Goal: Task Accomplishment & Management: Complete application form

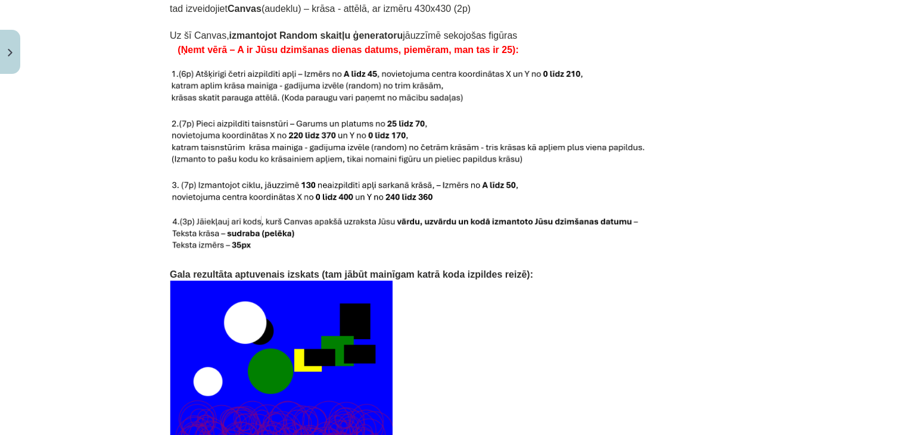
scroll to position [2539, 0]
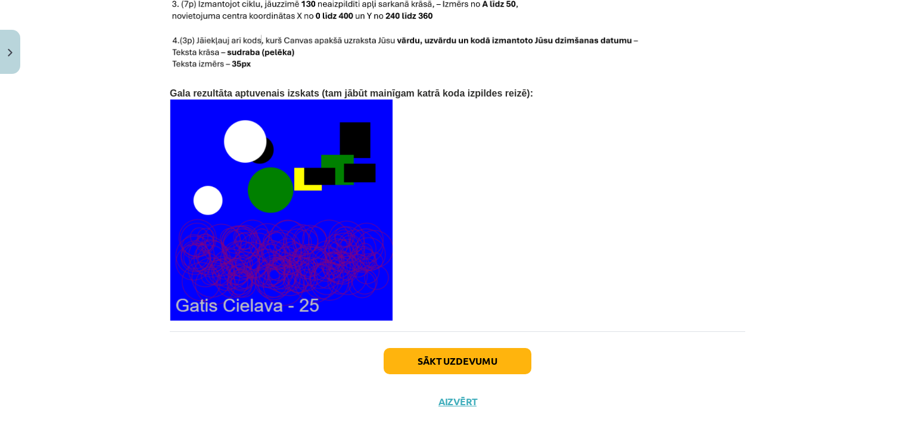
click at [397, 434] on html "0 Dāvanas 433 mP 1403 xp Anastasija Vasiļevska Sākums Aktuāli Kā mācīties eSKOL…" at bounding box center [457, 217] width 915 height 435
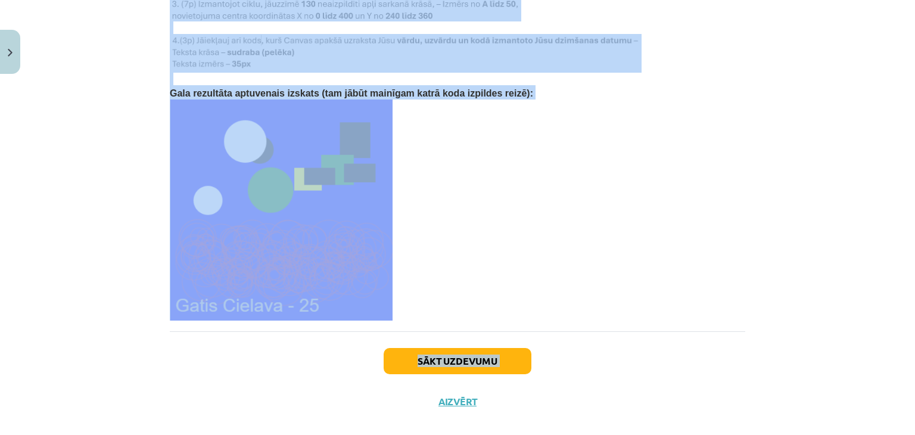
click at [388, 353] on button "Sākt uzdevumu" at bounding box center [458, 361] width 148 height 26
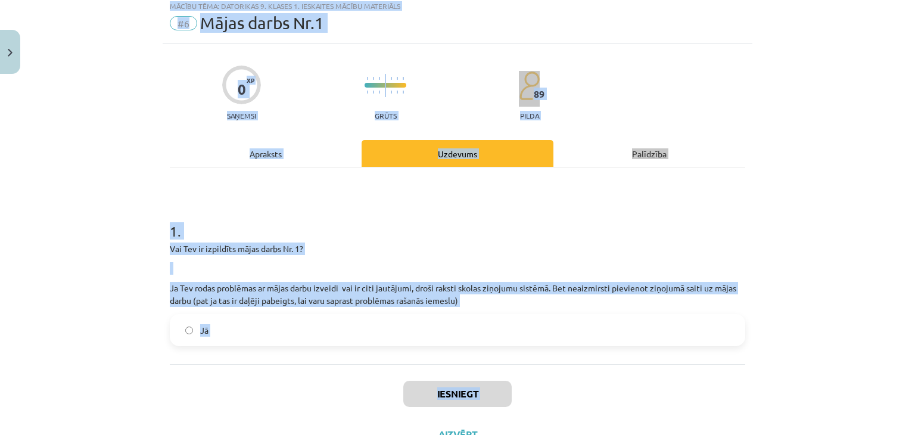
scroll to position [30, 0]
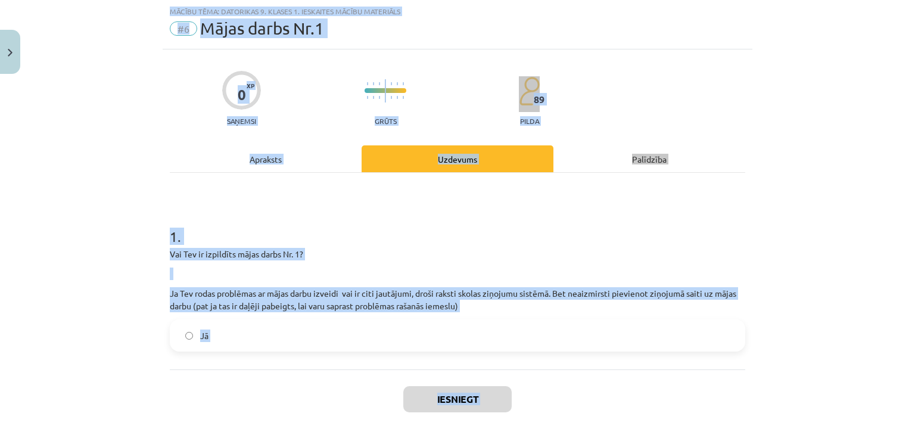
click at [363, 241] on h1 "1 ." at bounding box center [457, 225] width 575 height 37
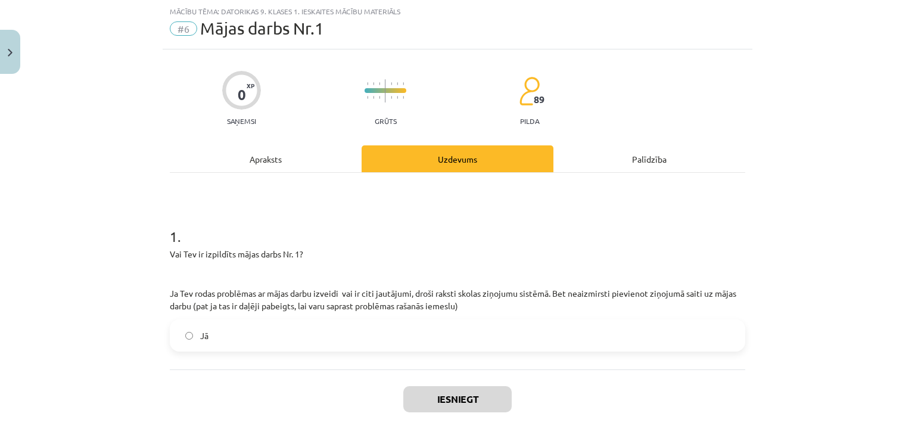
click at [258, 167] on div "Apraksts" at bounding box center [266, 158] width 192 height 27
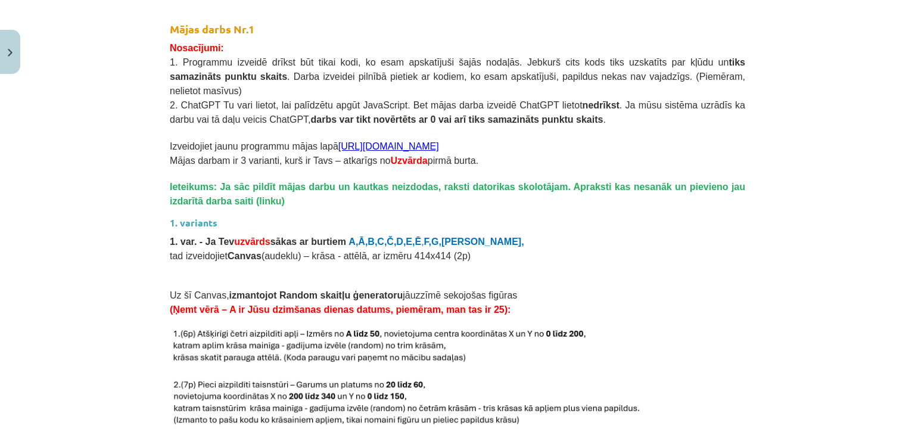
scroll to position [1050, 0]
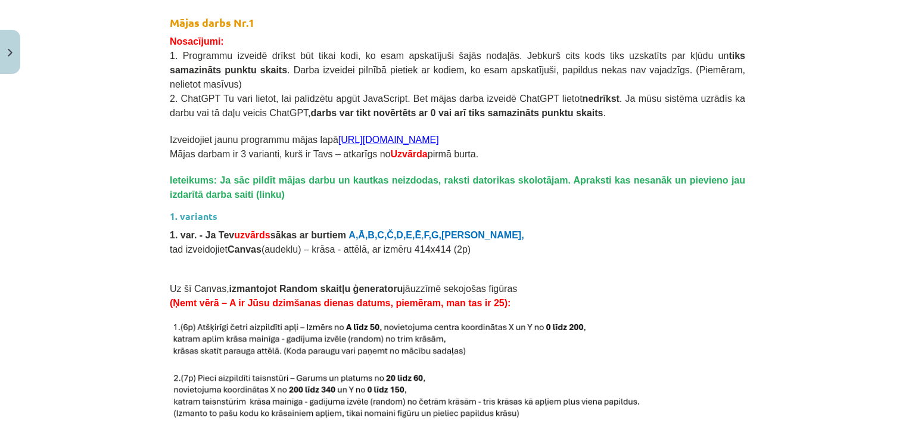
click at [366, 135] on link "[URL][DOMAIN_NAME]" at bounding box center [388, 140] width 101 height 10
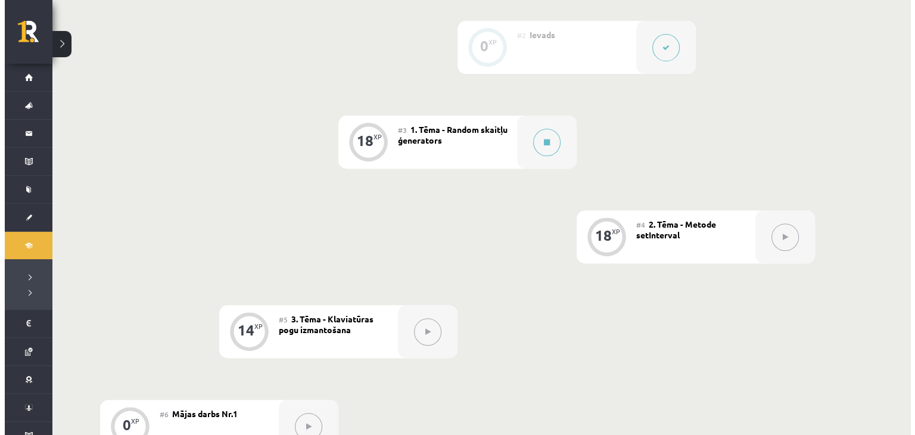
scroll to position [414, 0]
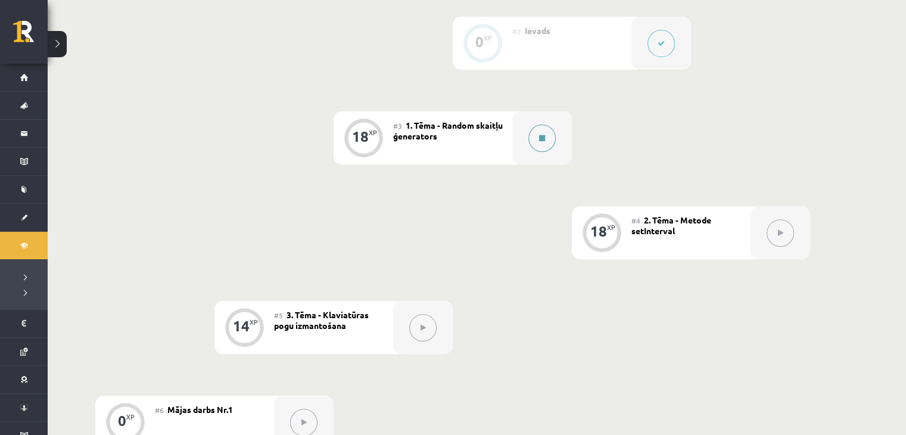
click at [529, 135] on button at bounding box center [541, 137] width 27 height 27
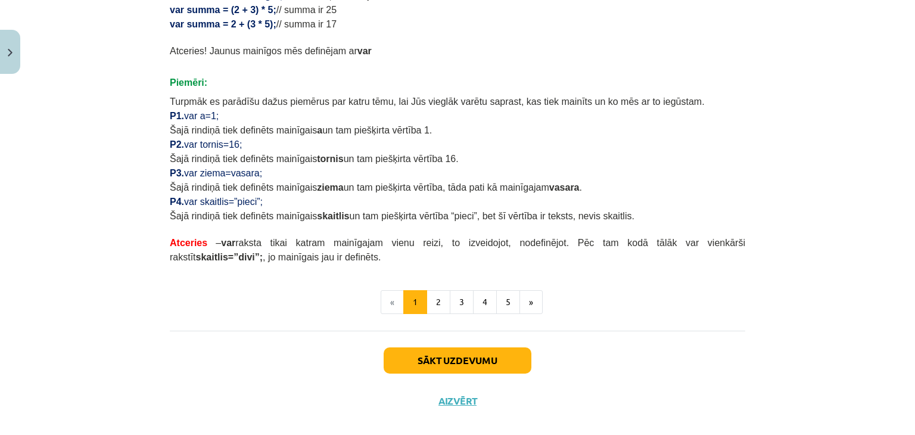
scroll to position [728, 0]
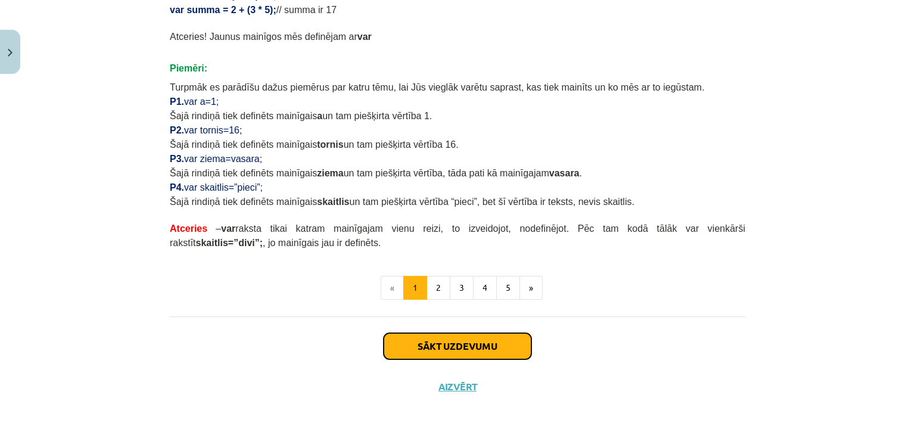
click at [487, 338] on button "Sākt uzdevumu" at bounding box center [458, 346] width 148 height 26
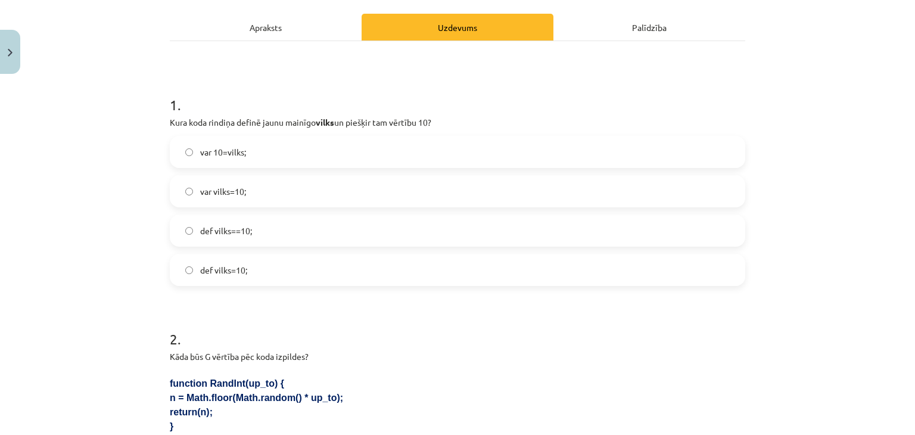
scroll to position [163, 0]
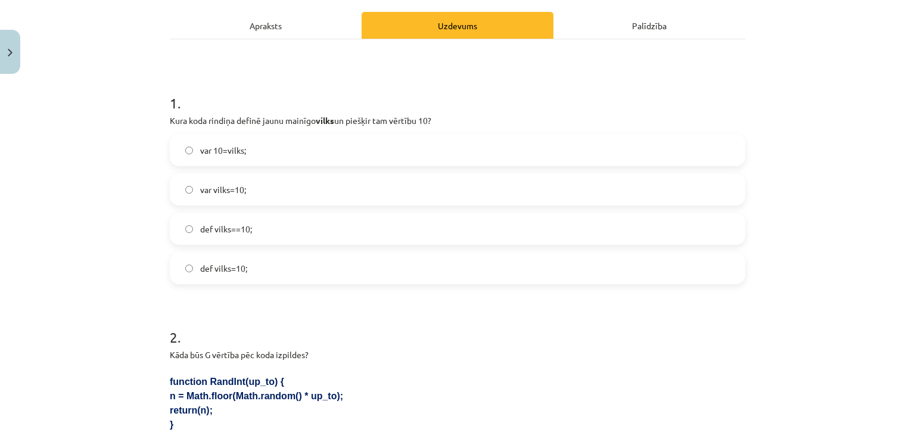
click at [314, 182] on label "var vilks=10;" at bounding box center [457, 190] width 573 height 30
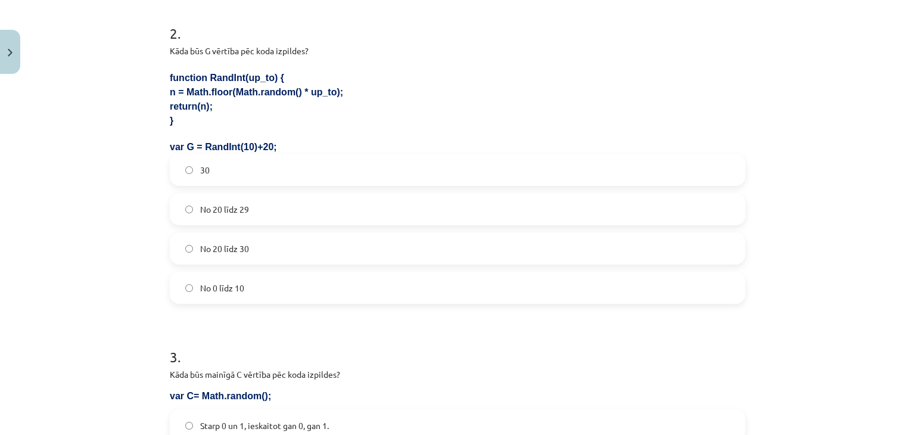
scroll to position [468, 0]
click at [289, 204] on label "No 20 līdz 29" at bounding box center [457, 209] width 573 height 30
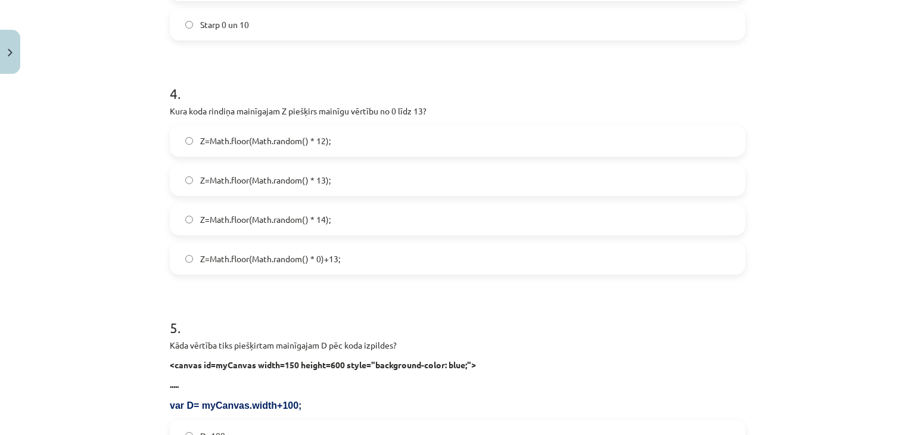
scroll to position [986, 0]
click at [286, 216] on span "Z=Math.floor(Math.random() * 14);" at bounding box center [265, 219] width 130 height 13
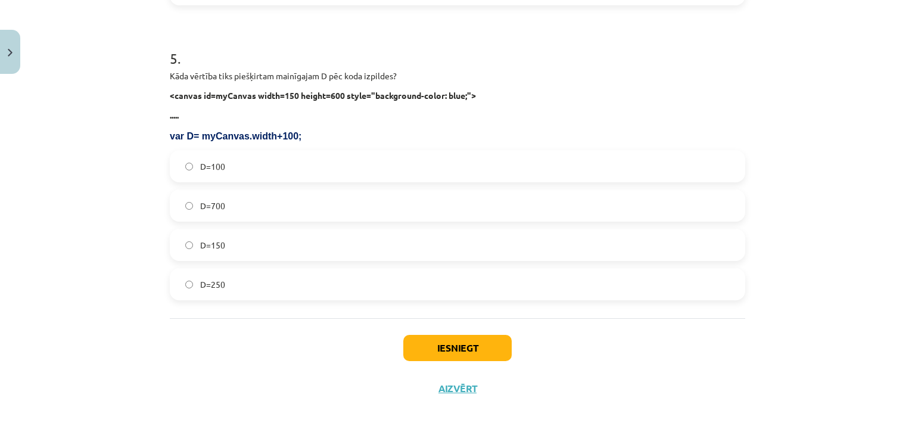
scroll to position [1258, 0]
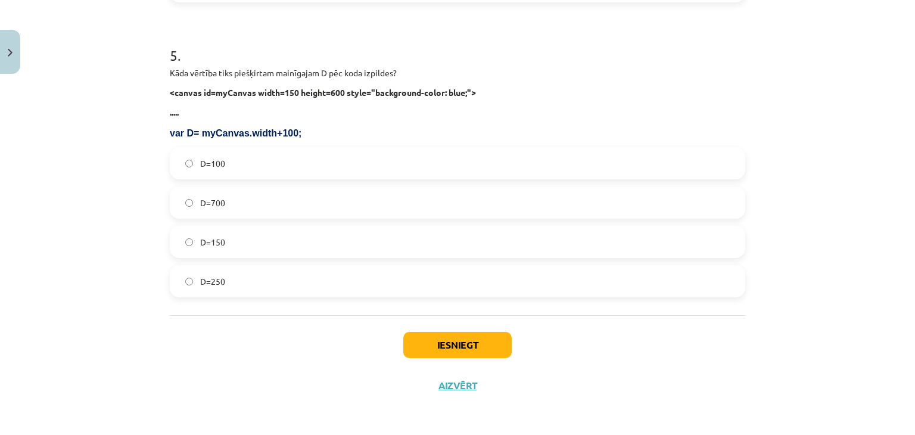
click at [227, 283] on label "D=250" at bounding box center [457, 281] width 573 height 30
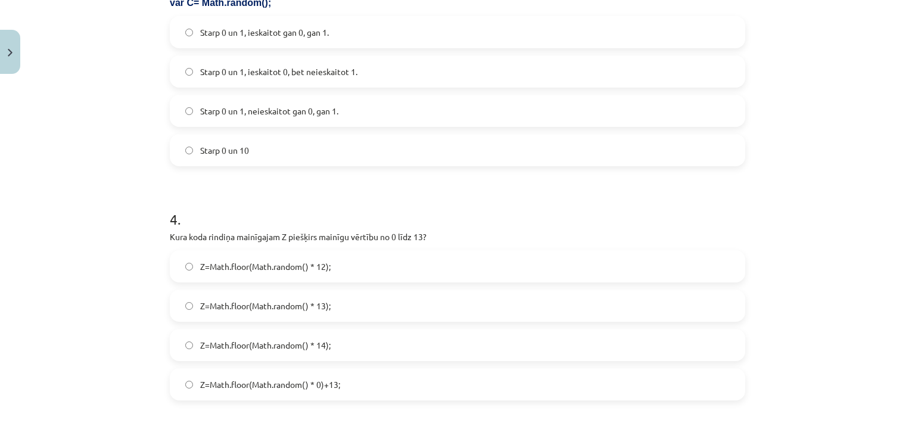
scroll to position [859, 0]
click at [262, 108] on span "Starp 0 un 1, neieskaitot gan 0, gan 1." at bounding box center [269, 111] width 138 height 13
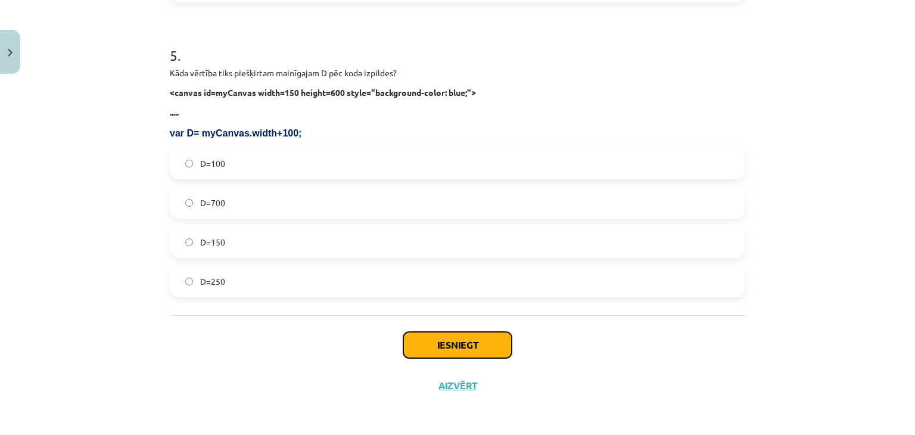
click at [467, 348] on button "Iesniegt" at bounding box center [457, 345] width 108 height 26
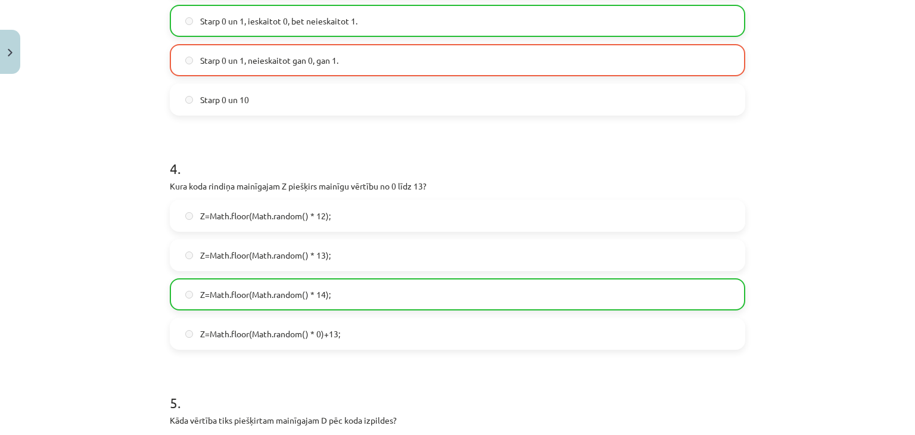
scroll to position [1296, 0]
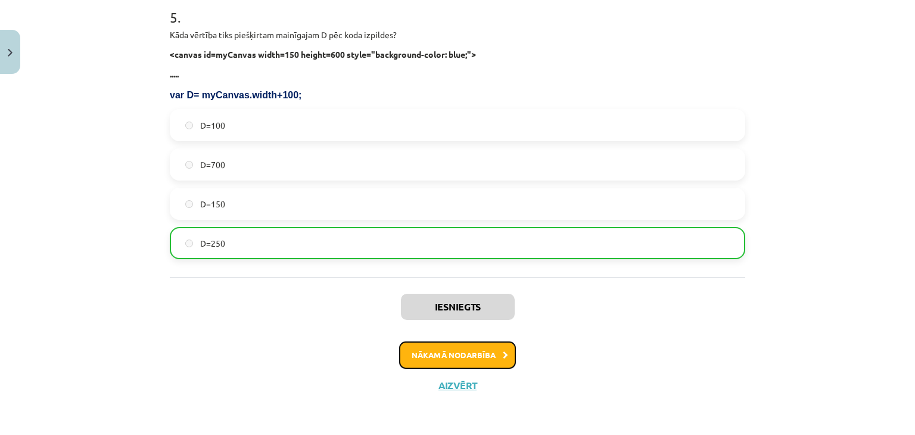
click at [430, 364] on button "Nākamā nodarbība" at bounding box center [457, 354] width 117 height 27
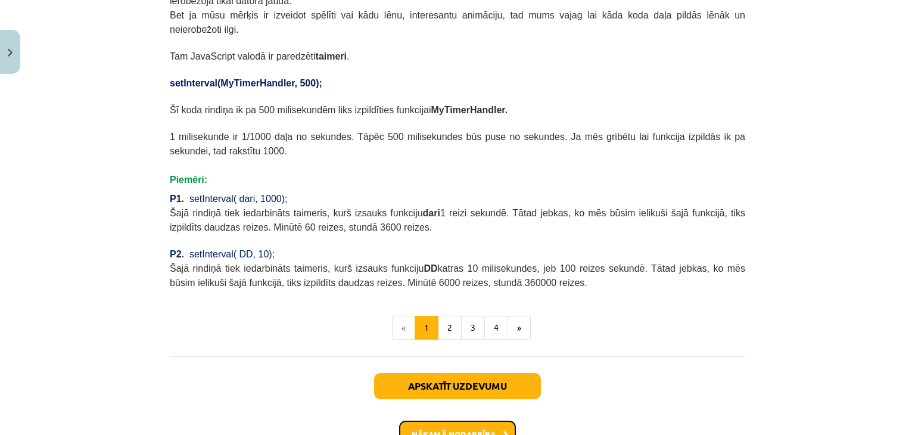
scroll to position [569, 0]
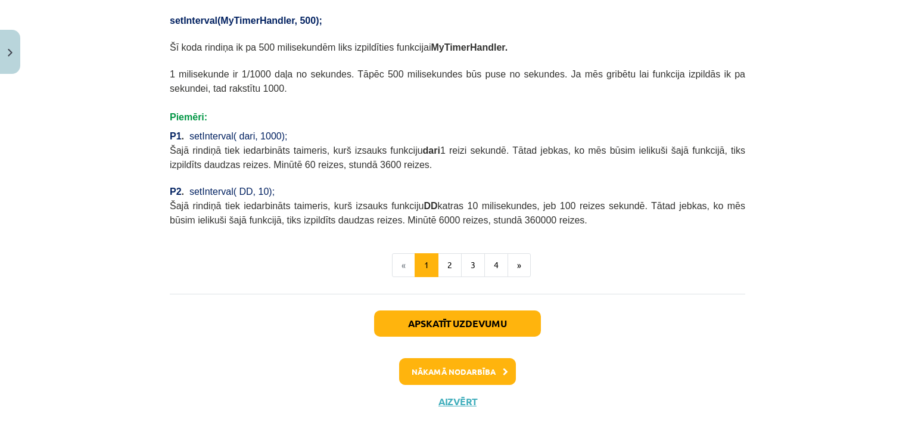
click at [445, 371] on div "Apskatīt uzdevumu Nākamā nodarbība Aizvērt" at bounding box center [457, 354] width 575 height 121
click at [444, 358] on button "Nākamā nodarbība" at bounding box center [457, 371] width 117 height 27
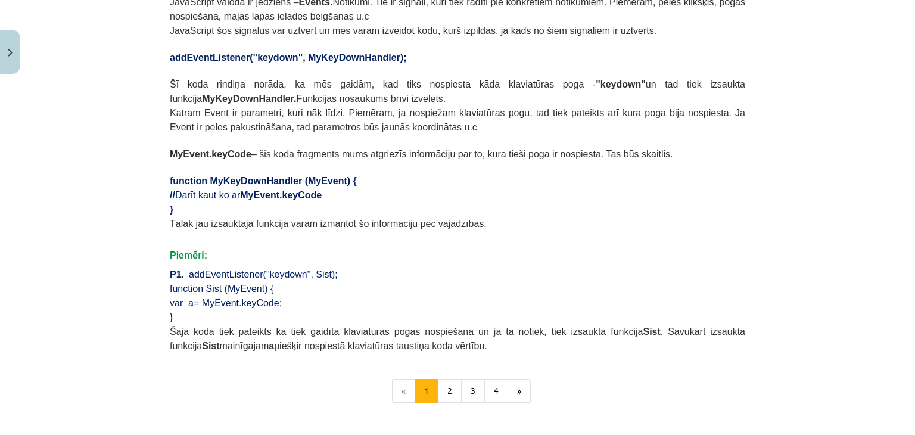
scroll to position [750, 0]
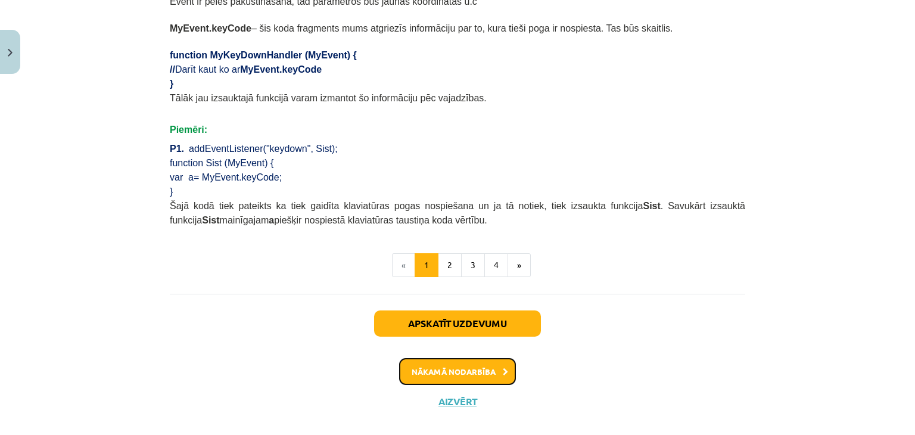
click at [444, 358] on button "Nākamā nodarbība" at bounding box center [457, 371] width 117 height 27
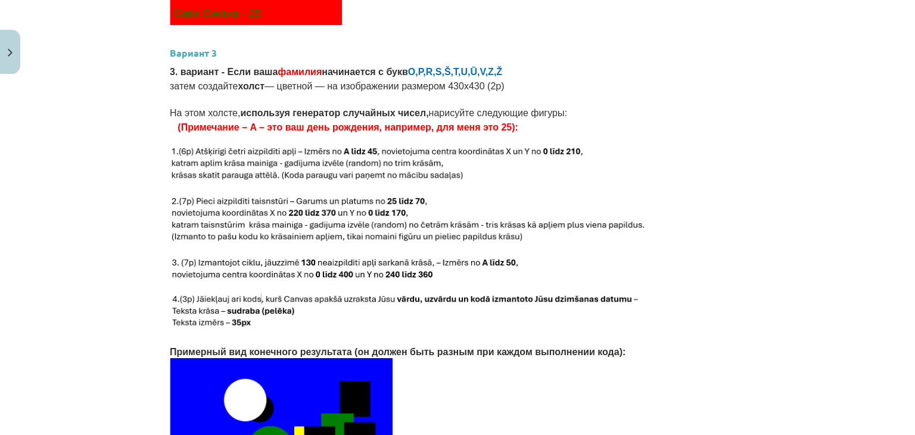
scroll to position [2323, 0]
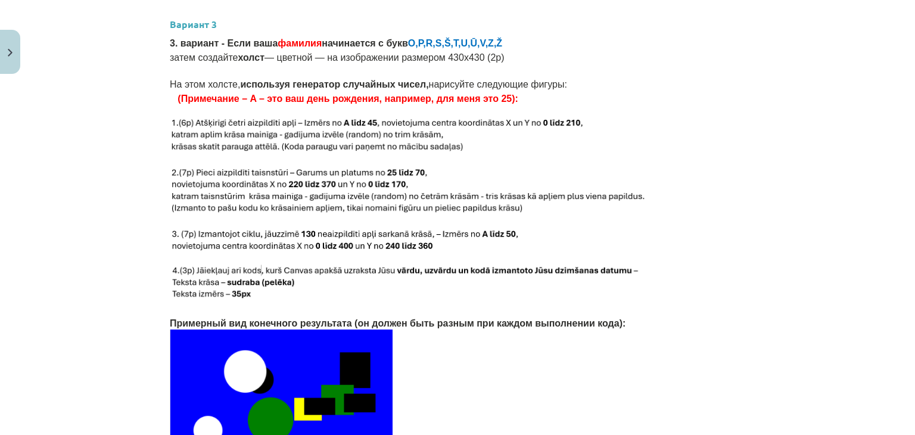
click at [662, 129] on p at bounding box center [457, 136] width 575 height 38
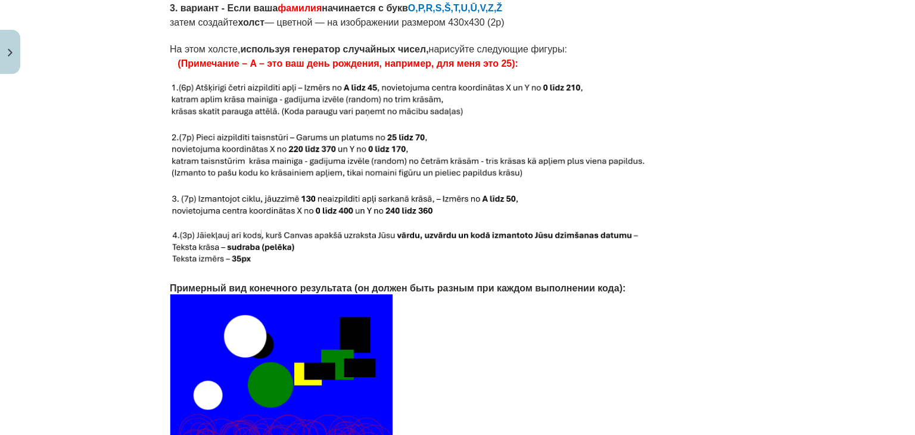
scroll to position [2330, 0]
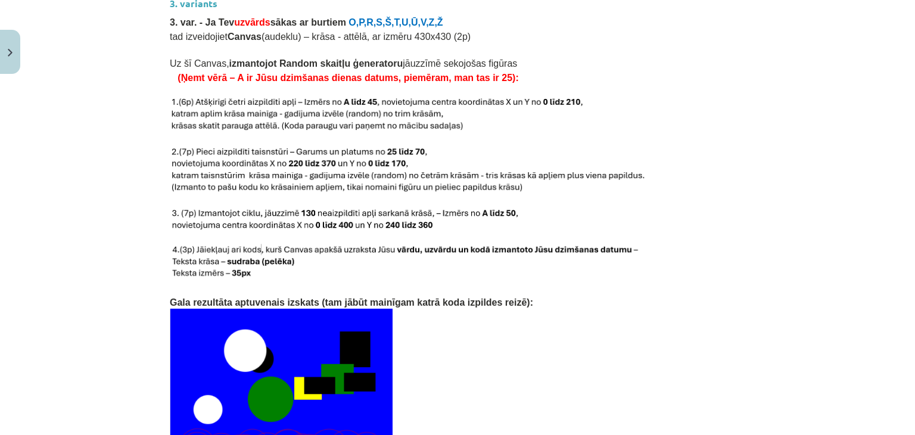
click at [724, 147] on p at bounding box center [457, 171] width 575 height 48
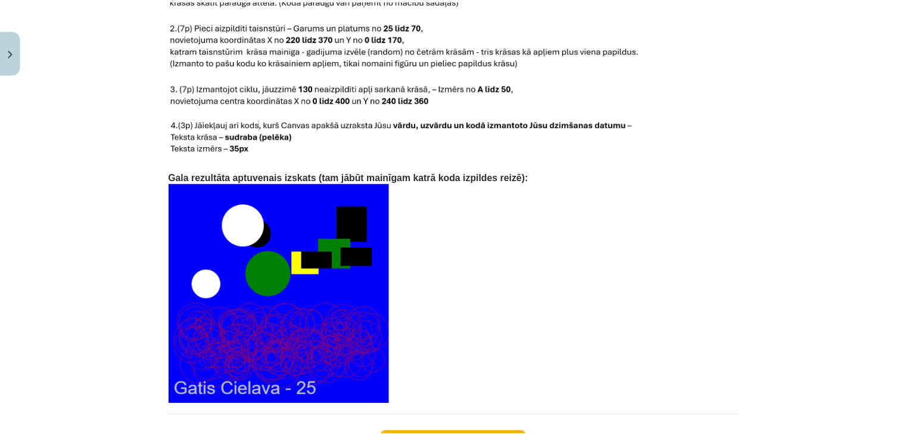
scroll to position [2539, 0]
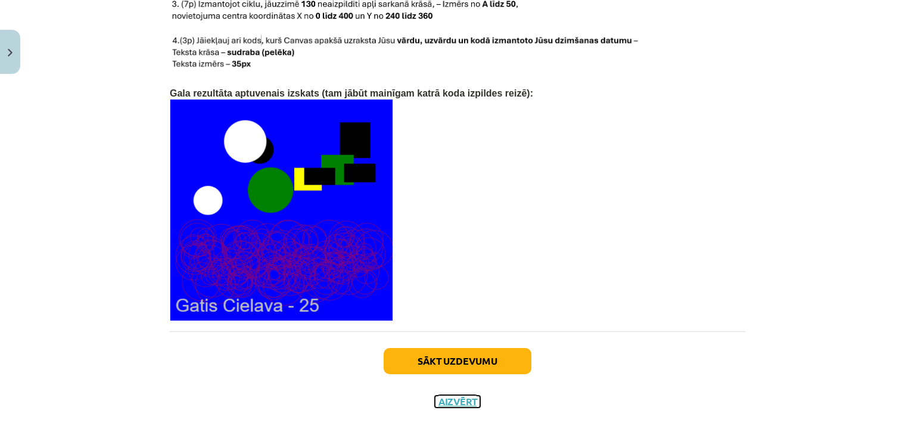
click at [453, 395] on button "Aizvērt" at bounding box center [457, 401] width 45 height 12
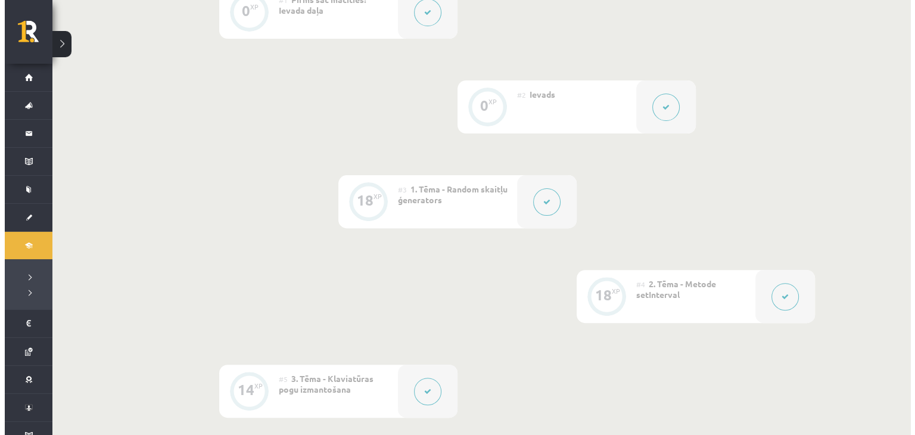
scroll to position [353, 0]
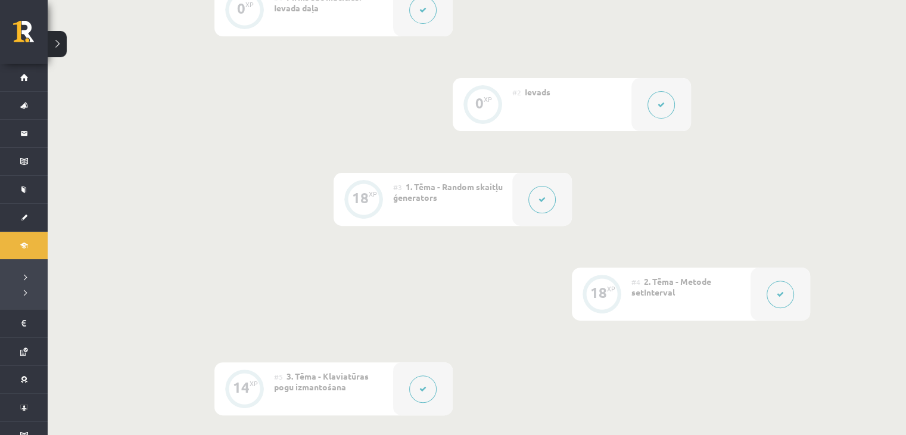
click at [543, 206] on button at bounding box center [541, 199] width 27 height 27
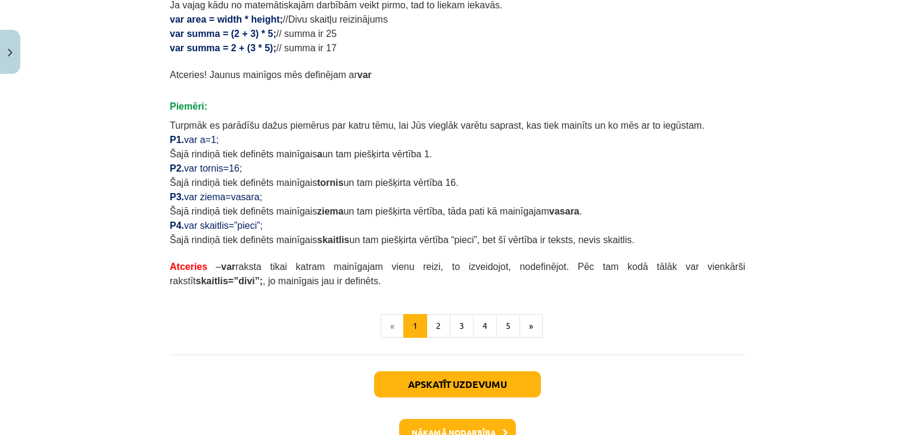
scroll to position [691, 0]
click at [435, 317] on button "2" at bounding box center [438, 325] width 24 height 24
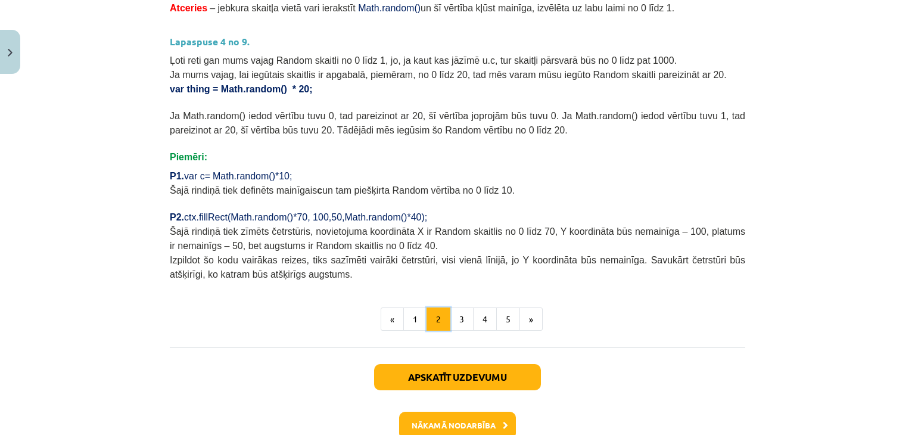
scroll to position [459, 0]
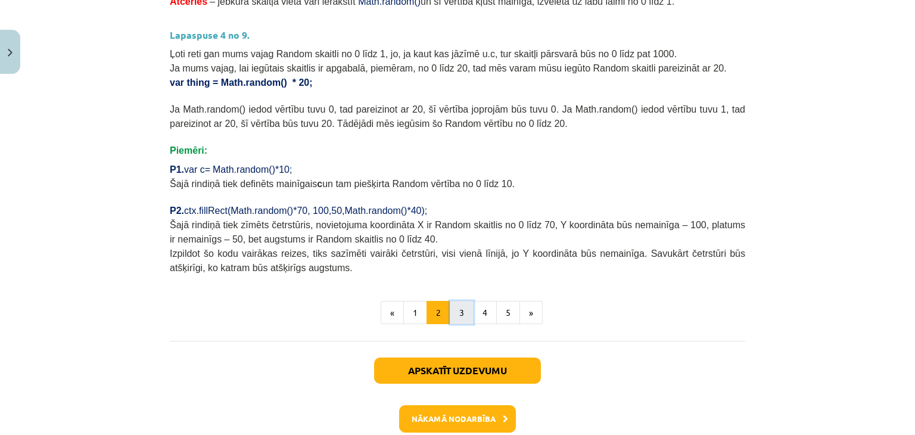
click at [455, 306] on button "3" at bounding box center [462, 313] width 24 height 24
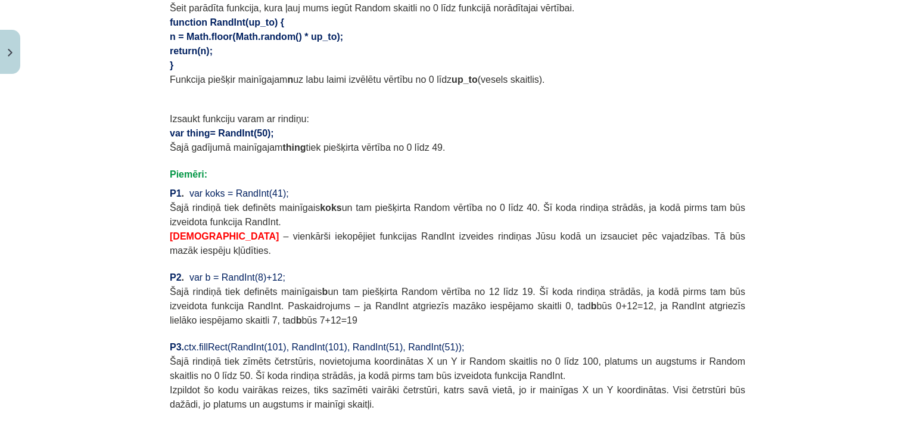
scroll to position [862, 0]
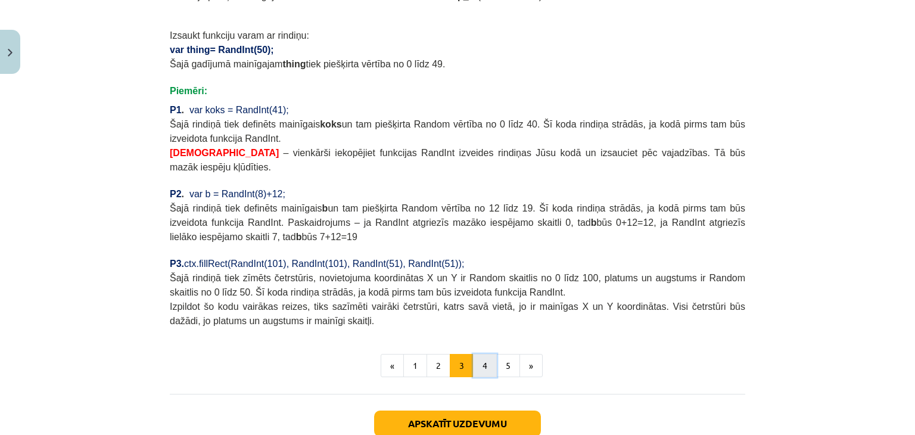
click at [475, 354] on button "4" at bounding box center [485, 366] width 24 height 24
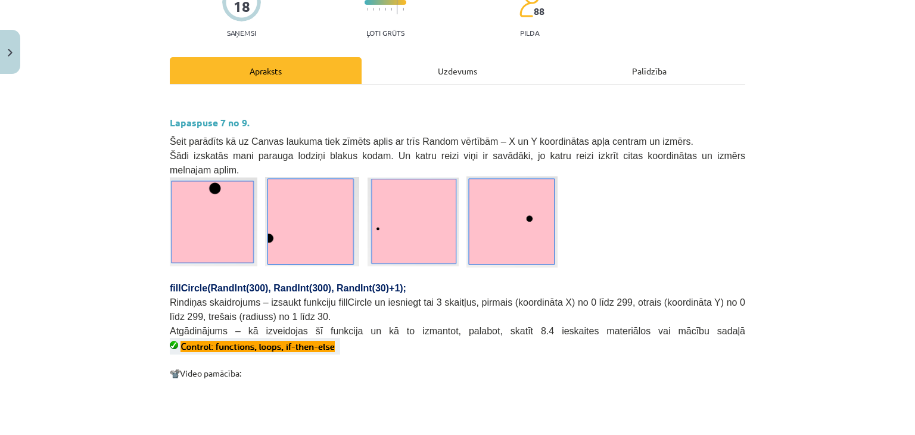
scroll to position [119, 0]
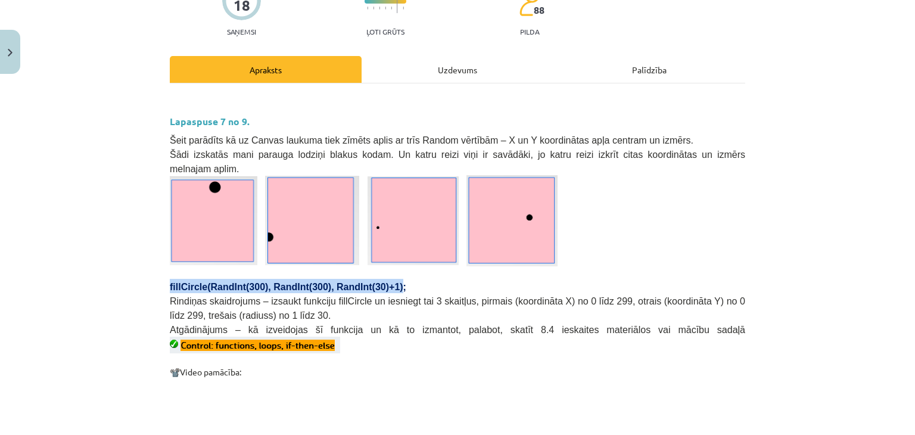
drag, startPoint x: 165, startPoint y: 270, endPoint x: 370, endPoint y: 268, distance: 205.5
click at [370, 282] on span "fillCircle(RandInt(300), RandInt(300), RandInt(30)+1);" at bounding box center [288, 287] width 236 height 10
copy span "fillCircle(RandInt(300), RandInt(300), RandInt(30)+1)"
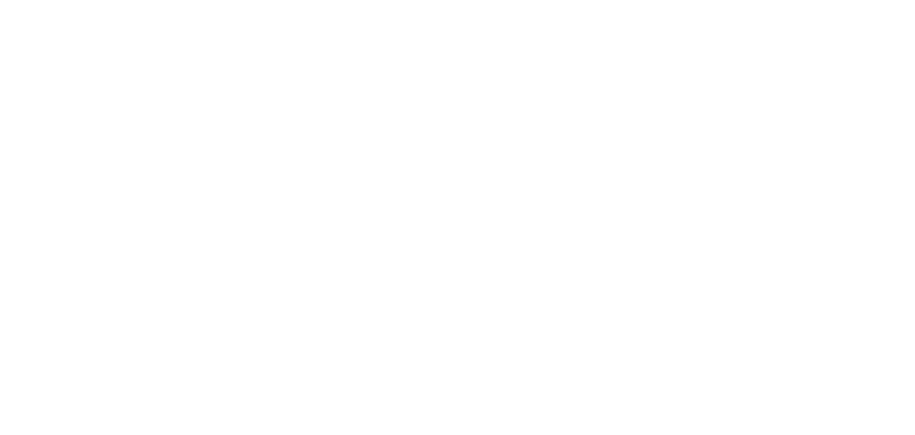
scroll to position [353, 0]
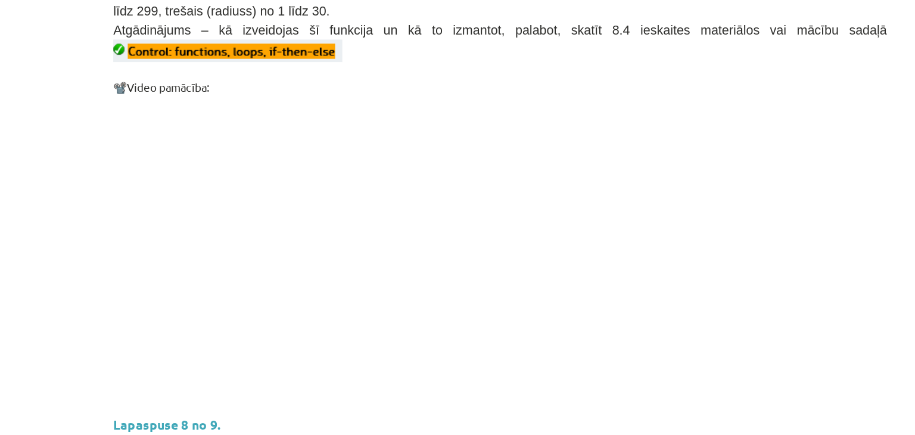
click at [638, 261] on p at bounding box center [457, 220] width 575 height 217
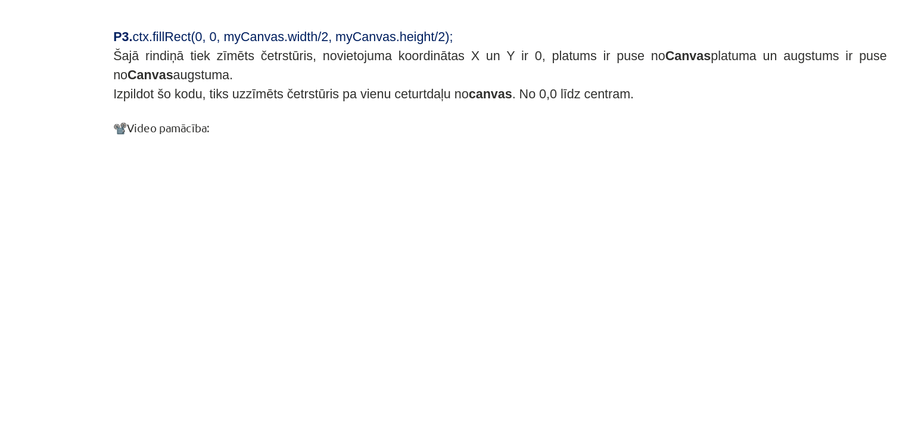
scroll to position [1095, 0]
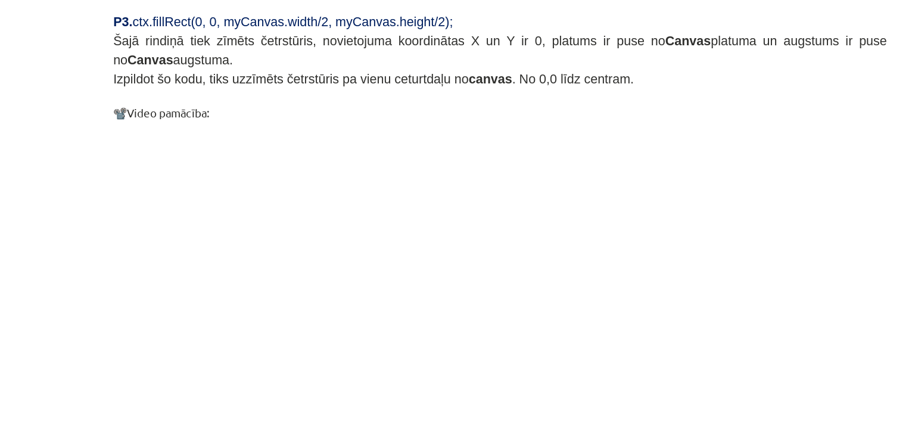
click at [588, 239] on p at bounding box center [457, 239] width 575 height 217
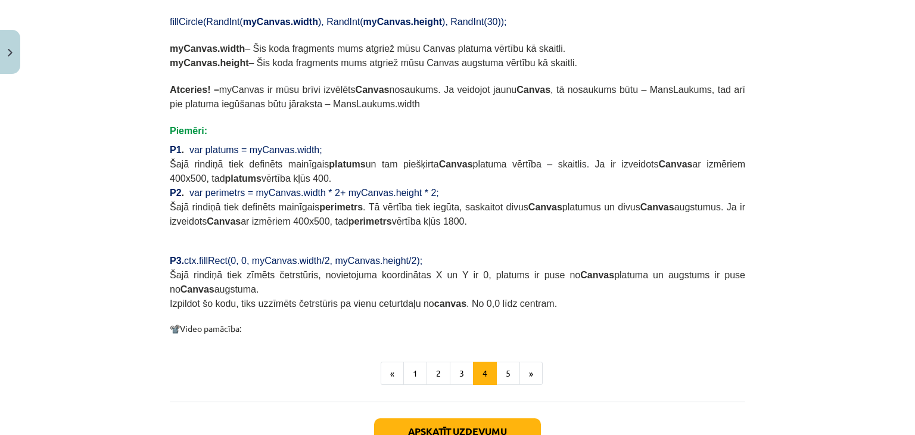
scroll to position [1189, 0]
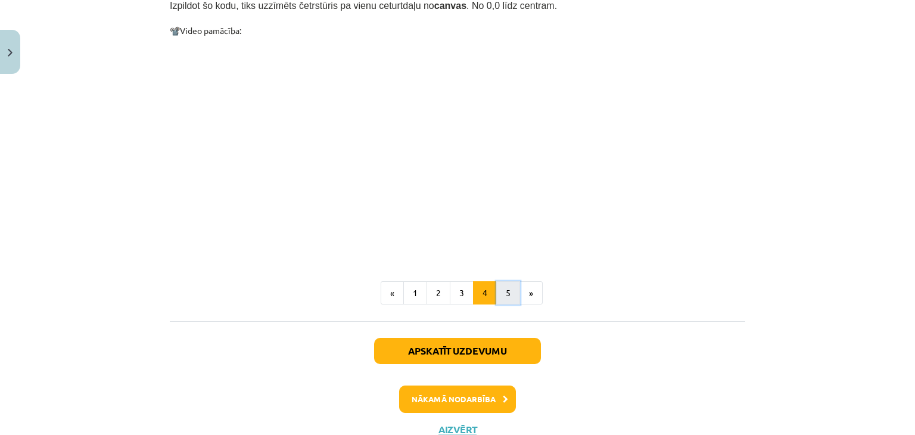
click at [501, 281] on button "5" at bounding box center [508, 293] width 24 height 24
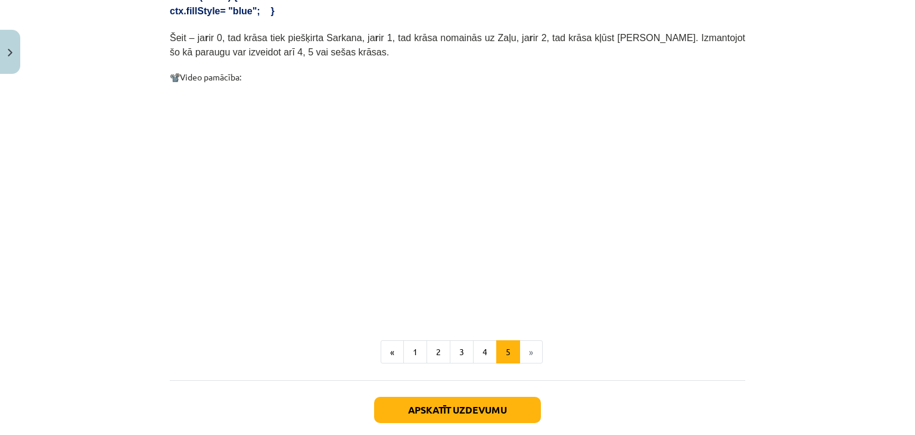
scroll to position [739, 0]
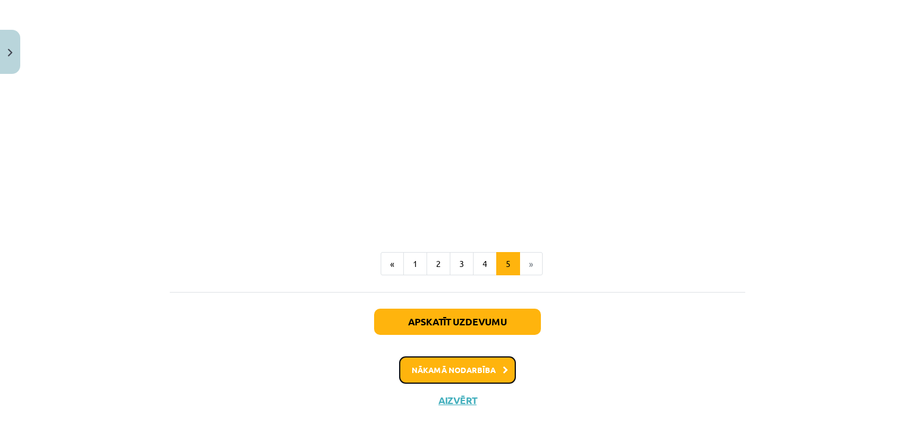
click at [414, 358] on button "Nākamā nodarbība" at bounding box center [457, 369] width 117 height 27
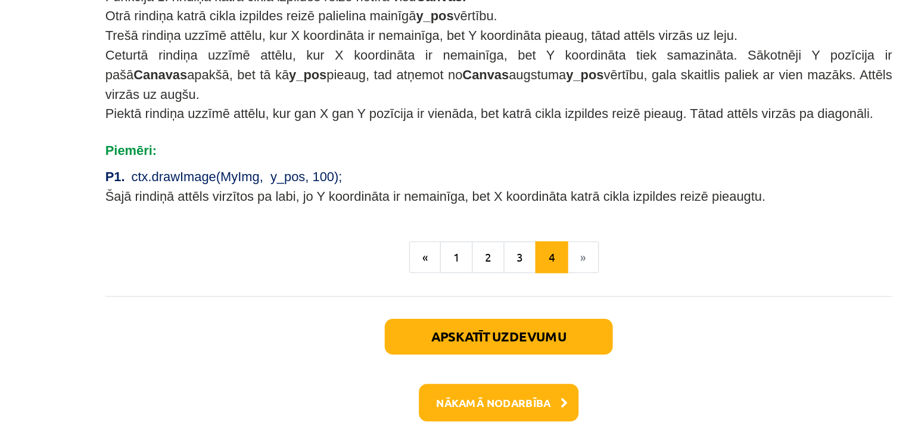
scroll to position [353, 0]
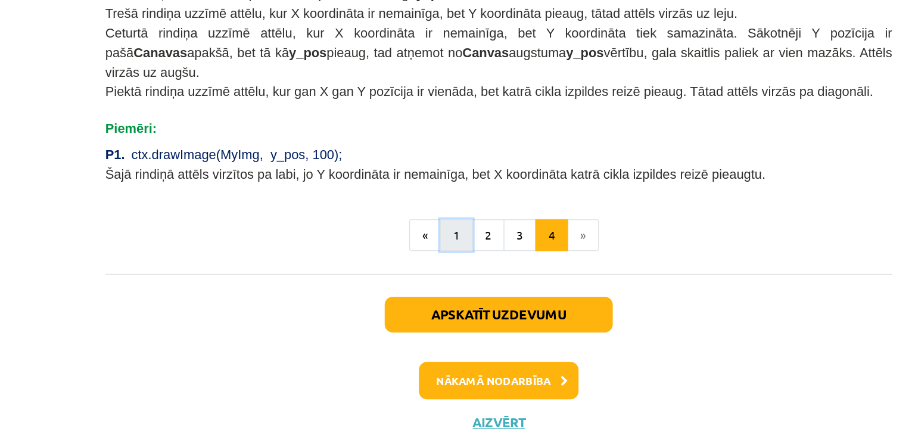
click at [419, 260] on button "1" at bounding box center [427, 265] width 24 height 24
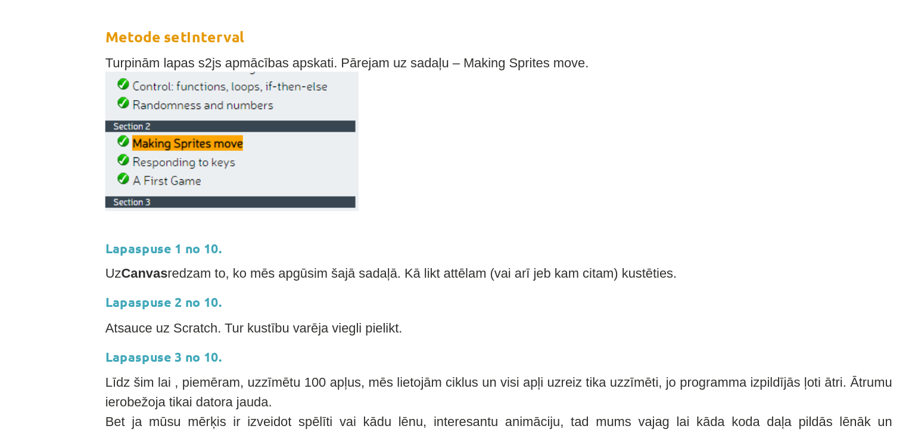
scroll to position [213, 0]
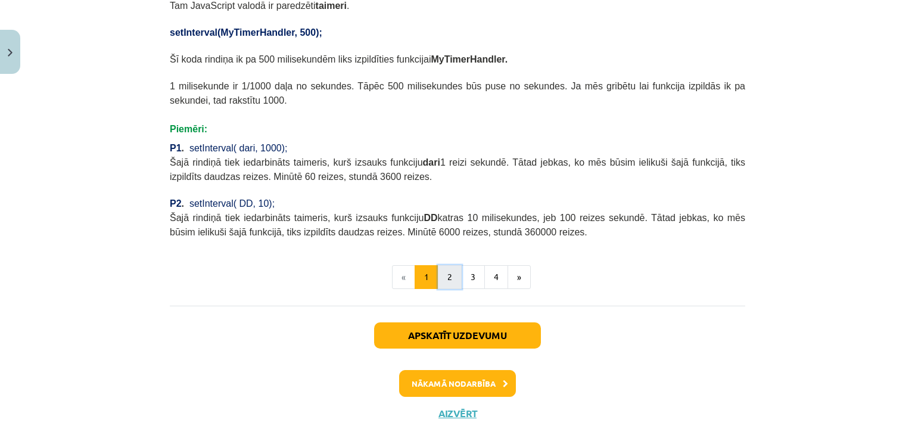
click at [445, 265] on button "2" at bounding box center [450, 277] width 24 height 24
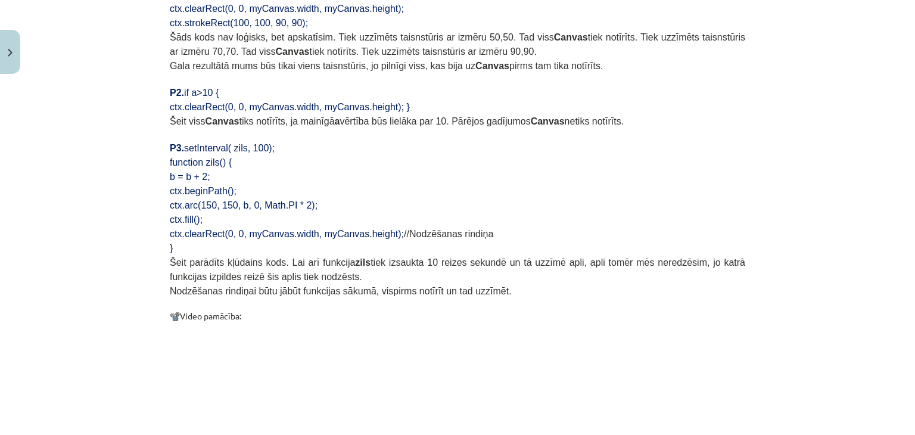
scroll to position [1255, 0]
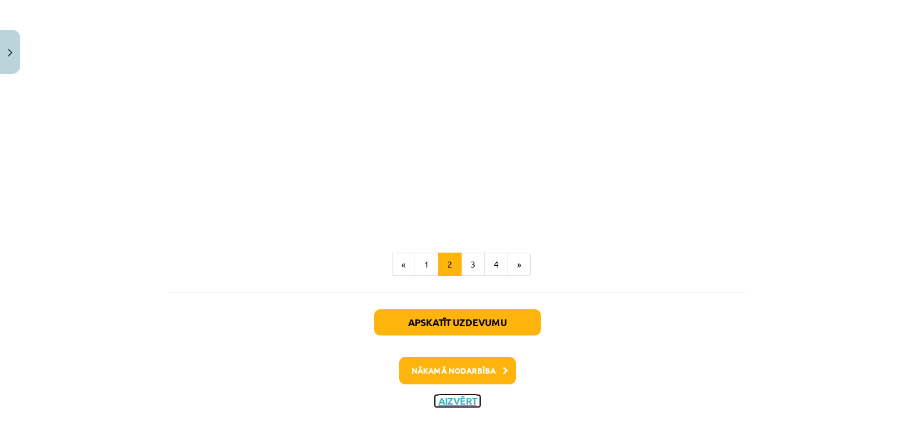
click at [444, 395] on button "Aizvērt" at bounding box center [457, 401] width 45 height 12
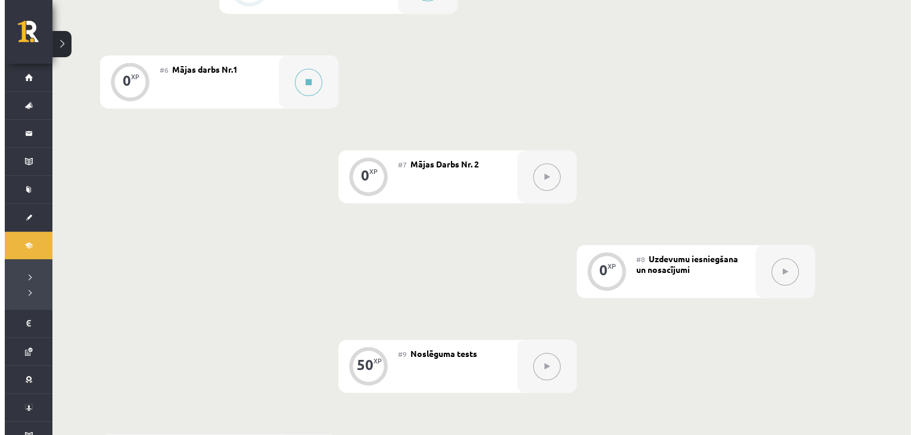
scroll to position [752, 0]
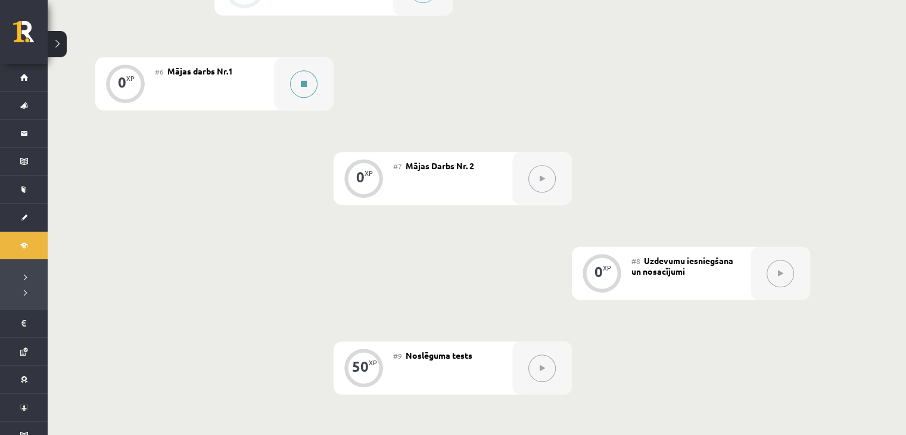
click at [274, 74] on div at bounding box center [304, 83] width 60 height 53
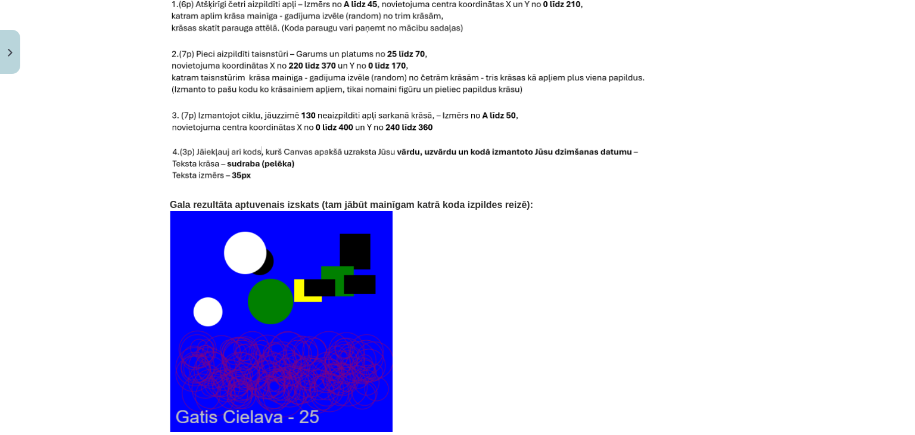
scroll to position [2539, 0]
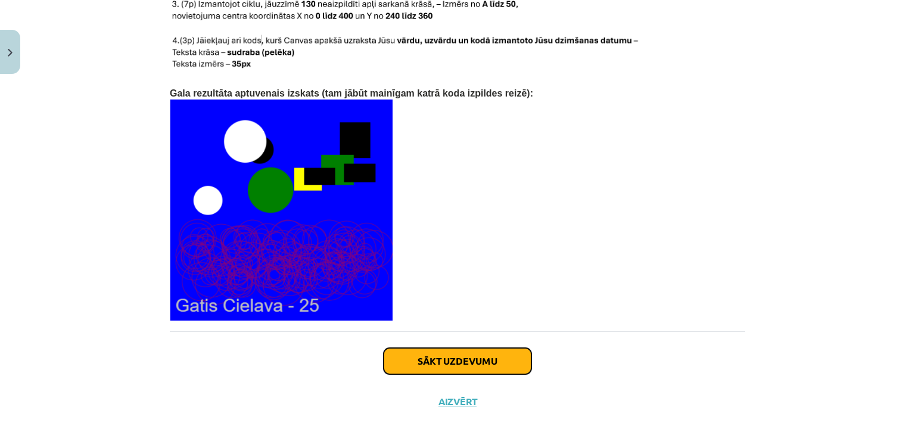
click at [438, 349] on button "Sākt uzdevumu" at bounding box center [458, 361] width 148 height 26
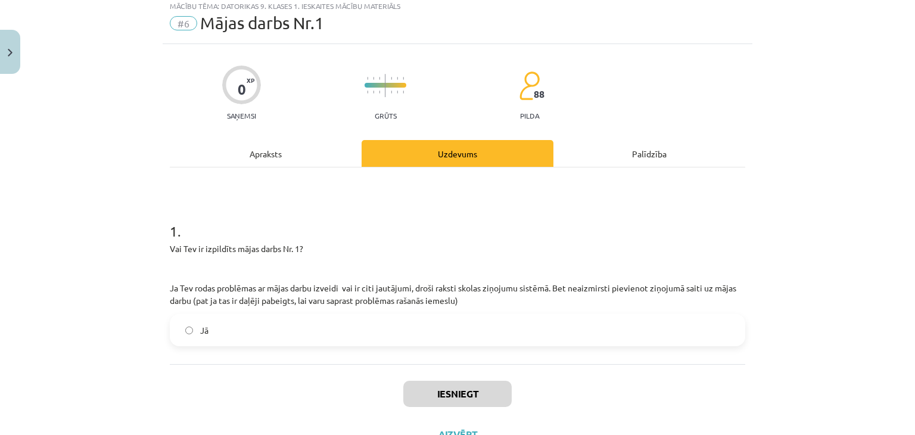
scroll to position [30, 0]
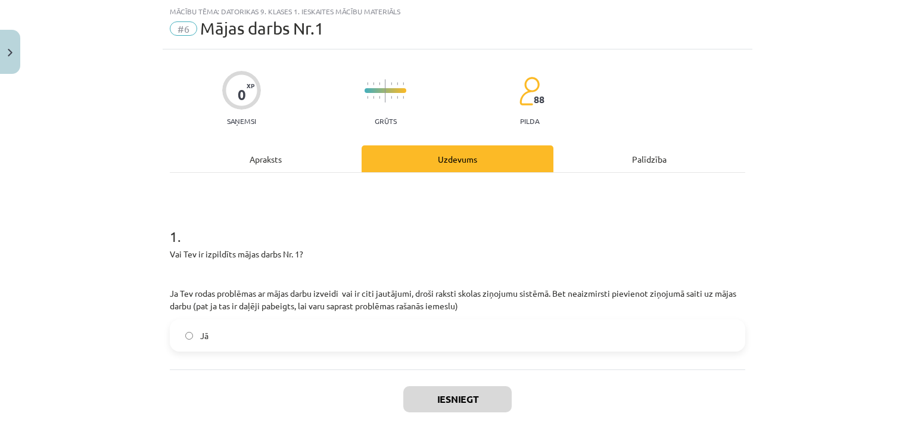
click at [362, 320] on label "Jā" at bounding box center [457, 335] width 573 height 30
click at [415, 388] on button "Iesniegt" at bounding box center [457, 399] width 108 height 26
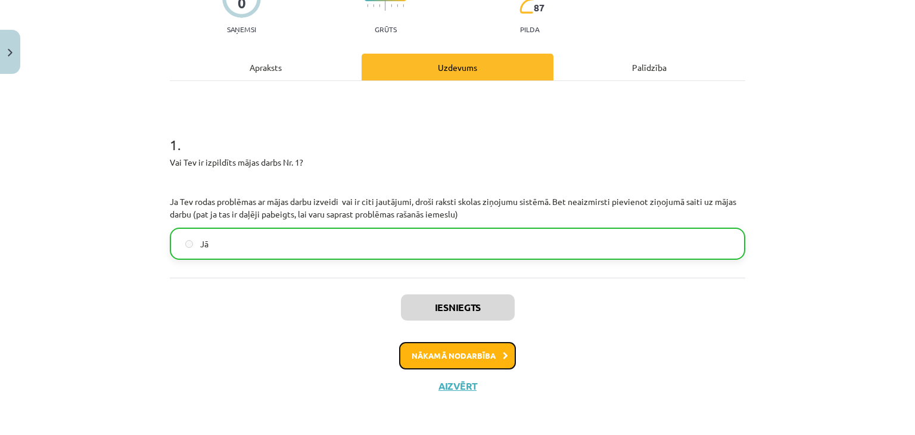
click at [477, 349] on button "Nākamā nodarbība" at bounding box center [457, 355] width 117 height 27
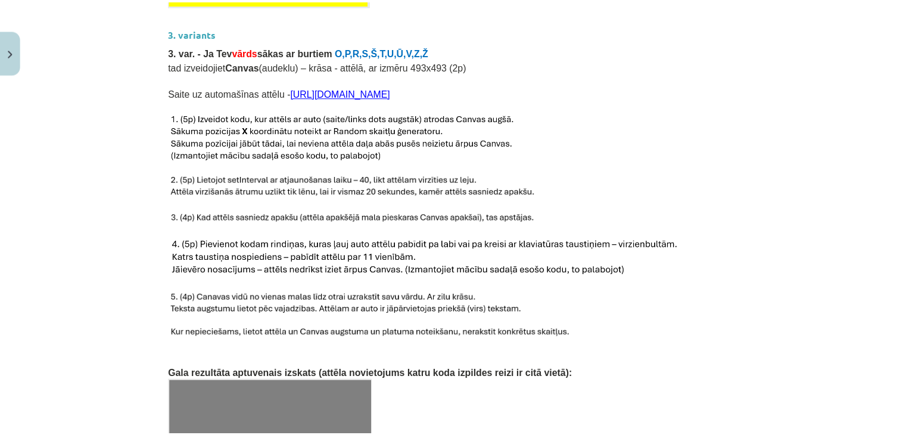
scroll to position [1874, 0]
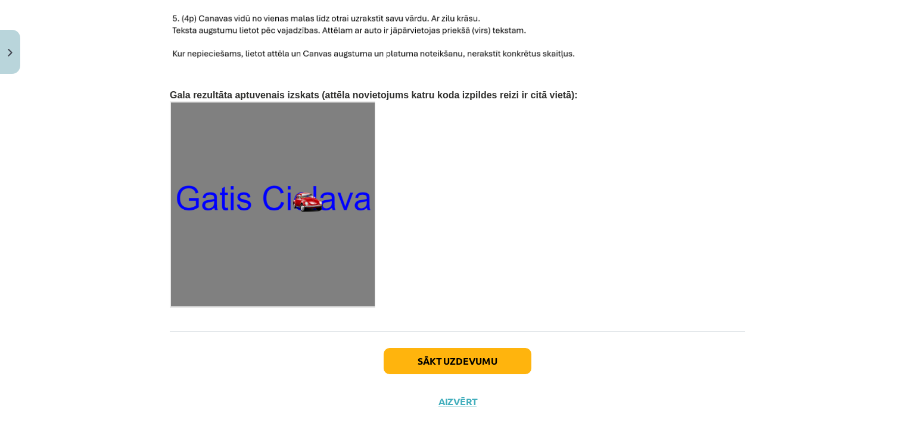
click at [448, 375] on div "Sākt uzdevumu Aizvērt" at bounding box center [457, 372] width 575 height 83
click at [448, 395] on button "Aizvērt" at bounding box center [457, 401] width 45 height 12
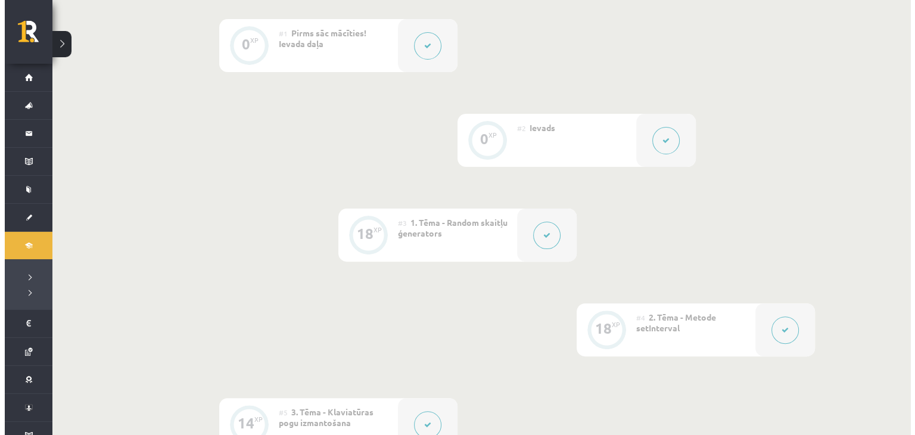
scroll to position [316, 0]
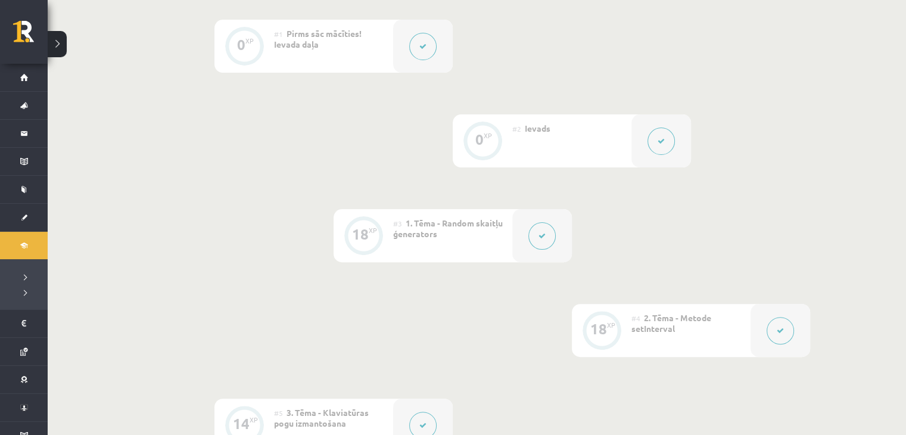
click at [675, 334] on div "#4 2. Tēma - Metode setInterval" at bounding box center [690, 330] width 119 height 53
click at [783, 331] on icon at bounding box center [780, 330] width 7 height 7
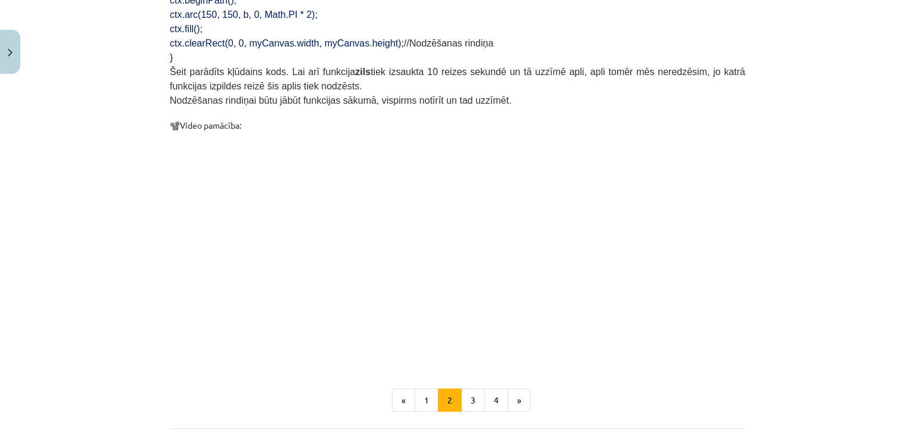
scroll to position [1158, 0]
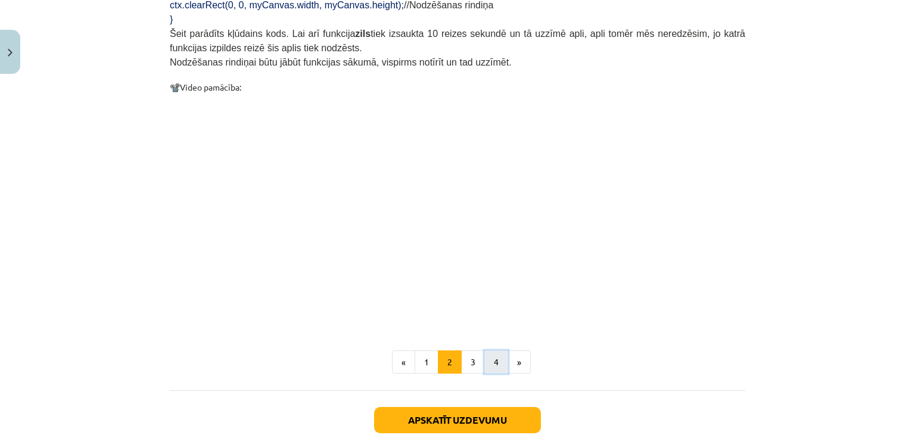
click at [491, 351] on button "4" at bounding box center [496, 362] width 24 height 24
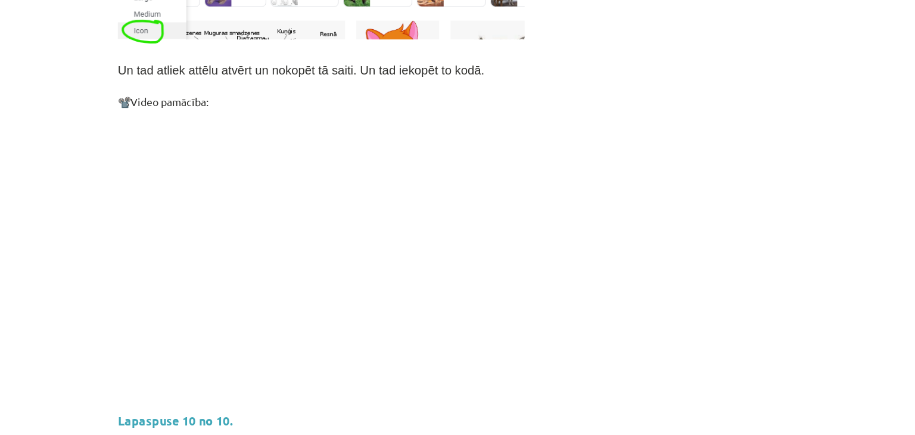
scroll to position [842, 0]
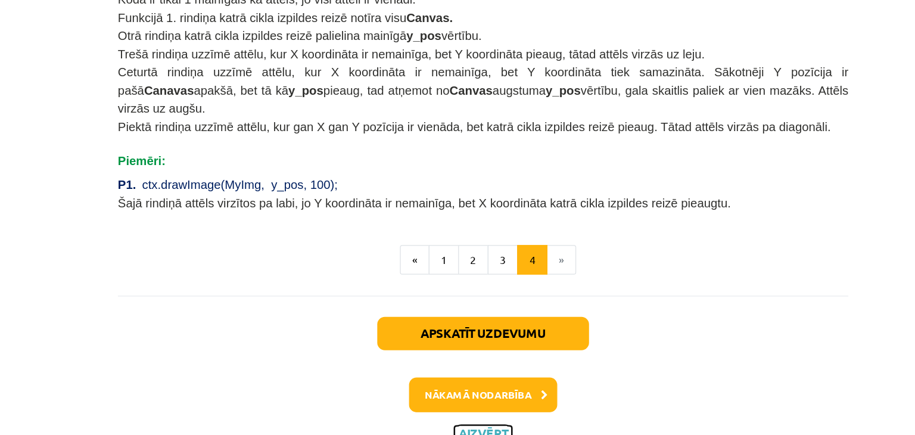
click at [443, 395] on button "Aizvērt" at bounding box center [457, 401] width 45 height 12
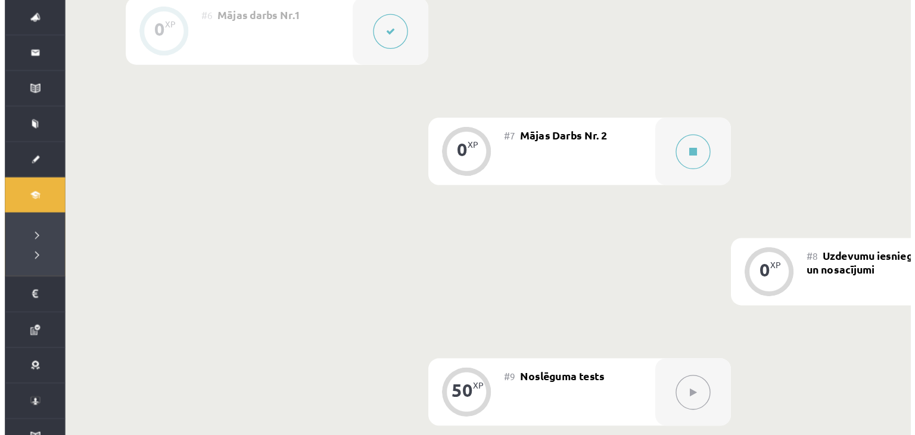
scroll to position [722, 0]
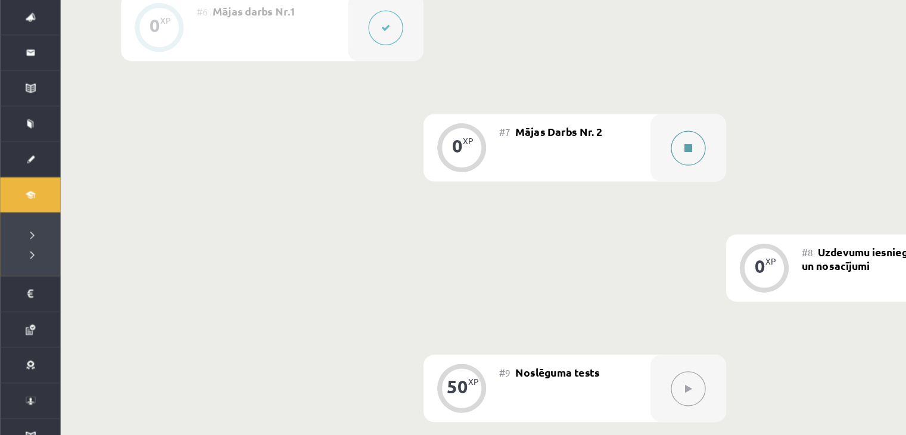
click at [544, 213] on button at bounding box center [541, 208] width 27 height 27
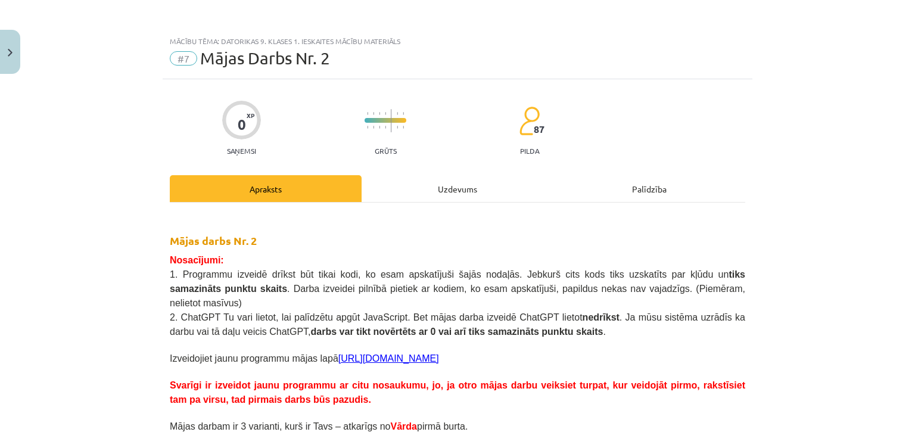
drag, startPoint x: 455, startPoint y: 198, endPoint x: 472, endPoint y: 5, distance: 193.7
click at [472, 5] on div "Mācību tēma: Datorikas 9. klases 1. ieskaites mācību materiāls #7 Mājas Darbs N…" at bounding box center [457, 217] width 915 height 435
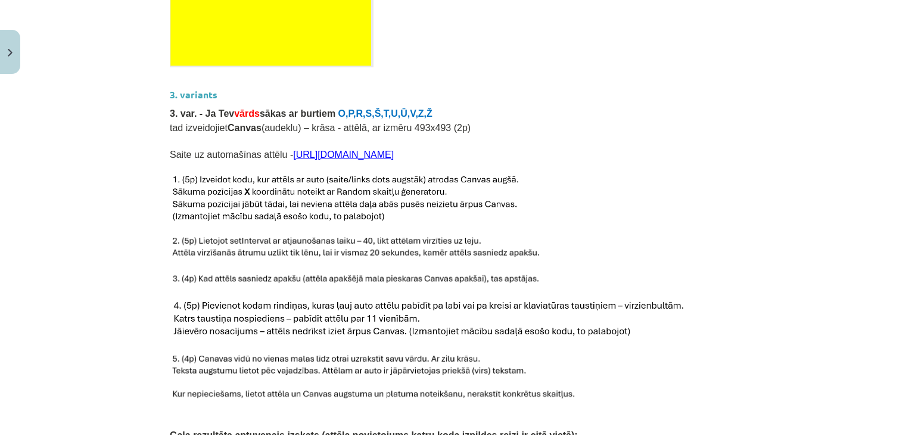
scroll to position [1534, 0]
drag, startPoint x: 277, startPoint y: 135, endPoint x: 617, endPoint y: 131, distance: 340.1
click at [617, 147] on p "Saite uz automašīnas attēlu - https://icons.iconarchive.com/icons/cemagraphics/…" at bounding box center [457, 154] width 575 height 14
copy link "https://icons.iconarchive.com/icons/cemagraphics/classic-cars/72/vw-beetle-icon…"
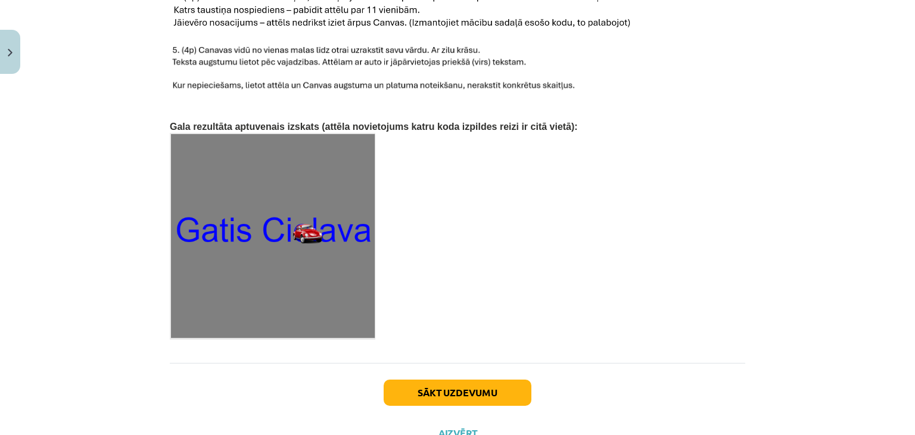
scroll to position [1843, 0]
click at [445, 426] on button "Aizvērt" at bounding box center [457, 432] width 45 height 12
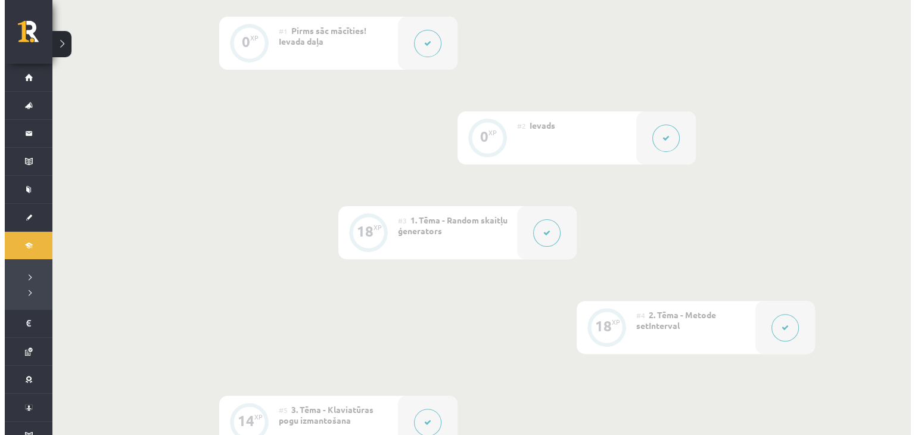
scroll to position [319, 0]
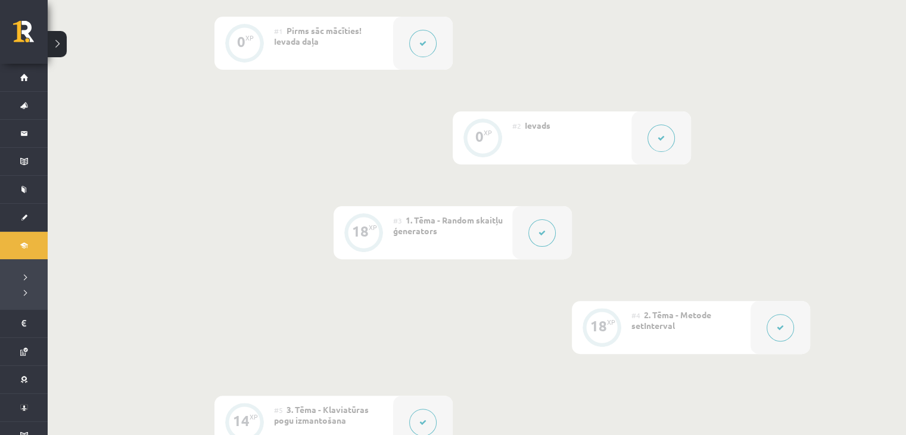
click at [702, 314] on span "2. Tēma - Metode setInterval" at bounding box center [671, 319] width 80 height 21
click at [792, 330] on button at bounding box center [779, 327] width 27 height 27
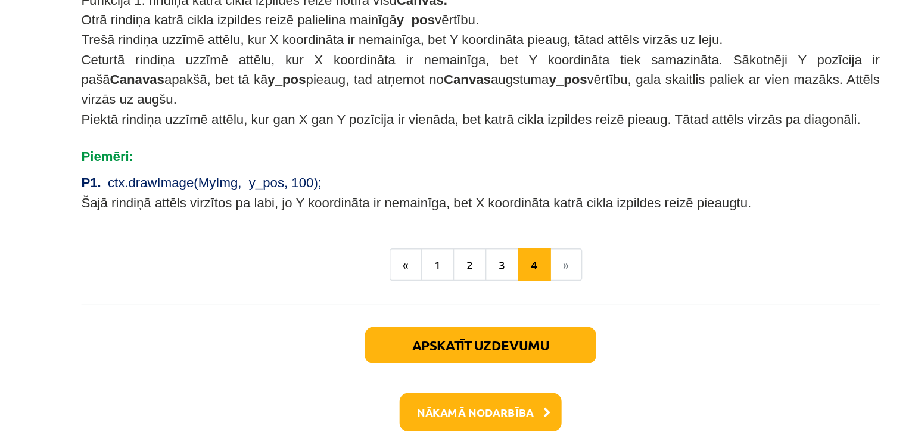
click at [453, 395] on button "Aizvērt" at bounding box center [457, 401] width 45 height 12
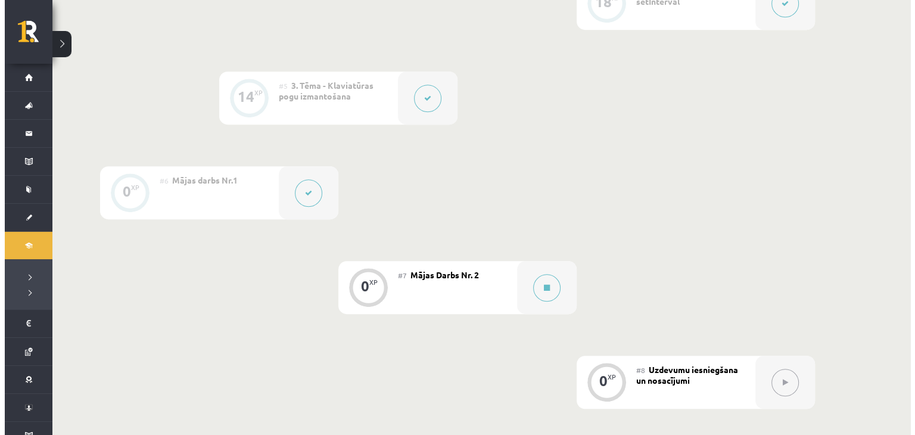
scroll to position [648, 0]
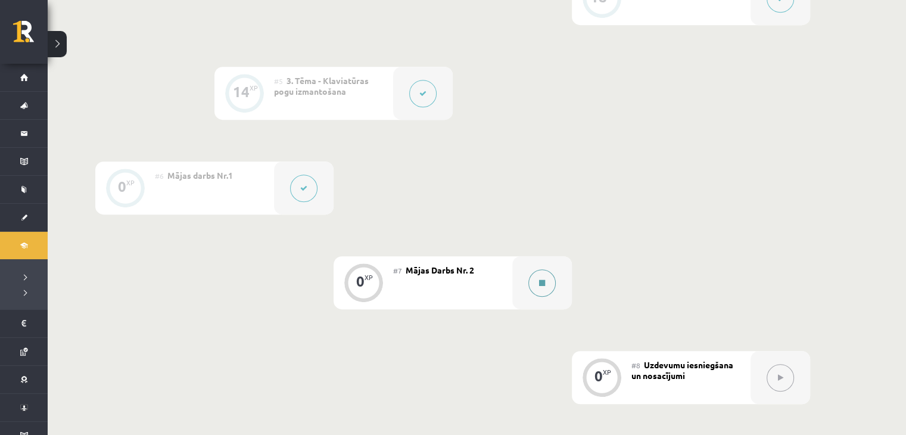
click at [525, 286] on div at bounding box center [542, 282] width 60 height 53
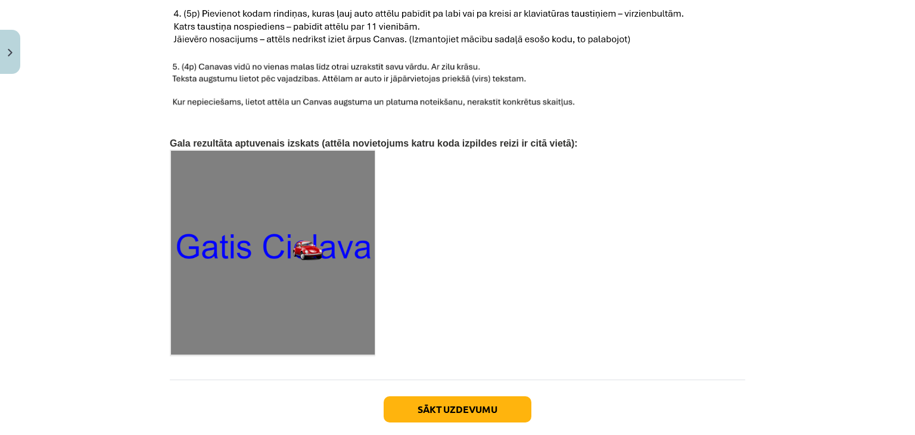
scroll to position [1874, 0]
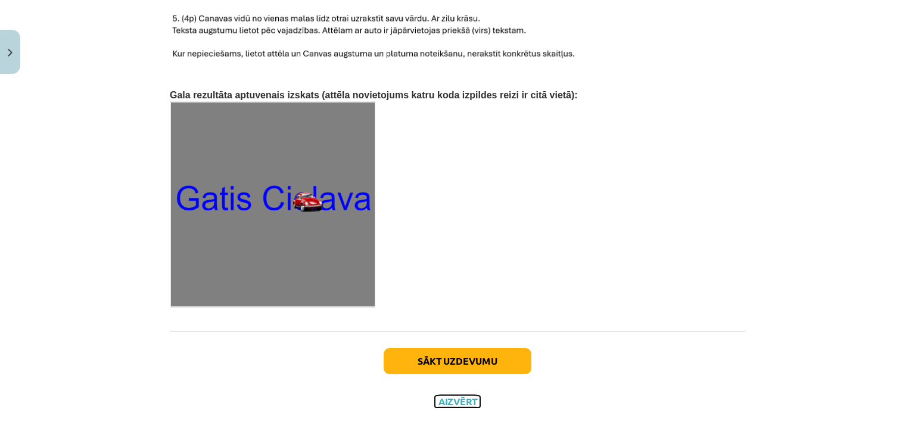
click at [443, 395] on button "Aizvērt" at bounding box center [457, 401] width 45 height 12
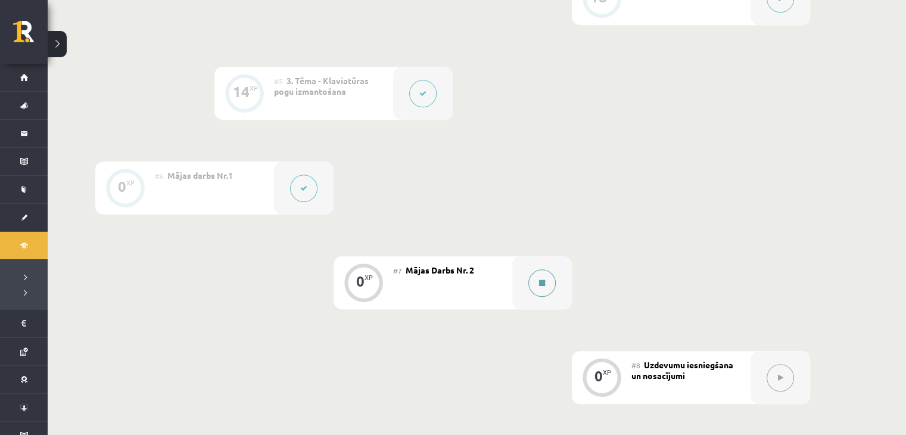
click at [541, 289] on button at bounding box center [541, 282] width 27 height 27
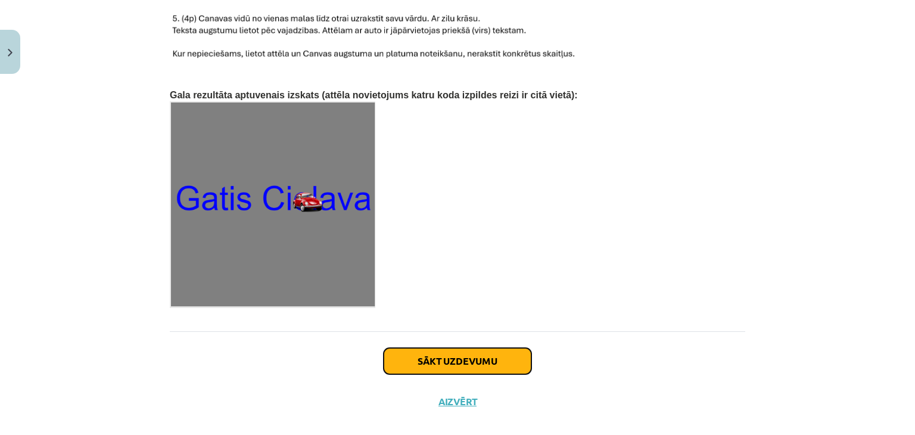
click at [456, 348] on button "Sākt uzdevumu" at bounding box center [458, 361] width 148 height 26
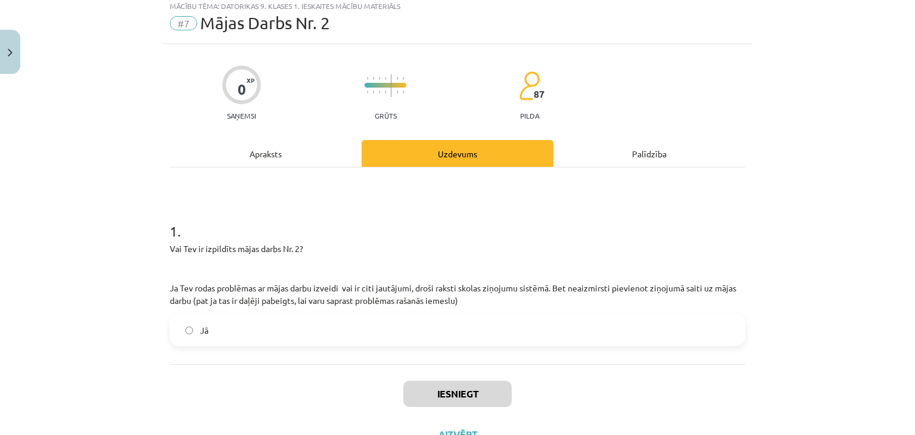
scroll to position [30, 0]
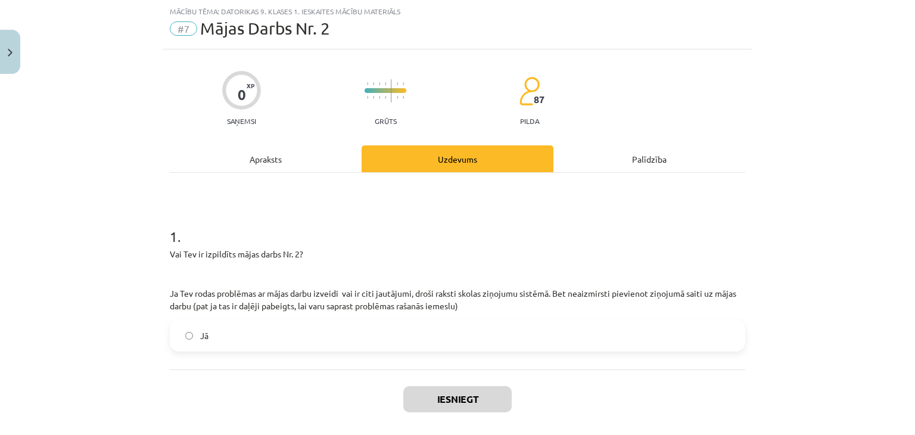
click at [371, 329] on label "Jā" at bounding box center [457, 335] width 573 height 30
click at [424, 397] on button "Iesniegt" at bounding box center [457, 399] width 108 height 26
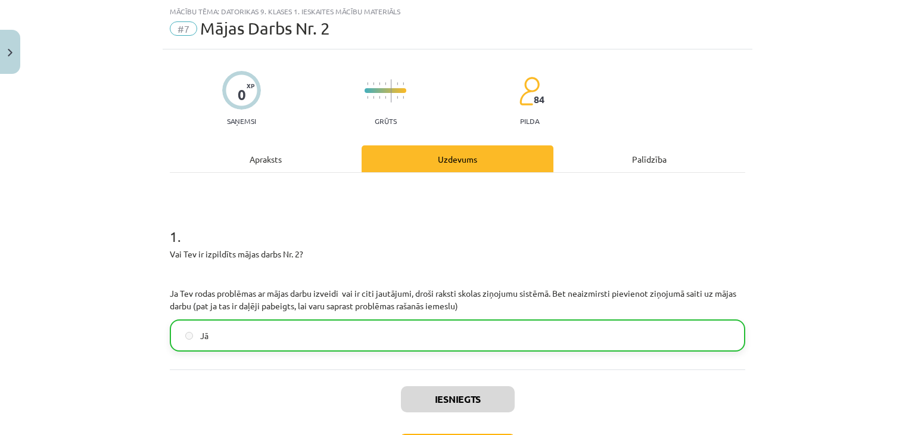
scroll to position [121, 0]
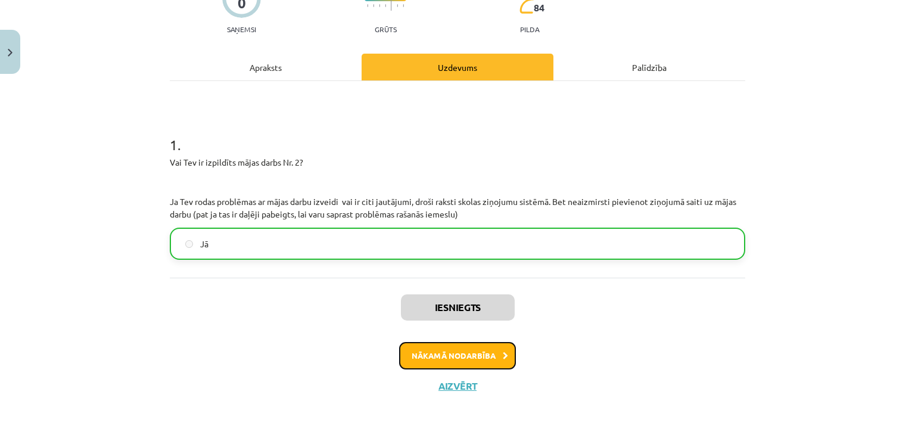
click at [430, 345] on button "Nākamā nodarbība" at bounding box center [457, 355] width 117 height 27
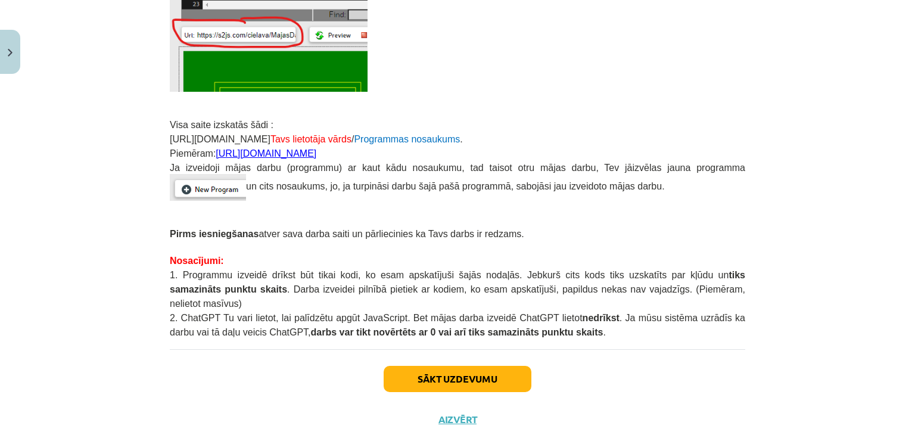
scroll to position [307, 0]
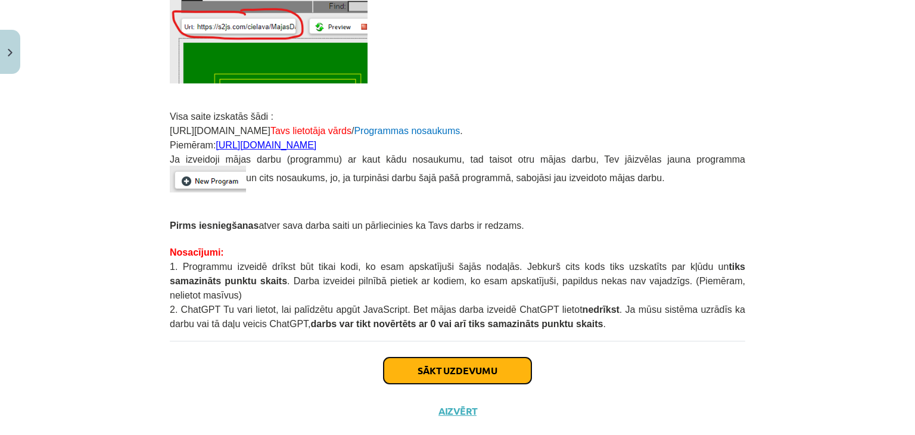
click at [429, 360] on button "Sākt uzdevumu" at bounding box center [458, 370] width 148 height 26
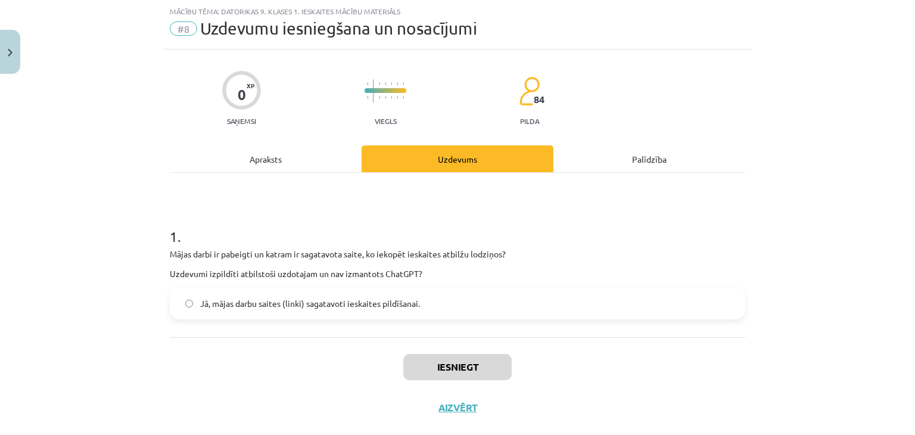
click at [357, 304] on span "Jā, mājas darbu saites (linki) sagatavoti ieskaites pildīšanai." at bounding box center [310, 303] width 220 height 13
click at [264, 163] on div "Apraksts" at bounding box center [266, 158] width 192 height 27
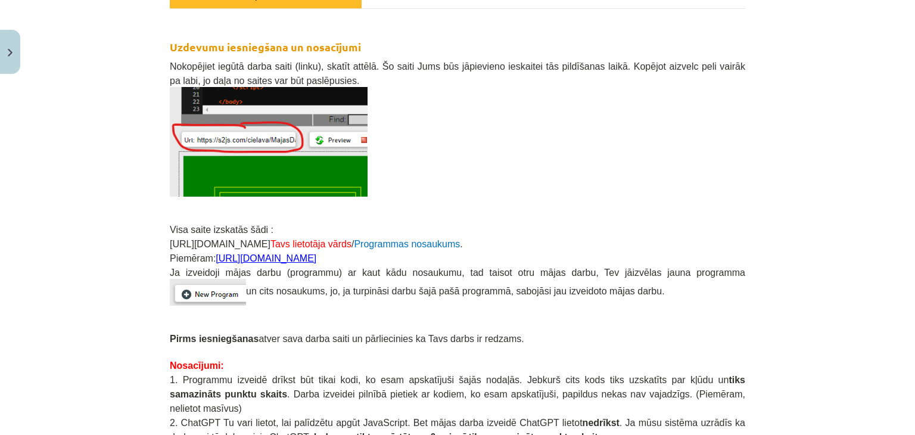
scroll to position [196, 0]
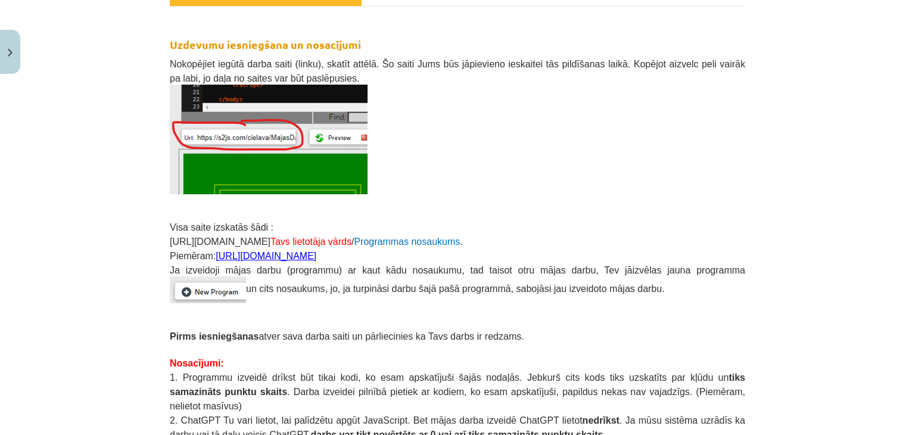
click at [216, 255] on link "https://s2js.com/saule11/majasdarbs81" at bounding box center [266, 256] width 101 height 10
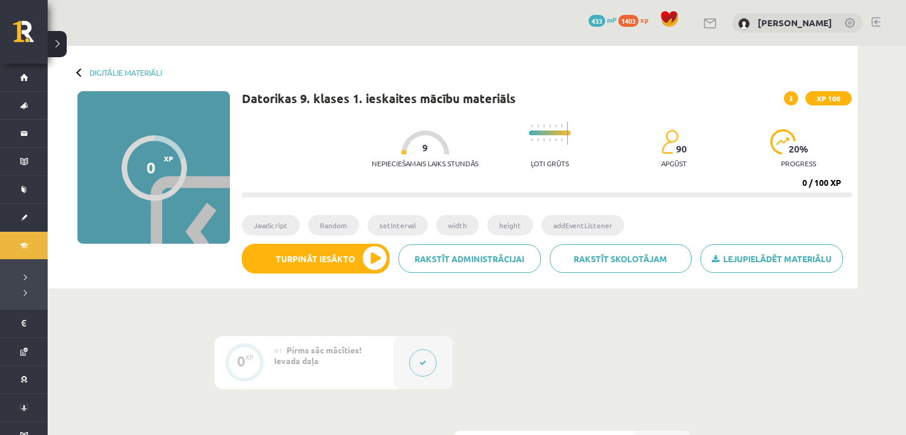
scroll to position [648, 0]
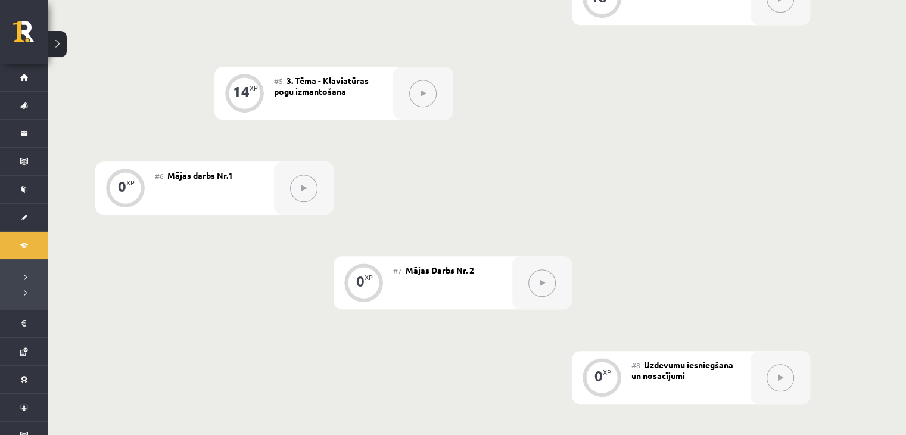
click at [534, 279] on button at bounding box center [541, 282] width 27 height 27
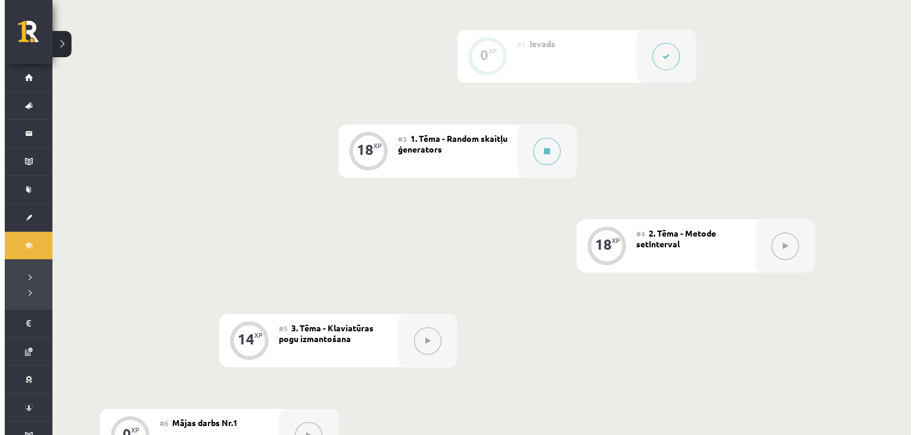
scroll to position [400, 0]
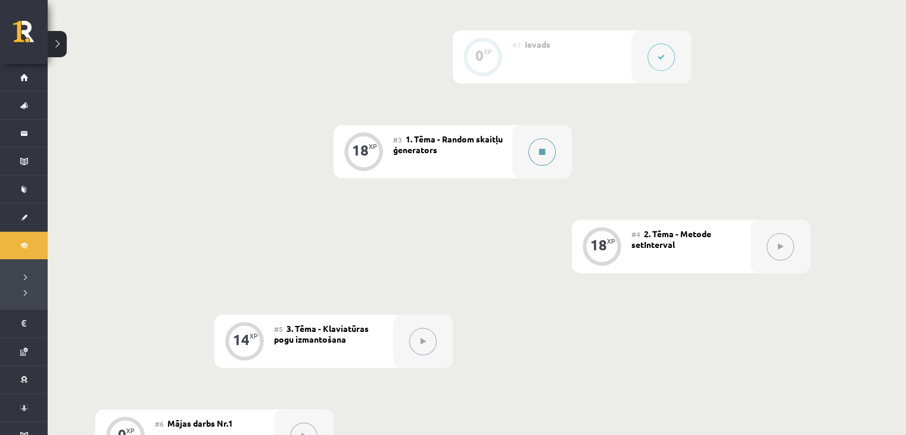
click at [542, 141] on button at bounding box center [541, 151] width 27 height 27
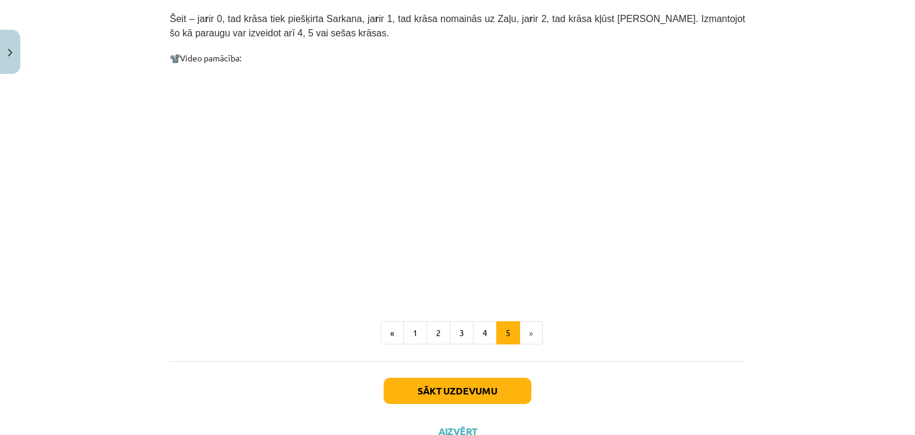
scroll to position [701, 0]
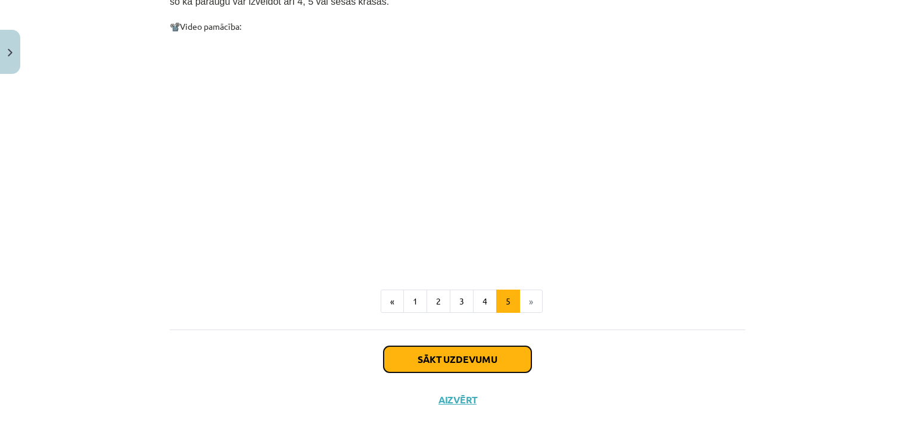
click at [500, 346] on button "Sākt uzdevumu" at bounding box center [458, 359] width 148 height 26
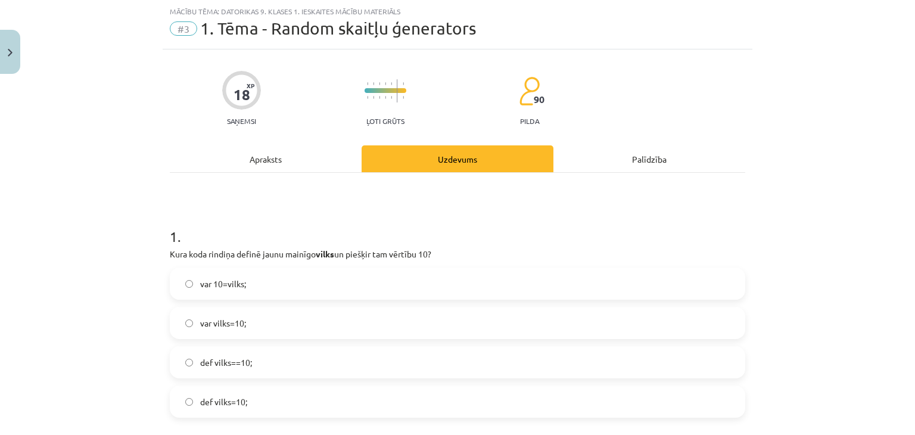
scroll to position [99, 0]
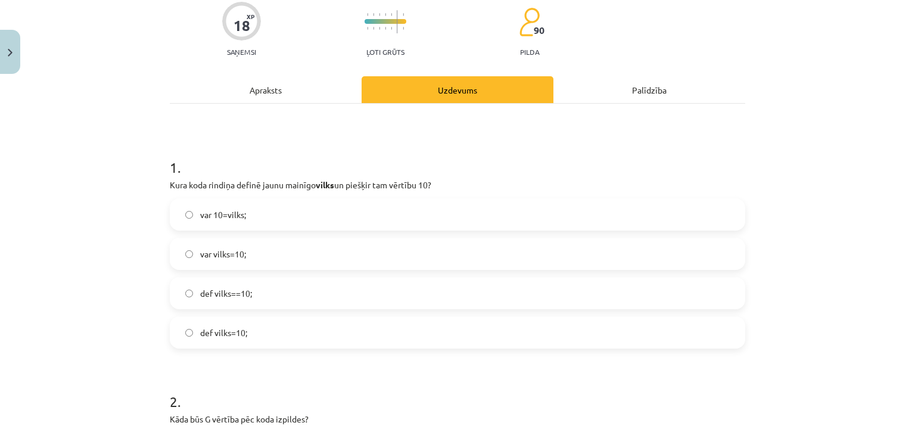
click at [311, 257] on label "var vilks=10;" at bounding box center [457, 254] width 573 height 30
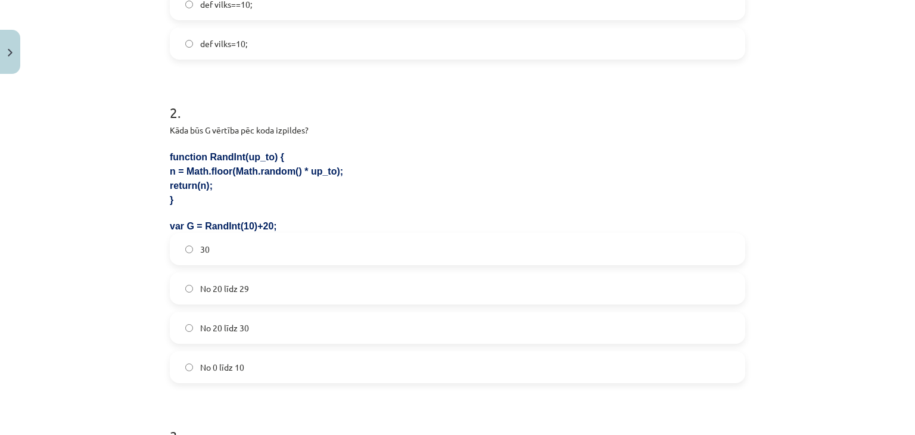
scroll to position [424, 0]
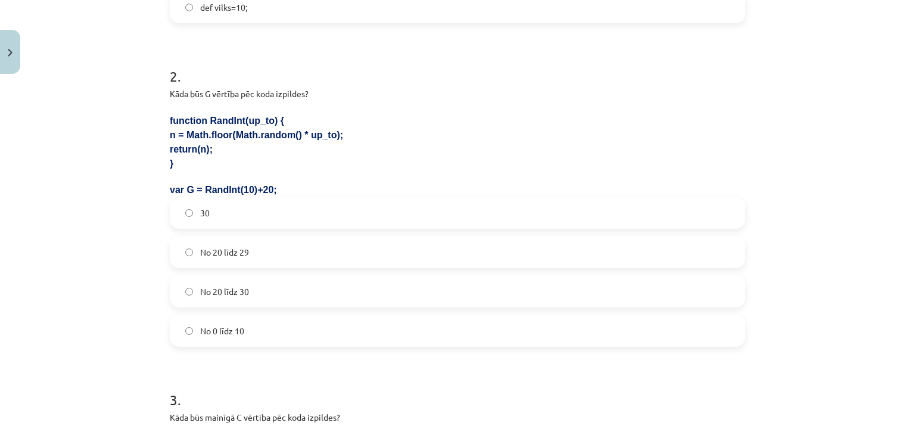
click at [264, 250] on label "No 20 līdz 29" at bounding box center [457, 252] width 573 height 30
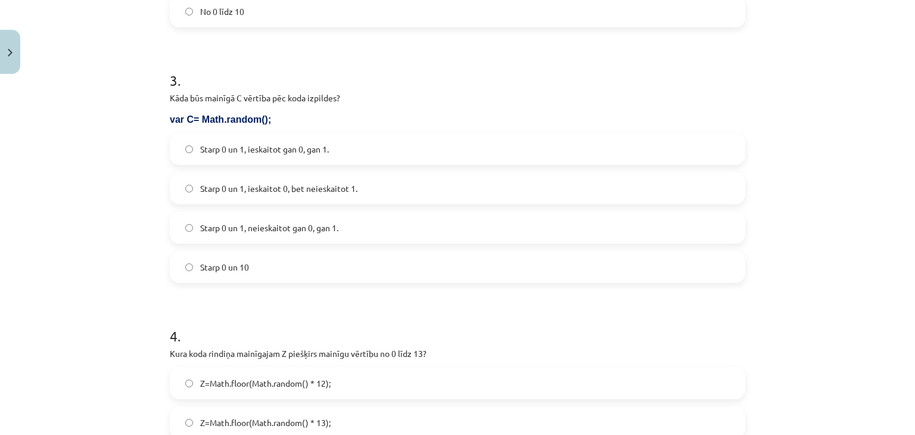
scroll to position [744, 0]
click at [282, 175] on label "Starp 0 un 1, ieskaitot 0, bet neieskaitot 1." at bounding box center [457, 188] width 573 height 30
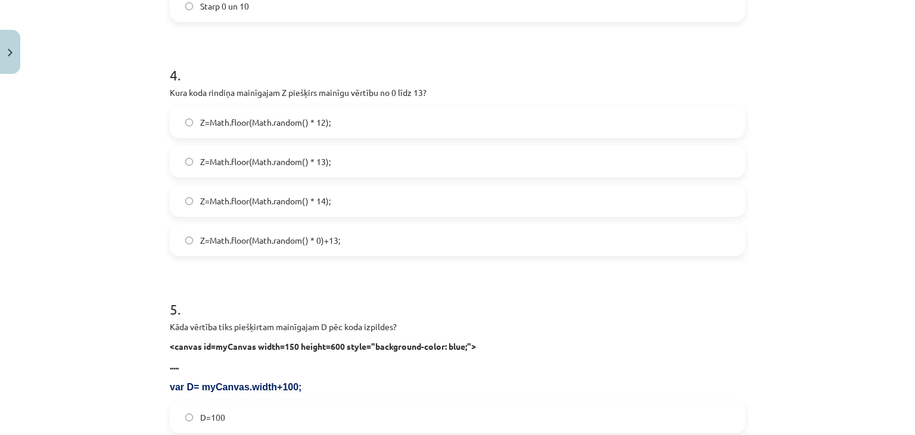
scroll to position [1014, 0]
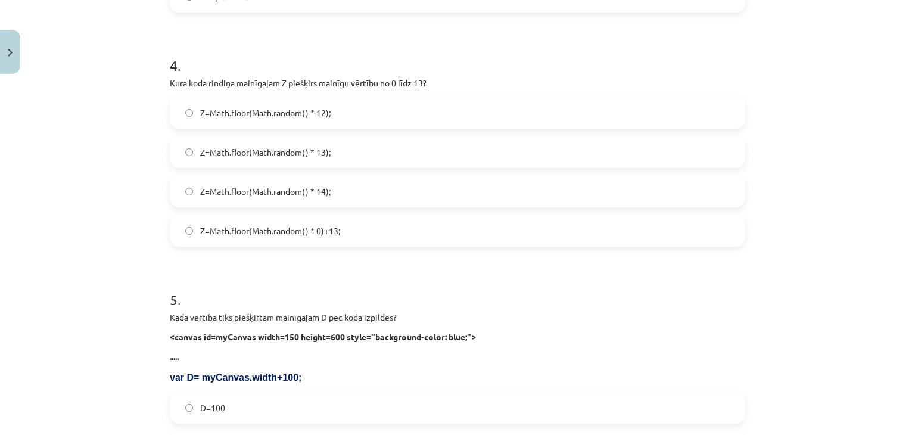
click at [304, 191] on span "Z=Math.floor(Math.random() * 14);" at bounding box center [265, 191] width 130 height 13
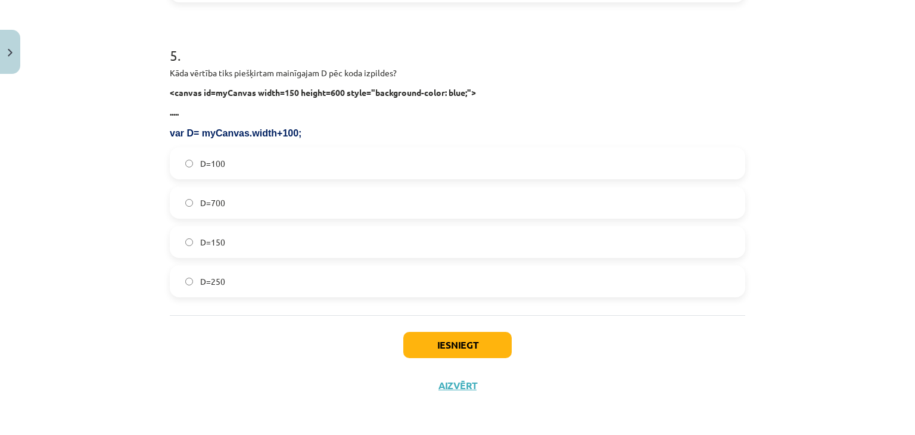
click at [241, 287] on label "D=250" at bounding box center [457, 281] width 573 height 30
click at [431, 351] on button "Iesniegt" at bounding box center [457, 345] width 108 height 26
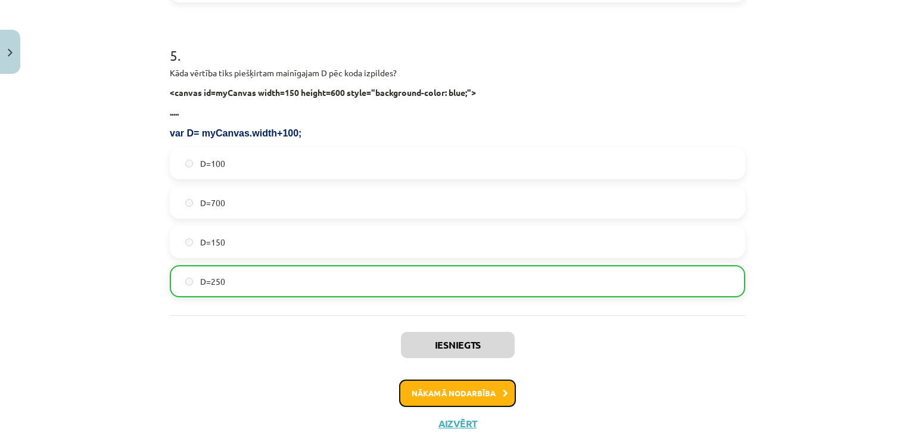
click at [448, 398] on button "Nākamā nodarbība" at bounding box center [457, 392] width 117 height 27
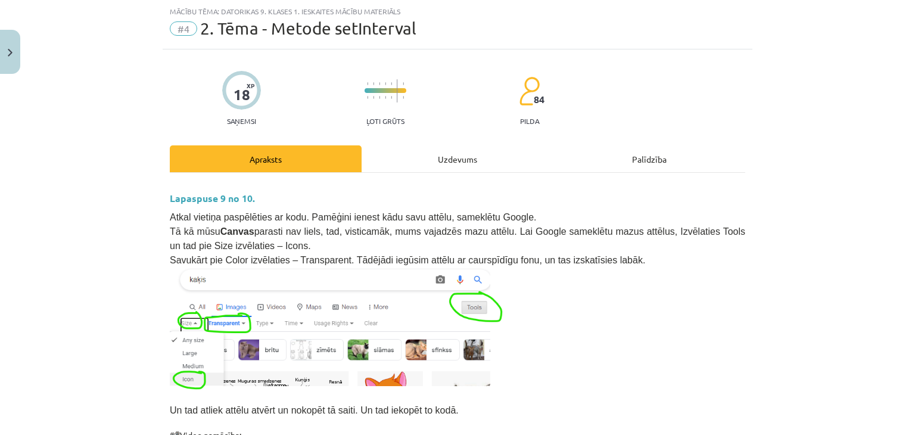
scroll to position [842, 0]
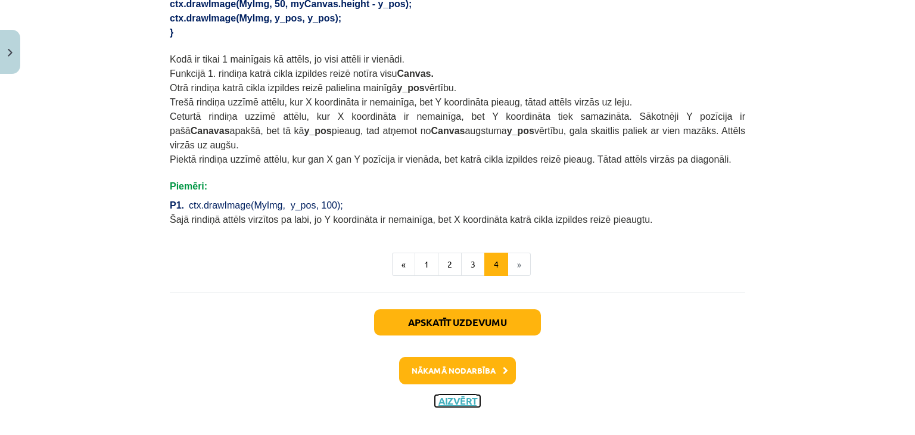
click at [460, 395] on button "Aizvērt" at bounding box center [457, 401] width 45 height 12
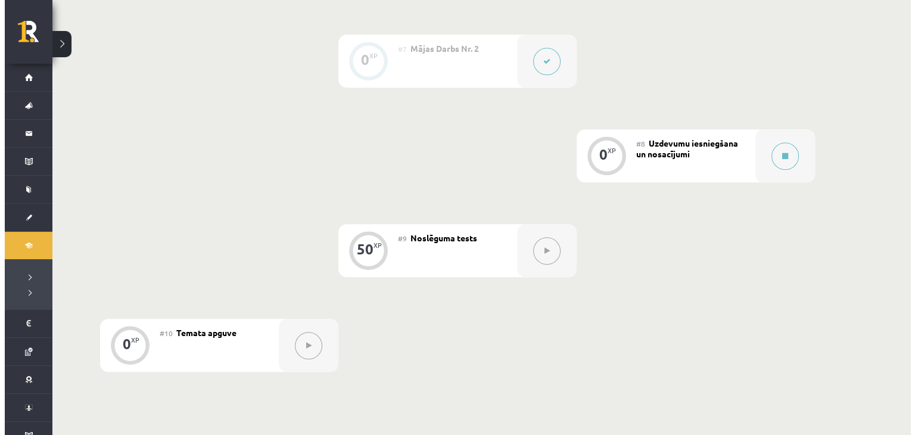
scroll to position [872, 0]
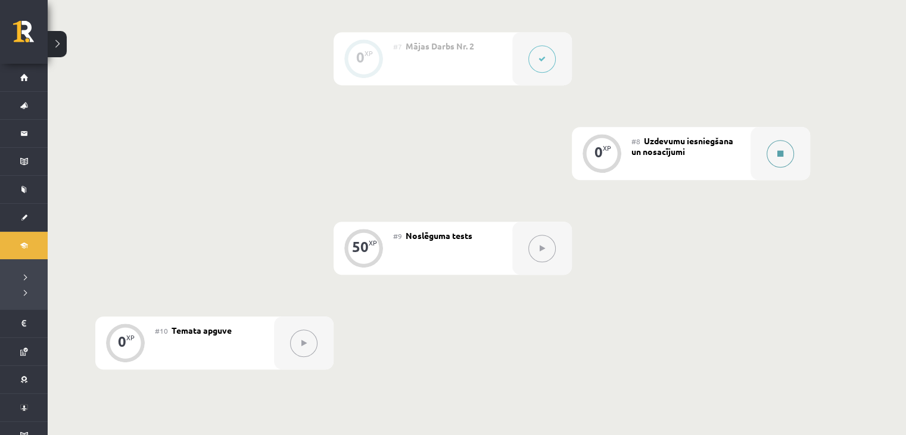
click at [783, 154] on icon at bounding box center [780, 153] width 6 height 7
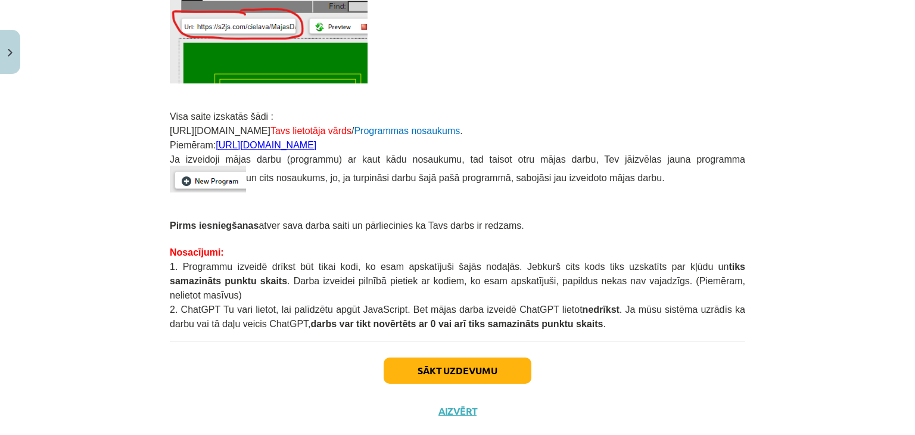
scroll to position [310, 0]
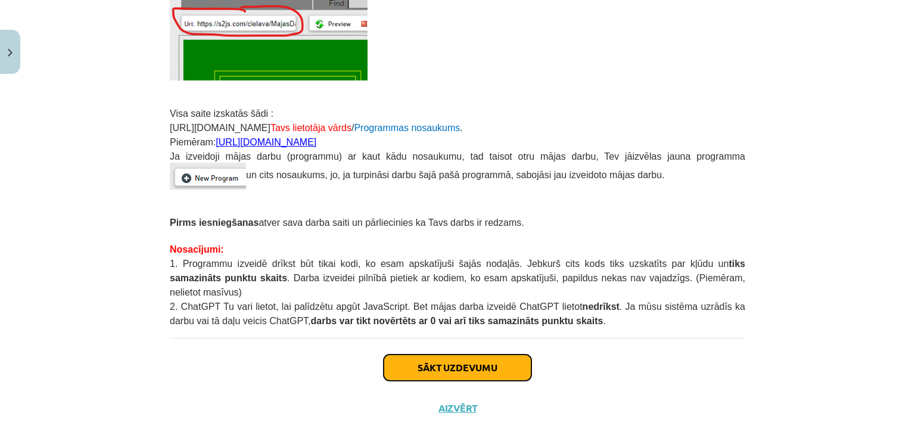
click at [504, 354] on button "Sākt uzdevumu" at bounding box center [458, 367] width 148 height 26
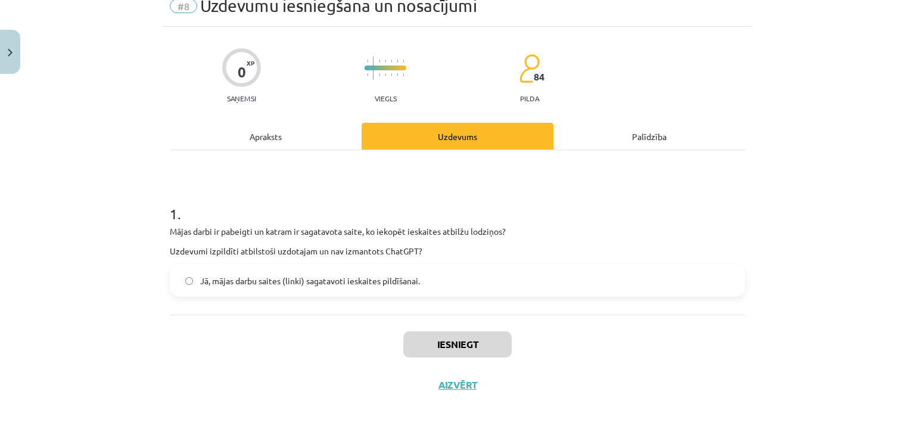
scroll to position [30, 0]
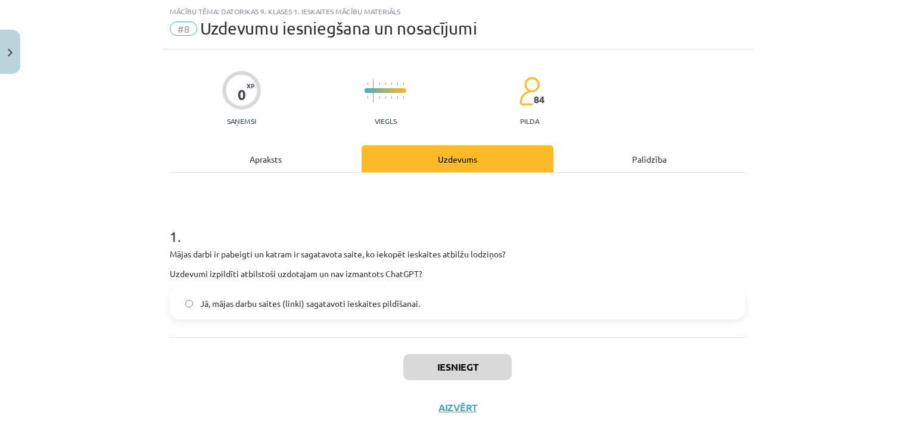
click at [454, 305] on label "Jā, mājas darbu saites (linki) sagatavoti ieskaites pildīšanai." at bounding box center [457, 303] width 573 height 30
click at [450, 369] on button "Iesniegt" at bounding box center [457, 367] width 108 height 26
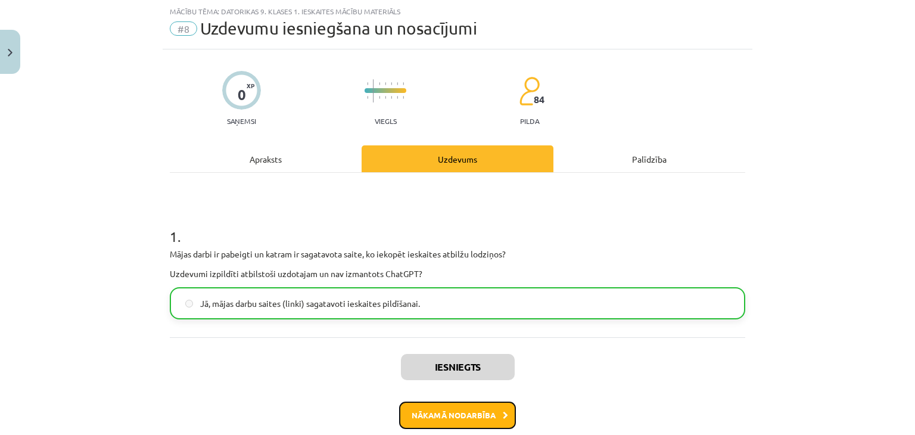
click at [444, 423] on button "Nākamā nodarbība" at bounding box center [457, 414] width 117 height 27
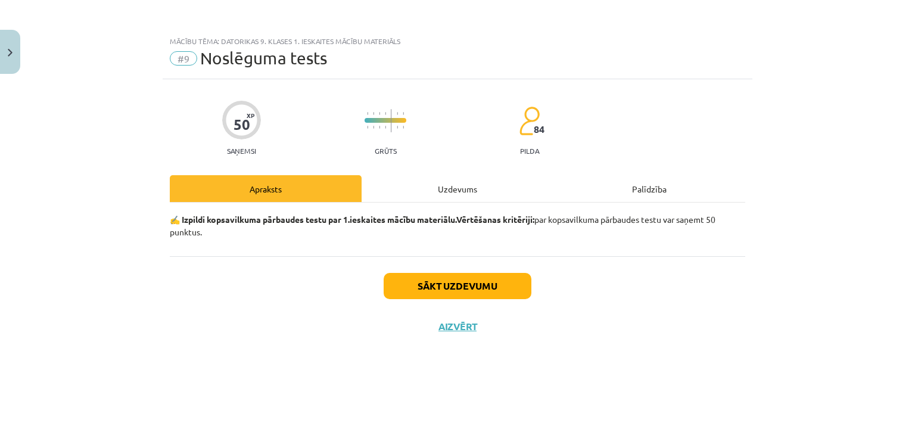
scroll to position [0, 0]
click at [429, 290] on button "Sākt uzdevumu" at bounding box center [458, 286] width 148 height 26
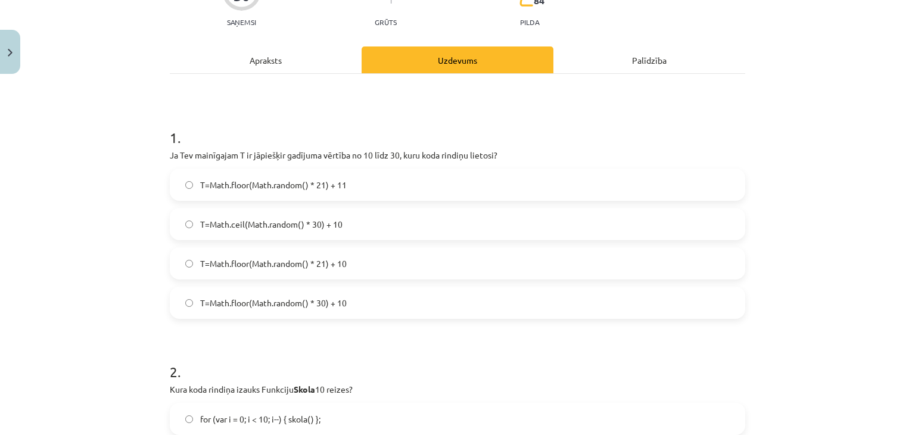
scroll to position [131, 0]
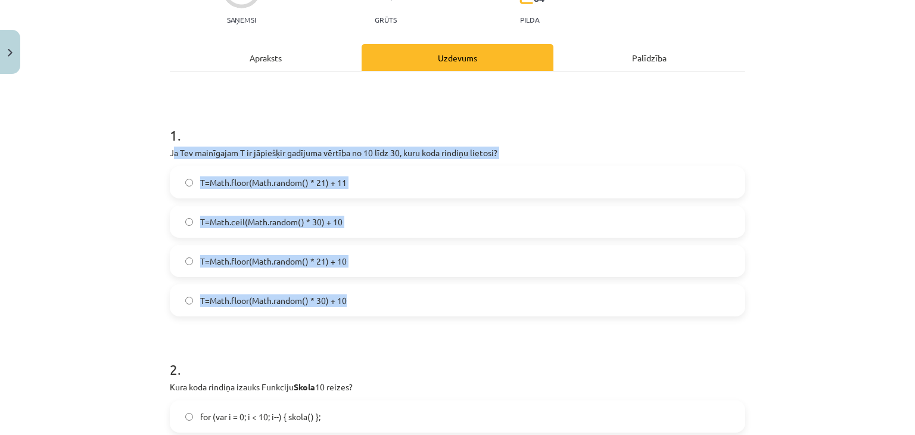
drag, startPoint x: 169, startPoint y: 149, endPoint x: 388, endPoint y: 294, distance: 262.6
click at [388, 294] on div "1 . Ja Tev mainīgajam T ir jāpiešķir gadījuma vērtība no 10 līdz 30, kuru koda …" at bounding box center [457, 211] width 575 height 210
copy div "a Tev mainīgajam T ir jāpiešķir gadījuma vērtība no 10 līdz 30, kuru koda rindi…"
click at [366, 258] on label "T=Math.floor(Math.random() * 21) + 10" at bounding box center [457, 261] width 573 height 30
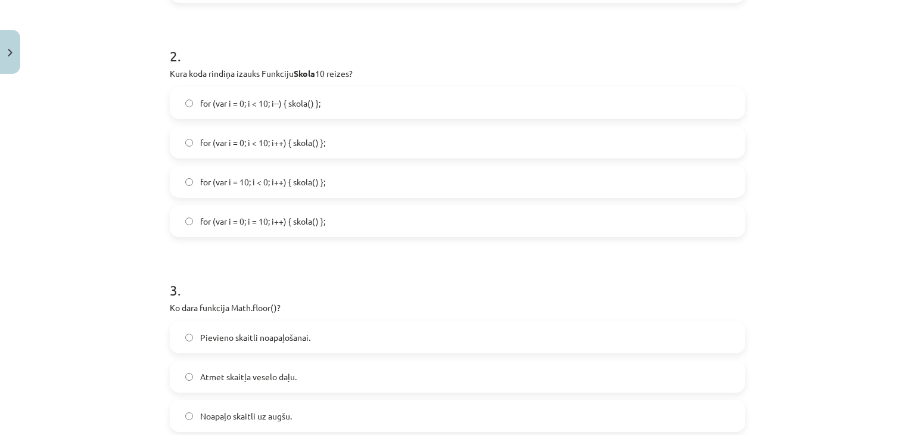
scroll to position [445, 0]
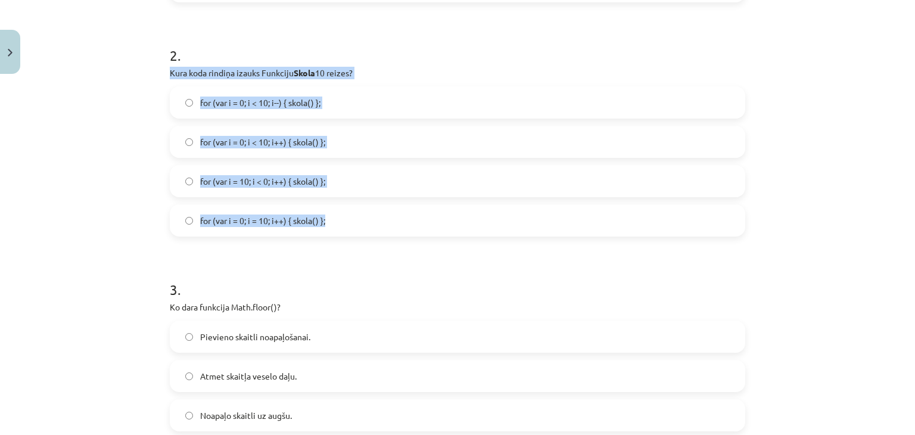
drag, startPoint x: 167, startPoint y: 72, endPoint x: 325, endPoint y: 210, distance: 209.8
click at [325, 210] on div "2 . Kura koda rindiņa izauks Funkciju Skola 10 reizes? for (var i = 0; i < 10; …" at bounding box center [457, 131] width 575 height 210
copy div "Kura koda rindiņa izauks Funkciju Skola 10 reizes? for (var i = 0; i < 10; i--)…"
click at [351, 134] on label "for (var i = 0; i < 10; i++) { skola() };" at bounding box center [457, 142] width 573 height 30
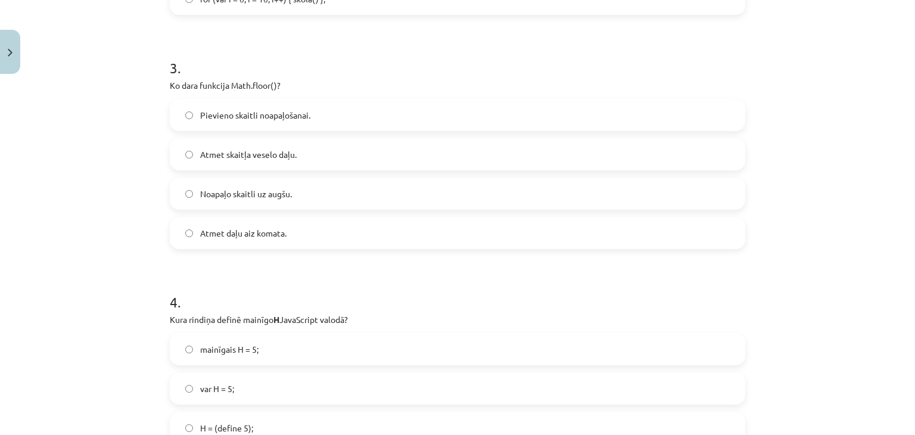
scroll to position [669, 0]
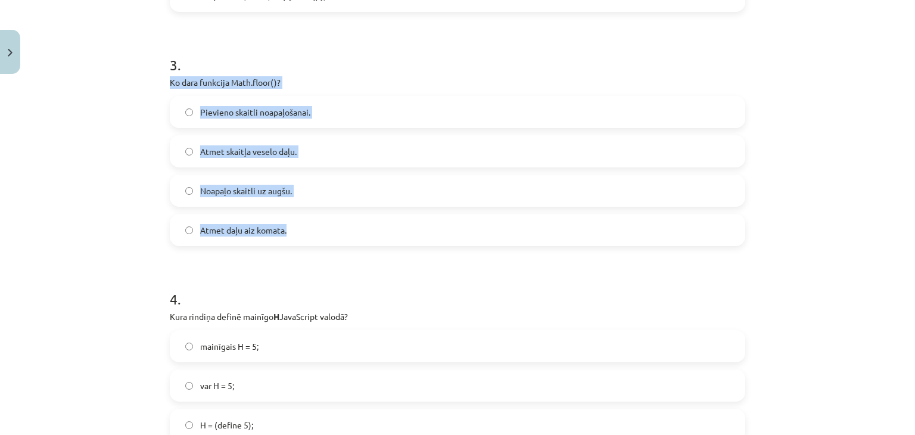
drag, startPoint x: 166, startPoint y: 79, endPoint x: 309, endPoint y: 230, distance: 208.6
click at [309, 230] on div "3 . Ko dara funkcija Math.floor()? Pievieno skaitli noapaļošanai. Atmet skaitļa…" at bounding box center [457, 141] width 575 height 210
copy div "Ko dara funkcija Math.floor()? Pievieno skaitli noapaļošanai. Atmet skaitļa ves…"
click at [353, 234] on label "Atmet daļu aiz komata." at bounding box center [457, 230] width 573 height 30
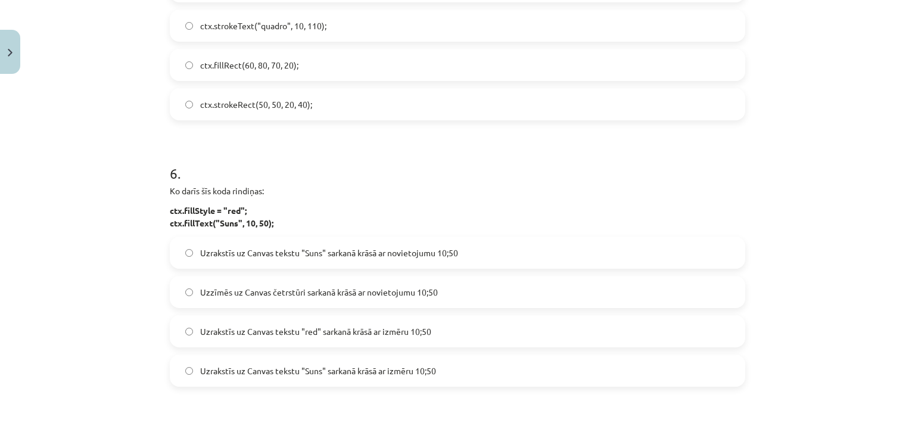
scroll to position [1336, 0]
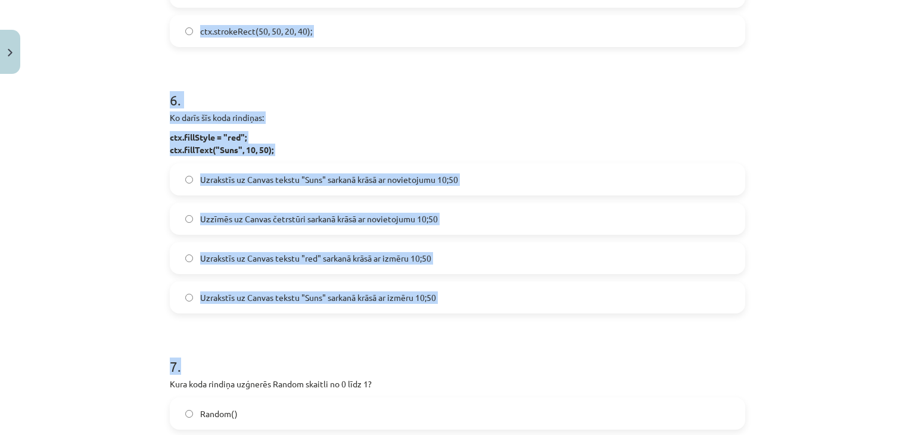
drag, startPoint x: 167, startPoint y: 74, endPoint x: 450, endPoint y: 362, distance: 403.9
click at [450, 362] on form "1 . Ja Tev mainīgajam T ir jāpiešķir gadījuma vērtība no 10 līdz 30, kuru koda …" at bounding box center [457, 85] width 575 height 2369
click at [450, 362] on h1 "7 ." at bounding box center [457, 355] width 575 height 37
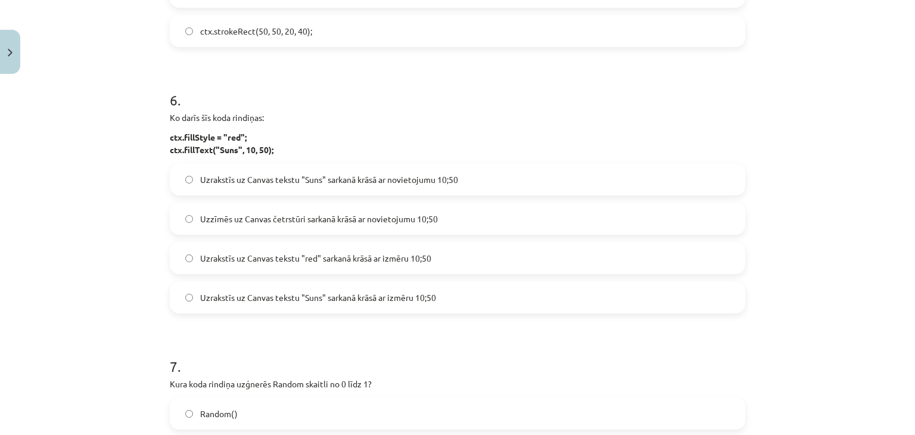
click at [410, 255] on span "Uzrakstīs uz Canvas tekstu "red" sarkanā krāsā ar izmēru 10;50" at bounding box center [315, 258] width 231 height 13
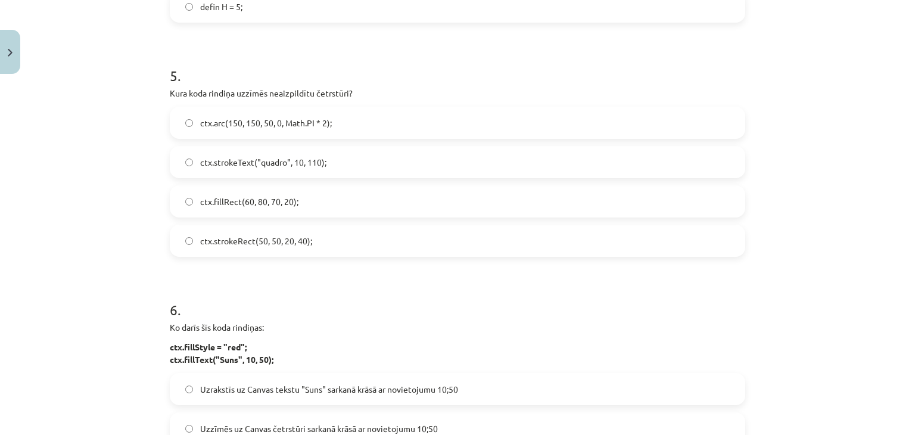
scroll to position [1096, 0]
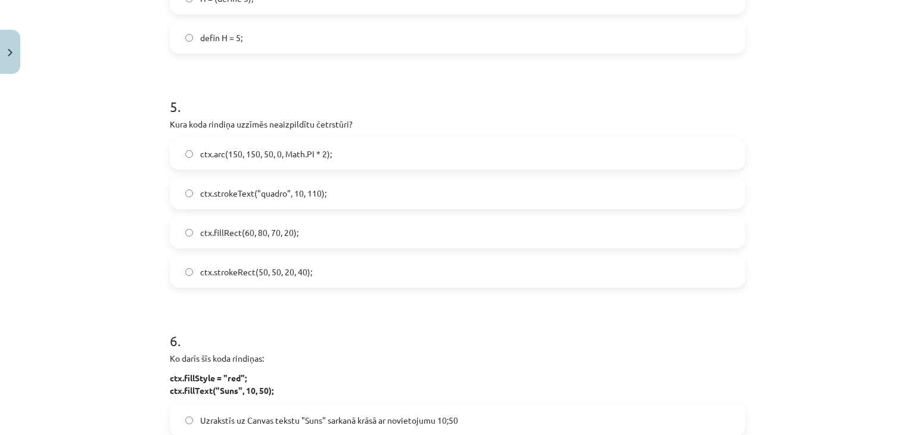
click at [268, 229] on span "ctx.fillRect(60, 80, 70, 20);" at bounding box center [249, 232] width 98 height 13
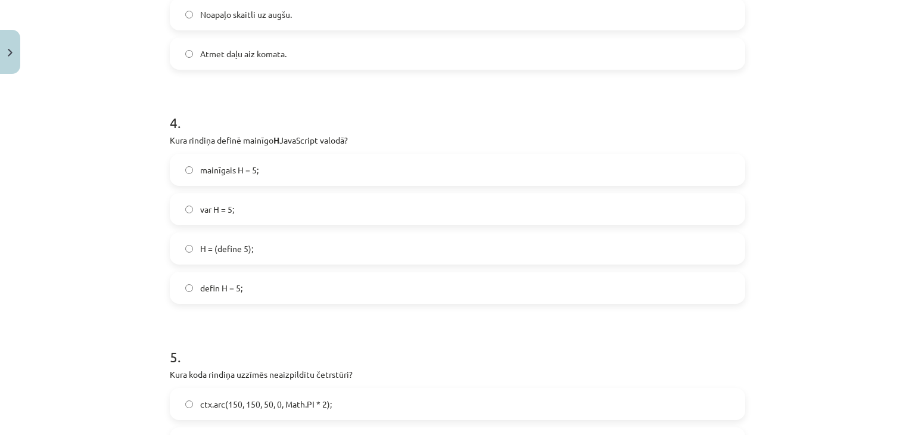
scroll to position [841, 0]
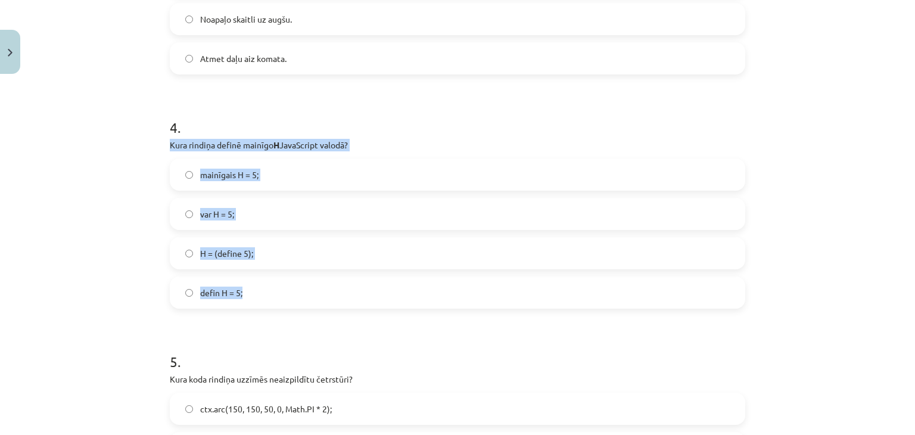
drag, startPoint x: 167, startPoint y: 141, endPoint x: 270, endPoint y: 275, distance: 168.6
click at [270, 275] on div "4 . Kura rindiņa definē mainīgo H JavaScript valodā? mainīgais H = 5; var H = 5…" at bounding box center [457, 203] width 575 height 210
copy div "Kura rindiņa definē mainīgo H JavaScript valodā? mainīgais H = 5; var H = 5; H …"
click at [294, 204] on label "var H = 5;" at bounding box center [457, 214] width 573 height 30
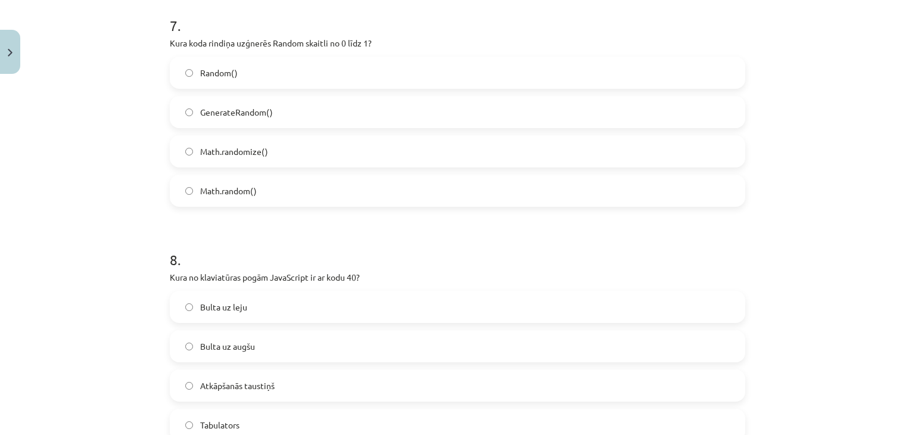
scroll to position [1670, 0]
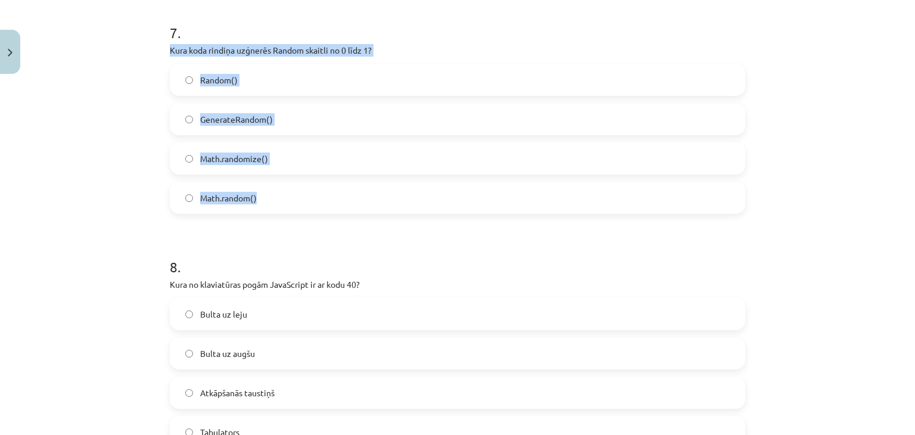
drag, startPoint x: 167, startPoint y: 50, endPoint x: 298, endPoint y: 202, distance: 200.6
click at [298, 202] on div "7 . Kura koda rindiņa uzģnerēs Random skaitli no 0 līdz 1? Random() GenerateRan…" at bounding box center [457, 109] width 575 height 210
copy div "Kura koda rindiņa uzģnerēs Random skaitli no 0 līdz 1? Random() GenerateRandom(…"
click at [283, 202] on label "Math.random()" at bounding box center [457, 198] width 573 height 30
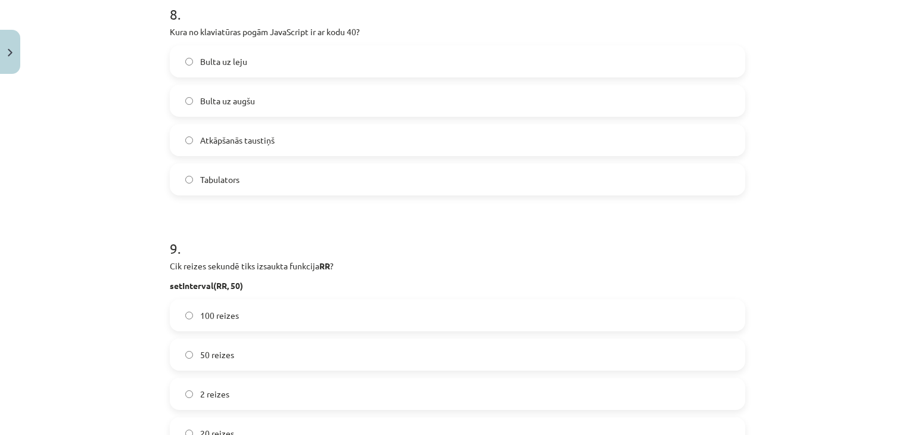
scroll to position [1927, 0]
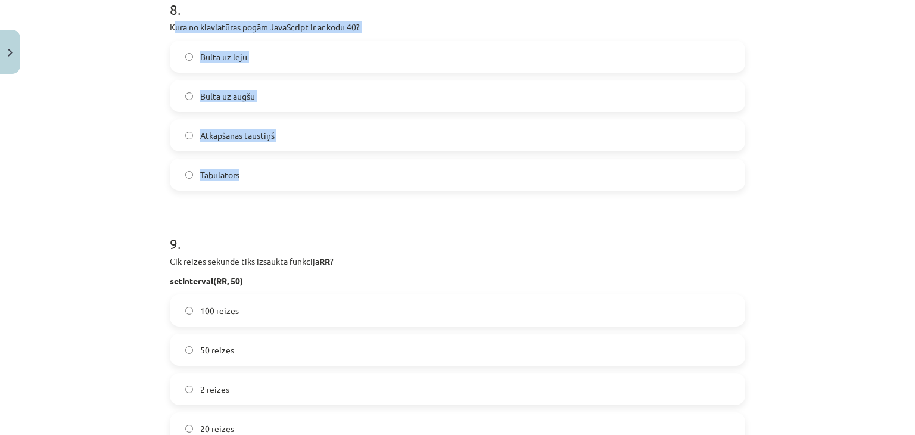
drag, startPoint x: 168, startPoint y: 27, endPoint x: 279, endPoint y: 176, distance: 186.1
click at [279, 176] on div "8 . Kura no klaviatūras pogām JavaScript ir ar kodu 40? Bulta uz leju Bulta uz …" at bounding box center [457, 85] width 575 height 210
copy div "ura no klaviatūras pogām JavaScript ir ar kodu 40? Bulta uz leju Bulta uz augšu…"
click at [270, 48] on label "Bulta uz leju" at bounding box center [457, 57] width 573 height 30
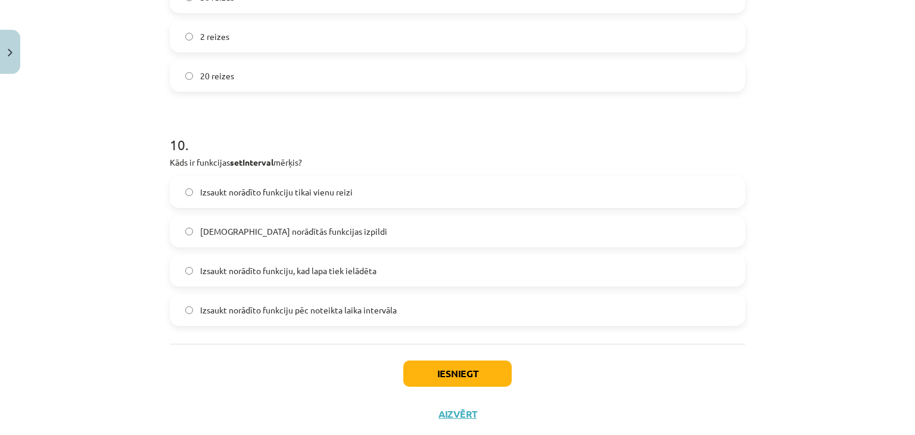
scroll to position [2308, 0]
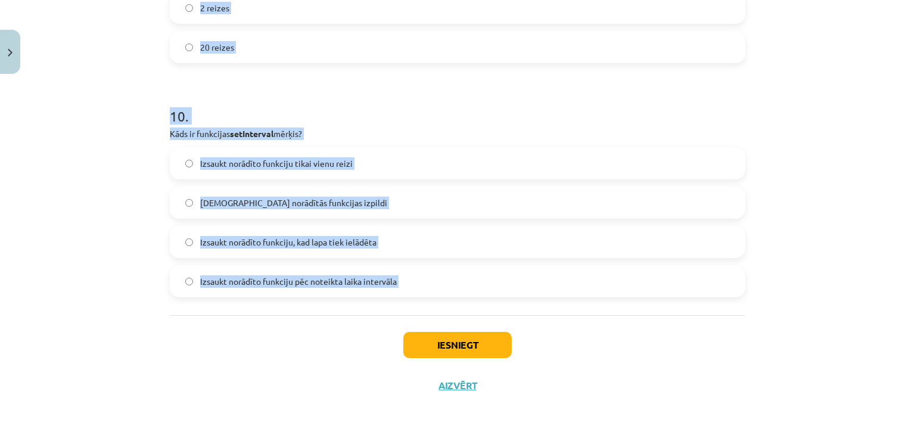
drag, startPoint x: 165, startPoint y: 70, endPoint x: 362, endPoint y: 339, distance: 333.7
copy form "Cik reizes sekundē tiks izsaukta funkcija RR ? setInterval(RR, 50) 100 reizes 5…"
click at [419, 282] on label "Izsaukt norādīto funkciju pēc noteikta laika intervāla" at bounding box center [457, 281] width 573 height 30
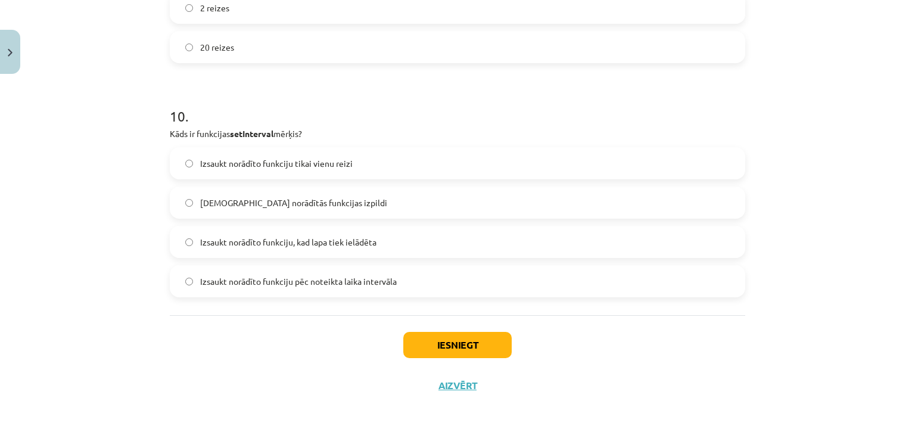
click at [382, 32] on label "20 reizes" at bounding box center [457, 47] width 573 height 30
click at [450, 348] on button "Iesniegt" at bounding box center [457, 345] width 108 height 26
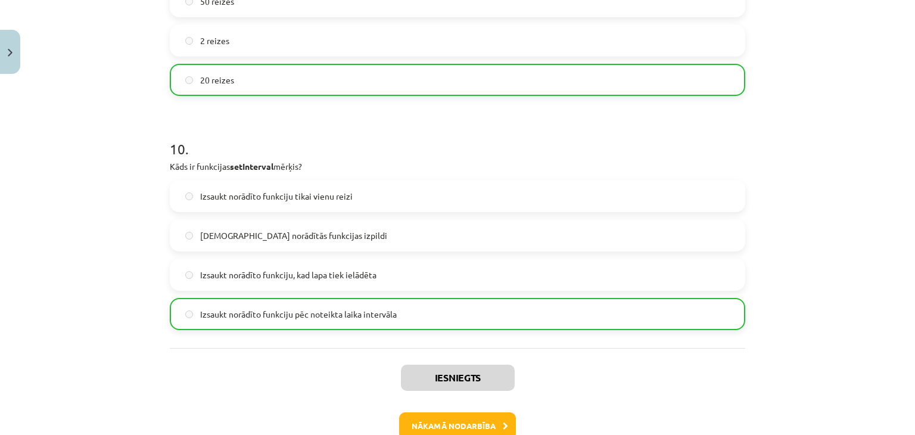
scroll to position [2347, 0]
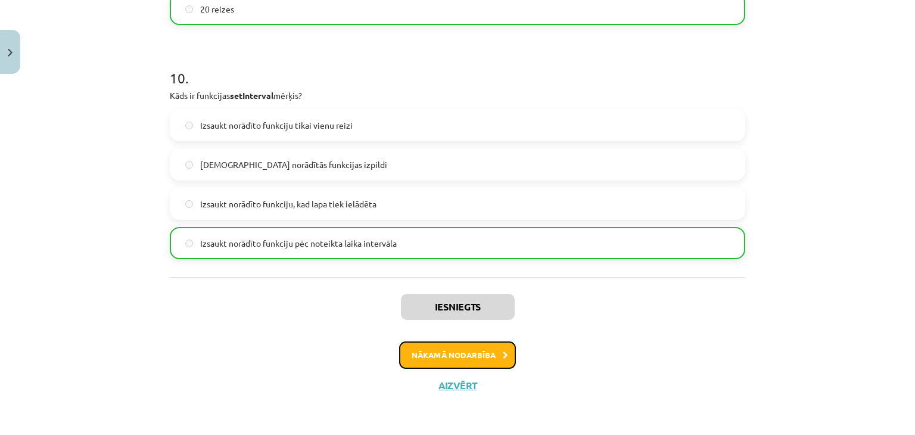
click at [462, 361] on button "Nākamā nodarbība" at bounding box center [457, 354] width 117 height 27
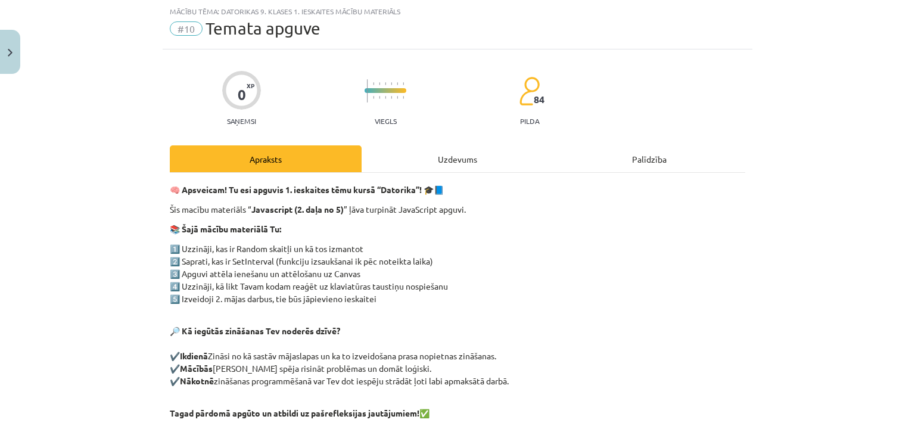
scroll to position [152, 0]
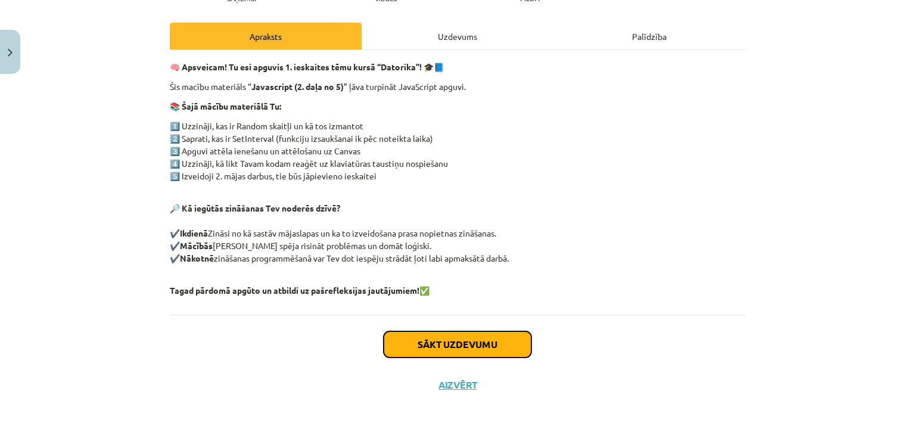
click at [462, 346] on button "Sākt uzdevumu" at bounding box center [458, 344] width 148 height 26
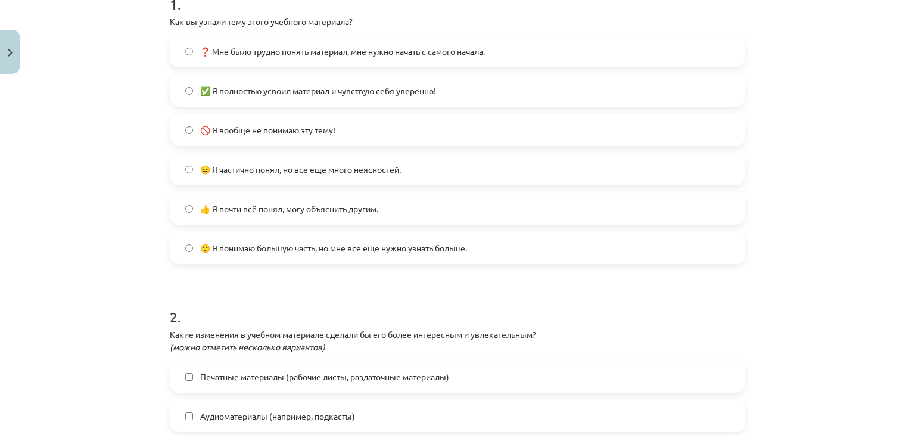
scroll to position [263, 0]
click at [323, 177] on label "😐 Я частично понял, но все еще много неясностей." at bounding box center [457, 169] width 573 height 30
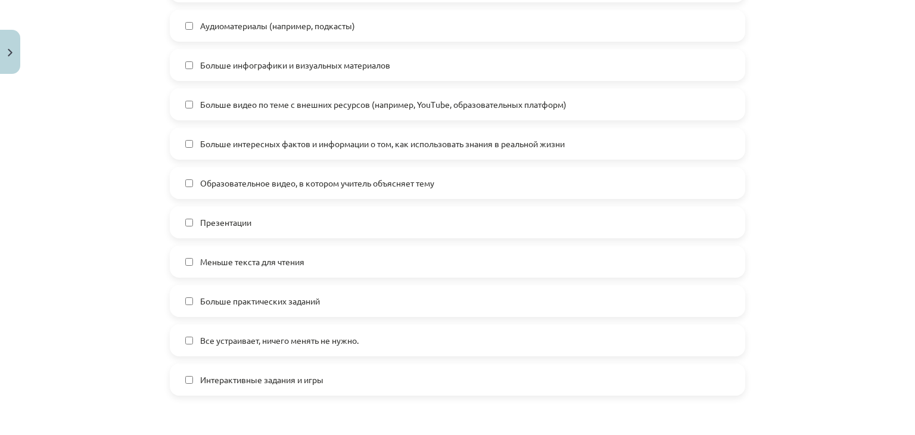
scroll to position [666, 0]
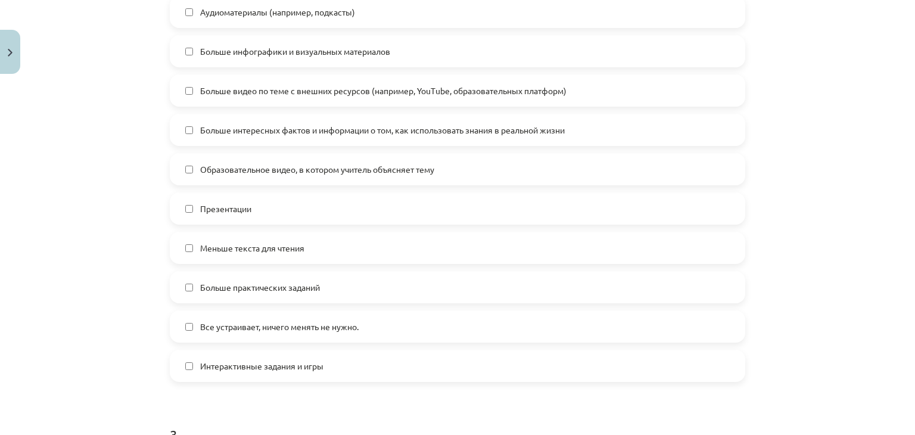
click at [318, 98] on label "Больше видео по теме с внешних ресурсов (например, YouTube, образовательных пла…" at bounding box center [457, 91] width 573 height 30
click at [292, 161] on label "Образовательное видео, в котором учитель объясняет тему" at bounding box center [457, 169] width 573 height 30
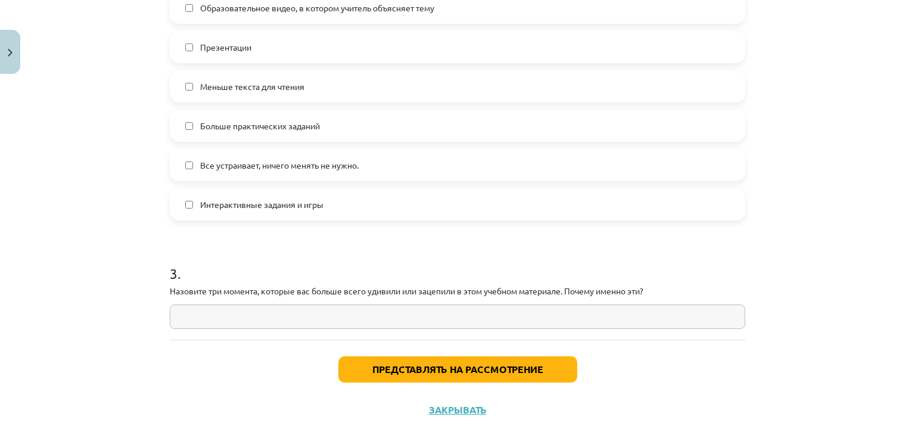
scroll to position [828, 0]
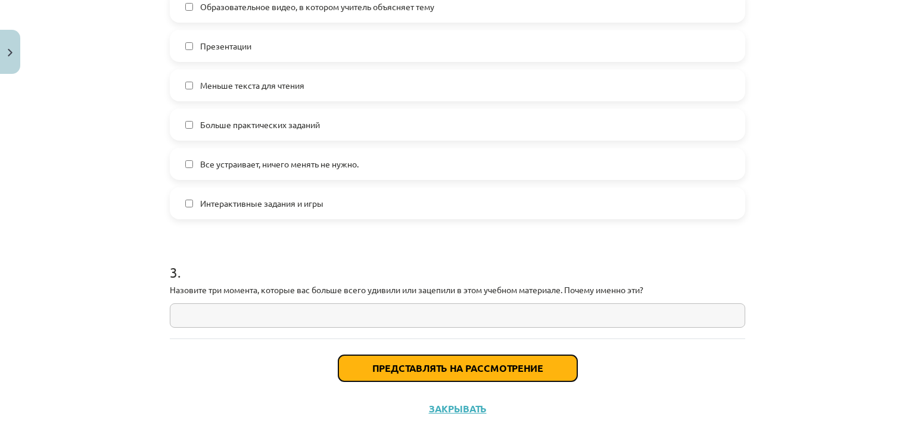
click at [348, 370] on button "Представлять на рассмотрение" at bounding box center [457, 368] width 239 height 26
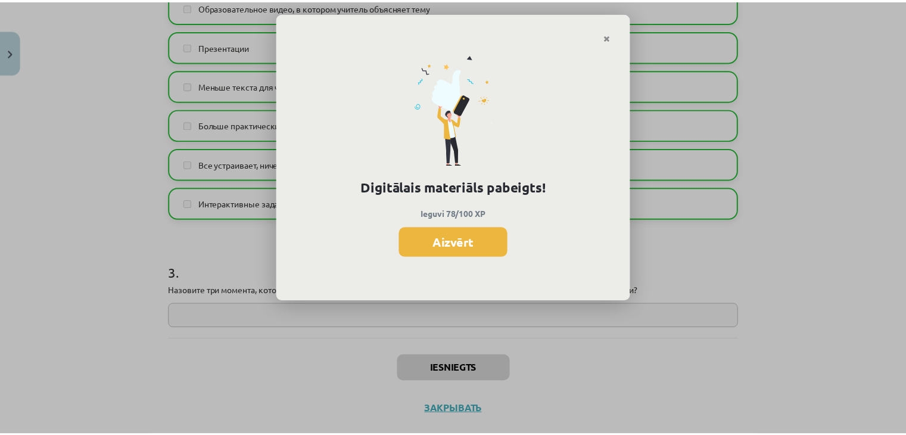
scroll to position [871, 0]
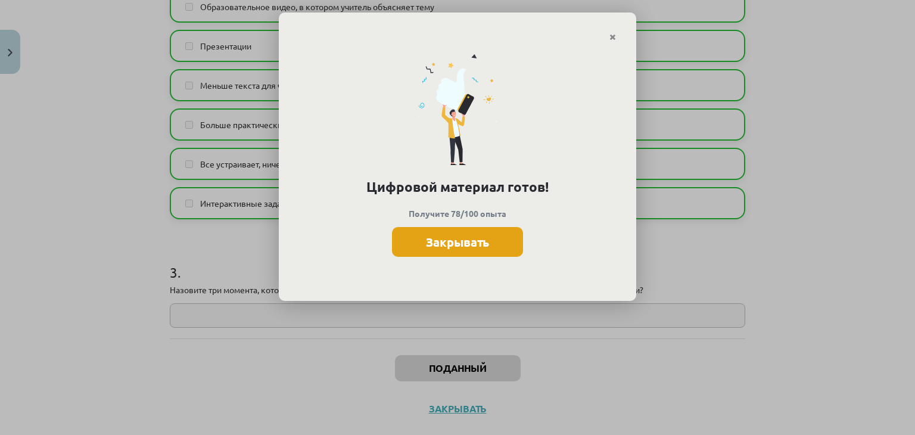
click at [476, 242] on font "Закрывать" at bounding box center [457, 241] width 63 height 15
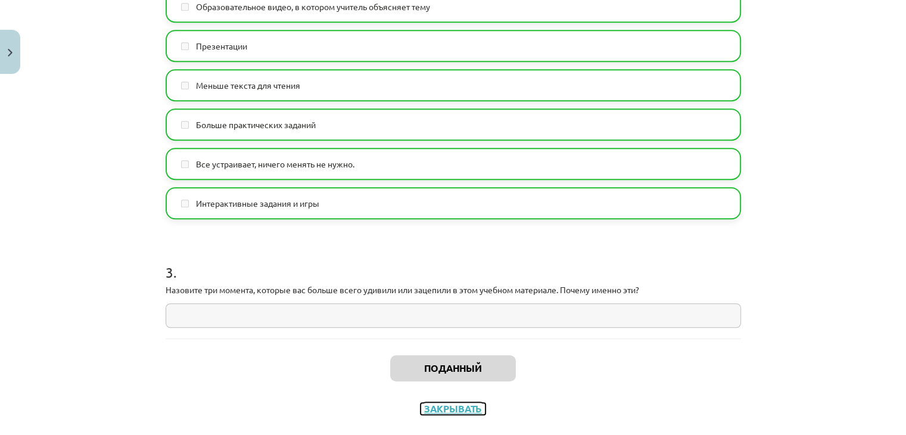
click at [445, 405] on font "Закрывать" at bounding box center [453, 408] width 58 height 13
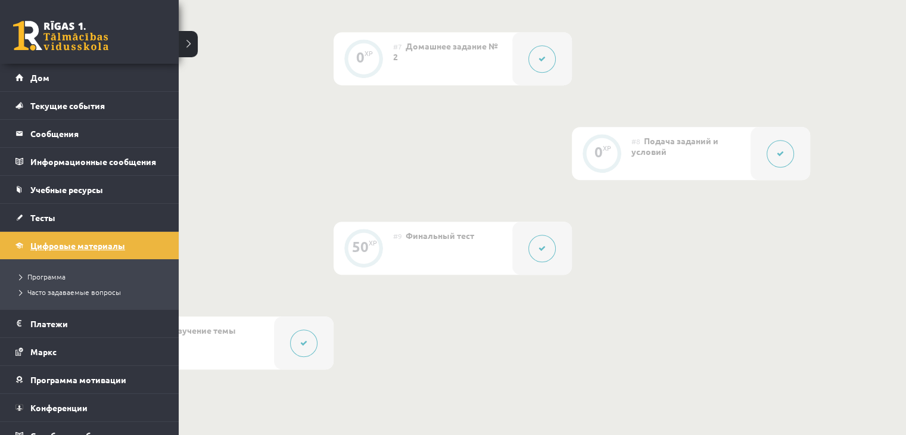
click at [47, 244] on font "Цифровые материалы" at bounding box center [77, 245] width 95 height 11
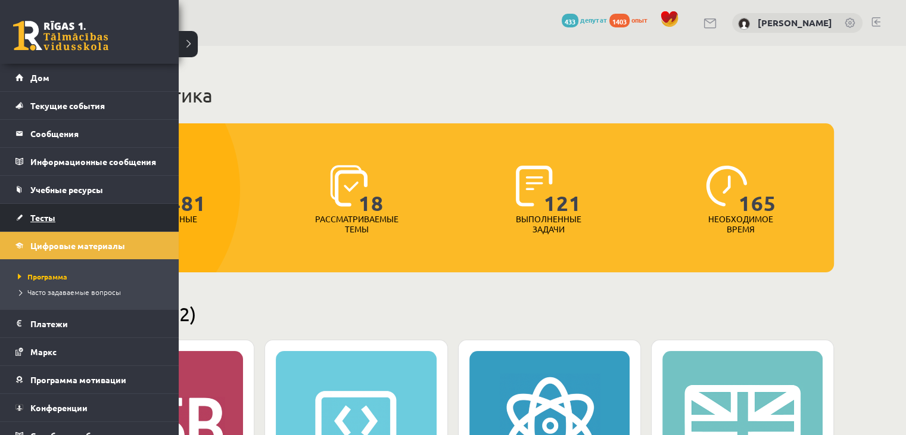
click at [55, 208] on link "Тесты" at bounding box center [89, 217] width 148 height 27
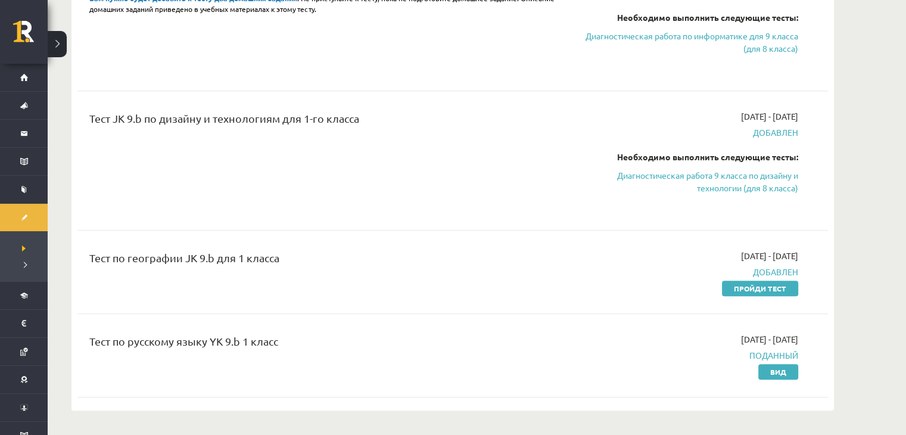
scroll to position [526, 0]
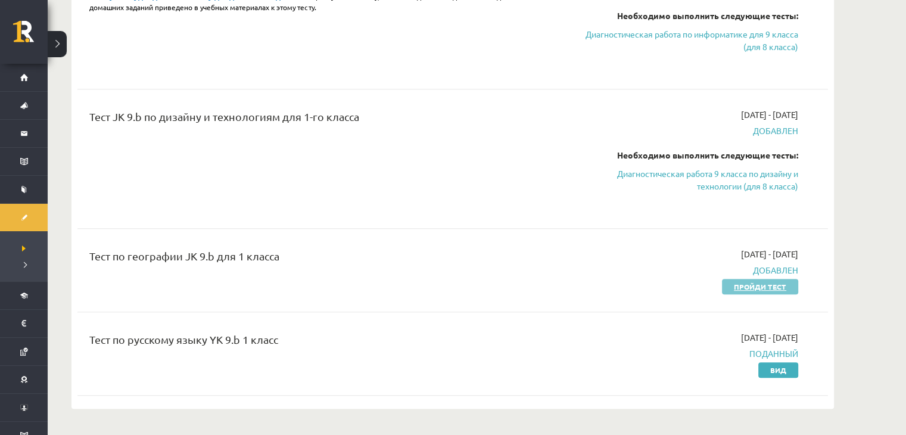
click at [734, 286] on font "Пройди тест" at bounding box center [760, 287] width 52 height 10
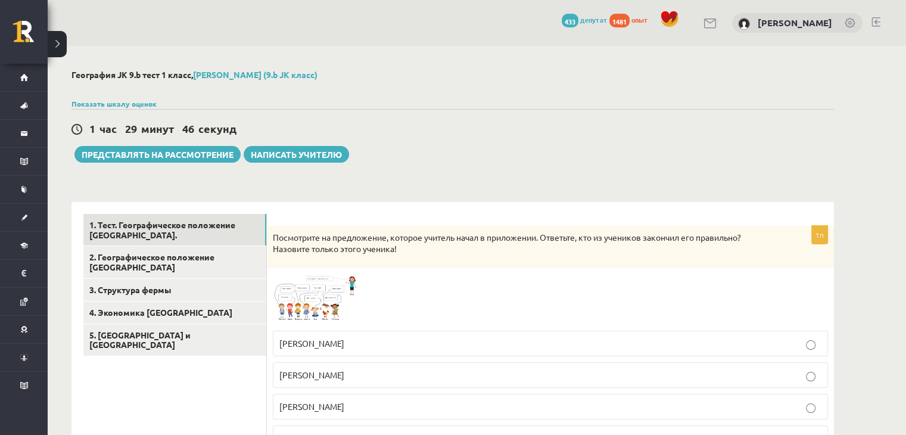
scroll to position [102, 0]
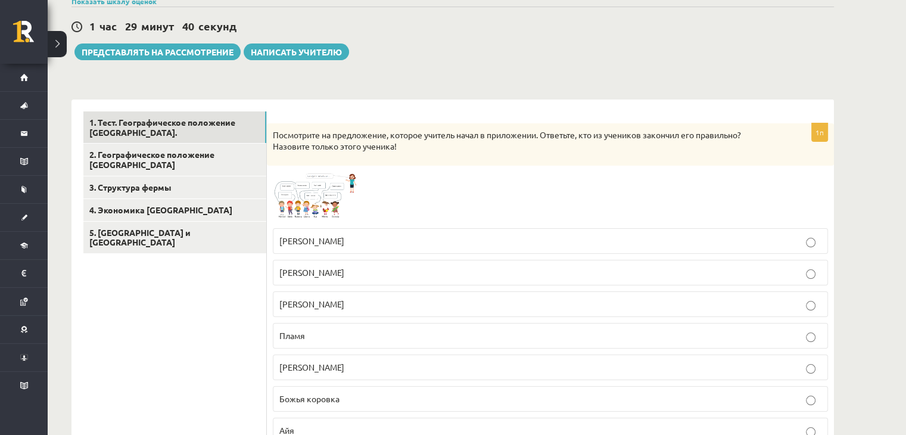
click at [309, 198] on span at bounding box center [318, 200] width 19 height 19
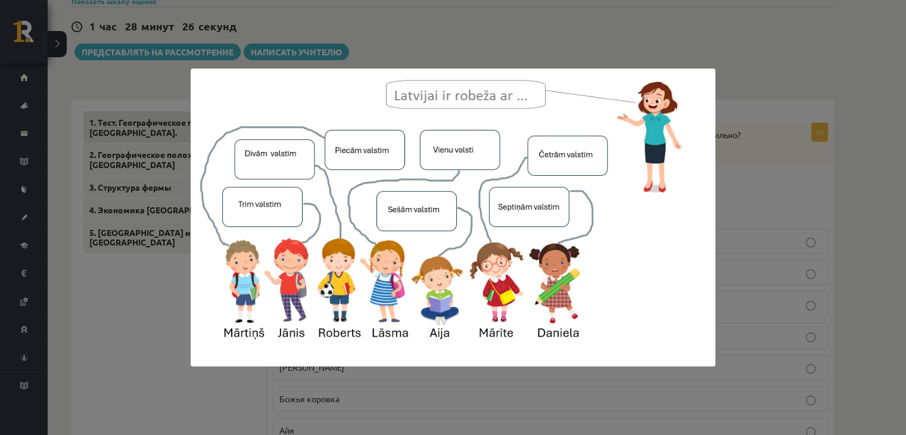
click at [665, 49] on div at bounding box center [453, 217] width 906 height 435
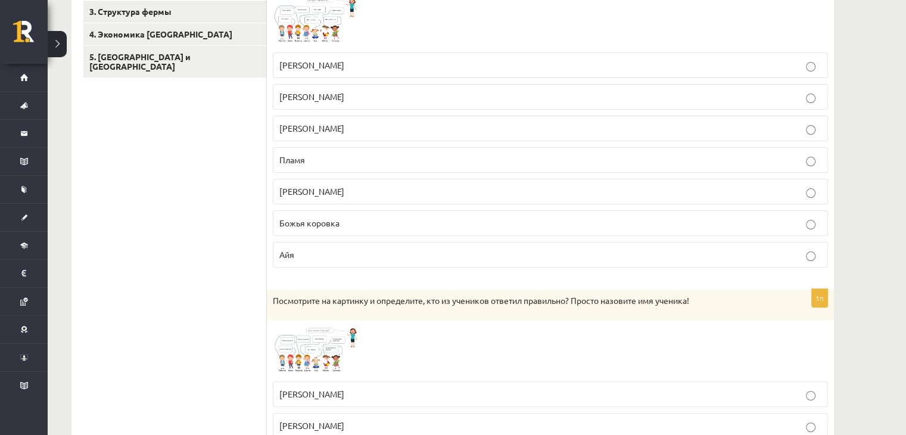
scroll to position [275, 0]
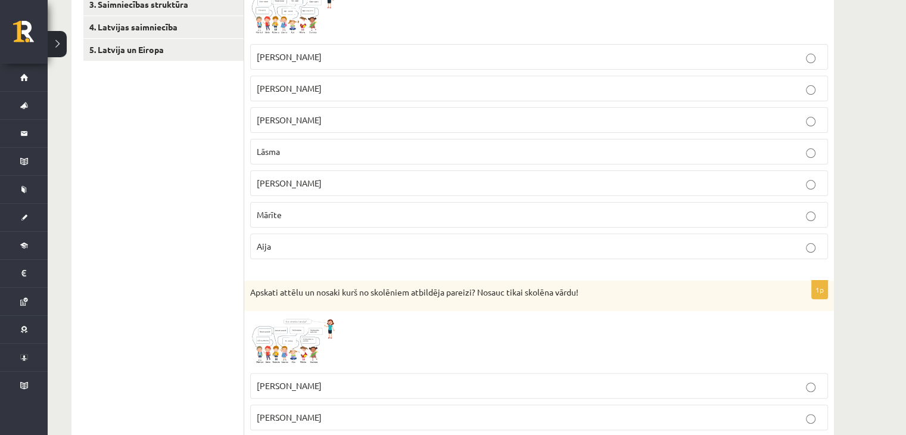
click at [351, 204] on label "Mārīte" at bounding box center [539, 215] width 578 height 26
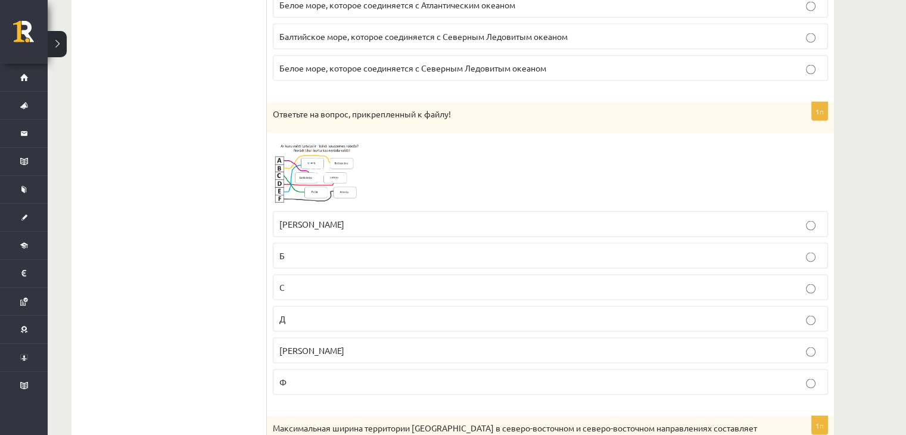
scroll to position [2325, 0]
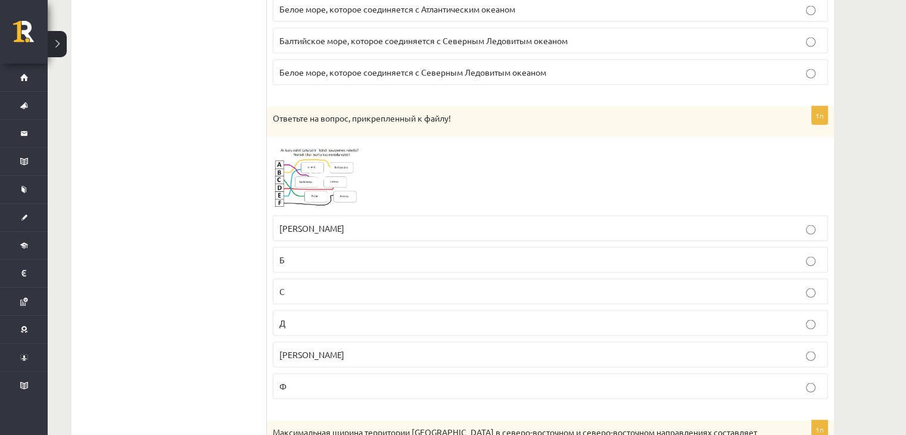
click at [309, 169] on span at bounding box center [318, 172] width 19 height 19
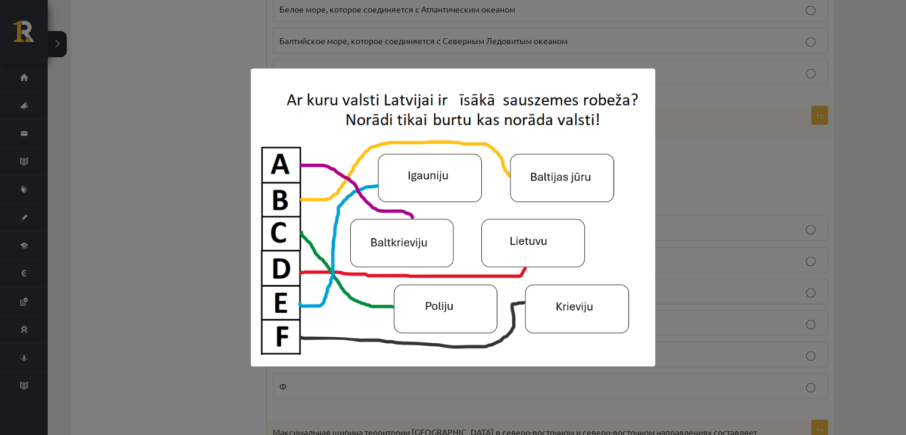
click at [733, 89] on div at bounding box center [453, 217] width 906 height 435
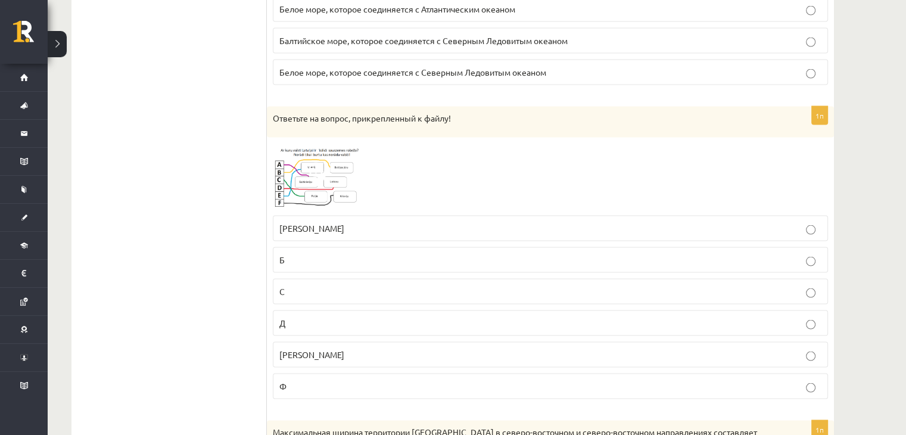
click at [288, 285] on p "С" at bounding box center [550, 291] width 542 height 13
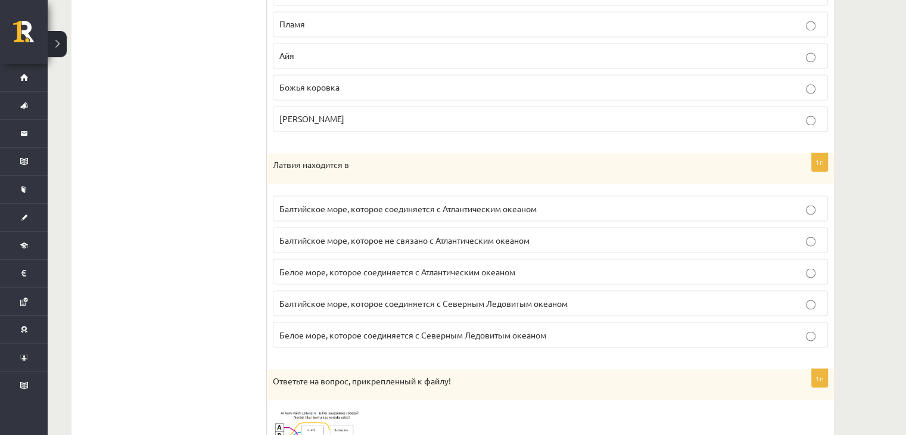
scroll to position [2063, 0]
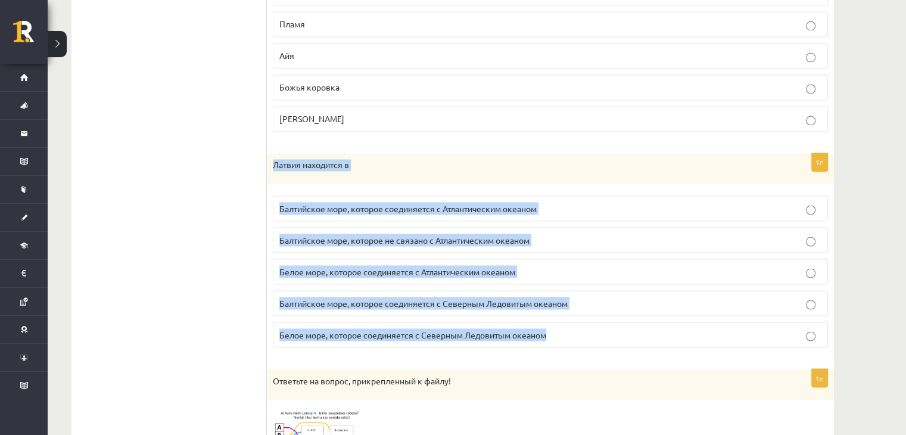
drag, startPoint x: 251, startPoint y: 151, endPoint x: 531, endPoint y: 335, distance: 335.2
click at [531, 335] on div "1п Латвия находится в Балтийское море, которое соединяется с Атлантическим океа…" at bounding box center [550, 255] width 567 height 204
copy div "Латвия находится в Балтийское море, которое соединяется с Атлантическим океаном…"
click at [533, 202] on p "Балтийское море, которое соединяется с Атлантическим океаном" at bounding box center [550, 208] width 542 height 13
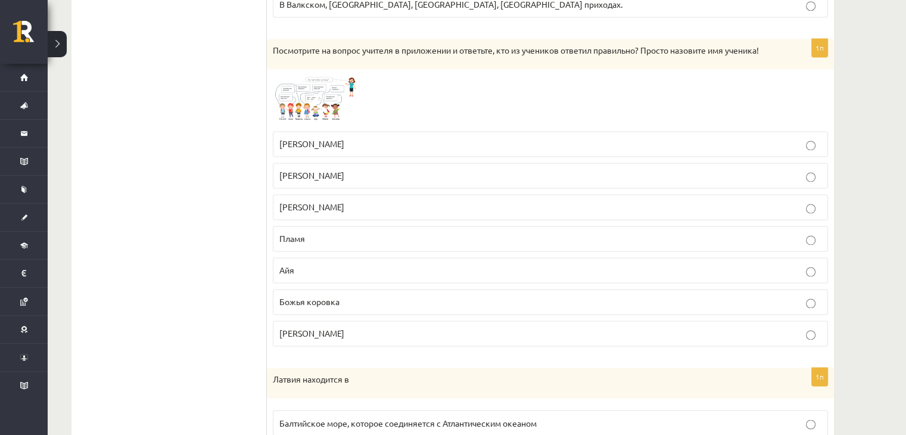
scroll to position [1844, 0]
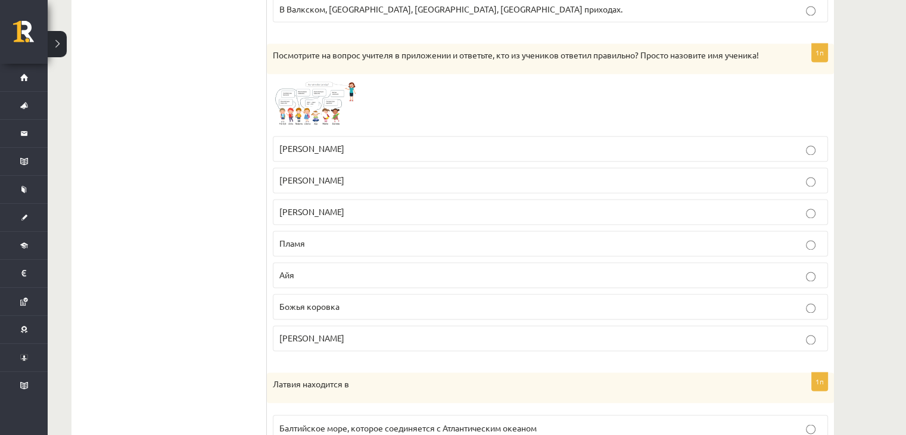
click at [303, 80] on img at bounding box center [317, 104] width 89 height 49
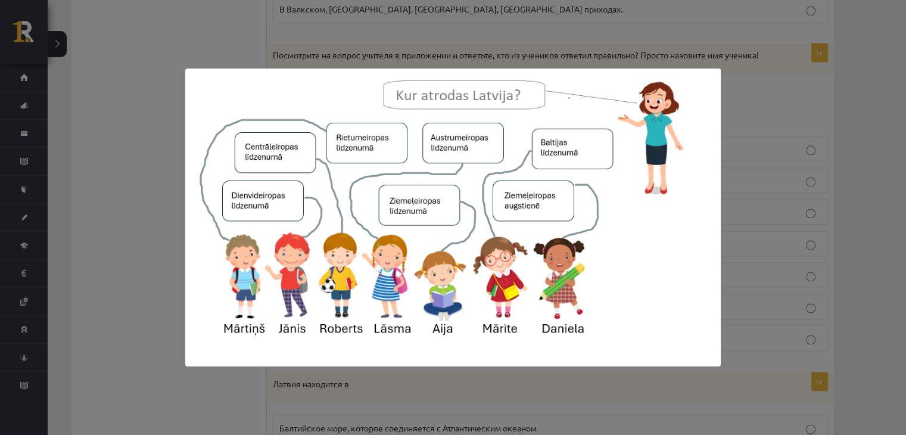
click at [786, 96] on div at bounding box center [453, 217] width 906 height 435
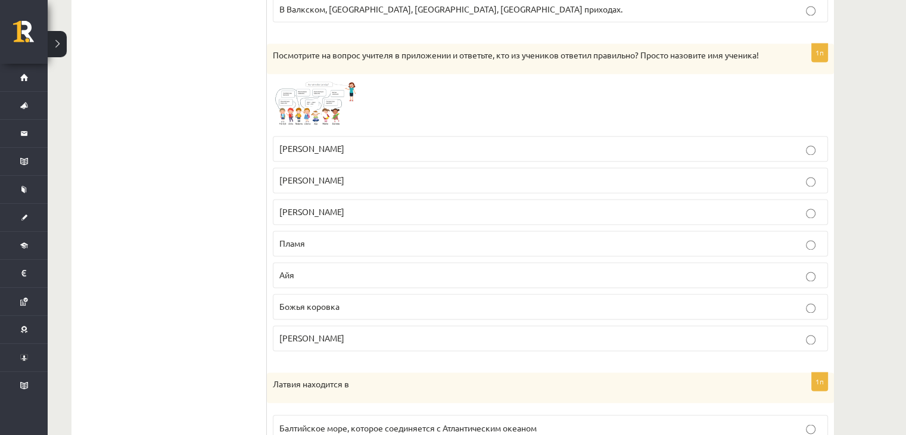
click at [415, 303] on p "Божья коровка" at bounding box center [550, 306] width 542 height 13
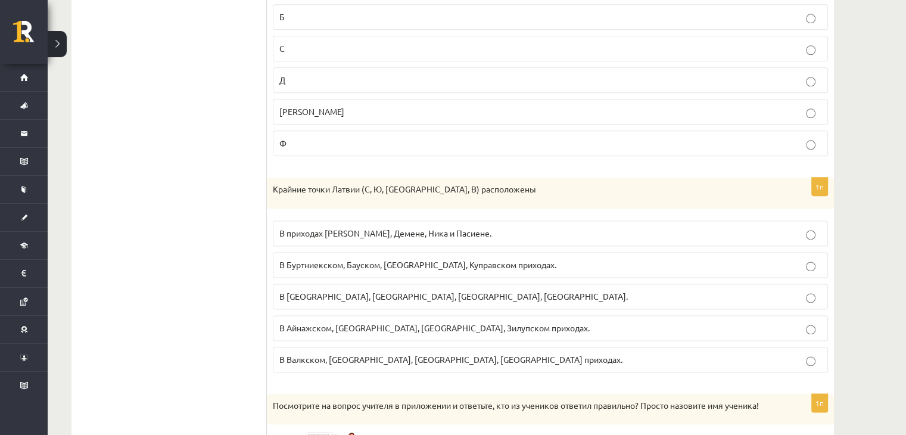
scroll to position [1493, 0]
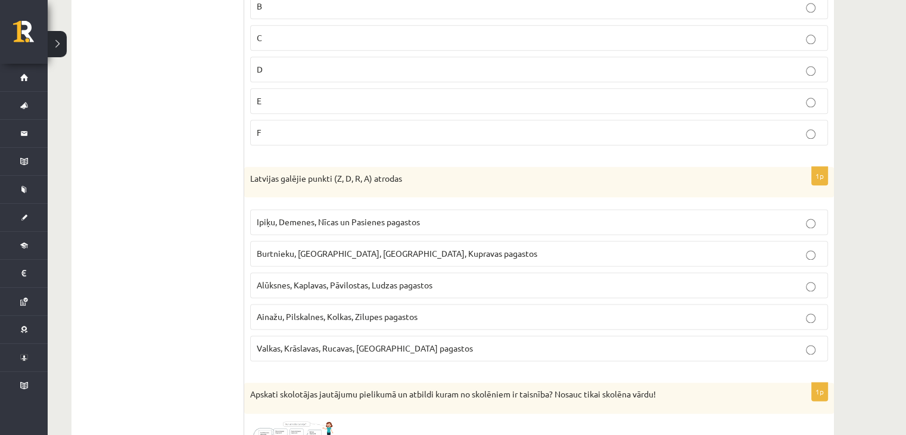
click at [357, 217] on span "Ipiķu, Demenes, Nīcas un Pasienes pagastos" at bounding box center [338, 221] width 163 height 11
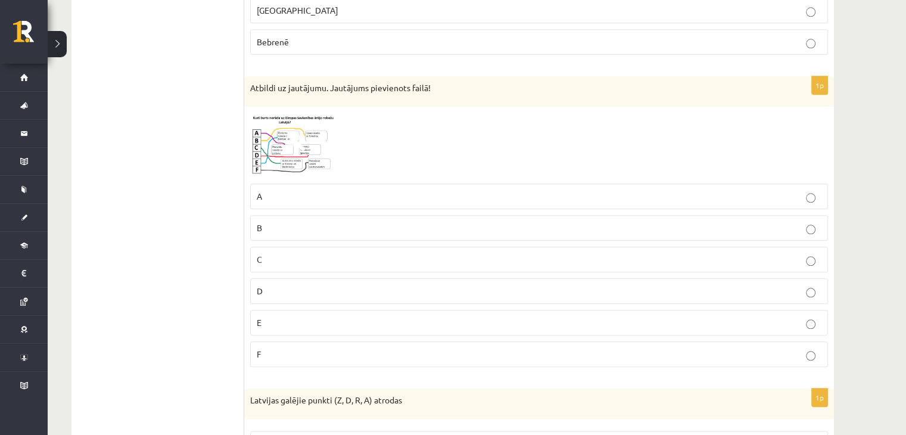
scroll to position [1253, 0]
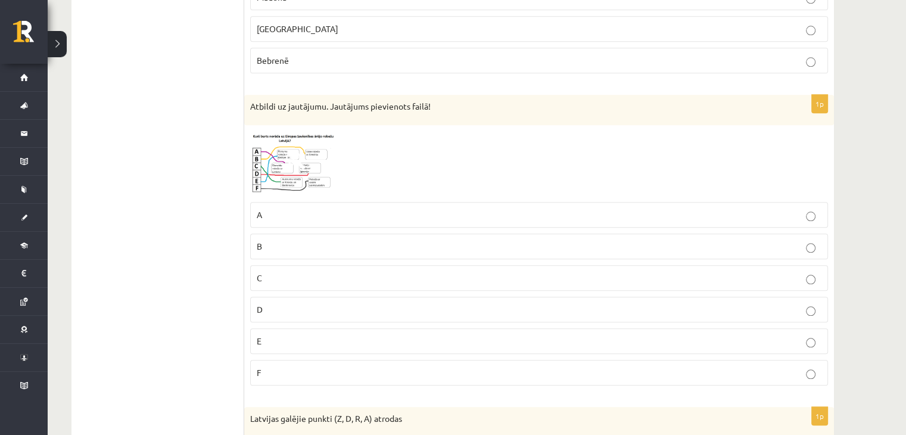
click at [275, 170] on img at bounding box center [294, 163] width 89 height 64
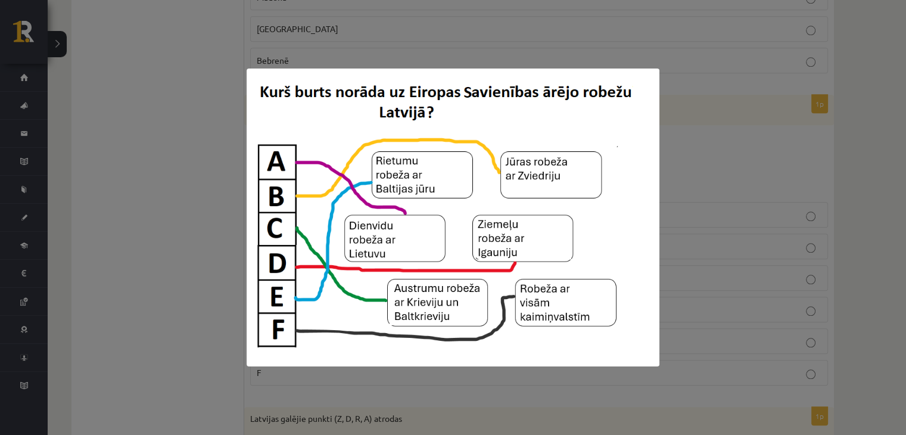
click at [736, 141] on div at bounding box center [453, 217] width 906 height 435
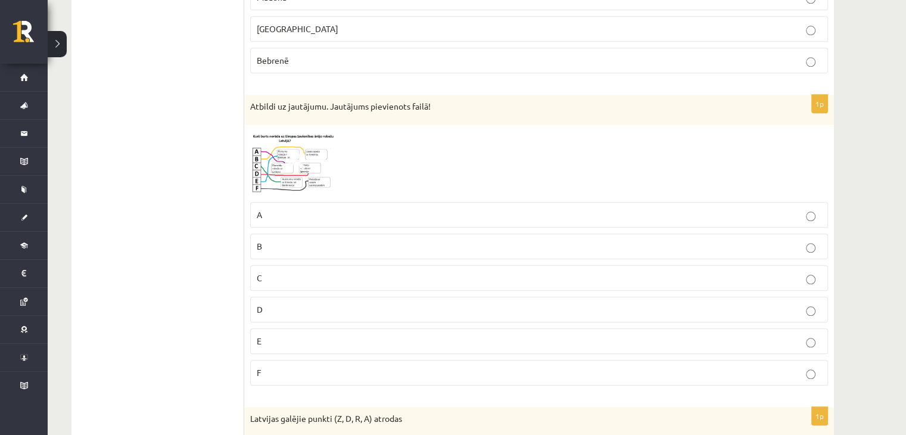
click at [359, 303] on p "D" at bounding box center [539, 309] width 565 height 13
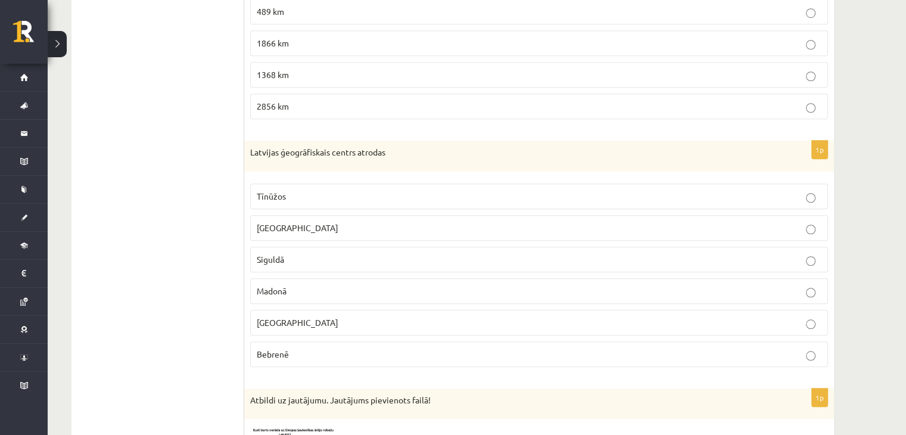
scroll to position [959, 0]
click at [331, 287] on p "Madonā" at bounding box center [539, 291] width 565 height 13
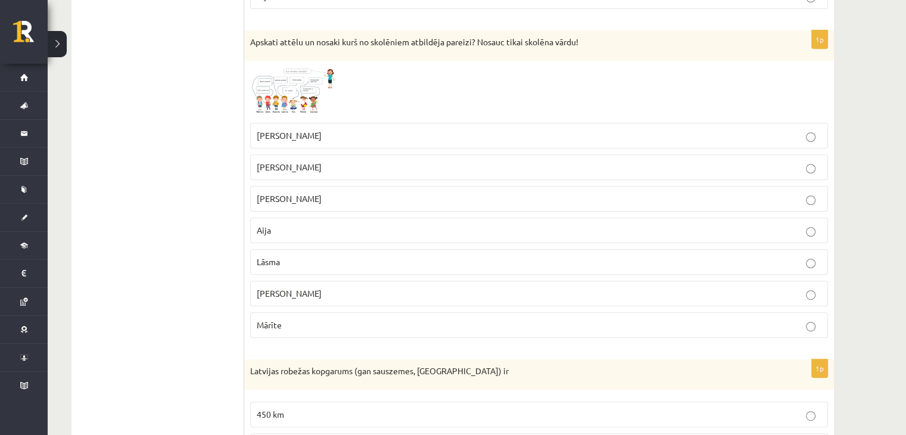
scroll to position [524, 0]
click at [295, 108] on img at bounding box center [294, 93] width 89 height 50
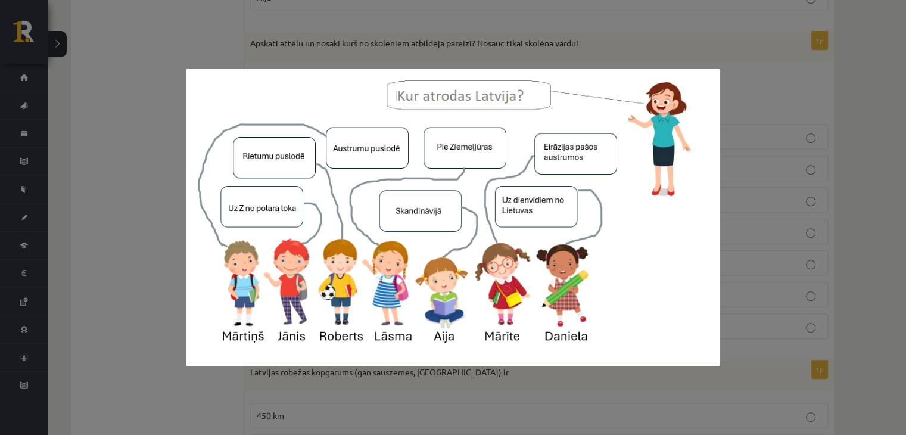
click at [761, 67] on div at bounding box center [453, 217] width 906 height 435
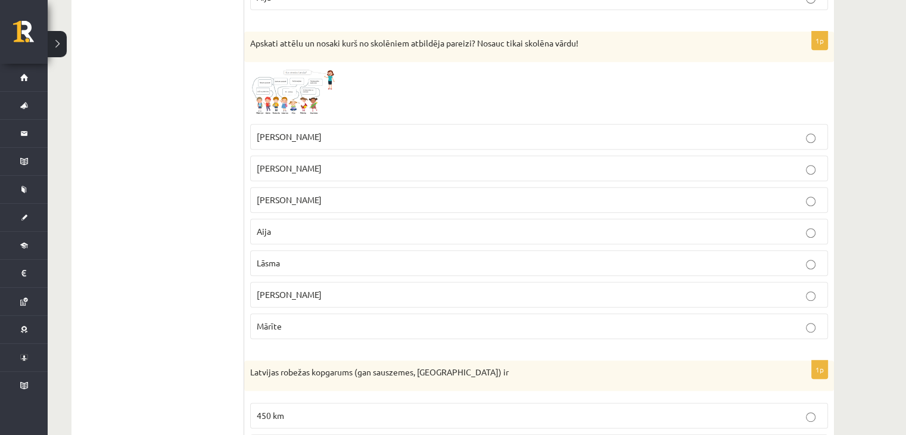
click at [316, 291] on p "[PERSON_NAME]" at bounding box center [539, 294] width 565 height 13
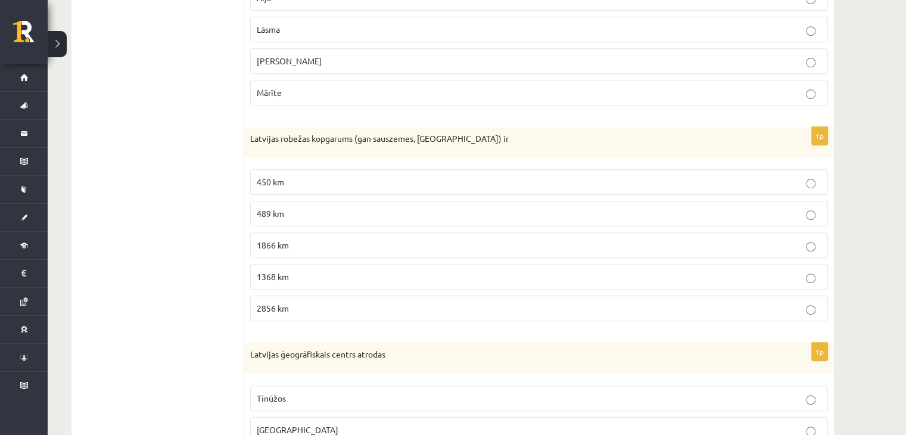
scroll to position [786, 0]
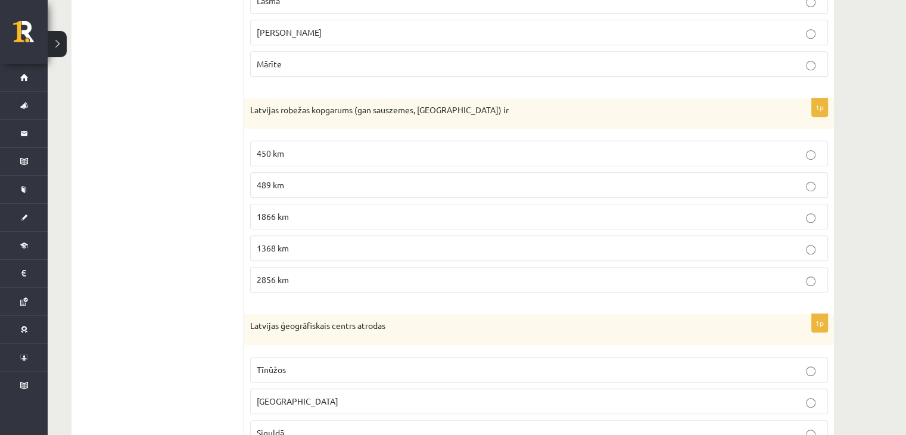
click at [313, 244] on p "1368 km" at bounding box center [539, 248] width 565 height 13
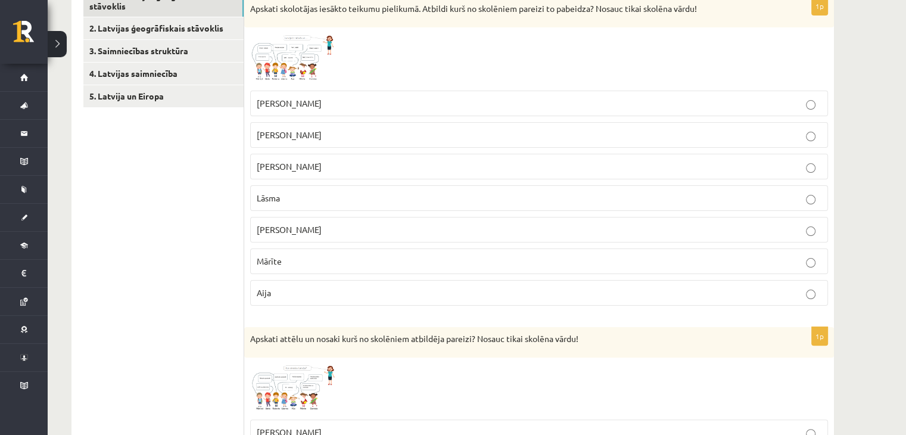
scroll to position [0, 0]
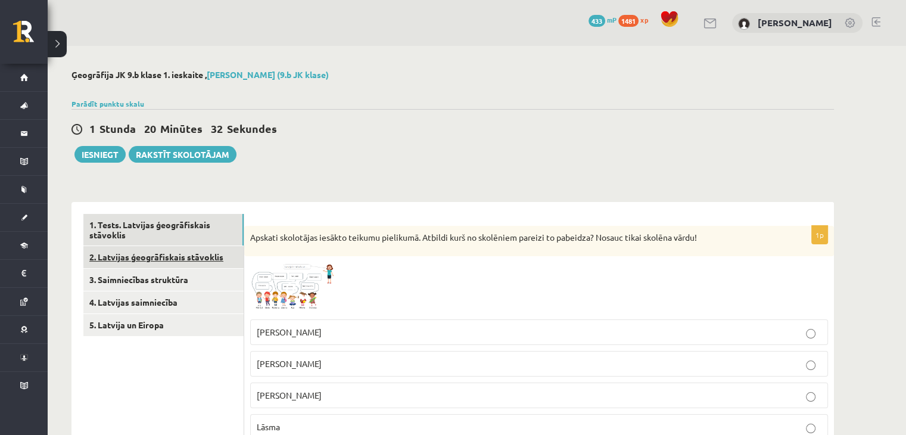
click at [151, 250] on link "2. Latvijas ģeogrāfiskais stāvoklis" at bounding box center [163, 257] width 160 height 22
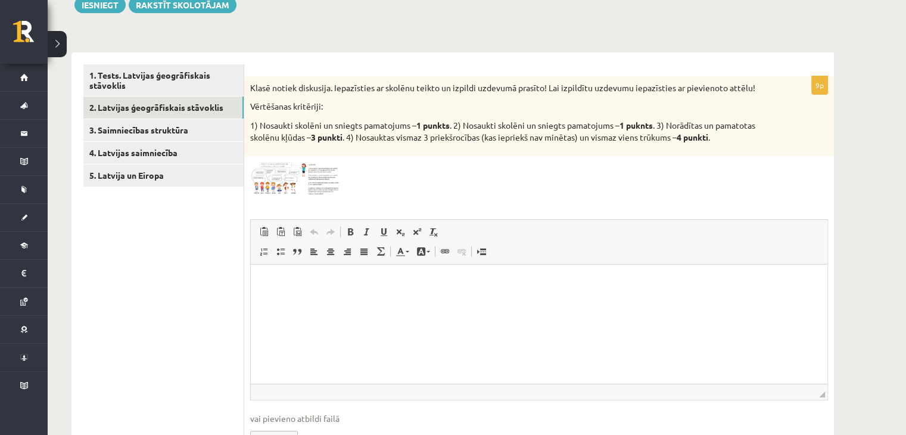
scroll to position [166, 0]
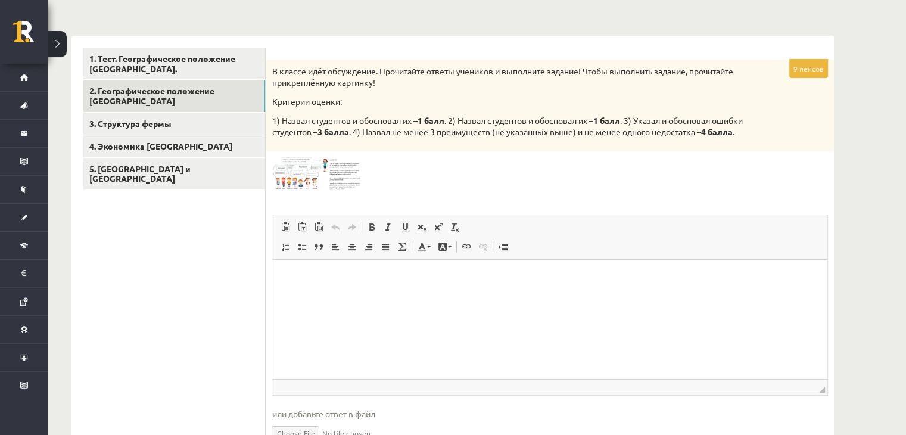
click at [279, 172] on img at bounding box center [316, 173] width 89 height 33
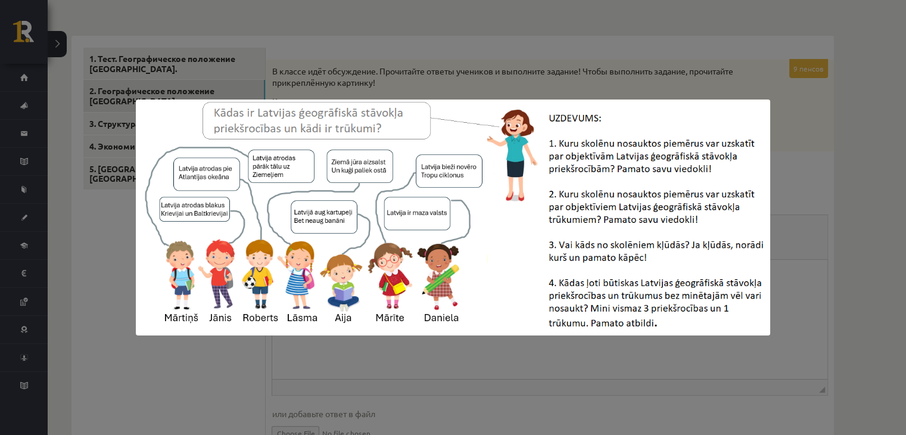
click at [253, 38] on div at bounding box center [453, 217] width 906 height 435
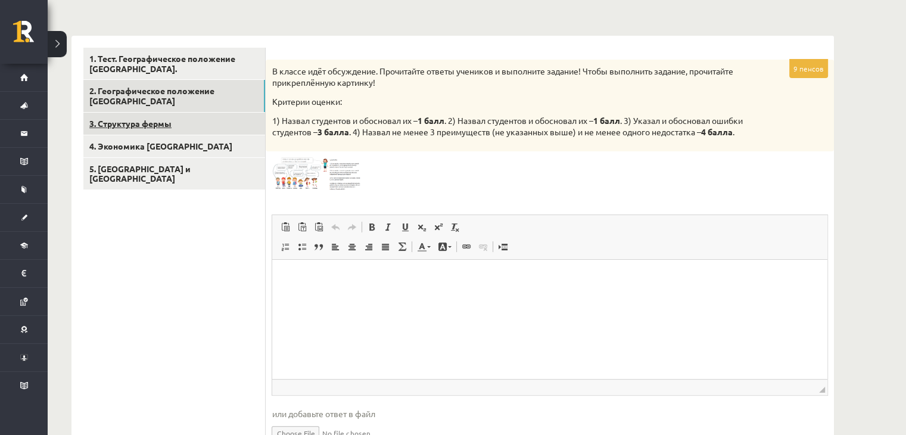
click at [183, 127] on link "3. Структура фермы" at bounding box center [174, 124] width 182 height 22
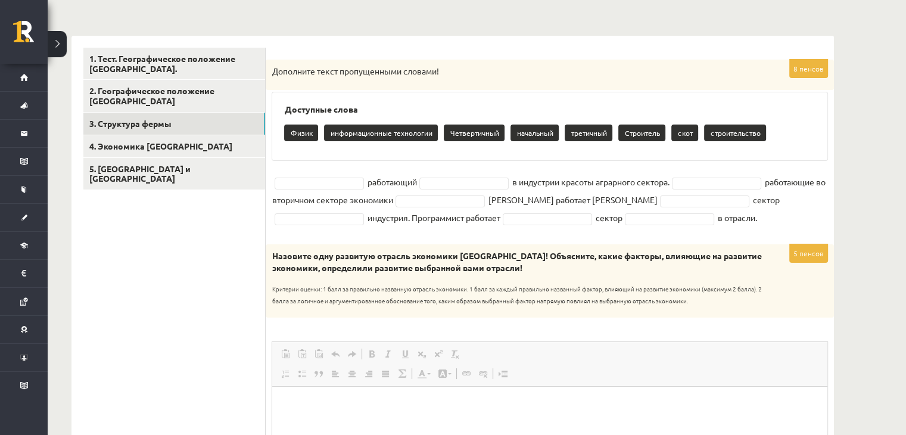
scroll to position [0, 0]
drag, startPoint x: 308, startPoint y: 180, endPoint x: 238, endPoint y: 191, distance: 71.1
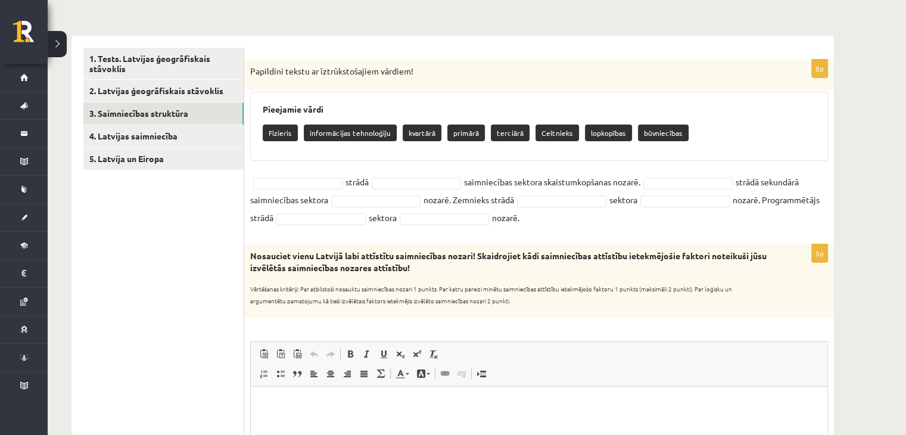
click at [467, 43] on div "8p Papildini tekstu ar īztrūkstošajiem vārdiem! Pieejamie vārdi Fizieris inform…" at bounding box center [539, 435] width 590 height 798
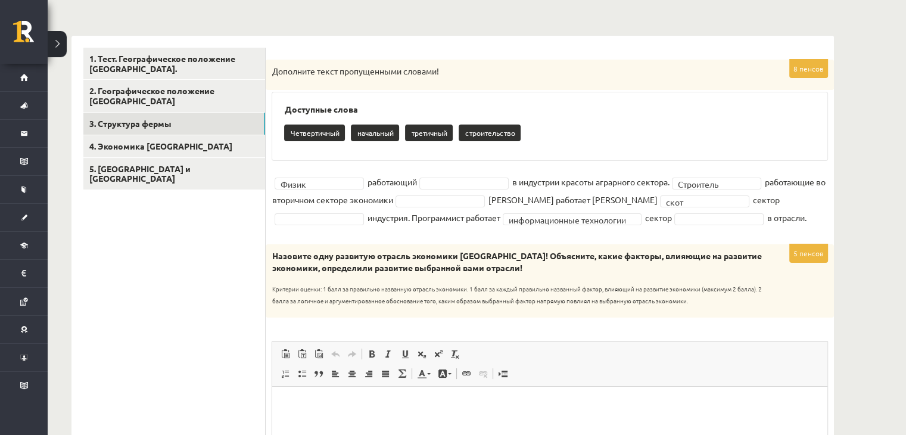
click at [705, 67] on p "Дополните текст пропущенными словами!" at bounding box center [520, 72] width 497 height 12
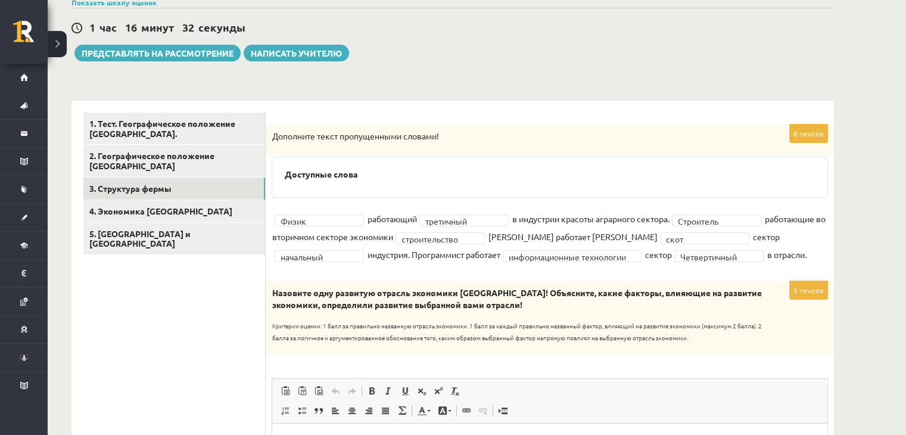
scroll to position [63, 0]
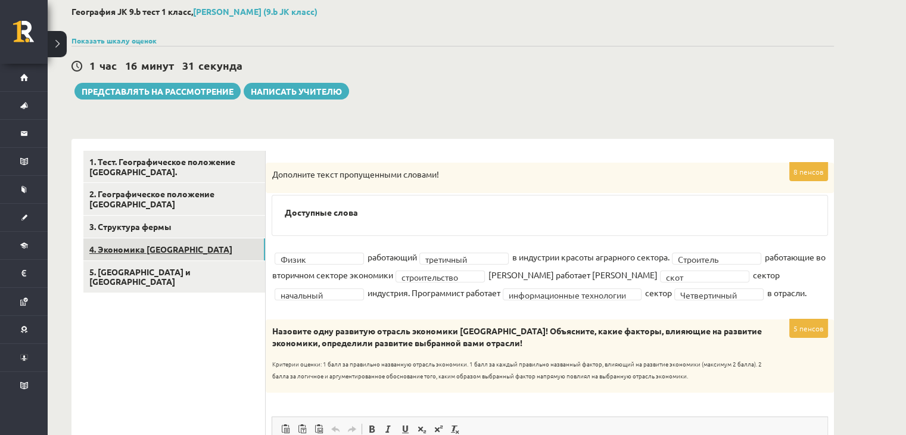
click at [138, 241] on link "4. Экономика Латвии" at bounding box center [174, 249] width 182 height 22
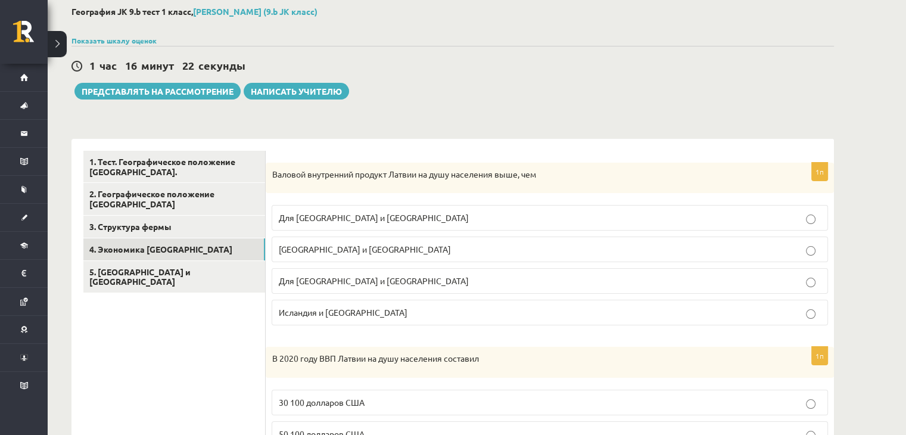
click at [347, 281] on font "Для Германии и Австрии" at bounding box center [373, 280] width 190 height 11
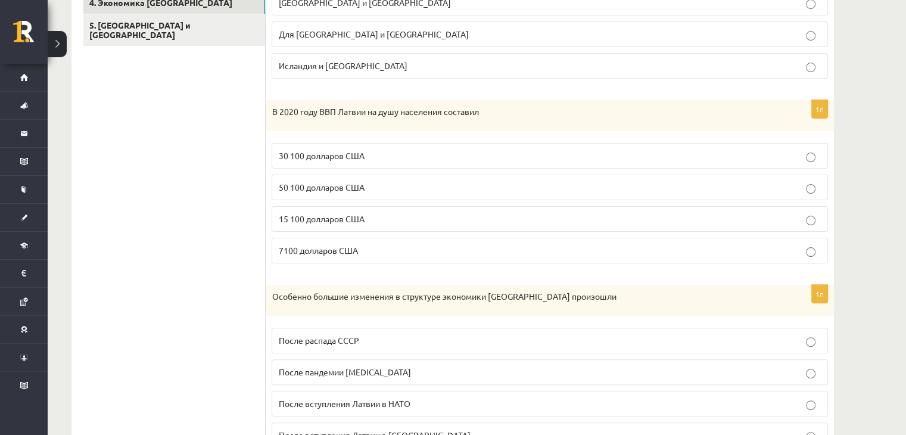
scroll to position [300, 0]
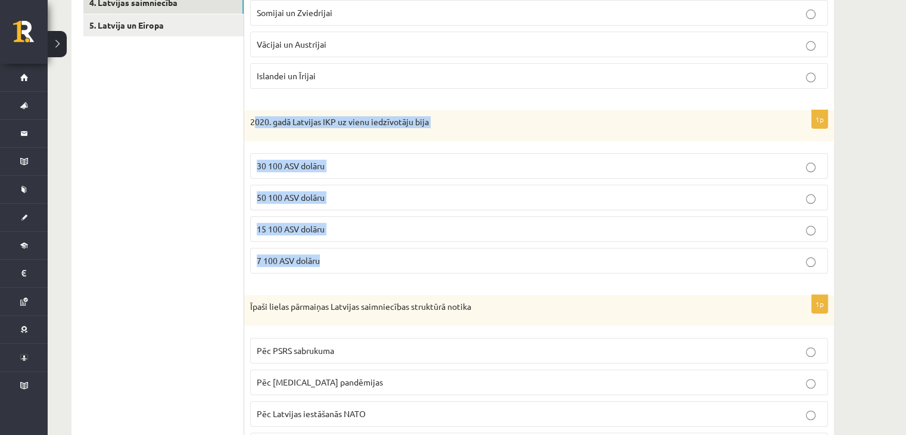
drag, startPoint x: 253, startPoint y: 119, endPoint x: 356, endPoint y: 245, distance: 163.3
click at [356, 245] on div "1p 2020. gadā Latvijas IKP uz vienu iedzīvotāju bija 30 100 ASV dolāru 50 100 A…" at bounding box center [539, 196] width 590 height 173
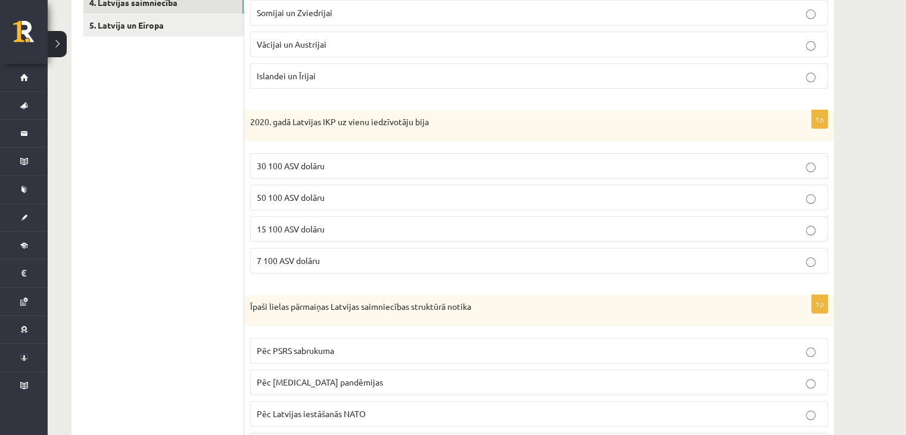
click at [229, 197] on ul "1. Tests. Latvijas ģeogrāfiskais stāvoklis 2. Latvijas ģeogrāfiskais stāvoklis …" at bounding box center [163, 359] width 161 height 890
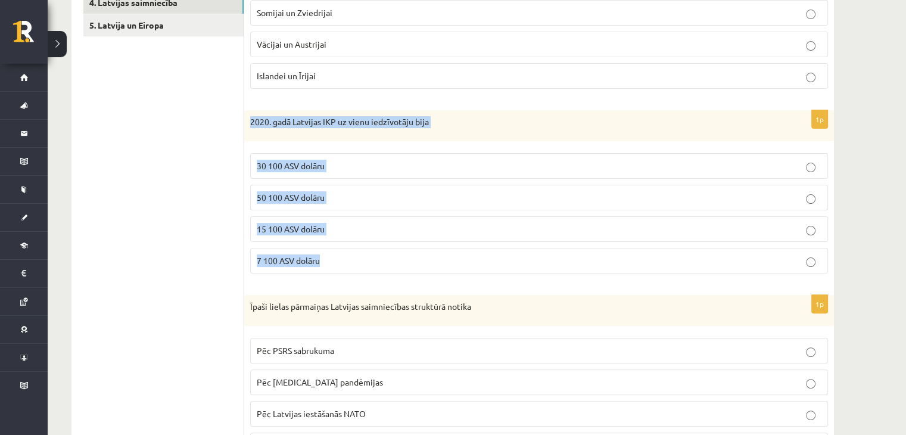
drag, startPoint x: 250, startPoint y: 122, endPoint x: 348, endPoint y: 254, distance: 163.9
click at [348, 254] on div "1p 2020. gadā Latvijas IKP uz vienu iedzīvotāju bija 30 100 ASV dolāru 50 100 A…" at bounding box center [539, 196] width 590 height 173
copy div "2020. gadā Latvijas IKP uz vienu iedzīvotāju bija 30 100 ASV dolāru 50 100 ASV …"
click at [348, 164] on p "30 100 ASV dolāru" at bounding box center [539, 166] width 565 height 13
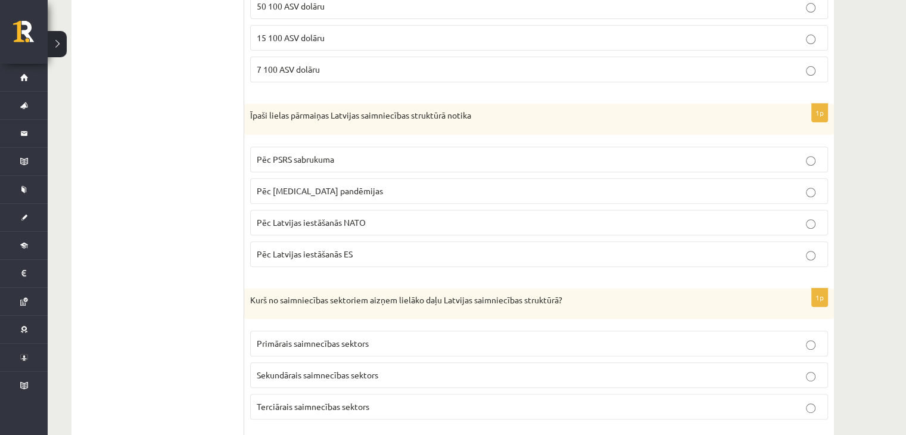
scroll to position [493, 0]
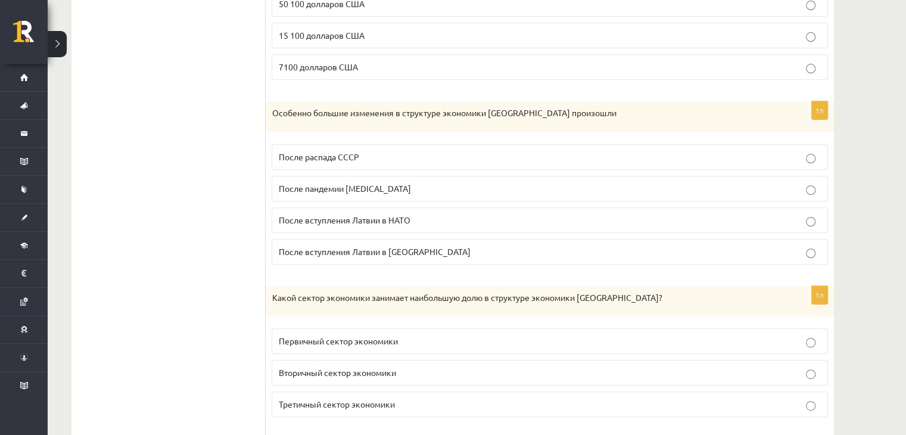
click at [320, 160] on p "После распада СССР" at bounding box center [549, 157] width 543 height 13
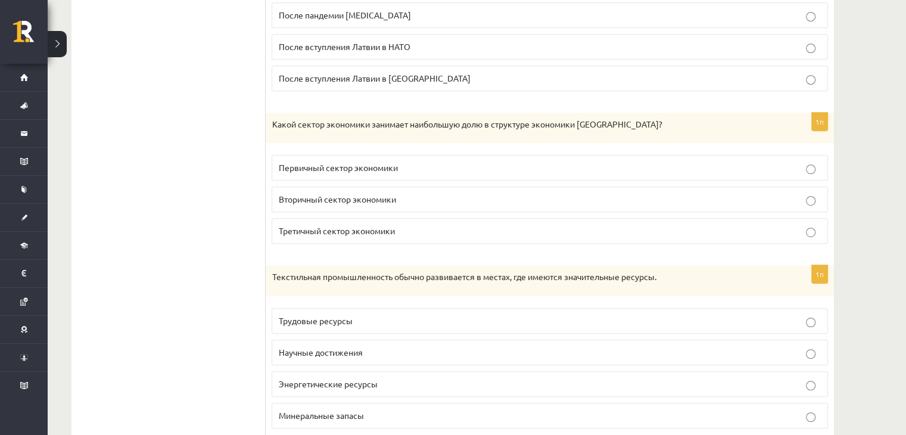
scroll to position [665, 0]
click at [328, 167] on font "Первичный сектор экономики" at bounding box center [337, 169] width 119 height 11
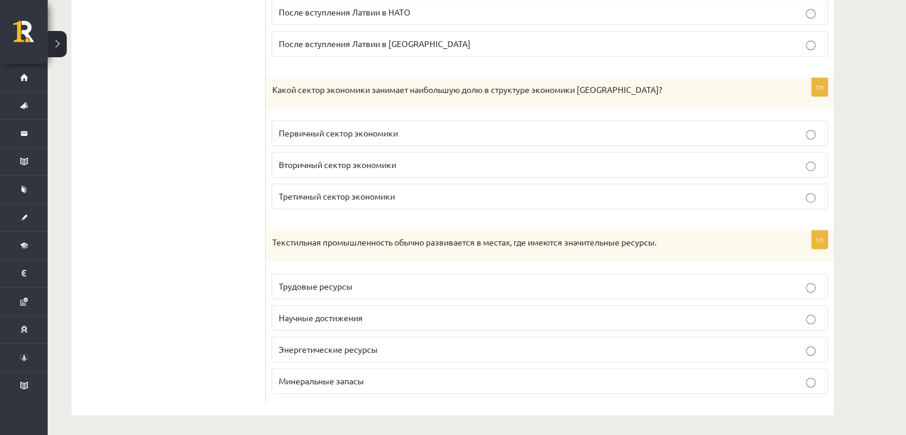
click at [329, 281] on font "Трудовые ресурсы" at bounding box center [315, 286] width 74 height 11
click at [317, 336] on label "Энергетические ресурсы" at bounding box center [550, 349] width 556 height 26
drag, startPoint x: 251, startPoint y: 240, endPoint x: 296, endPoint y: 242, distance: 45.3
click at [296, 242] on font "Текстильная промышленность обычно развивается в местах, где имеются значительны…" at bounding box center [464, 241] width 384 height 11
drag, startPoint x: 298, startPoint y: 238, endPoint x: 252, endPoint y: 230, distance: 46.4
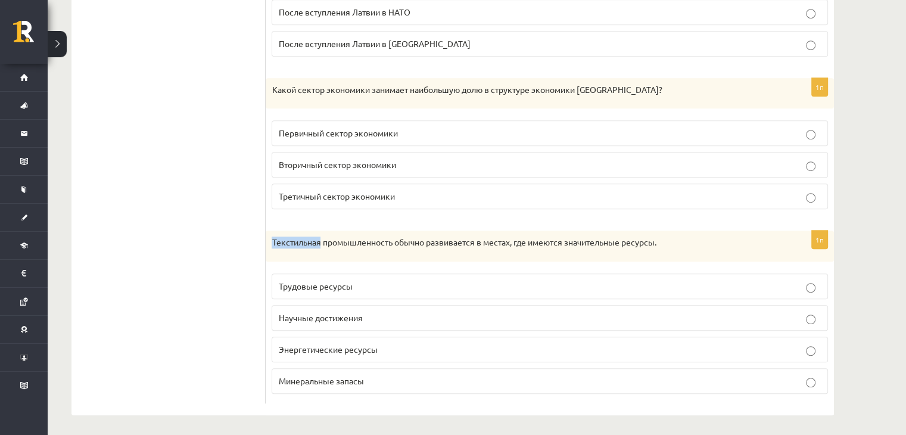
click at [266, 230] on div "Текстильная промышленность обычно развивается в местах, где имеются значительны…" at bounding box center [550, 245] width 568 height 31
copy font "Текстильная"
click at [375, 376] on p "Минеральные запасы" at bounding box center [549, 381] width 543 height 13
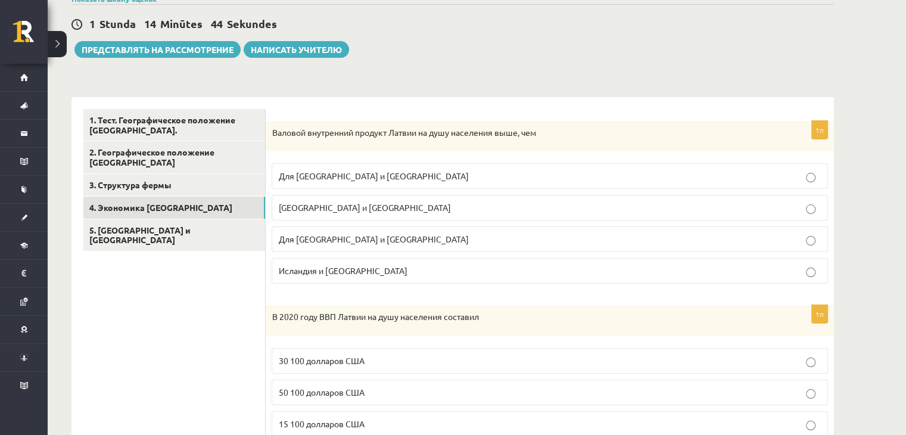
scroll to position [0, 0]
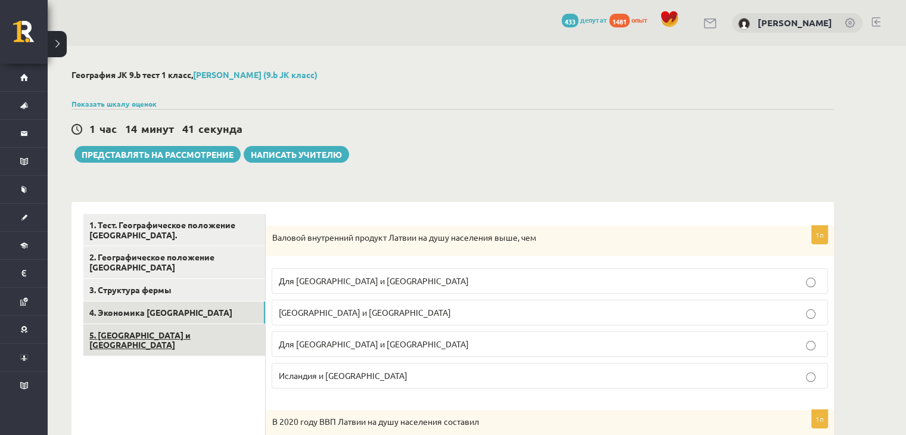
click at [148, 332] on font "5. Латвия и Европа" at bounding box center [139, 339] width 101 height 21
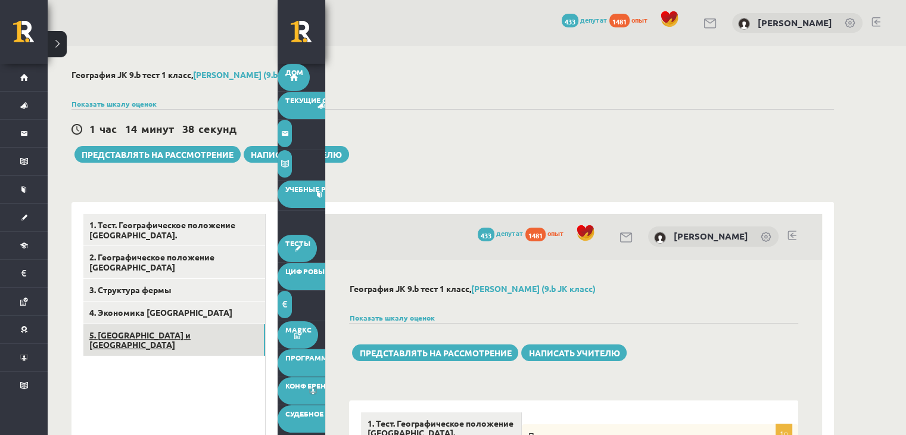
click at [182, 331] on link "5. Латвия и Европа" at bounding box center [174, 340] width 182 height 32
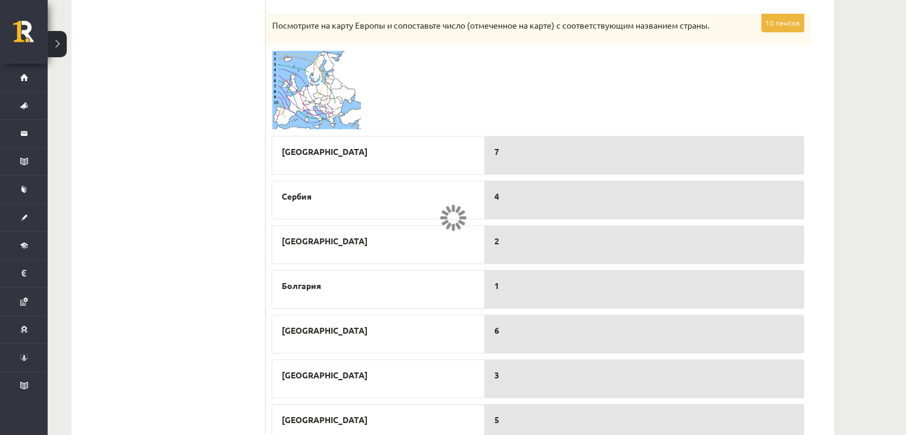
scroll to position [546, 0]
drag, startPoint x: 521, startPoint y: 243, endPoint x: 521, endPoint y: 213, distance: 29.8
click at [521, 213] on div "7 4 2 1 6 3 5 8 9 10" at bounding box center [644, 353] width 319 height 447
click at [503, 257] on div "2" at bounding box center [644, 244] width 319 height 39
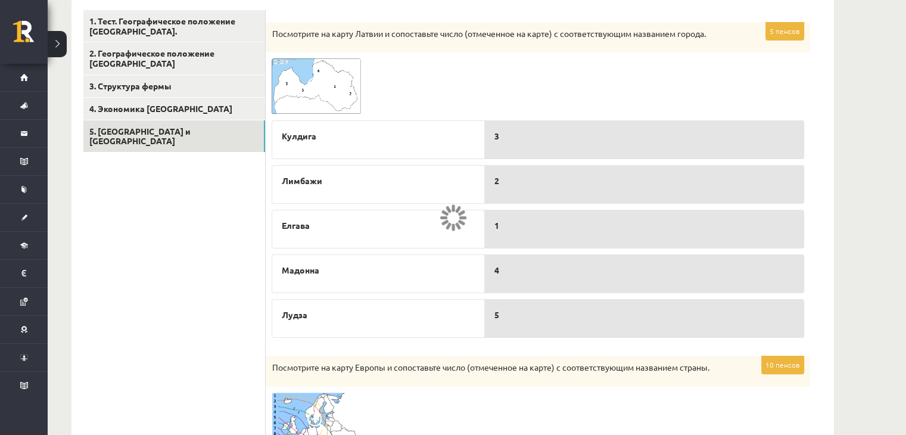
scroll to position [0, 0]
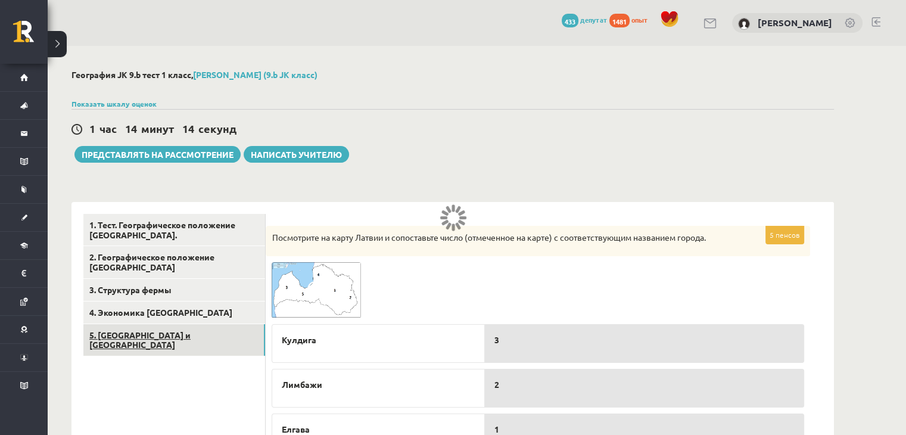
click at [197, 334] on link "5. Латвия и Европа" at bounding box center [174, 340] width 182 height 32
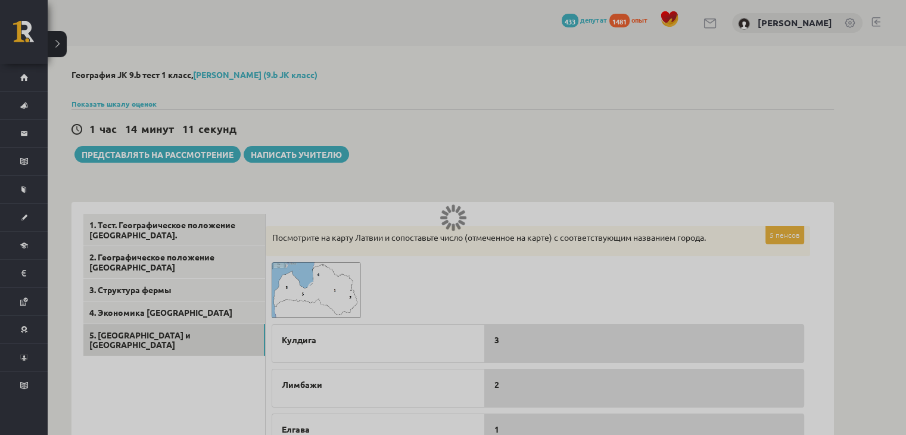
click at [147, 310] on div at bounding box center [453, 217] width 906 height 435
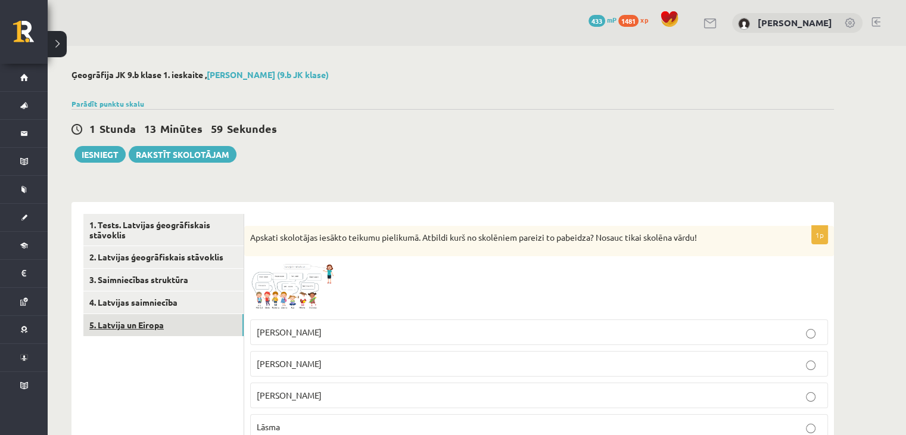
click at [176, 317] on link "5. Latvija un Eiropa" at bounding box center [163, 325] width 160 height 22
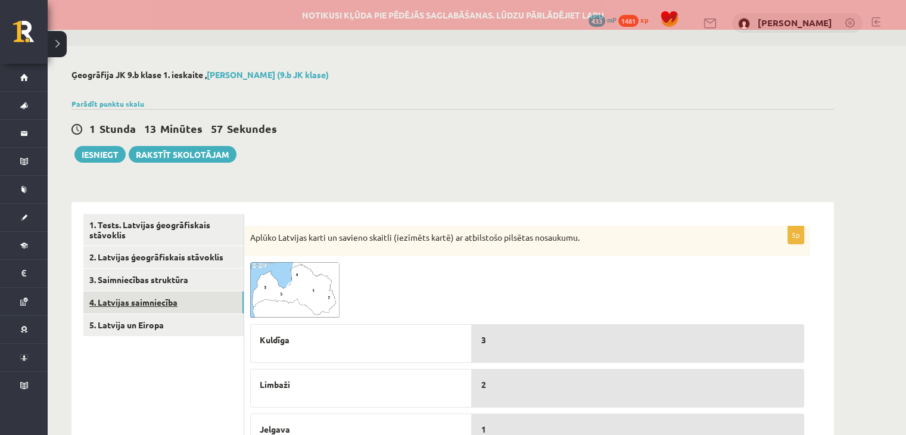
click at [177, 301] on link "4. Latvijas saimniecība" at bounding box center [163, 302] width 160 height 22
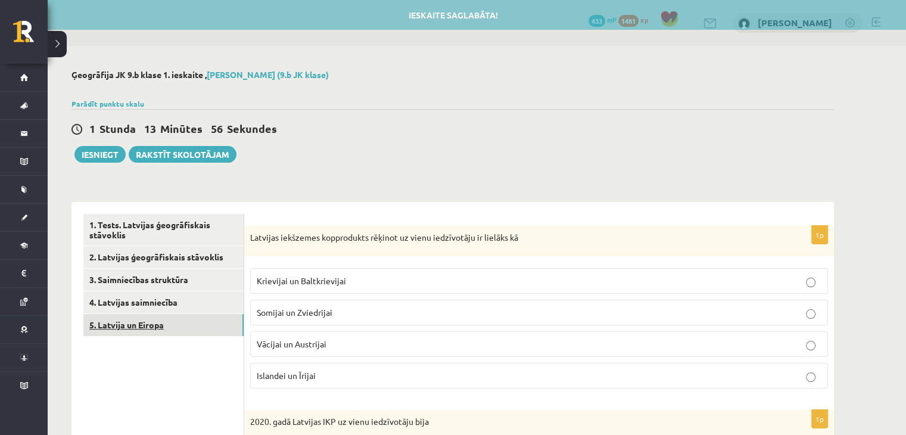
click at [159, 323] on link "5. Latvija un Eiropa" at bounding box center [163, 325] width 160 height 22
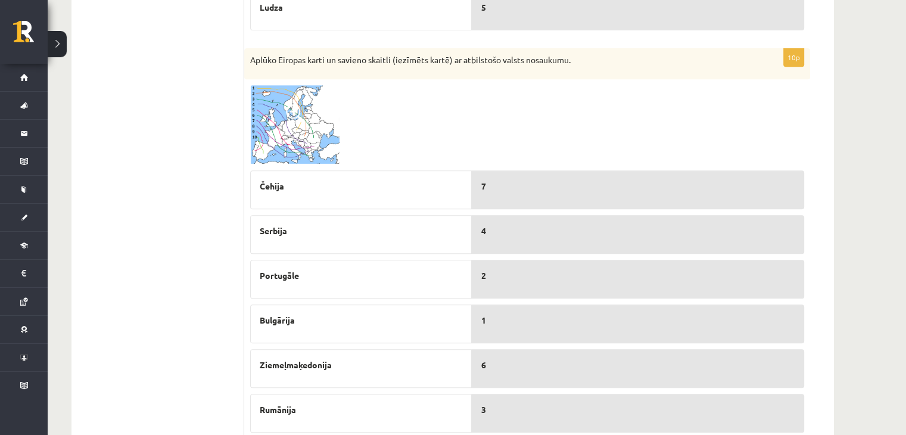
scroll to position [536, 0]
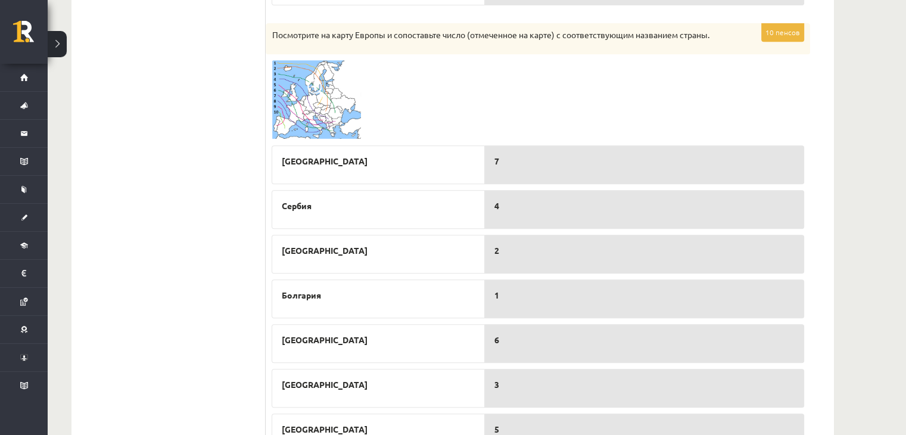
click at [283, 107] on img at bounding box center [316, 99] width 89 height 79
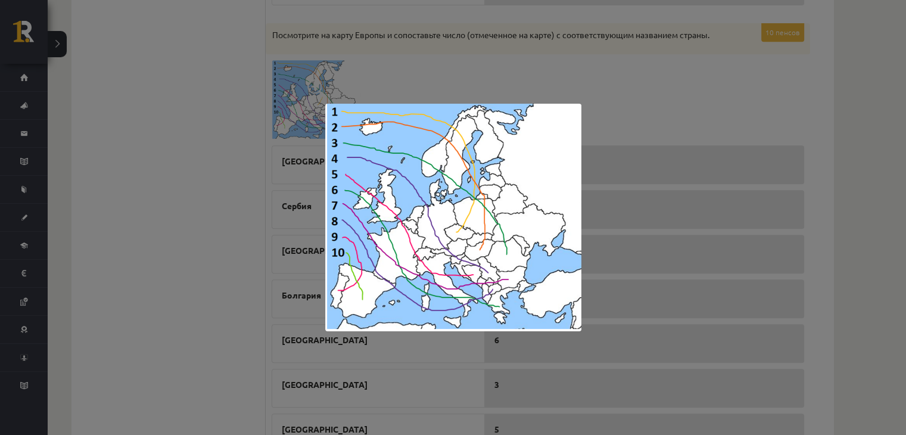
click at [376, 79] on div at bounding box center [453, 217] width 906 height 435
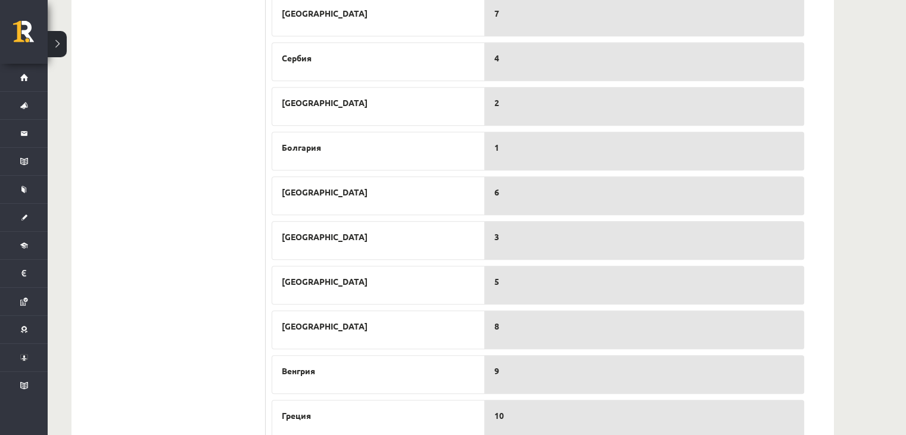
scroll to position [687, 0]
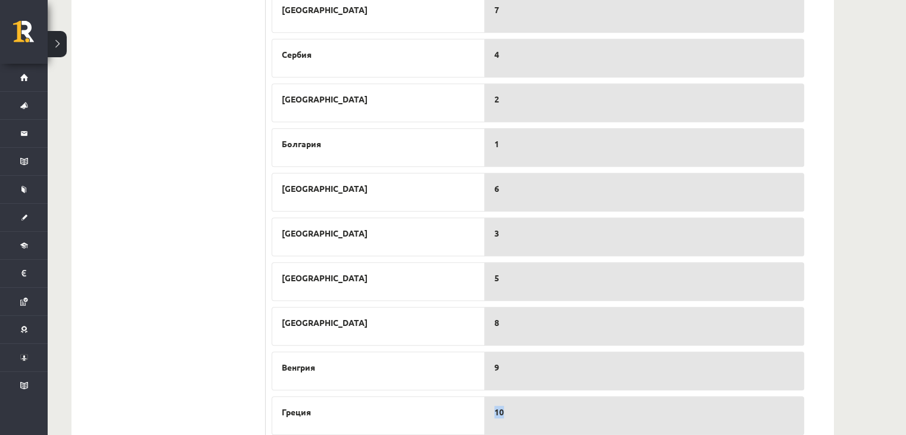
drag, startPoint x: 498, startPoint y: 390, endPoint x: 551, endPoint y: 381, distance: 53.9
click at [551, 381] on div "7 4 2 1 6 3 5 8 9 10" at bounding box center [644, 210] width 319 height 444
click at [534, 407] on p "10" at bounding box center [644, 412] width 300 height 13
drag, startPoint x: 442, startPoint y: 419, endPoint x: 441, endPoint y: 409, distance: 10.1
click at [441, 409] on div "Греция" at bounding box center [378, 415] width 213 height 39
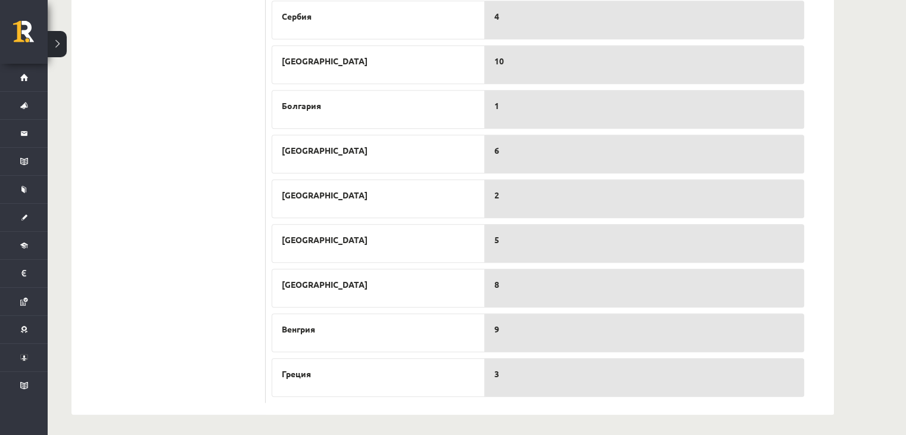
scroll to position [414, 0]
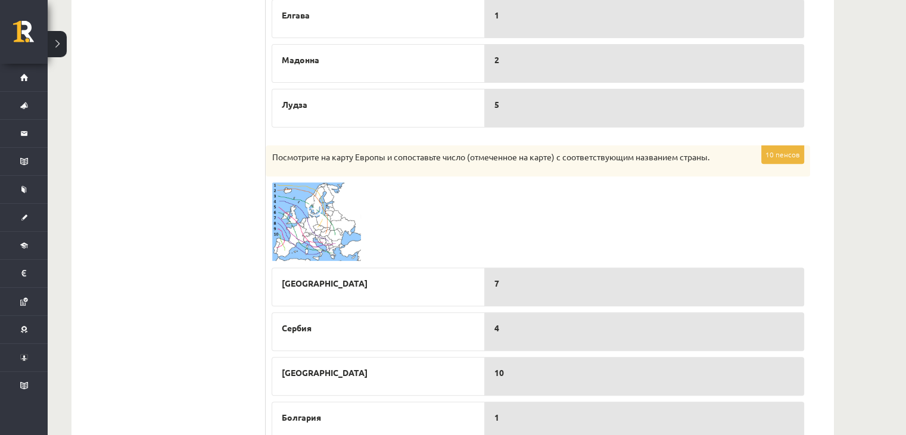
click at [326, 214] on img at bounding box center [316, 221] width 89 height 79
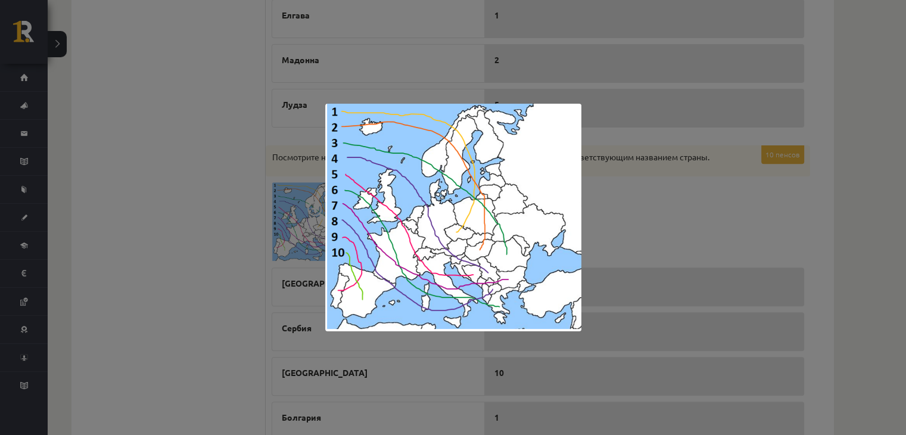
click at [211, 254] on div at bounding box center [453, 217] width 906 height 435
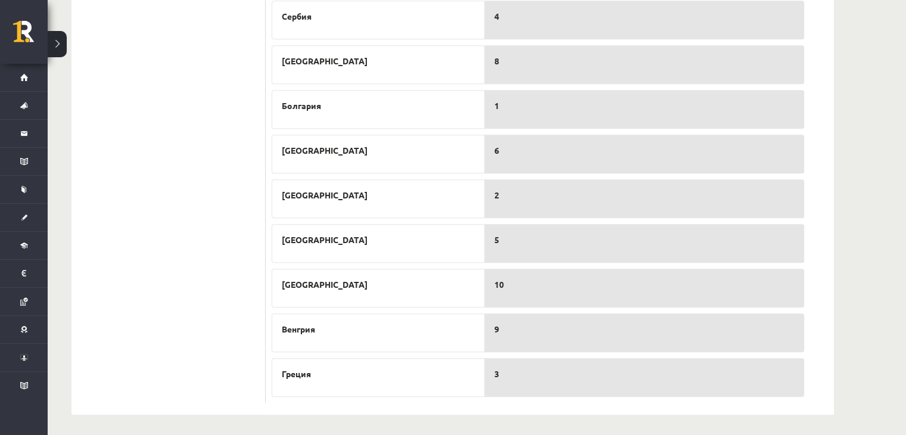
scroll to position [423, 0]
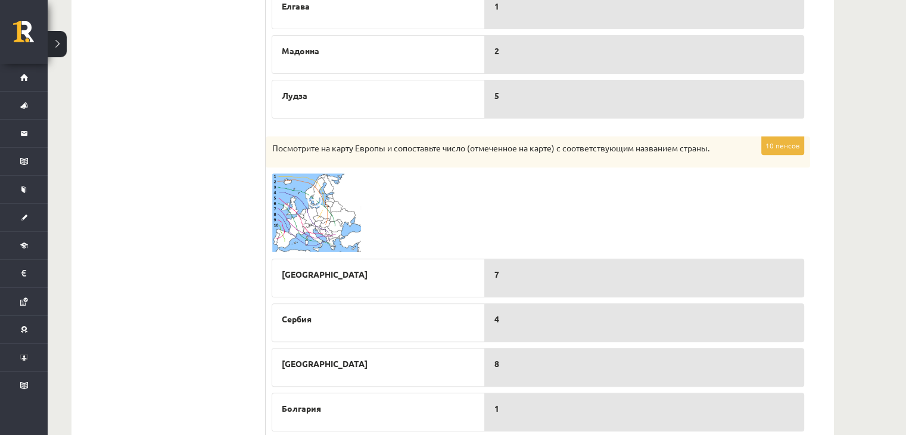
click at [282, 198] on img at bounding box center [316, 212] width 89 height 79
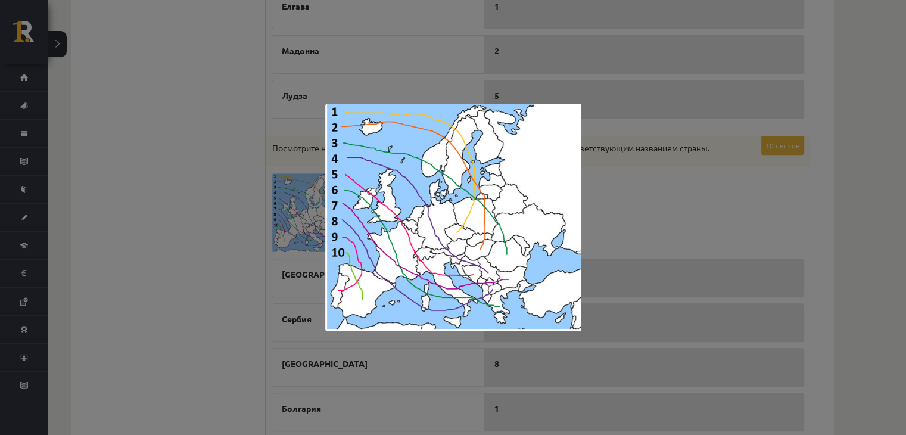
click at [214, 250] on div at bounding box center [453, 217] width 906 height 435
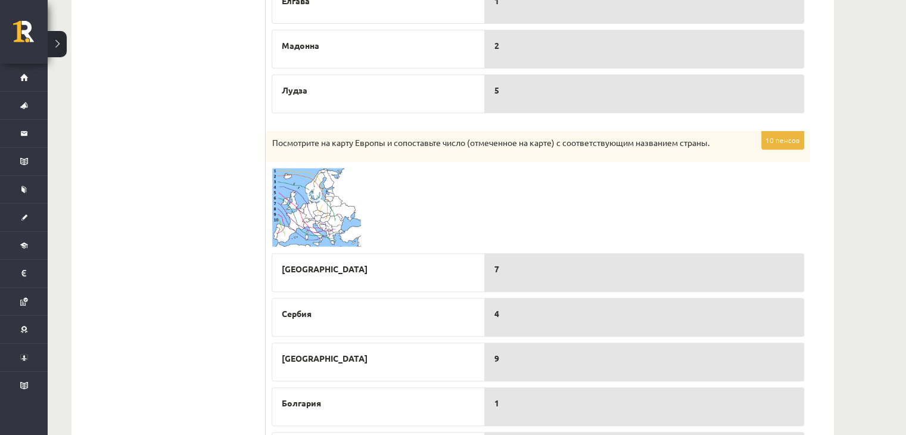
scroll to position [428, 0]
drag, startPoint x: 179, startPoint y: 152, endPoint x: 151, endPoint y: 205, distance: 60.2
click at [151, 205] on ul "1. Тест. Географическое положение [GEOGRAPHIC_DATA]. 2. Географическое положени…" at bounding box center [174, 243] width 182 height 914
click at [272, 212] on img at bounding box center [316, 208] width 89 height 79
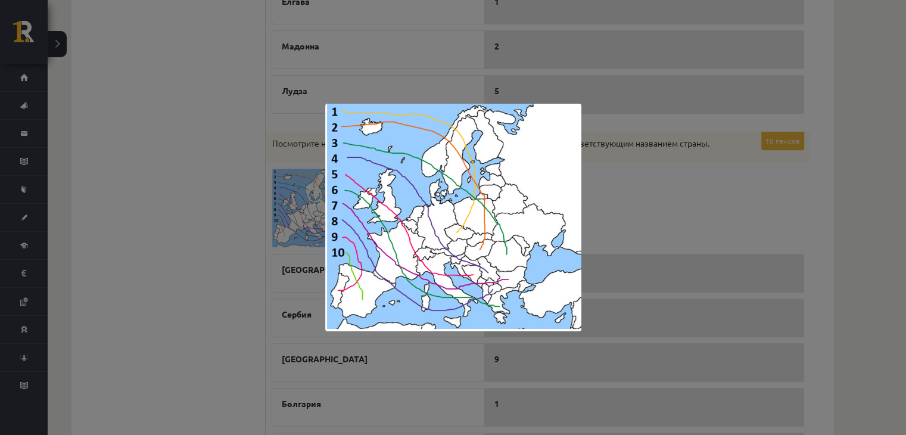
click at [217, 267] on div at bounding box center [453, 217] width 906 height 435
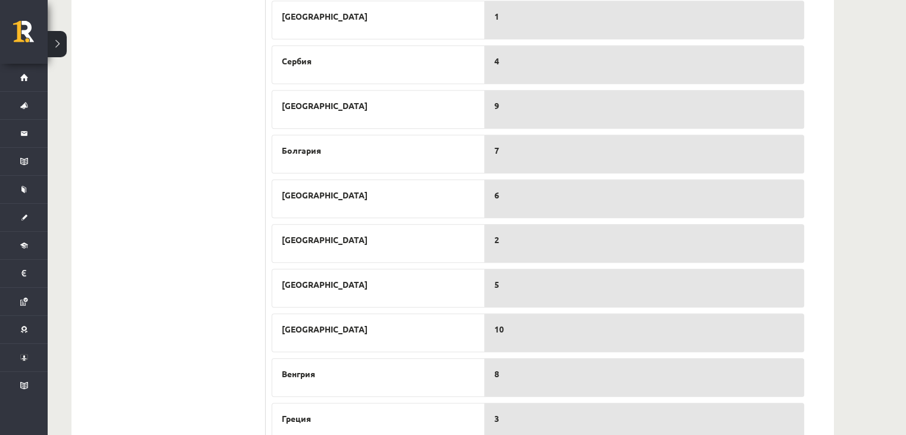
scroll to position [493, 0]
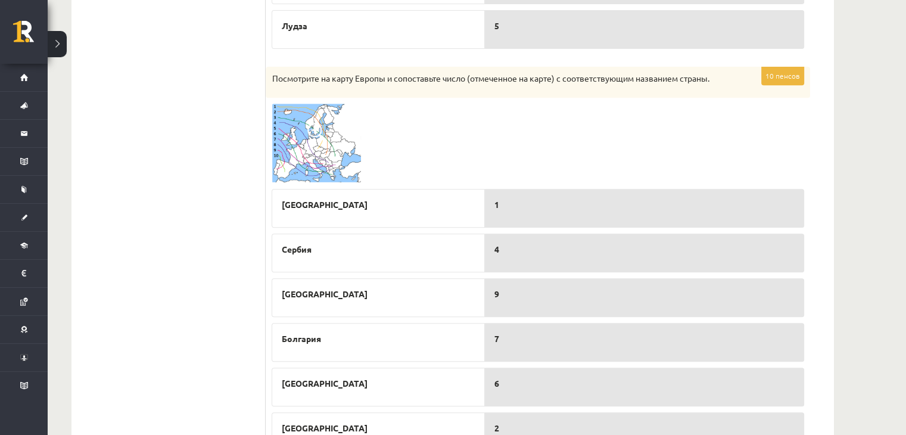
click at [274, 154] on img at bounding box center [316, 143] width 89 height 79
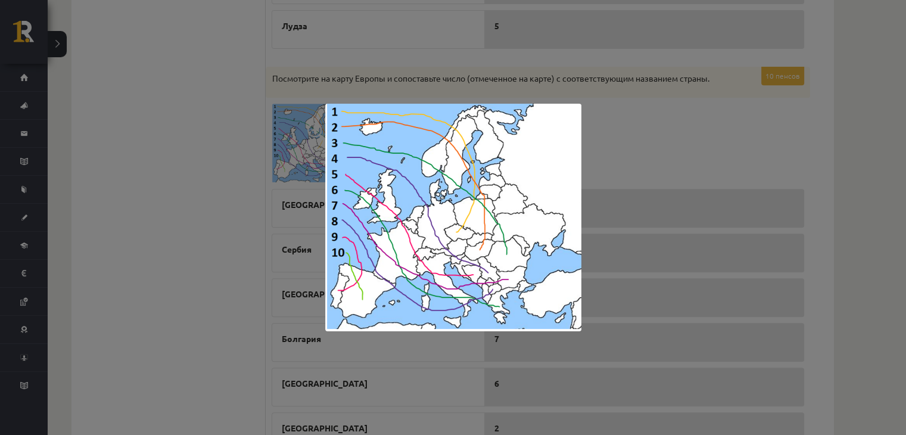
click at [205, 263] on div at bounding box center [453, 217] width 906 height 435
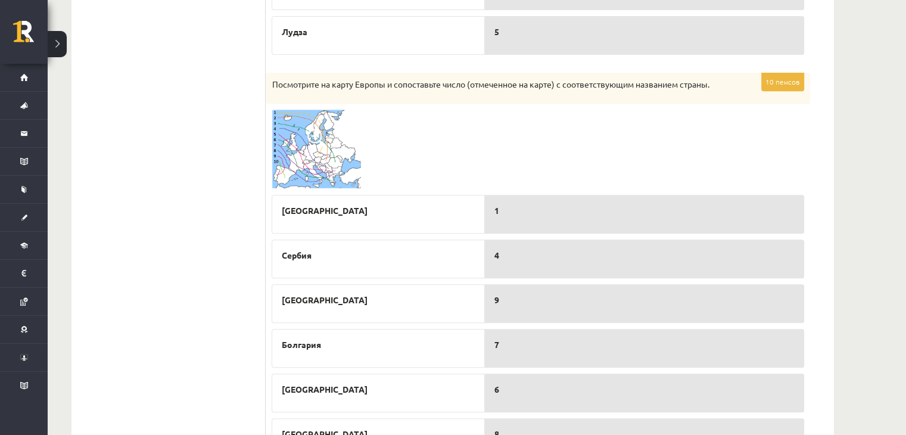
scroll to position [451, 0]
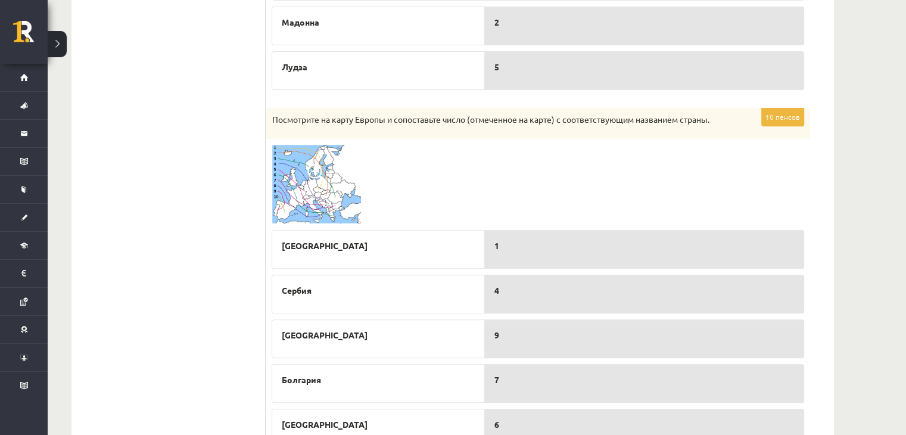
click at [307, 179] on img at bounding box center [316, 184] width 89 height 79
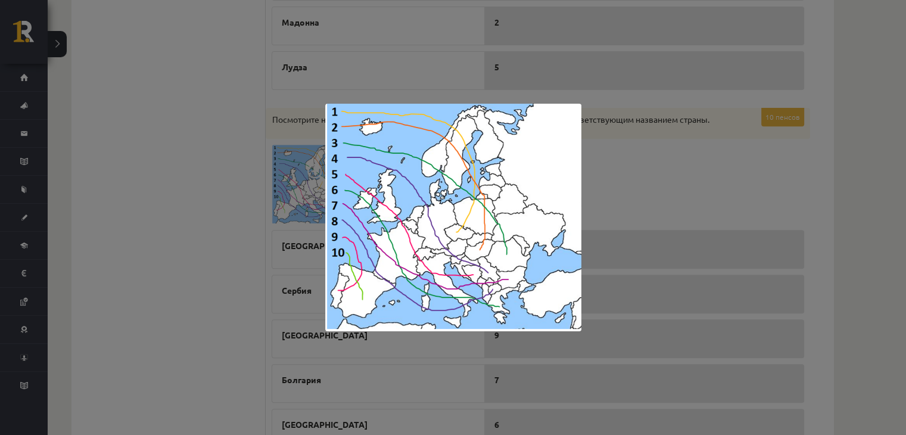
click at [237, 241] on div at bounding box center [453, 217] width 906 height 435
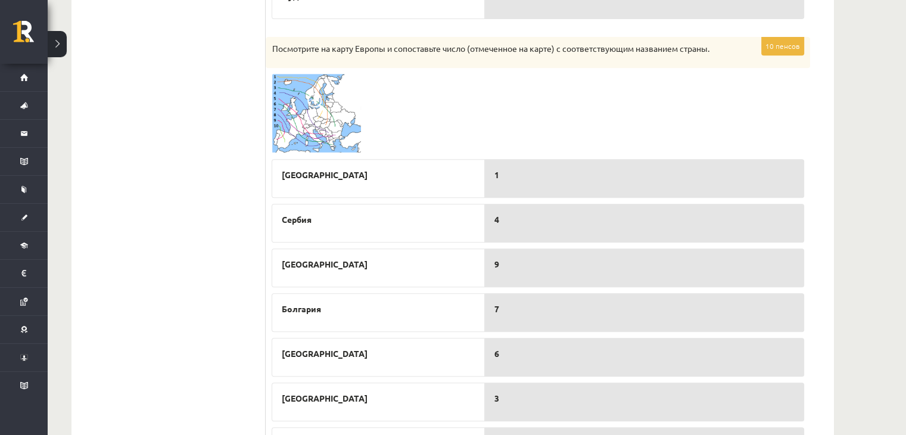
scroll to position [512, 0]
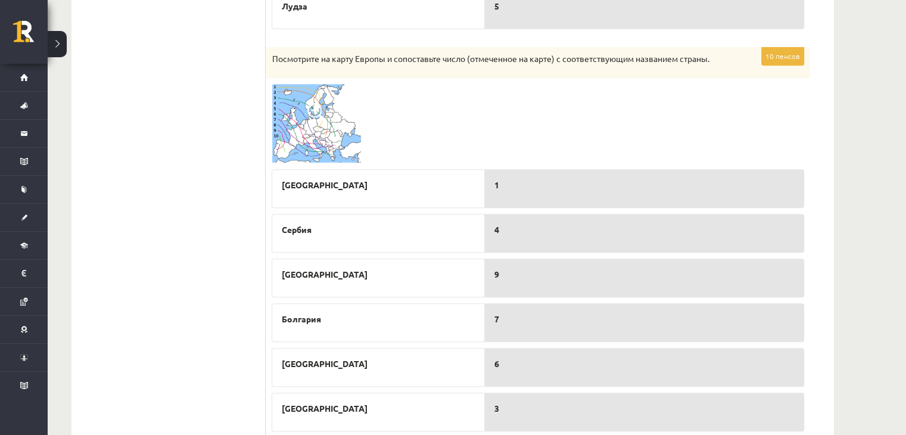
click at [290, 146] on img at bounding box center [316, 123] width 89 height 79
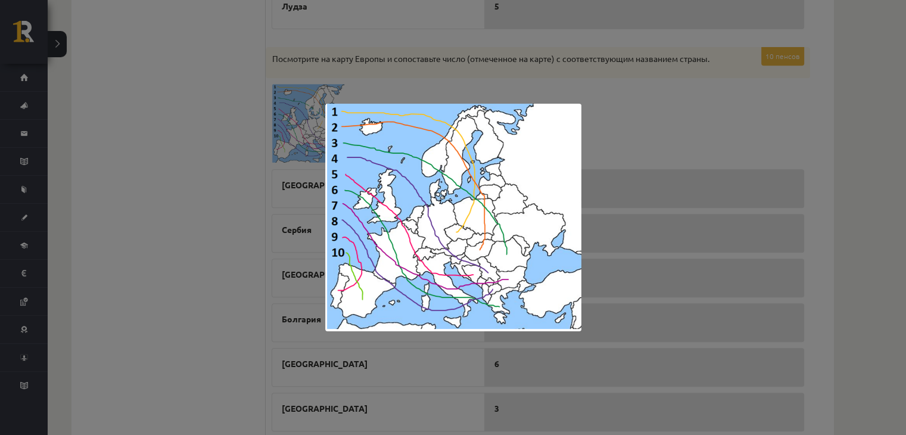
click at [225, 270] on div at bounding box center [453, 217] width 906 height 435
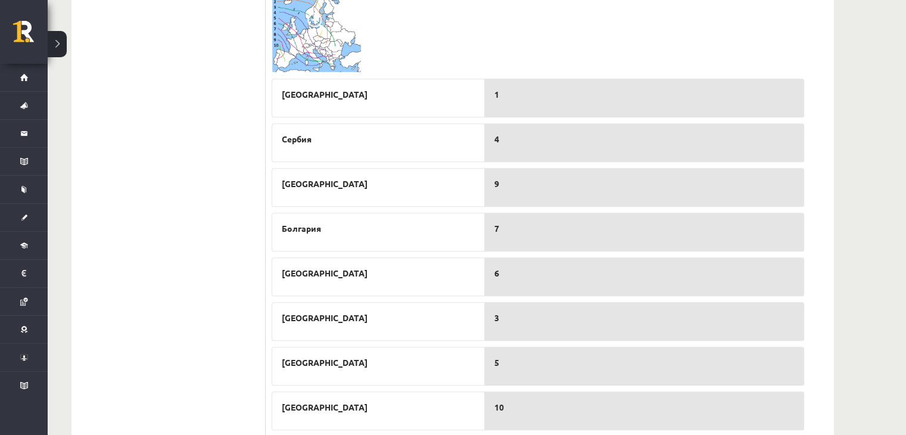
scroll to position [562, 0]
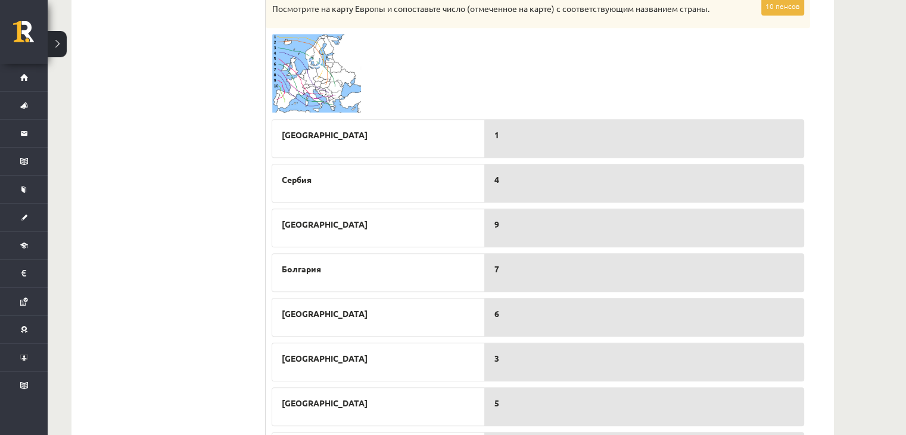
click at [306, 64] on img at bounding box center [316, 73] width 89 height 79
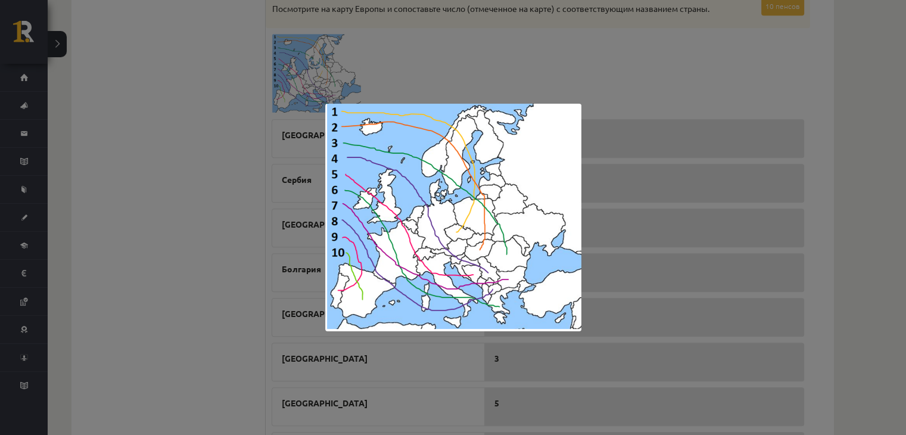
click at [228, 289] on div at bounding box center [453, 217] width 906 height 435
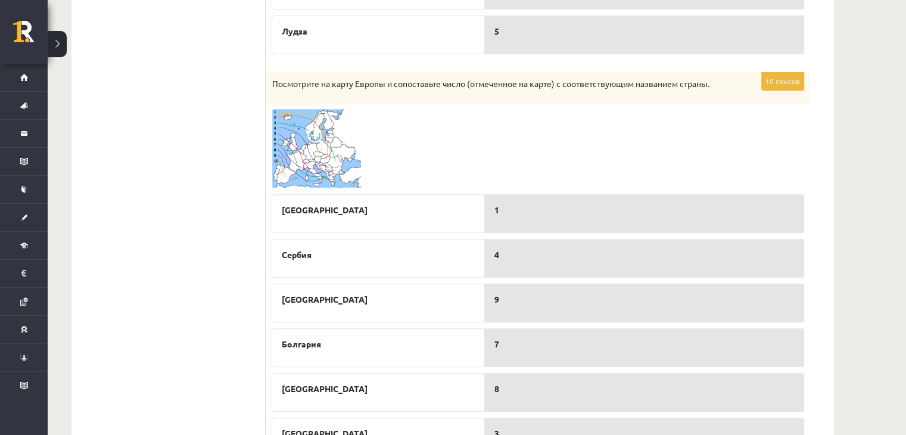
scroll to position [486, 0]
click at [272, 114] on img at bounding box center [316, 149] width 89 height 79
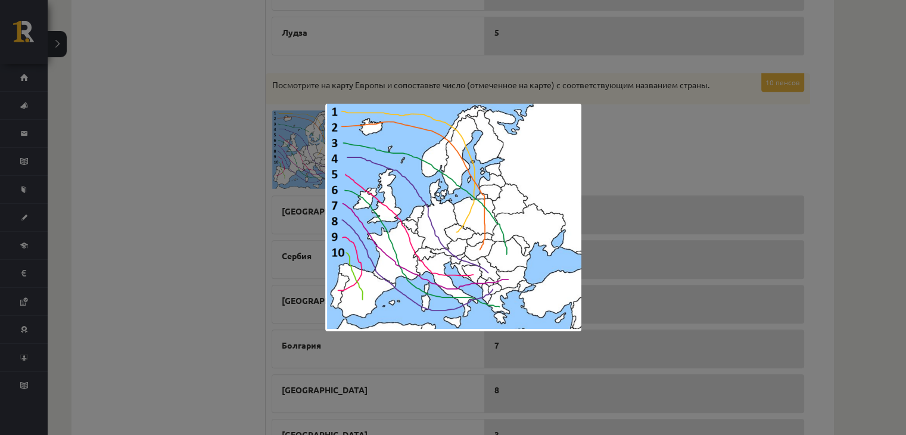
click at [152, 283] on div at bounding box center [453, 217] width 906 height 435
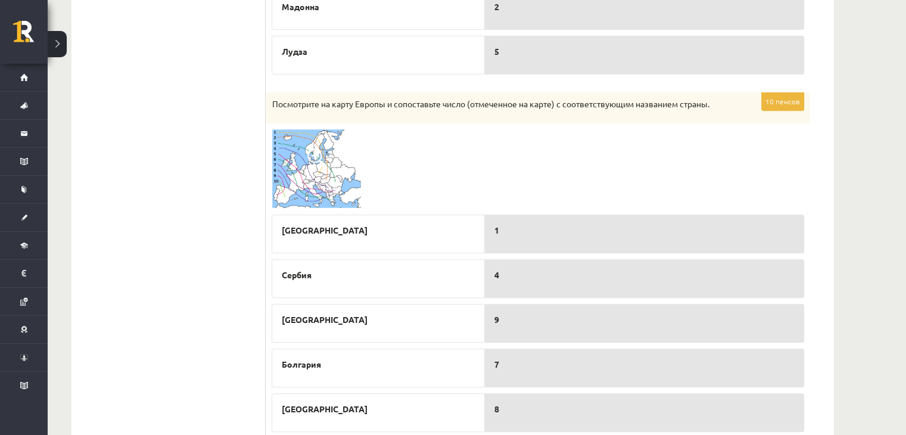
scroll to position [465, 0]
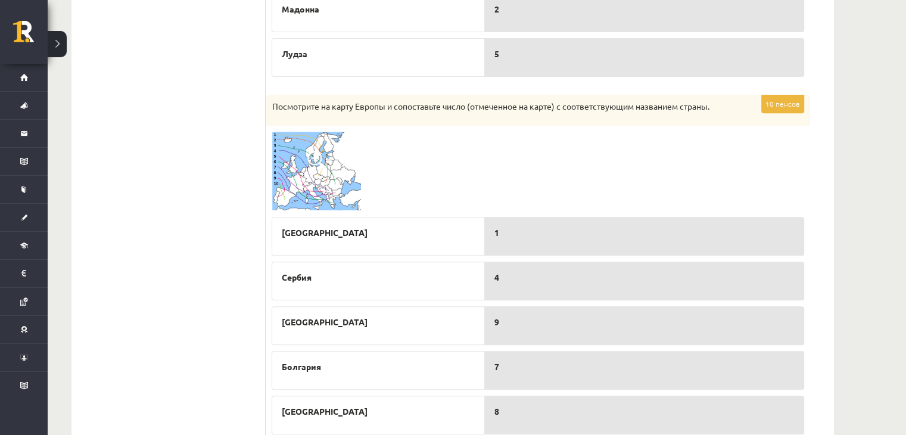
click at [307, 151] on span at bounding box center [316, 160] width 19 height 19
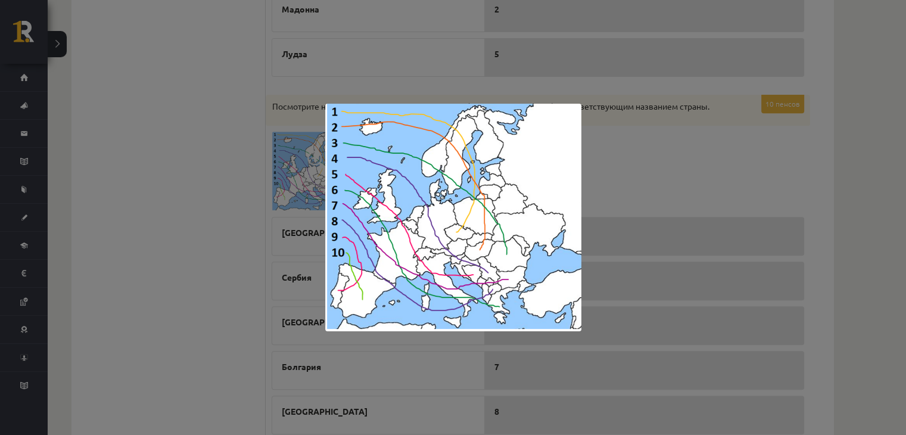
click at [231, 296] on div at bounding box center [453, 217] width 906 height 435
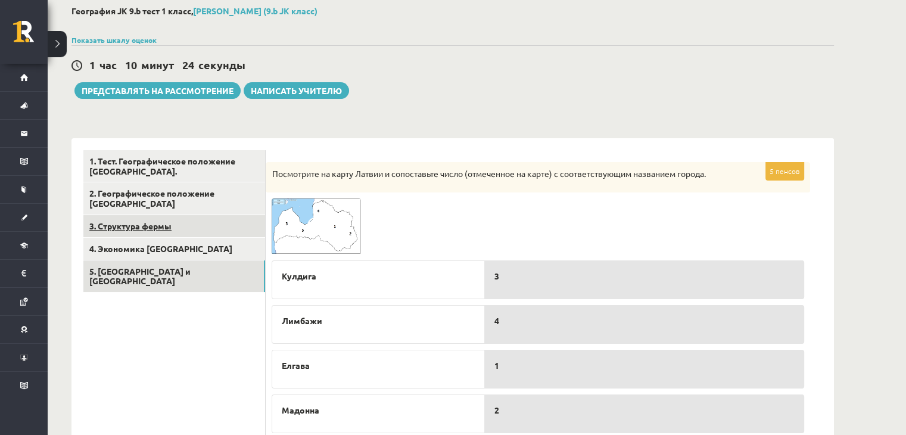
scroll to position [32, 0]
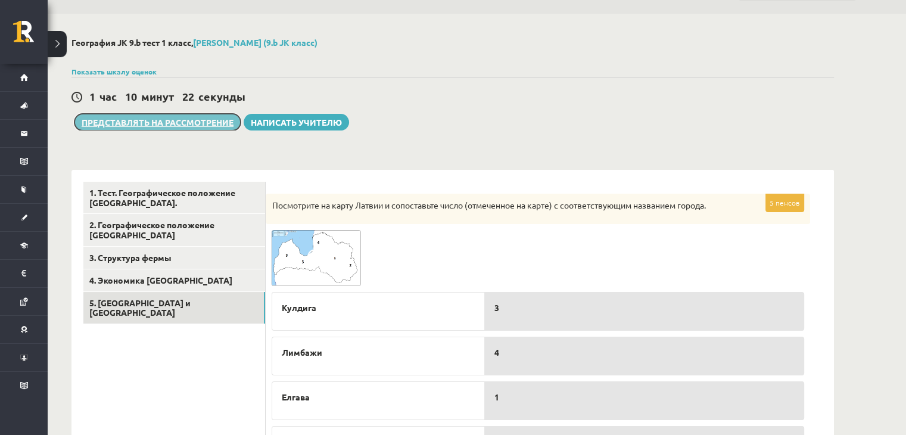
click at [228, 115] on button "Представлять на рассмотрение" at bounding box center [157, 122] width 166 height 17
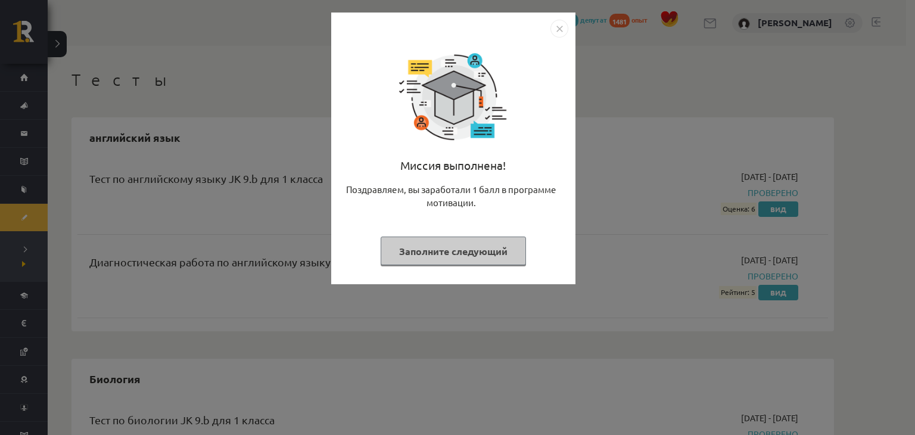
click at [460, 251] on font "Заполните следующий" at bounding box center [453, 251] width 108 height 13
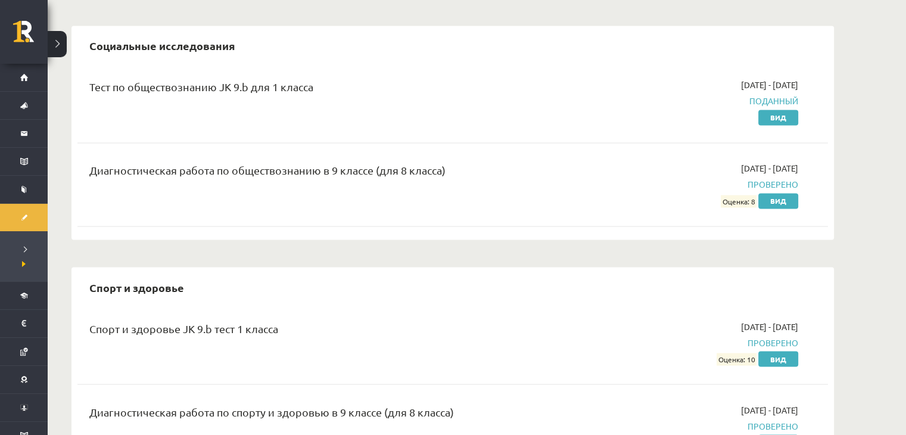
scroll to position [2099, 0]
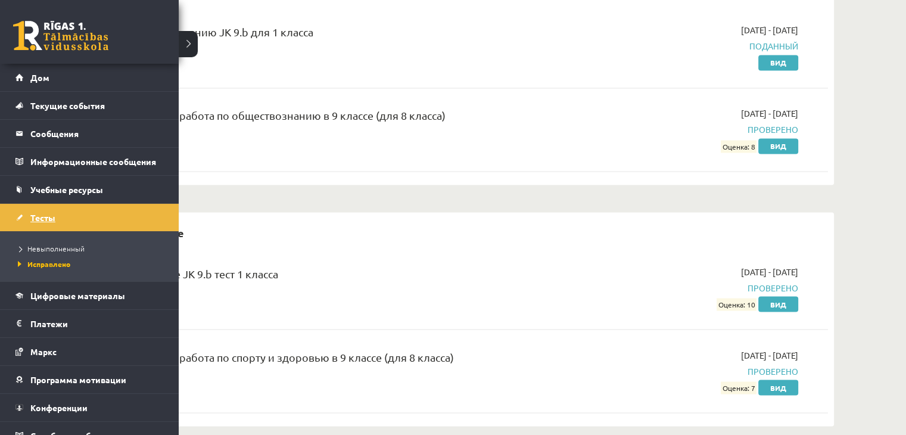
click at [60, 211] on link "Тесты" at bounding box center [89, 217] width 148 height 27
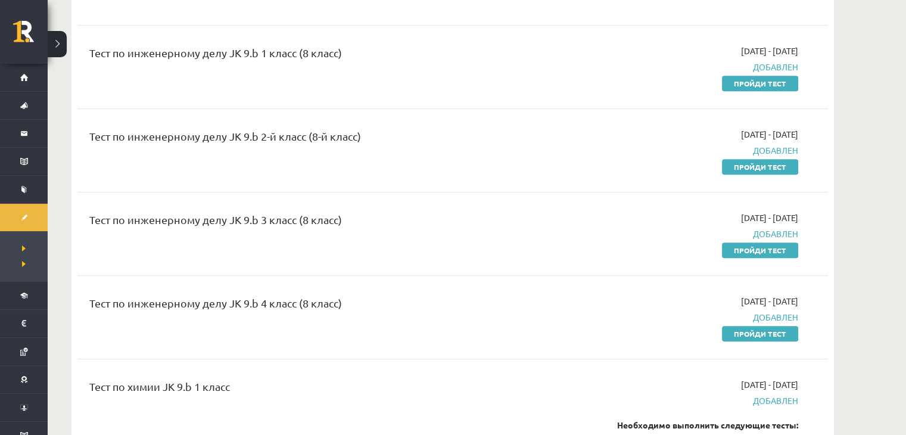
scroll to position [1217, 0]
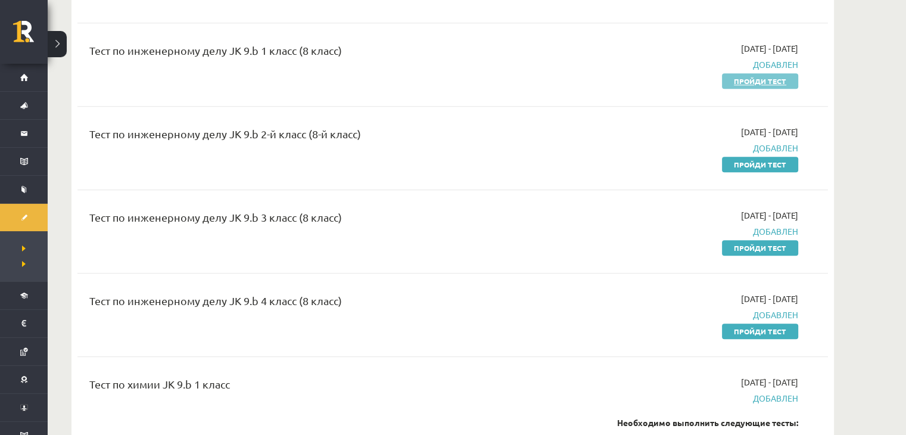
click at [755, 76] on font "Пройди тест" at bounding box center [760, 81] width 52 height 10
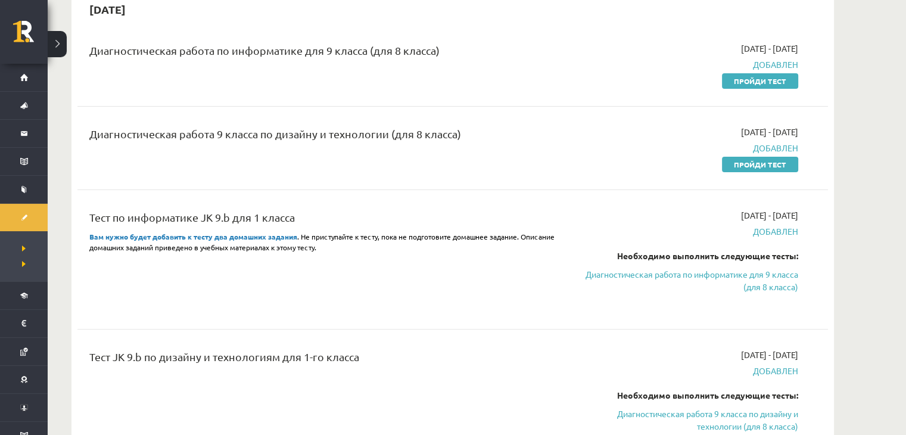
scroll to position [285, 0]
click at [753, 79] on font "Пройди тест" at bounding box center [760, 82] width 52 height 10
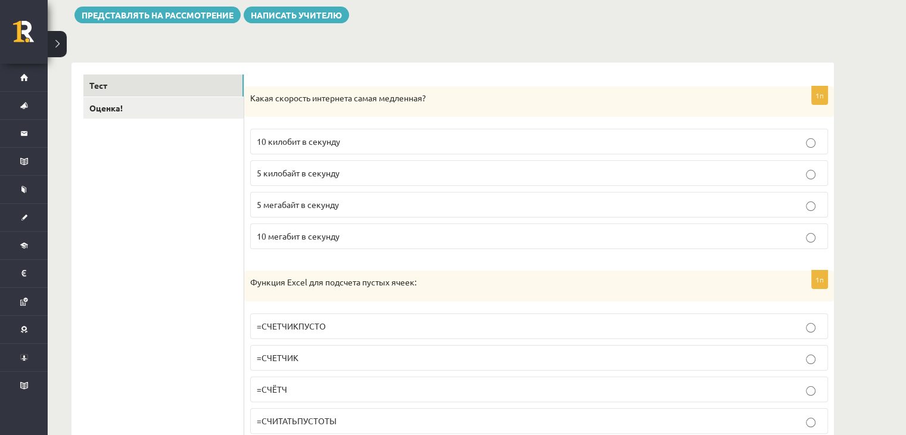
scroll to position [140, 0]
click at [348, 202] on p "5 мегабайт в секунду" at bounding box center [539, 204] width 565 height 13
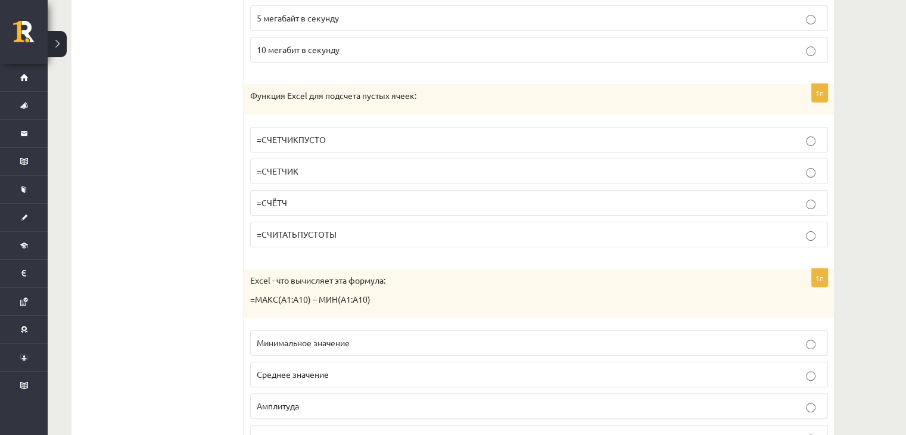
scroll to position [341, 0]
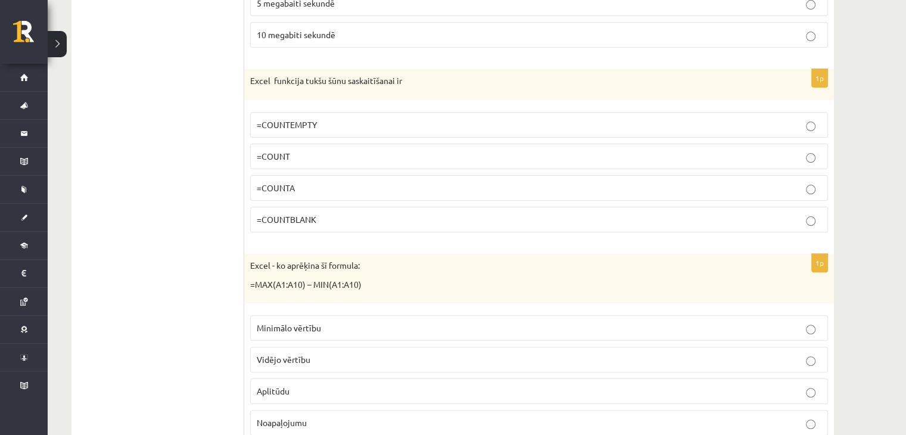
click at [298, 160] on p "=COUNT" at bounding box center [539, 156] width 565 height 13
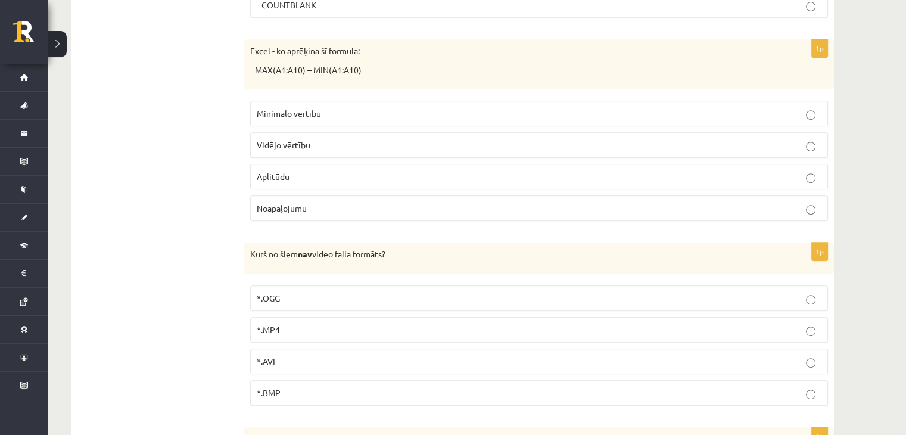
scroll to position [557, 0]
click at [319, 140] on p "Vidējo vērtību" at bounding box center [539, 142] width 565 height 13
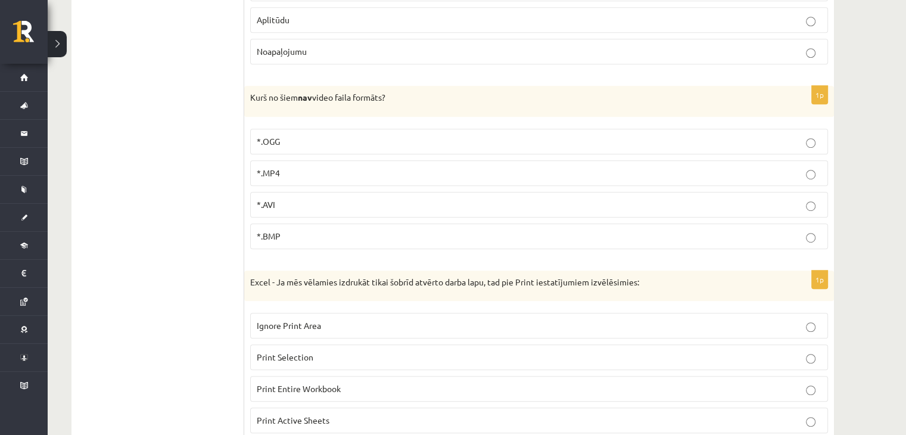
scroll to position [724, 0]
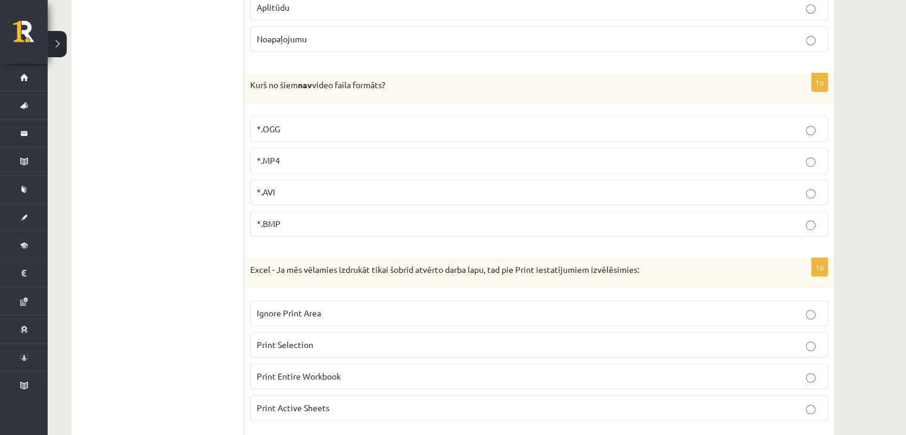
click at [299, 116] on label "*.OGG" at bounding box center [539, 129] width 578 height 26
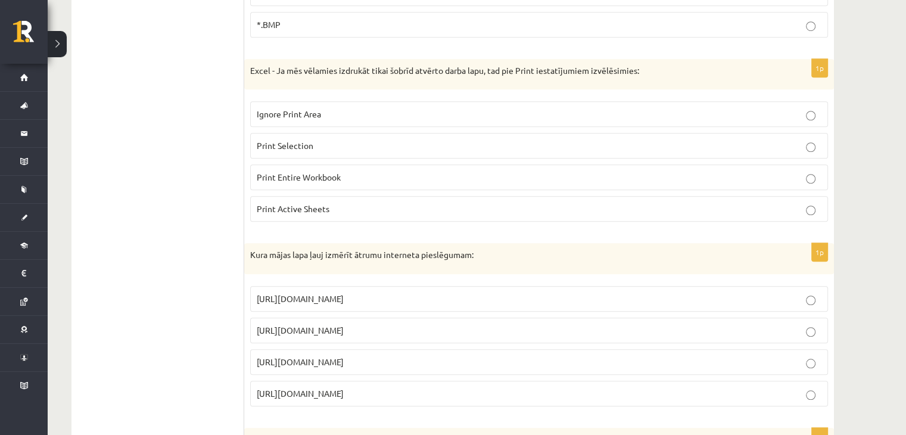
scroll to position [929, 0]
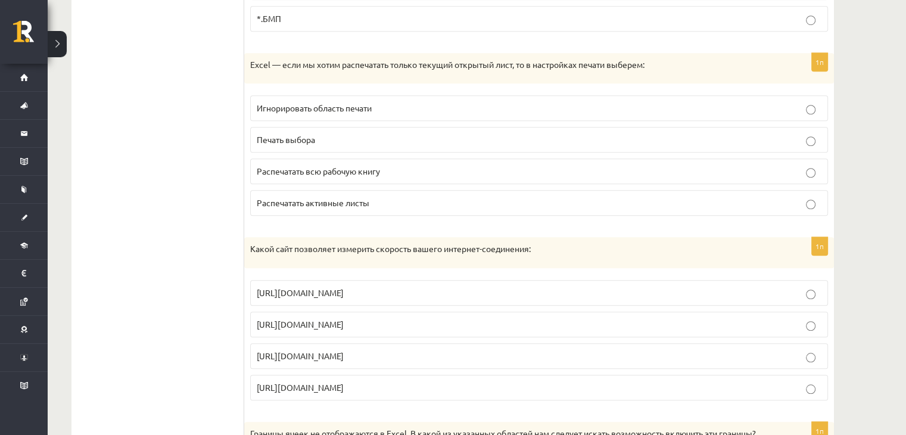
click at [367, 136] on p "Печать выбора" at bounding box center [539, 139] width 565 height 13
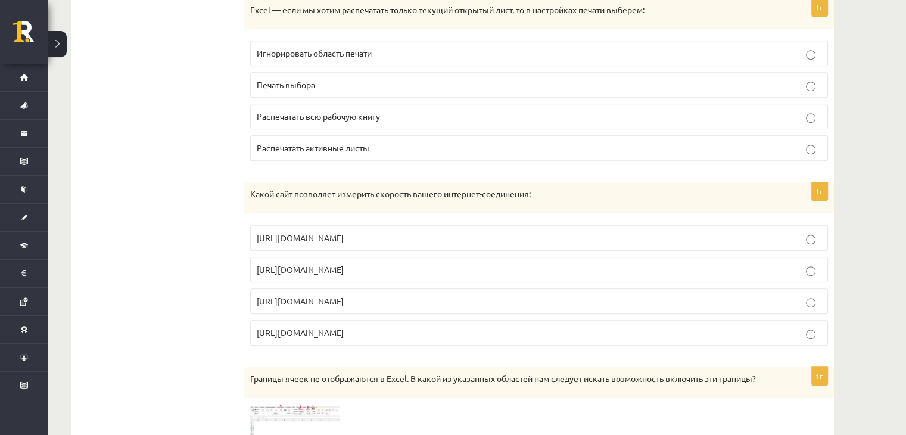
scroll to position [985, 0]
click at [367, 141] on p "Распечатать активные листы" at bounding box center [539, 147] width 565 height 13
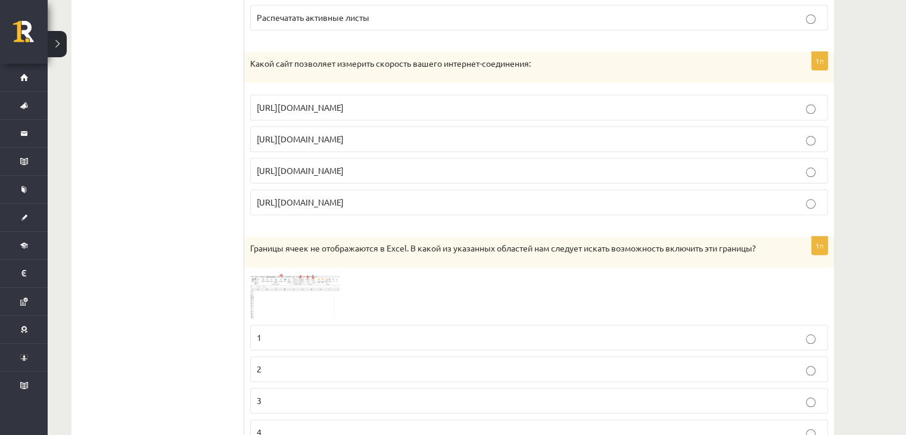
scroll to position [1114, 0]
click at [361, 133] on p "[URL][DOMAIN_NAME]" at bounding box center [539, 139] width 565 height 13
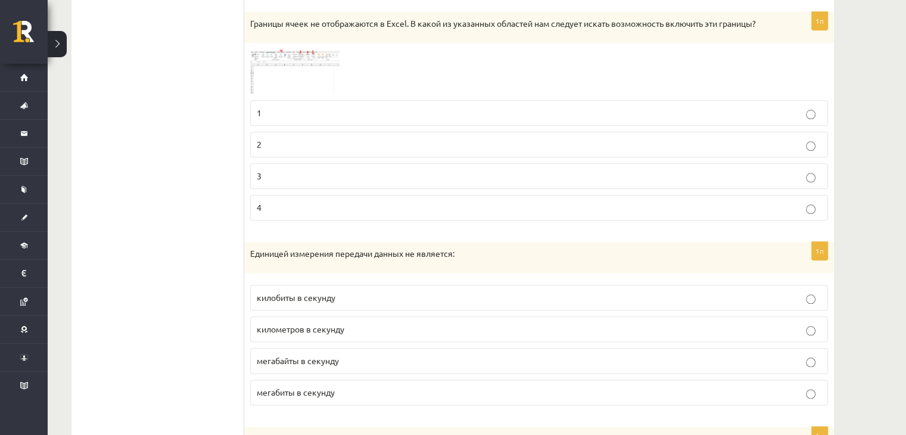
scroll to position [1353, 0]
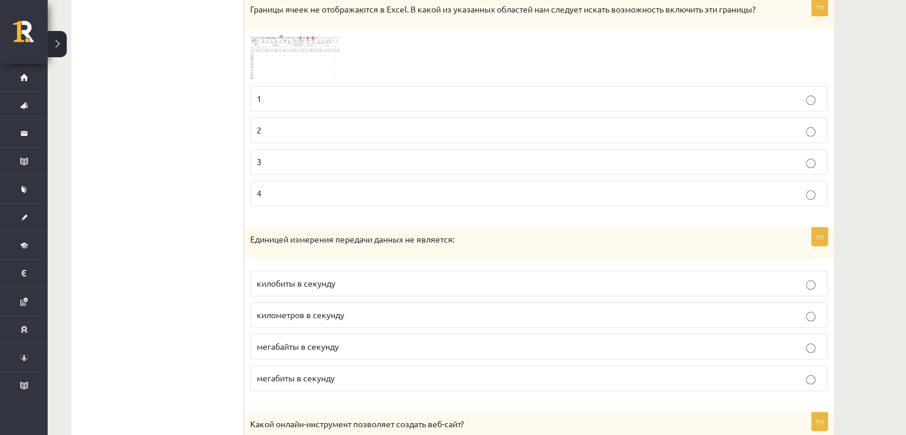
click at [323, 53] on img at bounding box center [294, 58] width 89 height 46
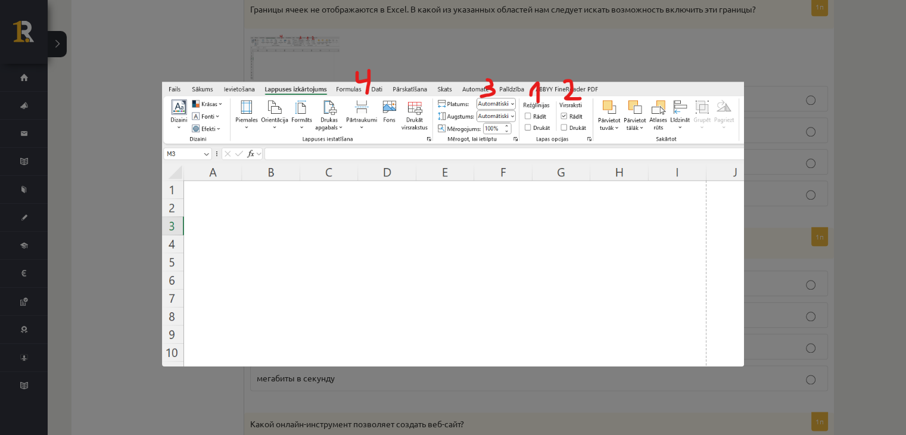
click at [482, 39] on div at bounding box center [453, 217] width 906 height 435
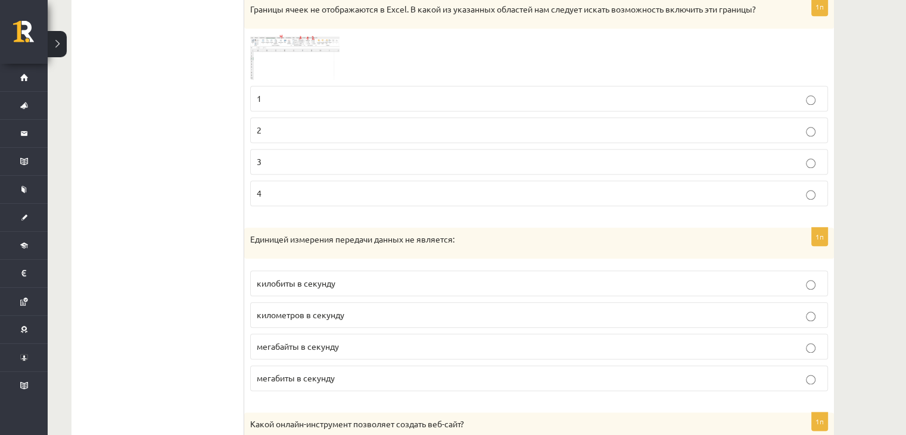
click at [366, 155] on p "3" at bounding box center [539, 161] width 565 height 13
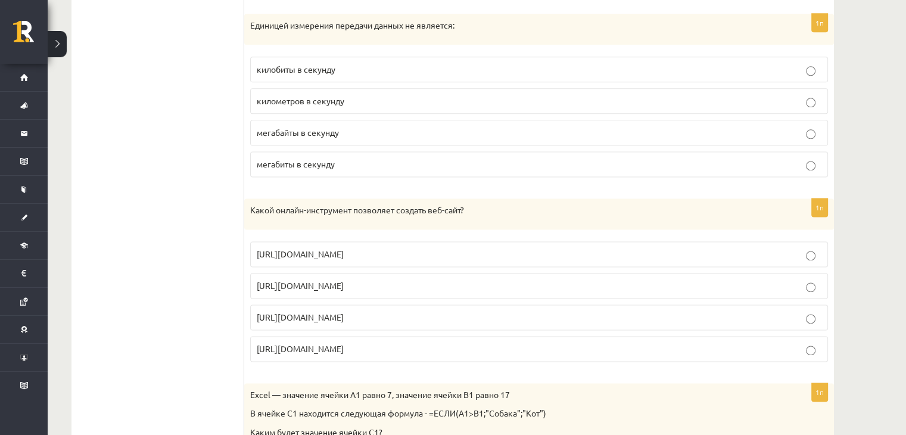
scroll to position [1568, 0]
click at [362, 67] on p "килобиты в секунду" at bounding box center [539, 69] width 565 height 13
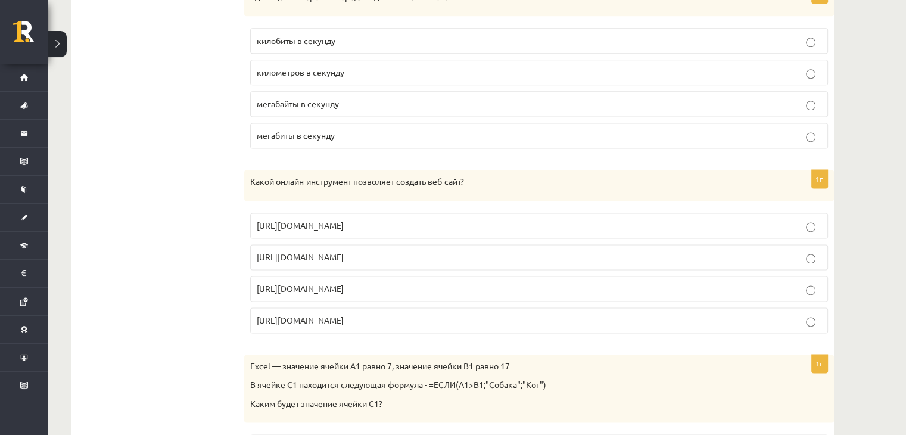
scroll to position [1596, 0]
click at [362, 103] on label "мегабайты в секунду" at bounding box center [539, 104] width 578 height 26
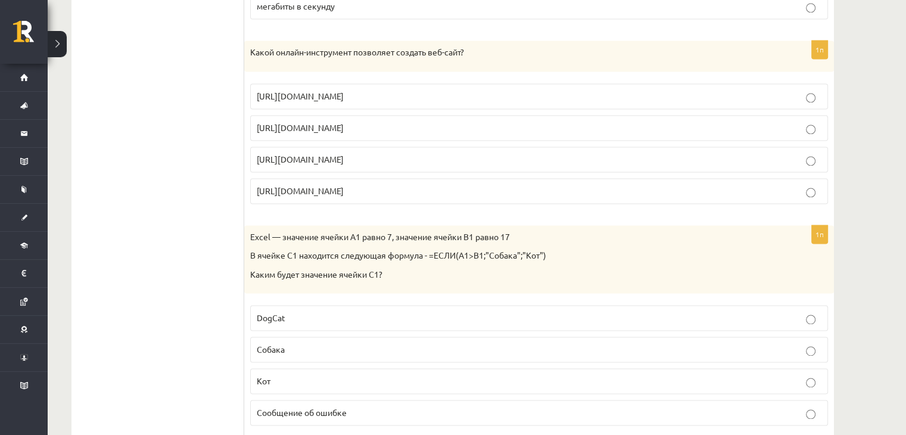
scroll to position [1730, 0]
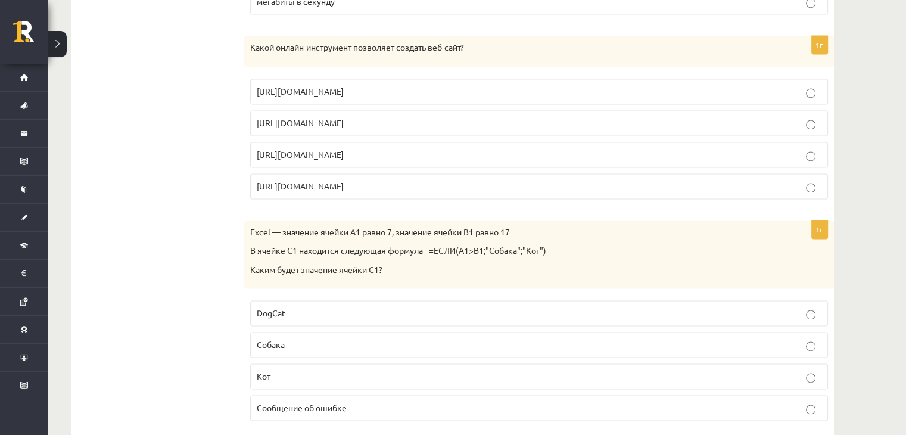
drag, startPoint x: 251, startPoint y: 36, endPoint x: 440, endPoint y: 163, distance: 227.1
click at [440, 163] on div "1п Какой онлайн-инструмент позволяет создать веб-сайт? [URL][DOMAIN_NAME] [URL]…" at bounding box center [539, 122] width 590 height 173
copy div "Какой онлайн-инструмент позволяет создать веб-сайт? [URL][DOMAIN_NAME] [URL][DO…"
click at [364, 142] on label "[URL][DOMAIN_NAME]" at bounding box center [539, 155] width 578 height 26
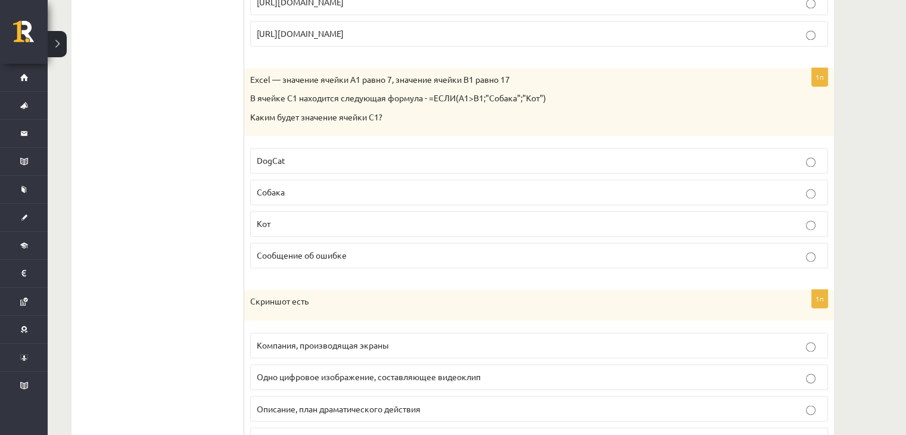
scroll to position [1886, 0]
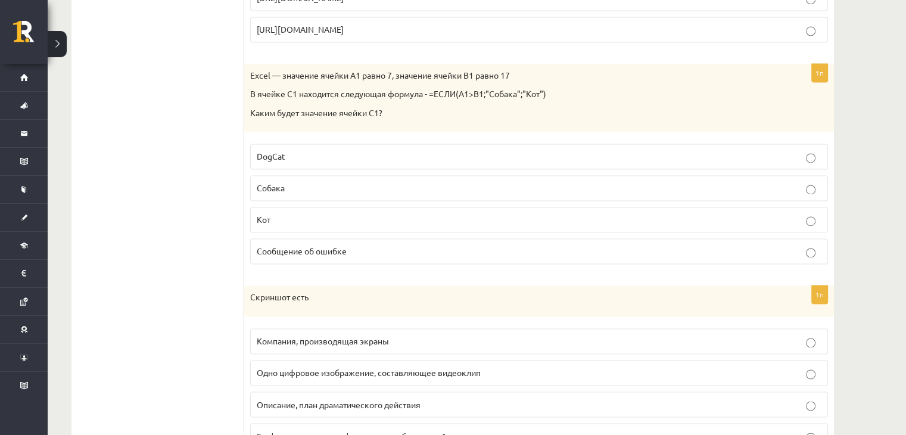
click at [247, 64] on div "Excel — значение ячейки A1 равно 7, значение ячейки B1 равно 17 В ячейке C1 нах…" at bounding box center [539, 98] width 590 height 68
click at [249, 64] on div "Excel — значение ячейки A1 равно 7, значение ячейки B1 равно 17 В ячейке C1 нах…" at bounding box center [539, 98] width 590 height 68
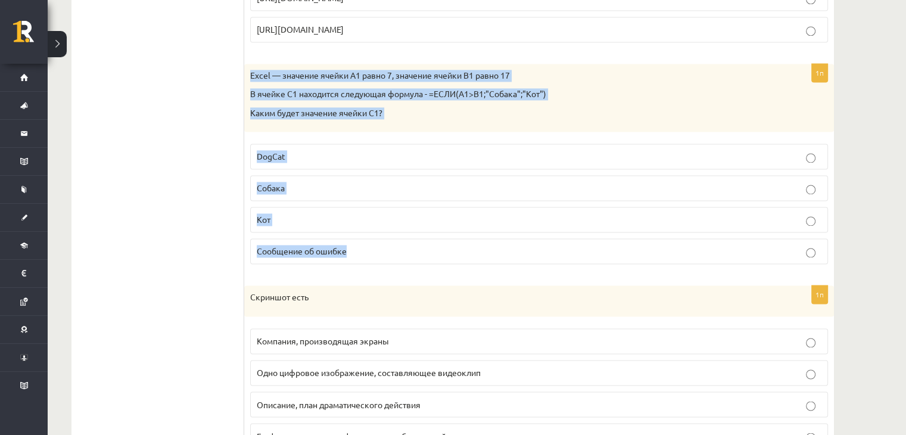
drag, startPoint x: 250, startPoint y: 64, endPoint x: 391, endPoint y: 225, distance: 213.5
click at [391, 225] on div "1п Excel — значение ячейки A1 равно 7, значение ячейки B1 равно 17 В ячейке C1 …" at bounding box center [539, 169] width 590 height 210
copy div "Excel — значение ячейки A1 равно 7, значение ячейки B1 равно 17 В ячейке C1 нах…"
click at [306, 213] on p "Кот" at bounding box center [539, 219] width 565 height 13
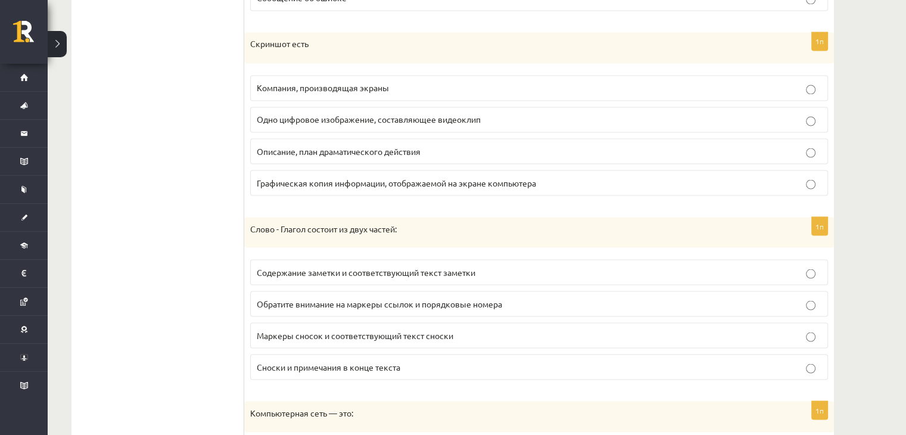
scroll to position [2139, 0]
click at [715, 82] on p "Компания, производящая экраны" at bounding box center [539, 88] width 565 height 13
click at [457, 177] on font "Графическая копия информации, отображаемой на экране компьютера" at bounding box center [396, 182] width 279 height 11
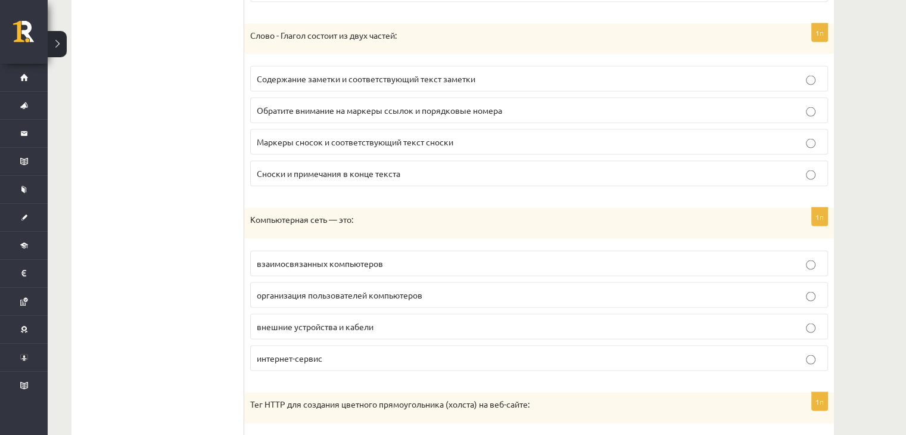
scroll to position [2349, 0]
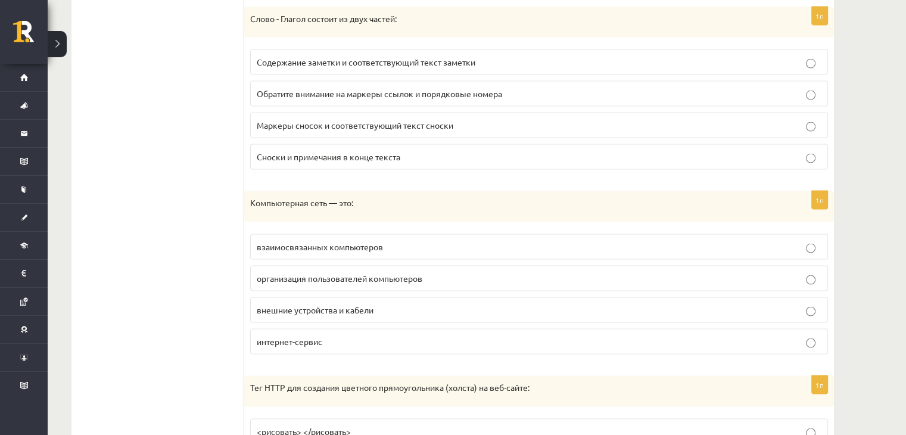
click at [469, 119] on p "Маркеры сносок и соответствующий текст сноски" at bounding box center [539, 125] width 565 height 13
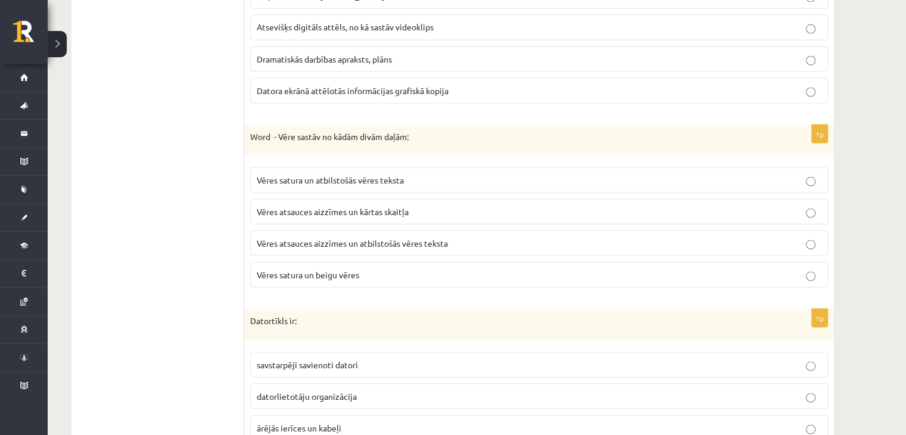
scroll to position [2223, 0]
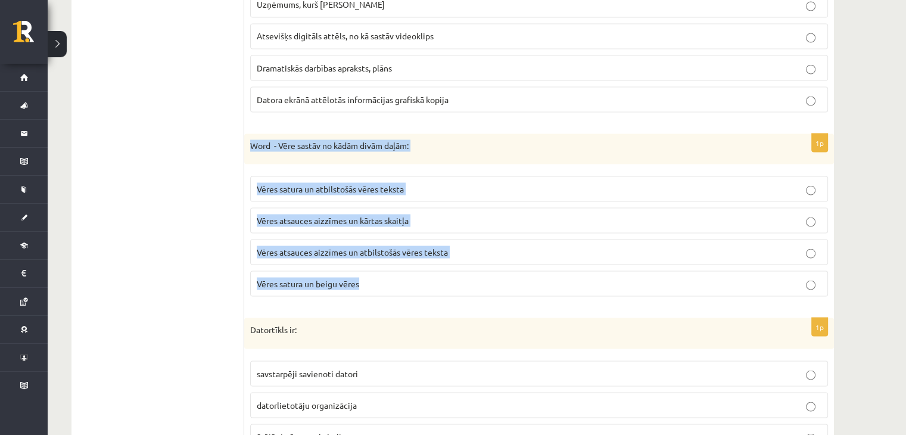
drag, startPoint x: 251, startPoint y: 130, endPoint x: 401, endPoint y: 260, distance: 198.8
click at [401, 260] on div "1p Word - Vēre sastāv no kādām divām daļām: Vēres satura un atbilstošās vēres t…" at bounding box center [539, 219] width 590 height 173
copy div "Word - Vēre sastāv no kādām divām daļām: Vēres satura un atbilstošās vēres teks…"
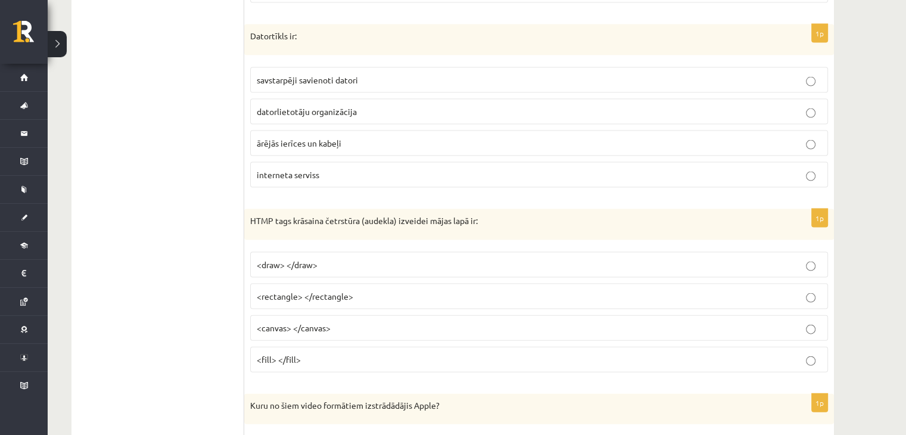
scroll to position [2516, 0]
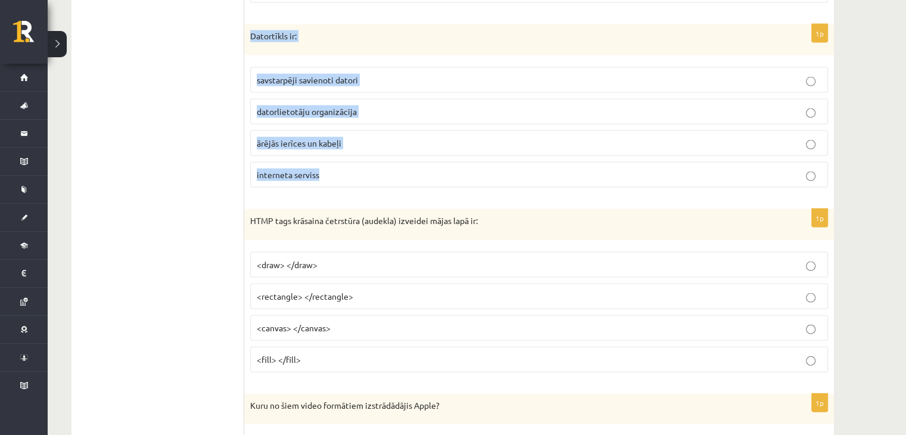
drag, startPoint x: 250, startPoint y: 22, endPoint x: 419, endPoint y: 166, distance: 221.8
click at [419, 166] on div "1p Datortīkls ir: savstarpēji savienoti datori datorlietotāju organizācija ārēj…" at bounding box center [539, 110] width 590 height 173
copy div "Datortīkls ir: savstarpēji savienoti datori datorlietotāju organizācija ārējās …"
click at [406, 74] on p "savstarpēji savienoti datori" at bounding box center [539, 80] width 565 height 13
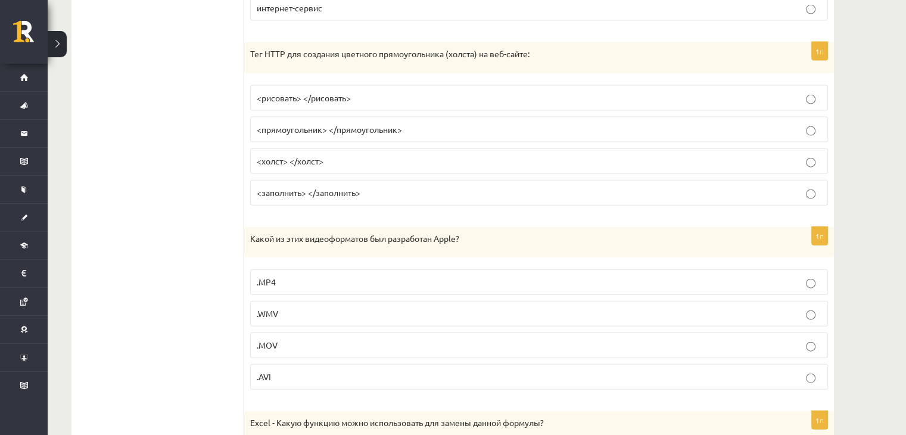
scroll to position [2687, 0]
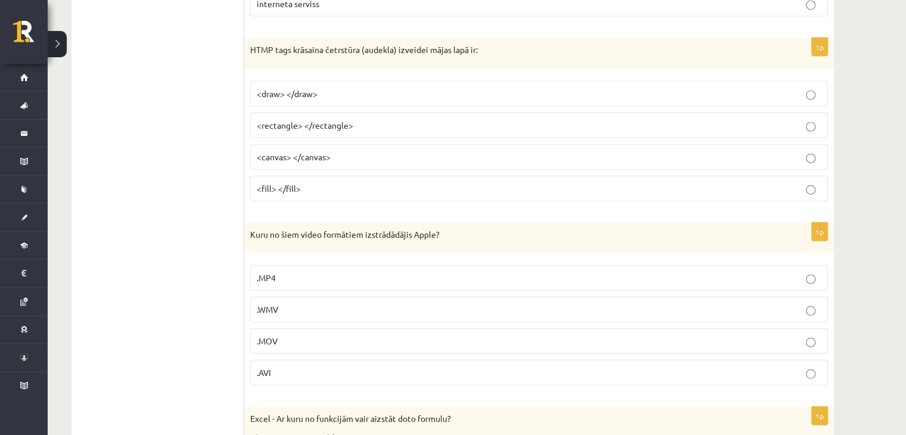
click at [283, 88] on span "<draw> </draw>" at bounding box center [287, 93] width 61 height 11
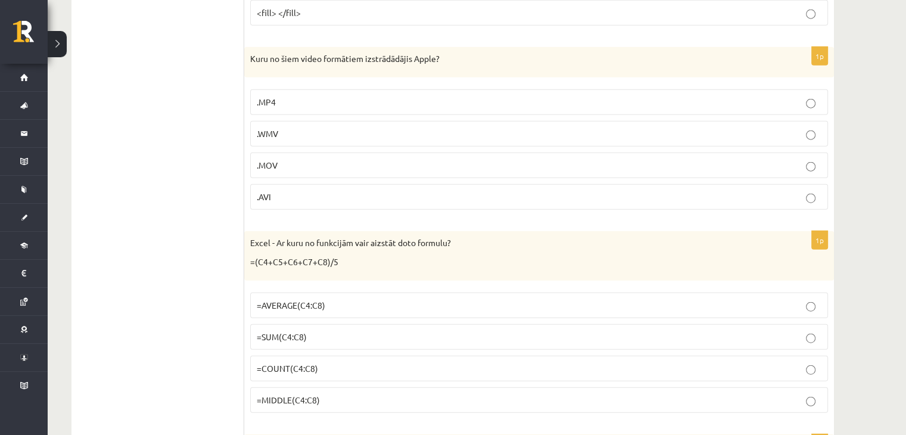
scroll to position [2863, 0]
click at [250, 46] on div "Kuru no šiem video formātiem izstrādādājis Apple?" at bounding box center [539, 61] width 590 height 31
drag, startPoint x: 251, startPoint y: 43, endPoint x: 336, endPoint y: 187, distance: 167.7
click at [336, 187] on div "1p Kuru no šiem video formātiem izstrādādājis Apple? .MP4 .WMV .MOV .AVI" at bounding box center [539, 132] width 590 height 173
copy div "Kuru no šiem video formātiem izstrādādājis Apple? .MP4 .WMV .MOV .AVI"
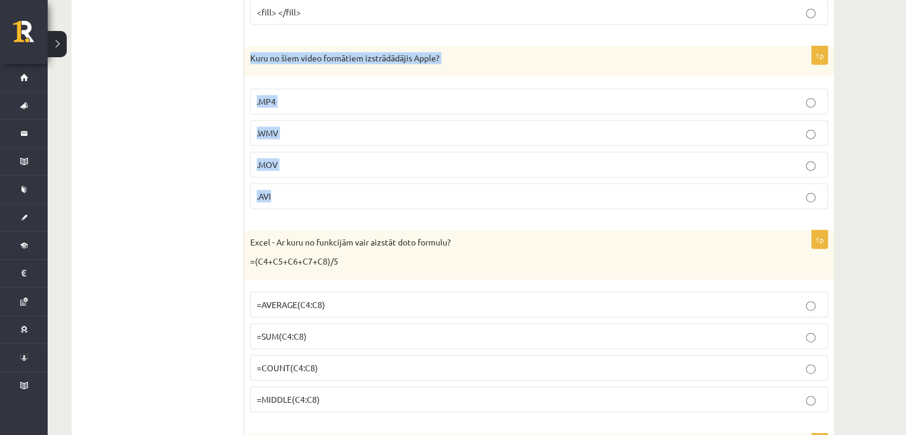
click at [299, 152] on label ".MOV" at bounding box center [539, 165] width 578 height 26
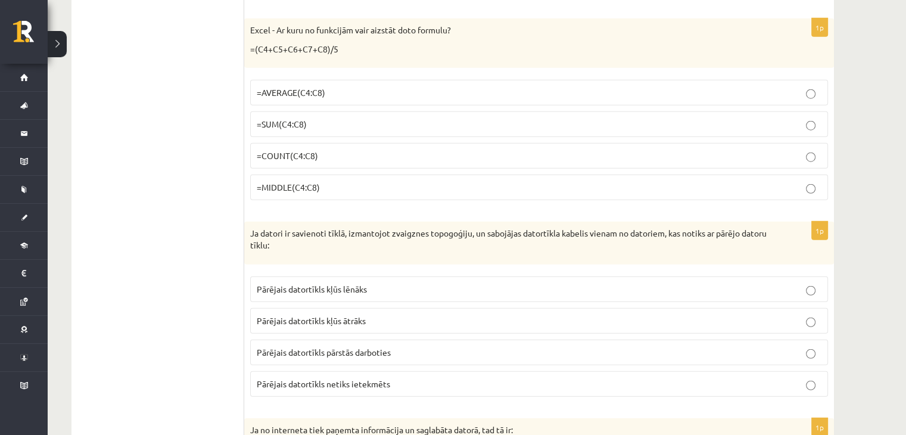
scroll to position [3074, 0]
click at [302, 119] on span "=SUM(C4:C8)" at bounding box center [282, 124] width 50 height 11
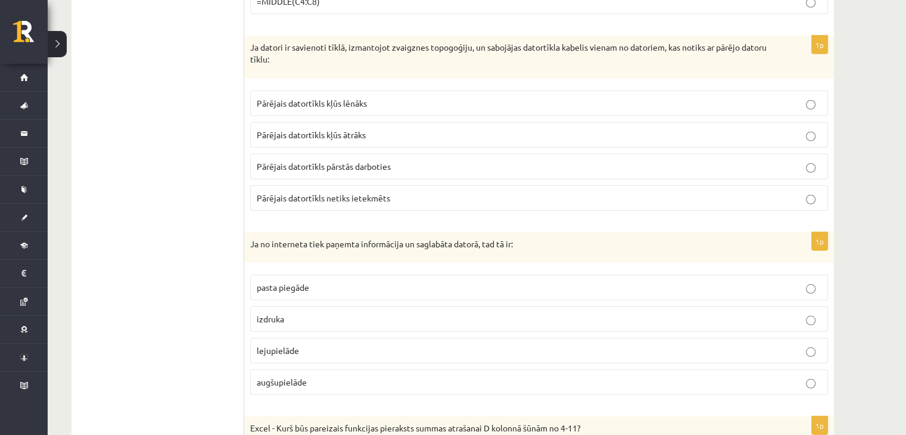
scroll to position [3264, 0]
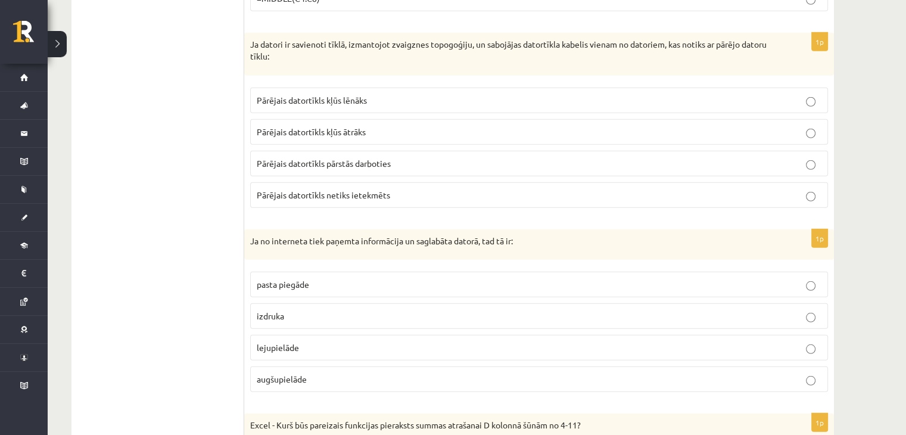
click at [454, 43] on p "Ja datori ir savienoti tīklā, izmantojot zvaigznes topogoģiju, un sabojājas dat…" at bounding box center [509, 50] width 518 height 23
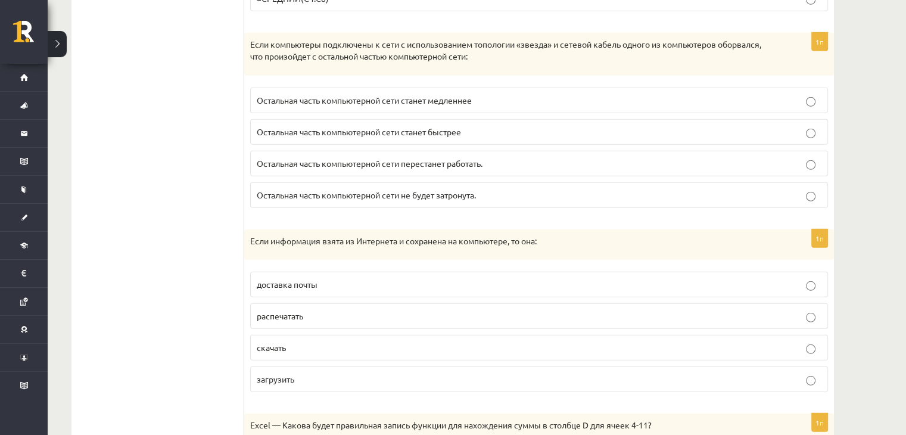
click at [512, 46] on p "Если компьютеры подключены к сети с использованием топологии «звезда» и сетевой…" at bounding box center [509, 50] width 518 height 23
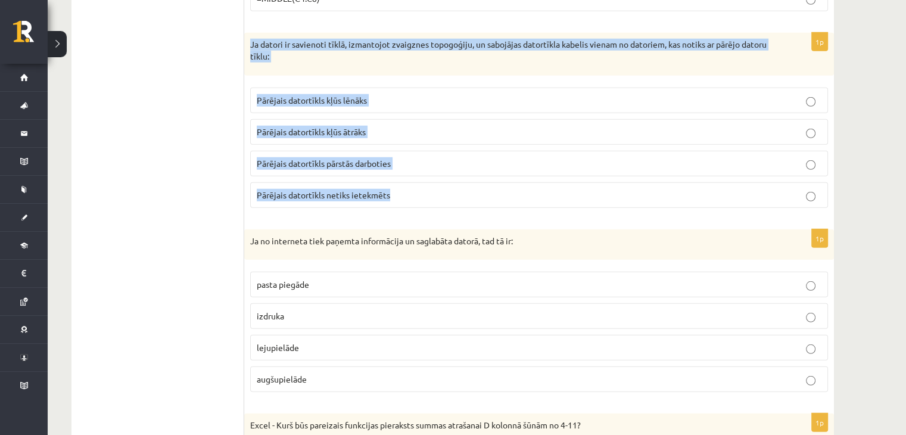
drag, startPoint x: 250, startPoint y: 27, endPoint x: 440, endPoint y: 163, distance: 233.9
click at [440, 163] on div "1p Ja datori ir savienoti tīklā, izmantojot zvaigznes topogoģiju, un sabojājas …" at bounding box center [539, 125] width 590 height 184
copy div "Ja datori ir savienoti tīklā, izmantojot zvaigznes topogoģiju, un sabojājas dat…"
click at [429, 189] on p "Pārējais datortīkls netiks ietekmēts" at bounding box center [539, 195] width 565 height 13
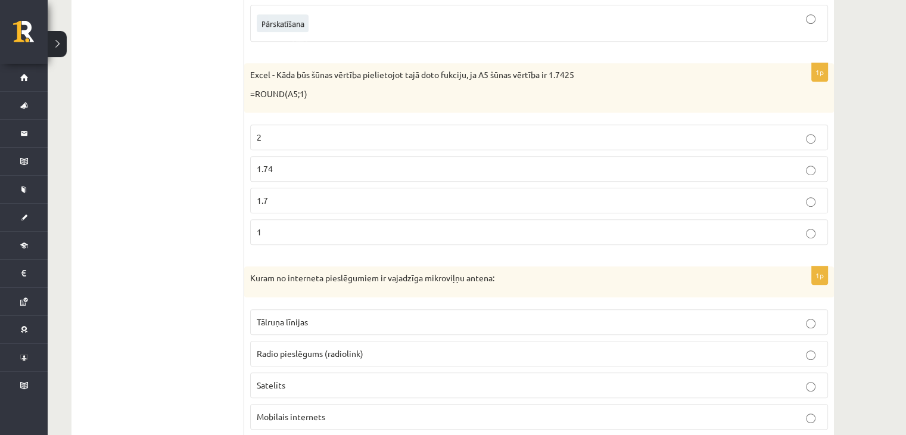
scroll to position [5470, 0]
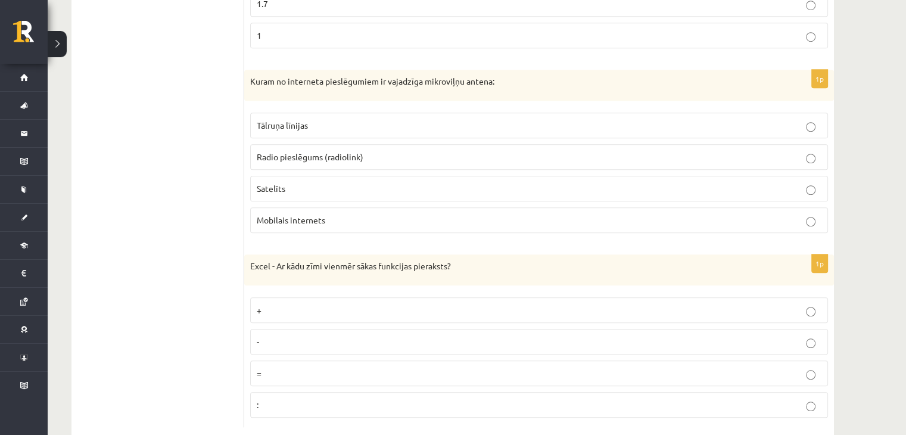
click at [366, 367] on p "=" at bounding box center [539, 373] width 565 height 13
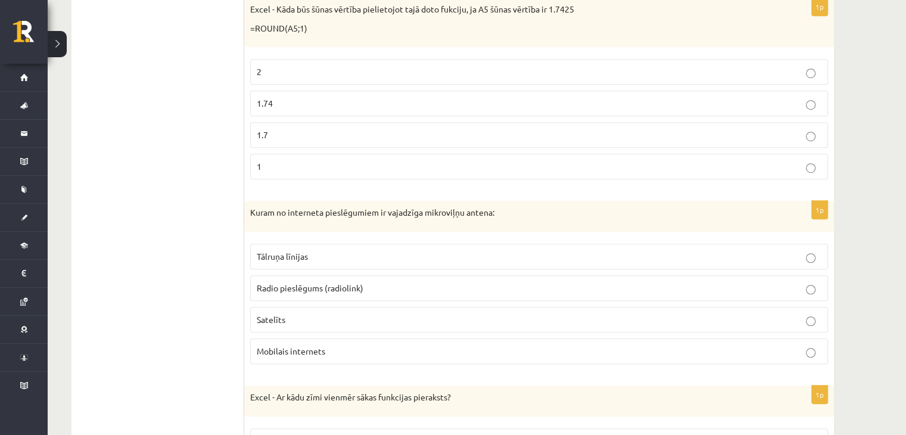
scroll to position [5337, 0]
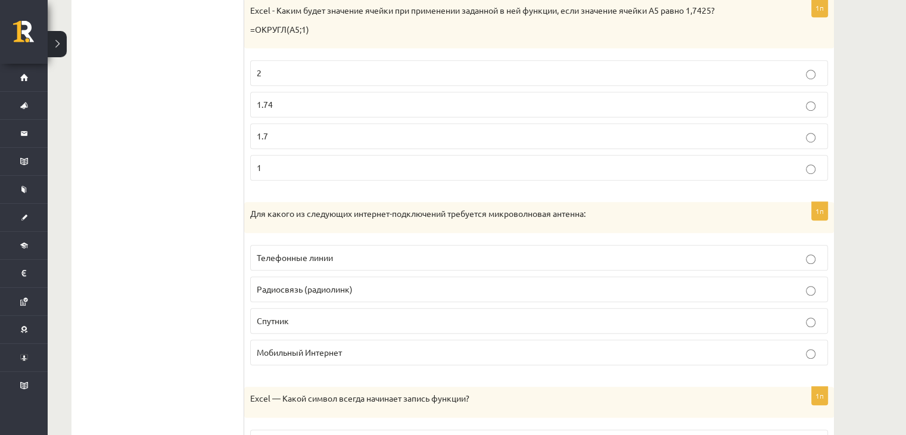
click at [450, 283] on p "Радиосвязь (радиолинк)" at bounding box center [539, 289] width 565 height 13
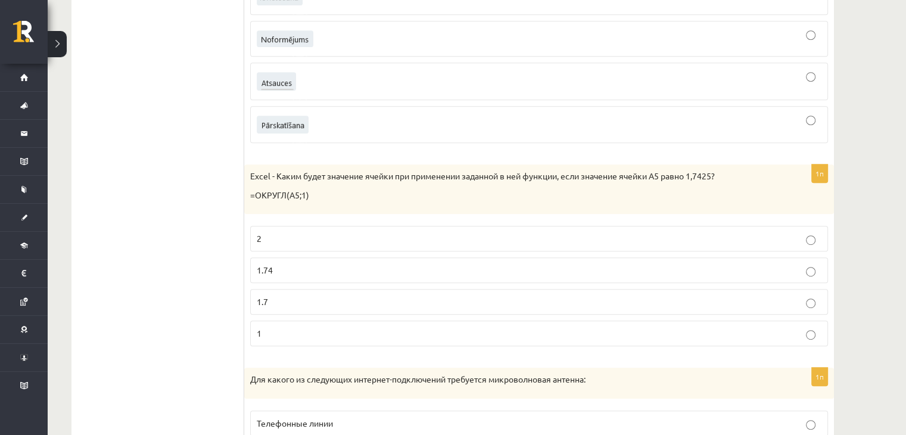
scroll to position [5162, 0]
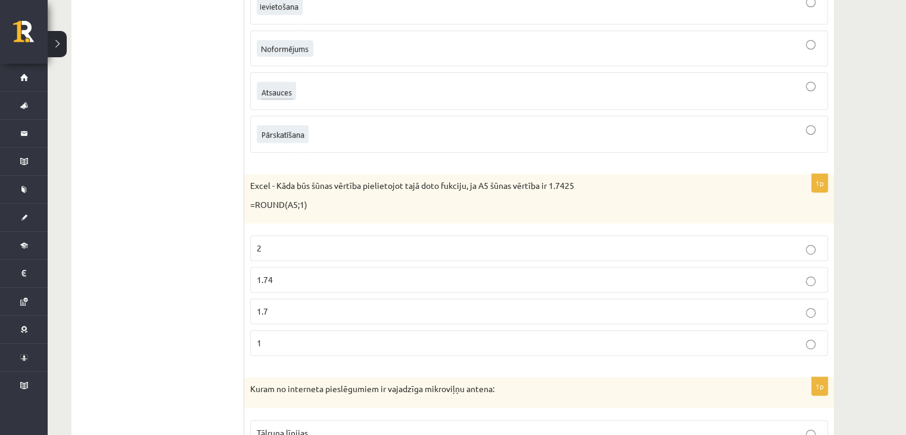
click at [395, 242] on p "2" at bounding box center [539, 248] width 565 height 13
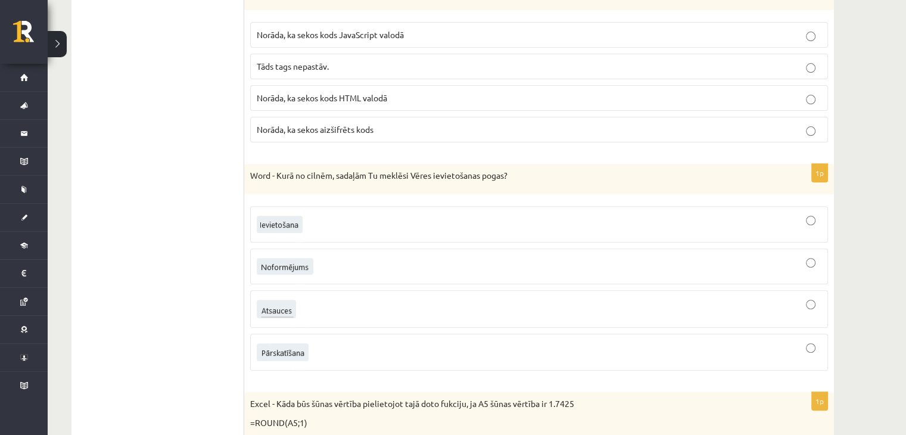
scroll to position [4942, 0]
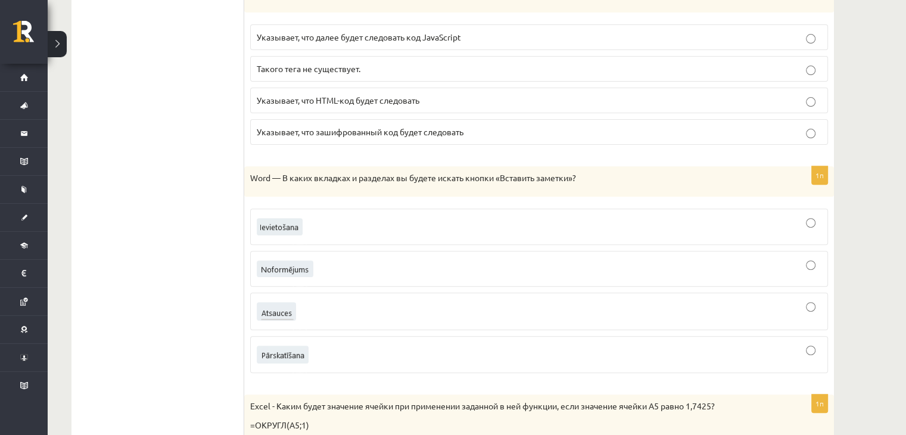
click at [412, 257] on div at bounding box center [539, 268] width 565 height 23
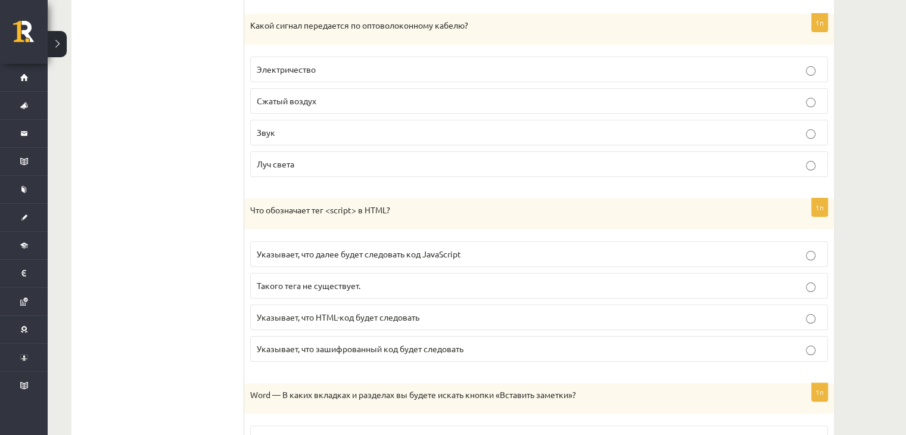
scroll to position [4712, 0]
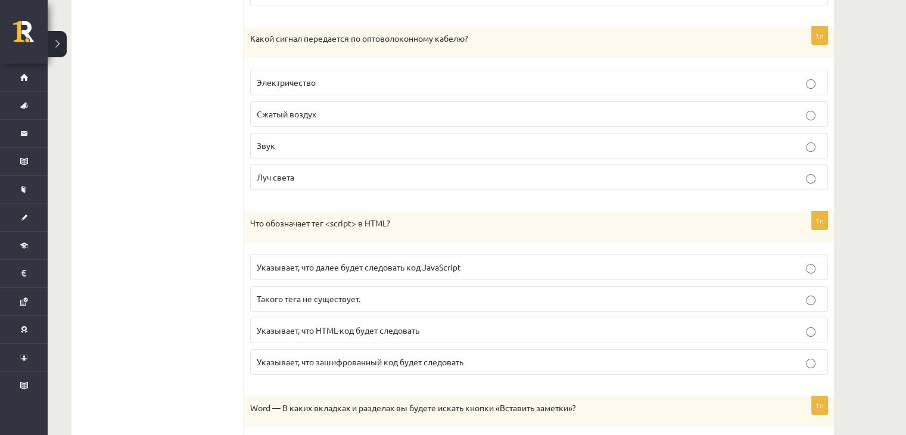
click at [563, 261] on p "Указывает, что далее будет следовать код JavaScript" at bounding box center [539, 267] width 565 height 13
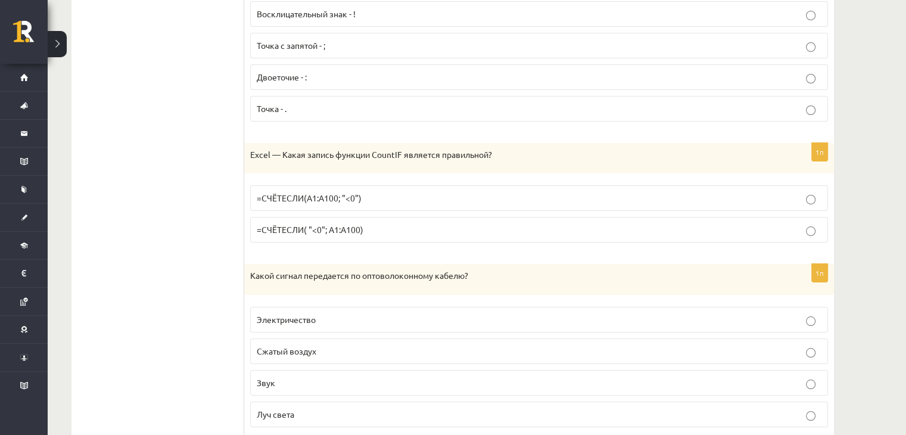
scroll to position [4501, 0]
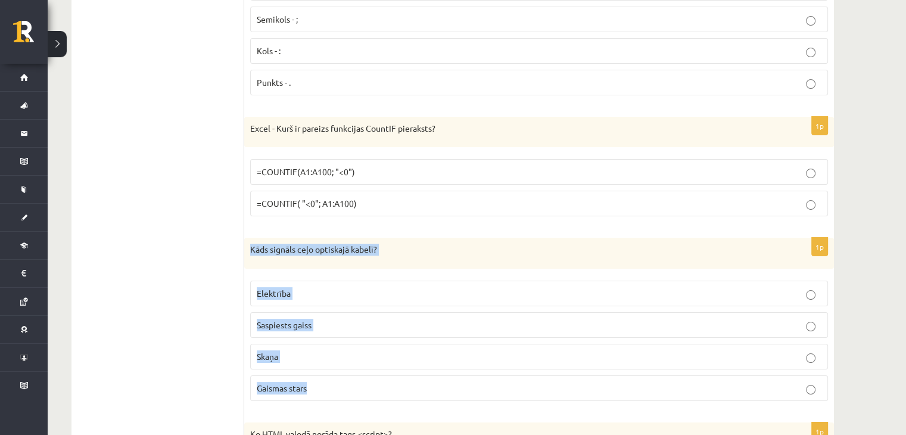
drag, startPoint x: 252, startPoint y: 226, endPoint x: 344, endPoint y: 351, distance: 155.0
click at [344, 351] on div "1p Kāds signāls ceļo optiskajā kabelī? Elektrība Saspiests gaiss Skaņa Gaismas …" at bounding box center [539, 324] width 590 height 173
copy div "Kāds signāls ceļo optiskajā kabelī? Elektrība Saspiests gaiss Skaņa Gaismas sta…"
click at [361, 319] on p "Saspiests gaiss" at bounding box center [539, 325] width 565 height 13
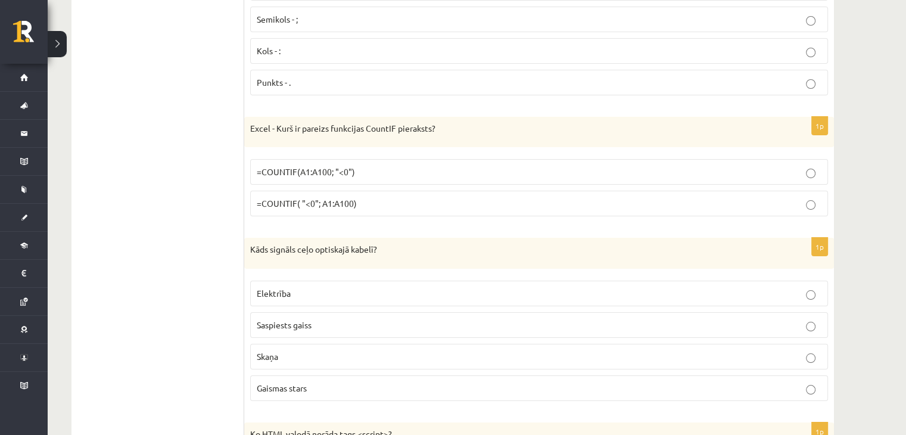
click at [363, 382] on p "Gaismas stars" at bounding box center [539, 388] width 565 height 13
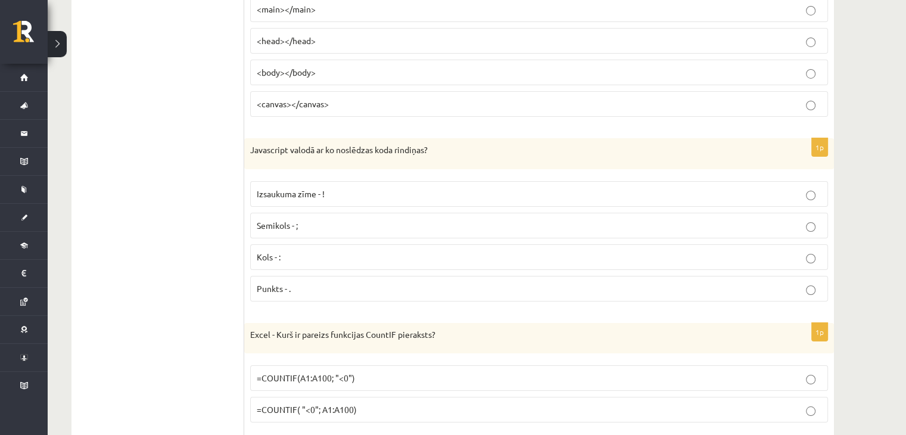
scroll to position [4295, 0]
click at [318, 373] on span "=COUNTIF(A1:A100; "<0")" at bounding box center [306, 378] width 98 height 11
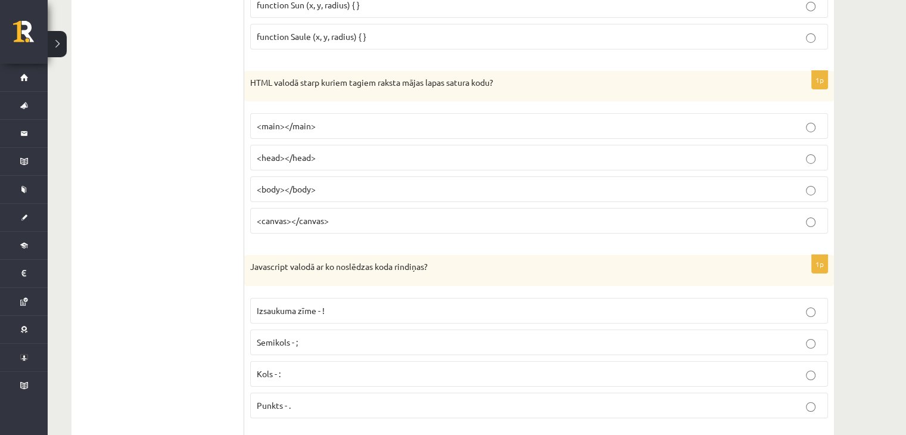
scroll to position [4178, 0]
click at [376, 336] on p "Semikols - ;" at bounding box center [539, 342] width 565 height 13
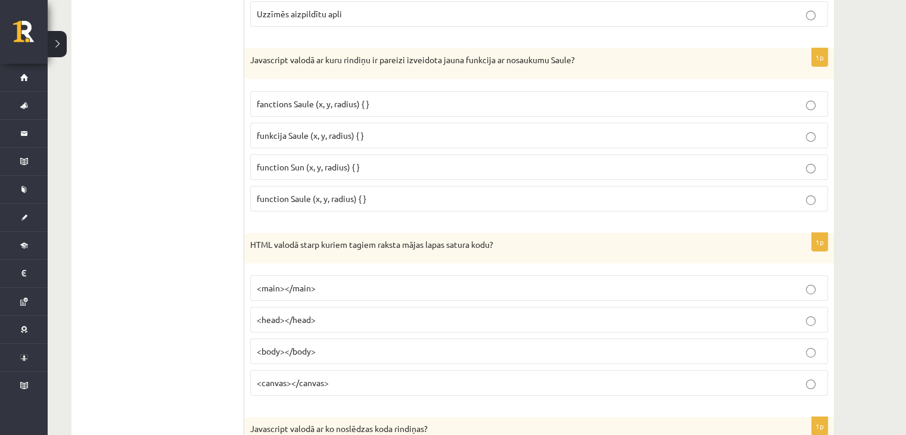
scroll to position [4009, 0]
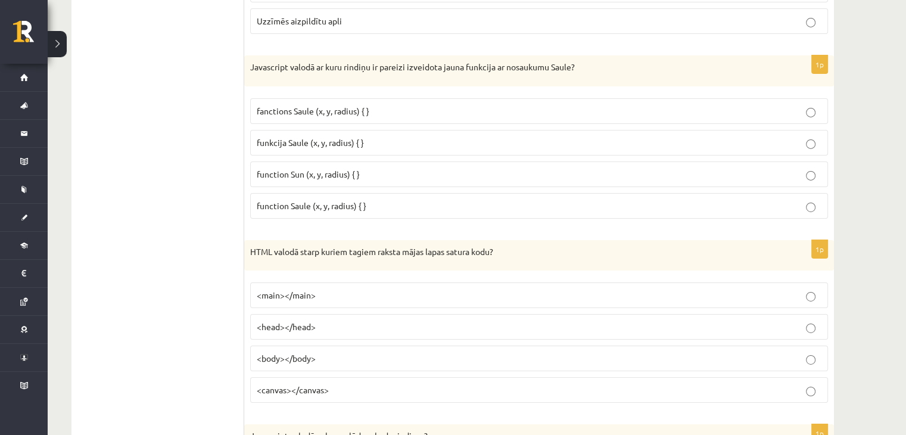
click at [319, 320] on p "<head></head>" at bounding box center [539, 326] width 565 height 13
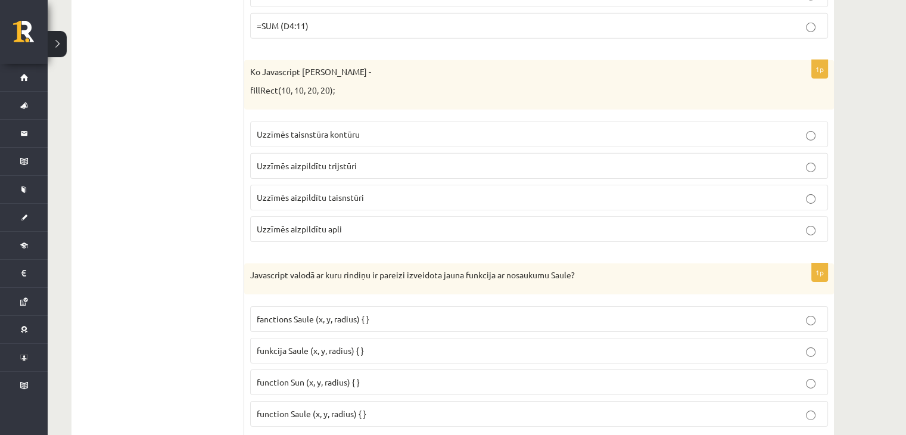
scroll to position [3802, 0]
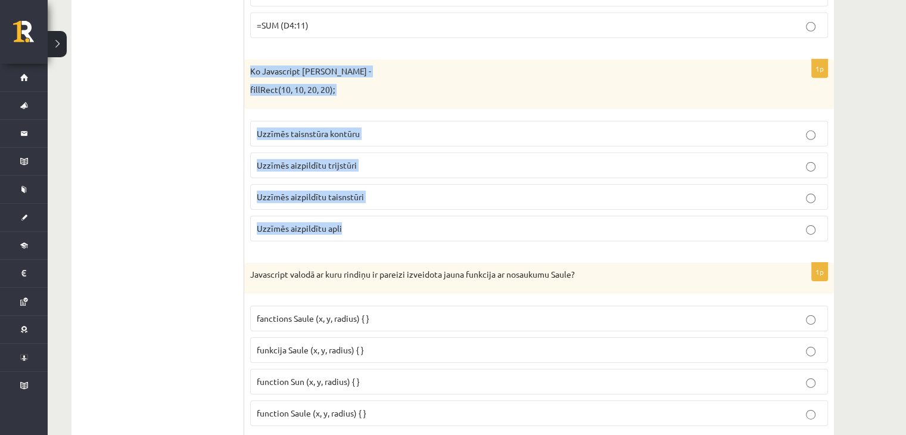
drag, startPoint x: 250, startPoint y: 51, endPoint x: 384, endPoint y: 208, distance: 207.0
click at [384, 208] on div "1p Ko Javascript darīs koda rindiņa - fillRect(10, 10, 20, 20); Uzzīmēs taisnst…" at bounding box center [539, 155] width 590 height 191
copy div "Ko Javascript darīs koda rindiņa - fillRect(10, 10, 20, 20); Uzzīmēs taisnstūra…"
click at [360, 159] on p "Uzzīmēs aizpildītu trijstūri" at bounding box center [539, 165] width 565 height 13
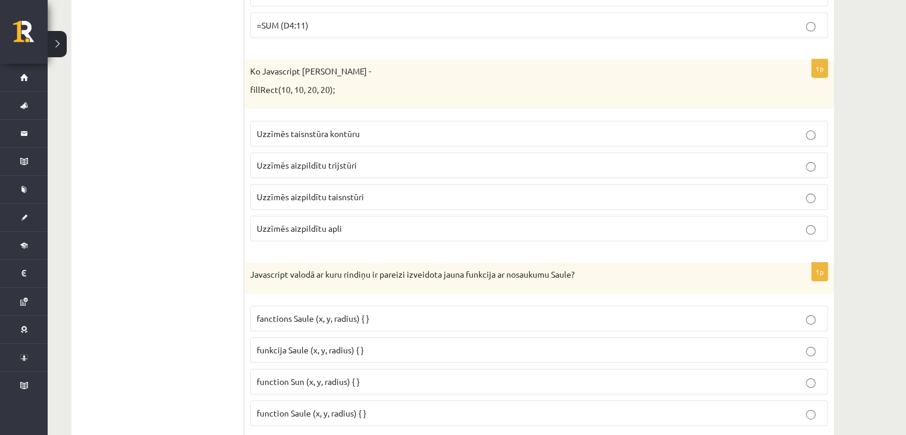
click at [376, 191] on p "Uzzīmēs aizpildītu taisnstūri" at bounding box center [539, 197] width 565 height 13
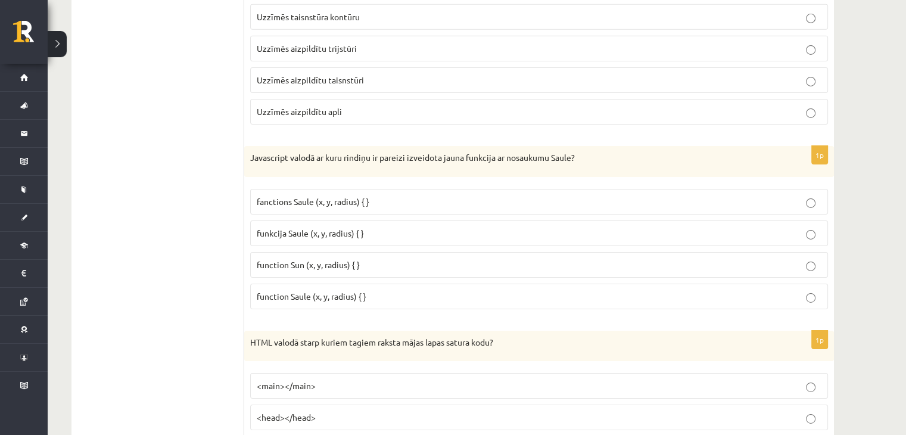
scroll to position [3919, 0]
click at [344, 259] on span "function Sun (x, y, radius) { }" at bounding box center [308, 264] width 103 height 11
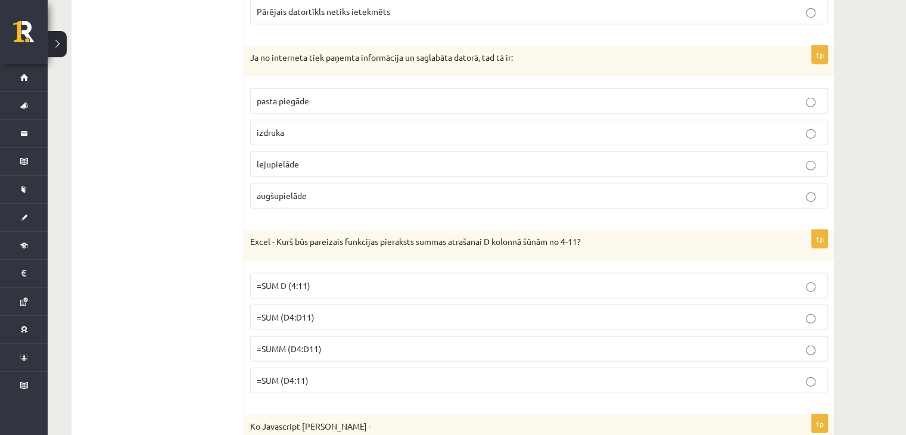
scroll to position [3448, 0]
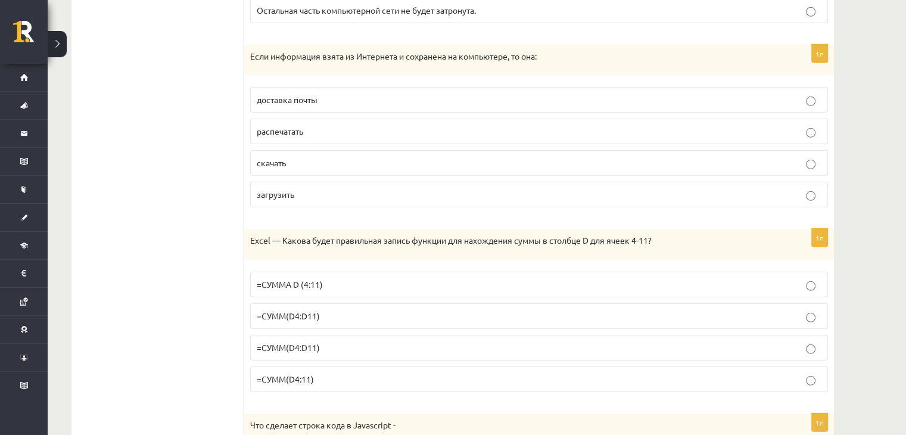
click at [342, 157] on p "скачать" at bounding box center [539, 163] width 565 height 13
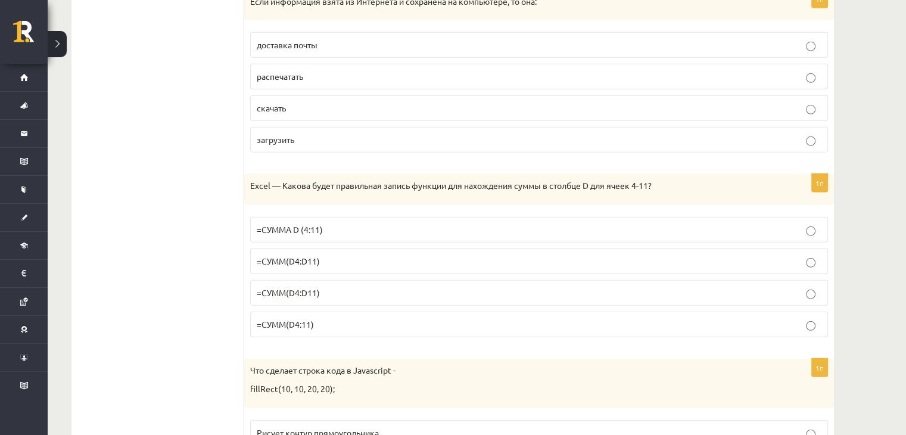
scroll to position [3504, 0]
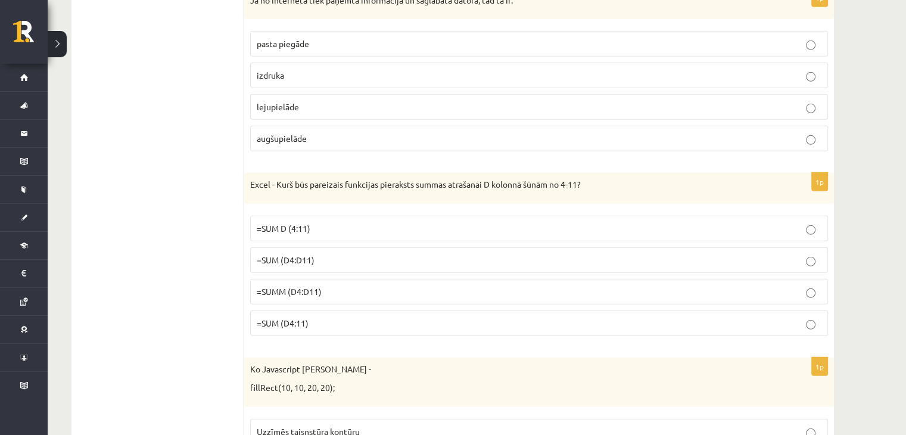
click at [331, 248] on label "=SUM (D4:D11)" at bounding box center [539, 260] width 578 height 26
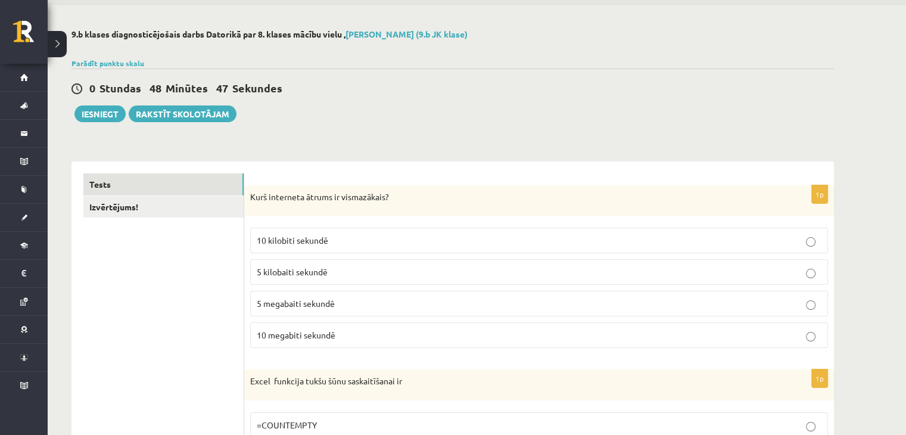
scroll to position [0, 0]
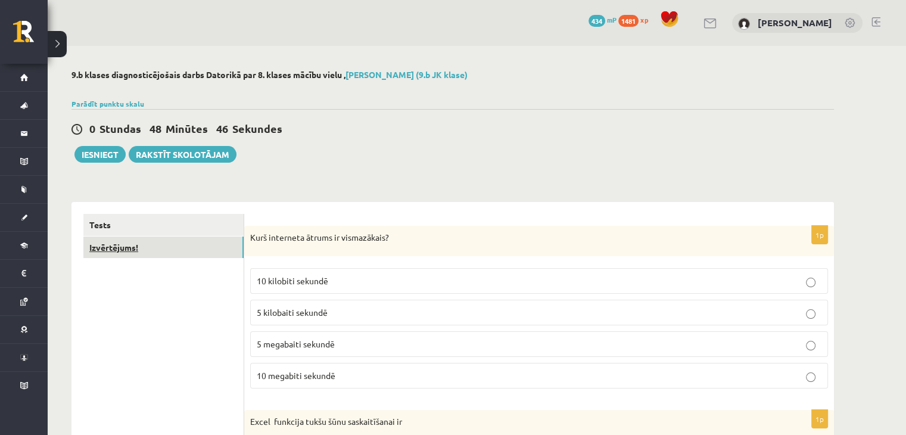
click at [117, 254] on link "Izvērtējums!" at bounding box center [163, 247] width 160 height 22
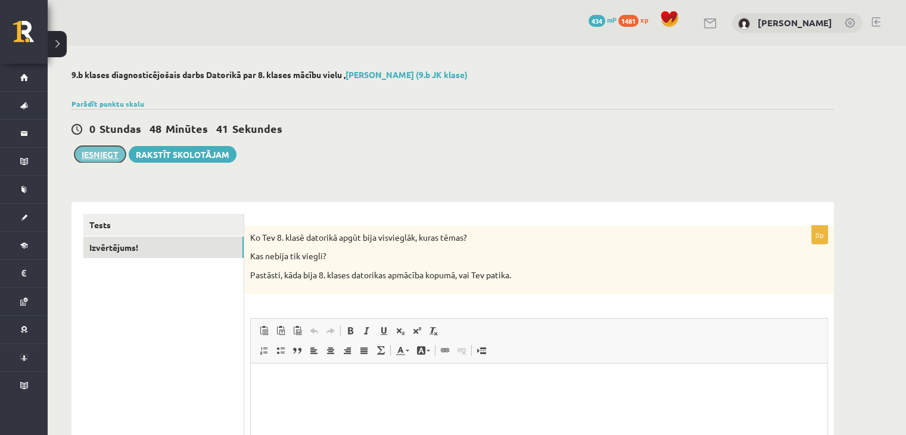
click at [111, 153] on button "Iesniegt" at bounding box center [99, 154] width 51 height 17
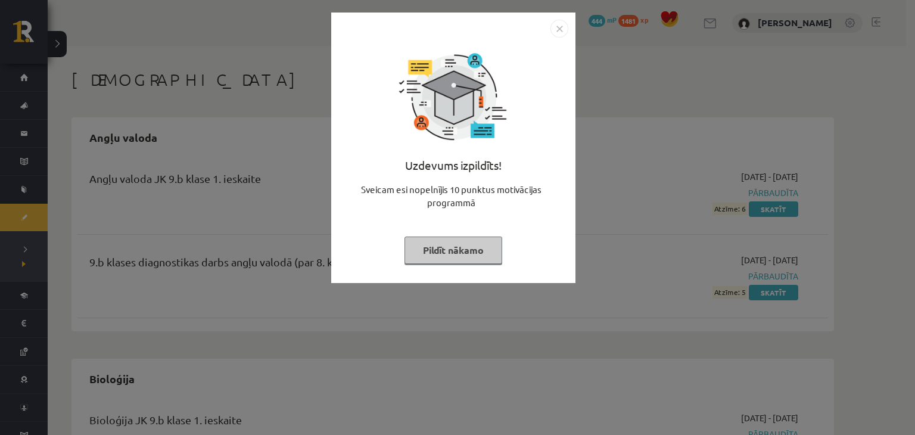
click at [443, 248] on button "Pildīt nākamo" at bounding box center [453, 249] width 98 height 27
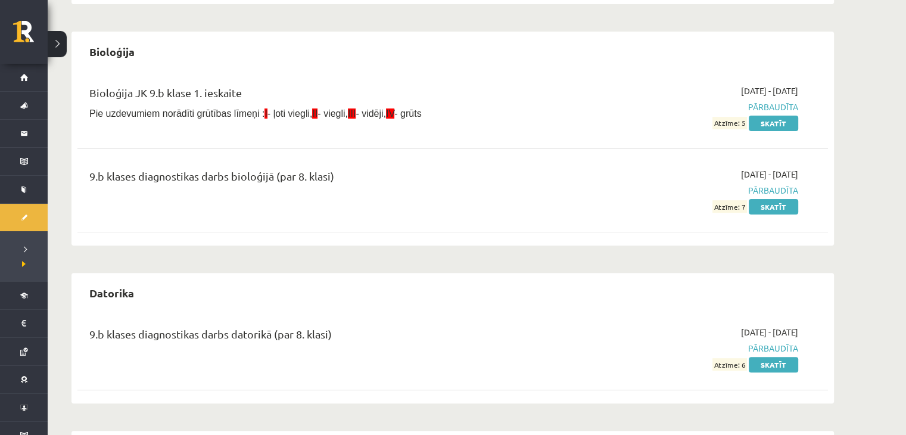
scroll to position [328, 0]
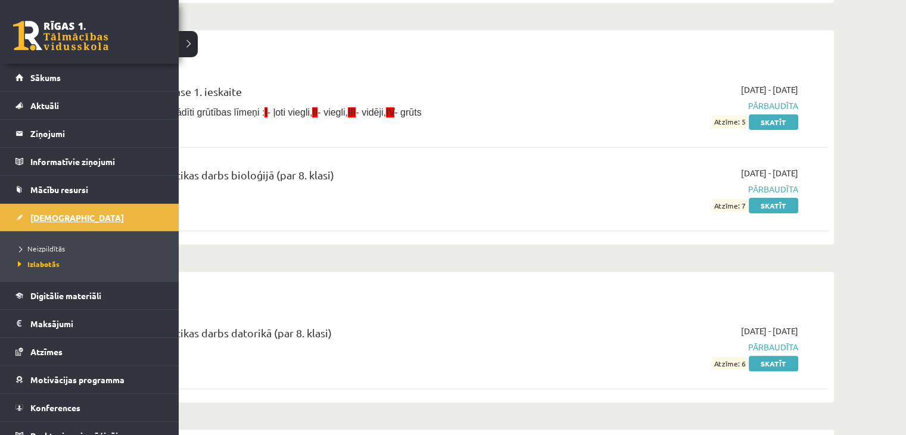
click at [36, 208] on link "[DEMOGRAPHIC_DATA]" at bounding box center [89, 217] width 148 height 27
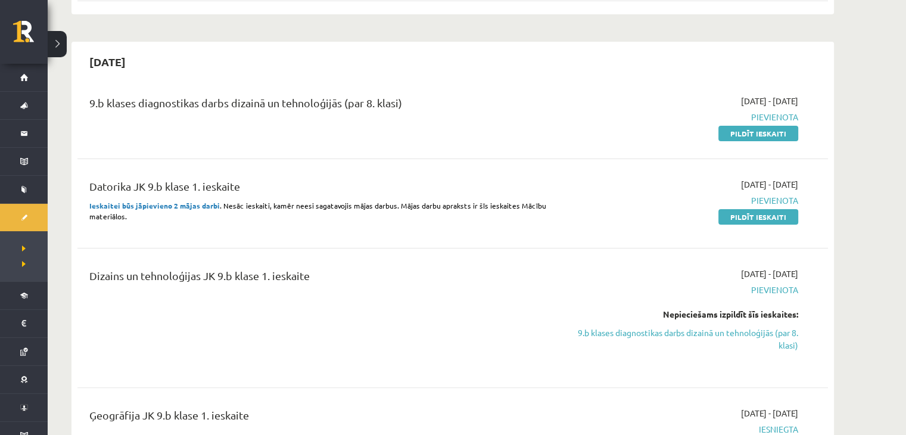
scroll to position [233, 0]
click at [752, 132] on link "Pildīt ieskaiti" at bounding box center [758, 133] width 80 height 15
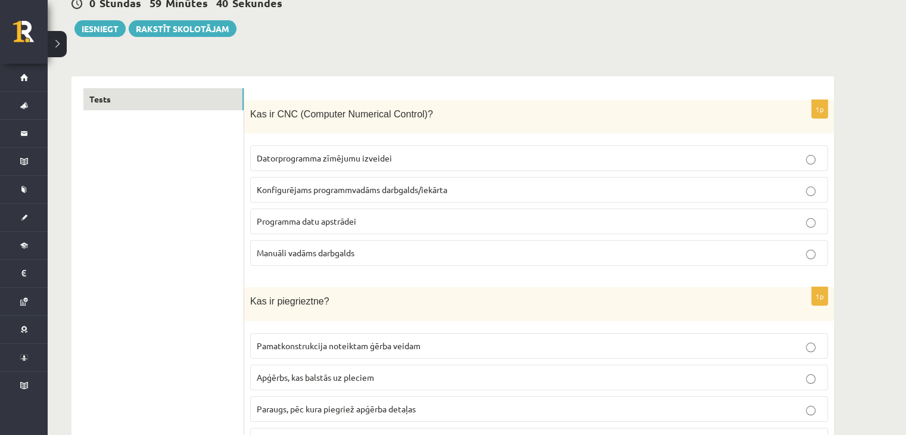
scroll to position [126, 0]
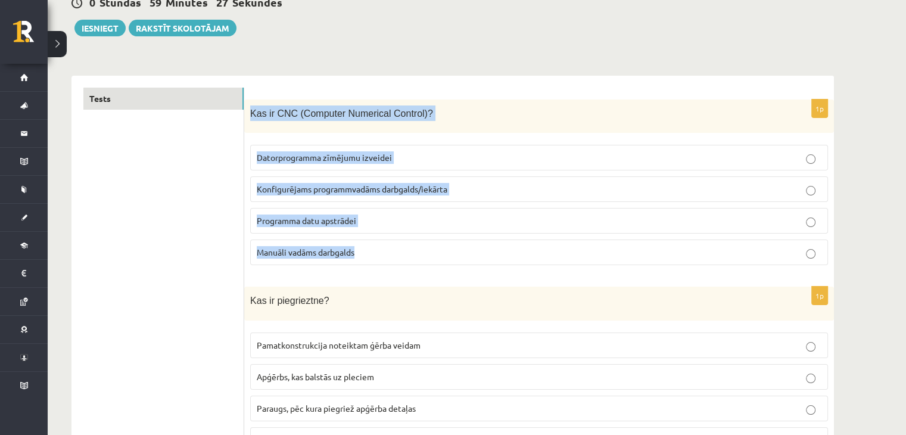
drag, startPoint x: 251, startPoint y: 108, endPoint x: 410, endPoint y: 234, distance: 203.1
click at [410, 234] on div "1p Kas ir CNC (Computer Numerical Control)? Datorprogramma zīmējumu izveidei Ko…" at bounding box center [539, 187] width 590 height 176
copy div "Kas ir CNC (Computer Numerical Control)? Datorprogramma zīmējumu izveidei Konfi…"
click at [465, 180] on label "Konfigurējams programmvadāms darbgalds/iekārta" at bounding box center [539, 189] width 578 height 26
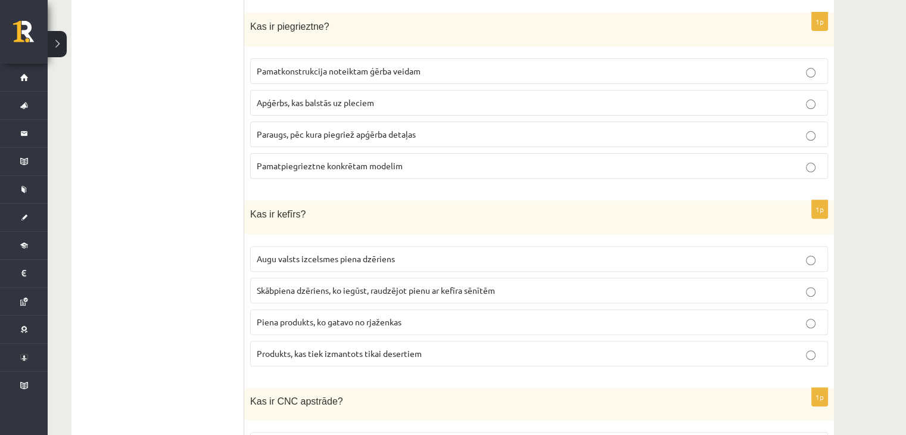
scroll to position [400, 0]
click at [357, 160] on font "Базовый крой для конкретной модели" at bounding box center [332, 165] width 151 height 11
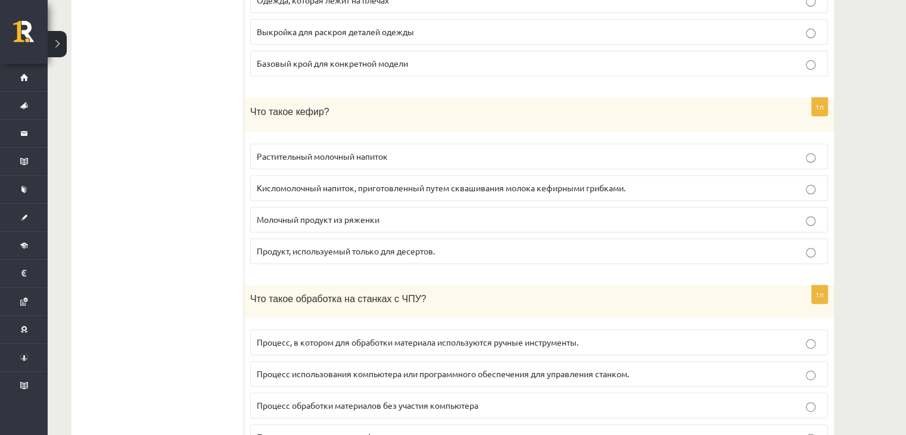
scroll to position [505, 0]
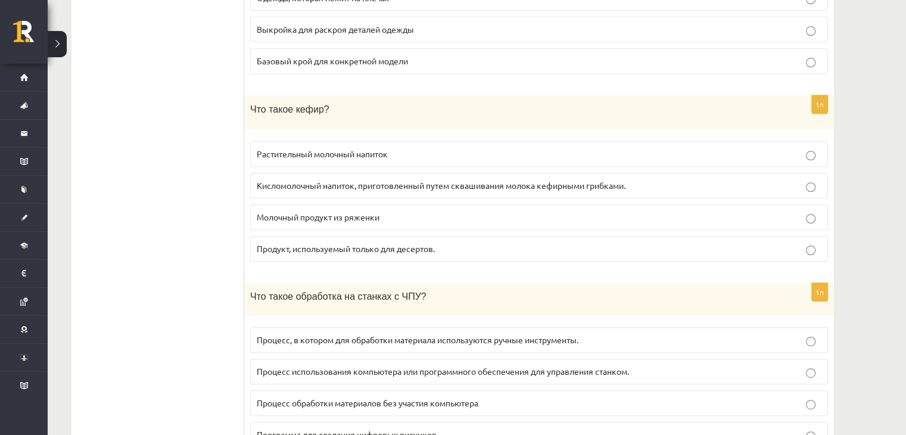
click at [355, 173] on label "Кисломолочный напиток, приготовленный путем сквашивания молока кефирными грибка…" at bounding box center [539, 186] width 578 height 26
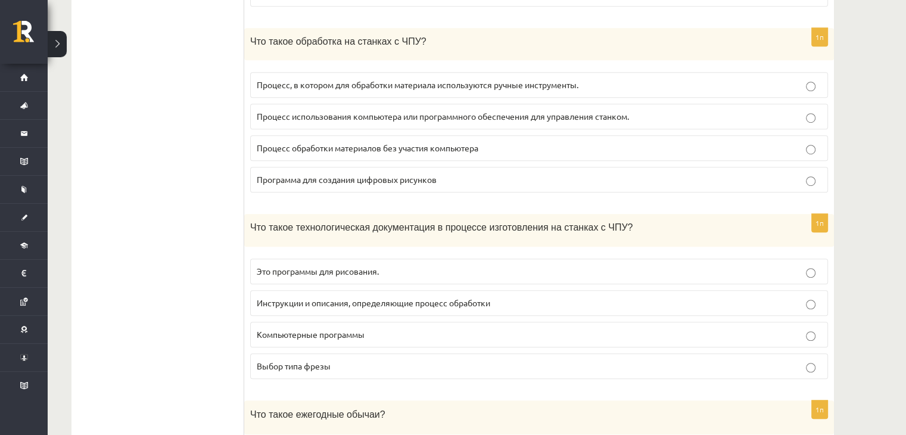
scroll to position [760, 0]
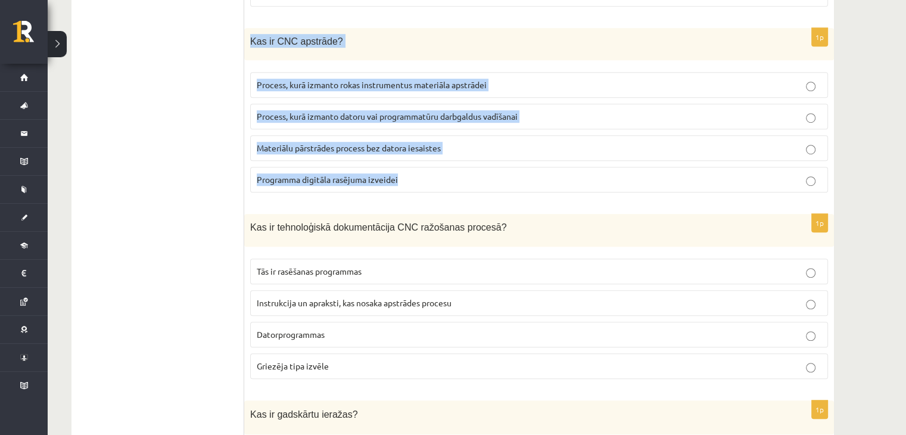
drag, startPoint x: 250, startPoint y: 32, endPoint x: 415, endPoint y: 163, distance: 210.2
click at [415, 163] on div "1p Kas ir CNC apstrāde? Process, kurā izmanto rokas instrumentus materiāla apst…" at bounding box center [539, 115] width 590 height 175
copy div "Kas ir CNC apstrāde? Process, kurā izmanto rokas instrumentus materiāla apstrād…"
click at [541, 110] on p "Process, kurā izmanto datoru vai programmatūru darbgaldus vadīšanai" at bounding box center [539, 116] width 565 height 13
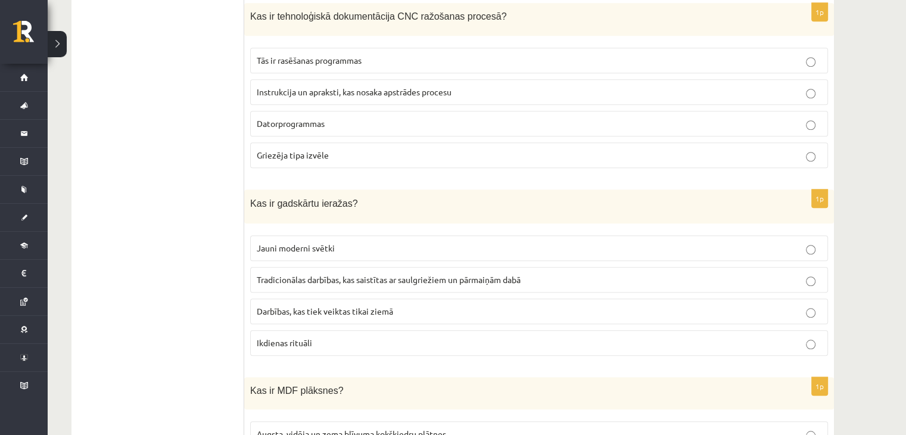
scroll to position [970, 0]
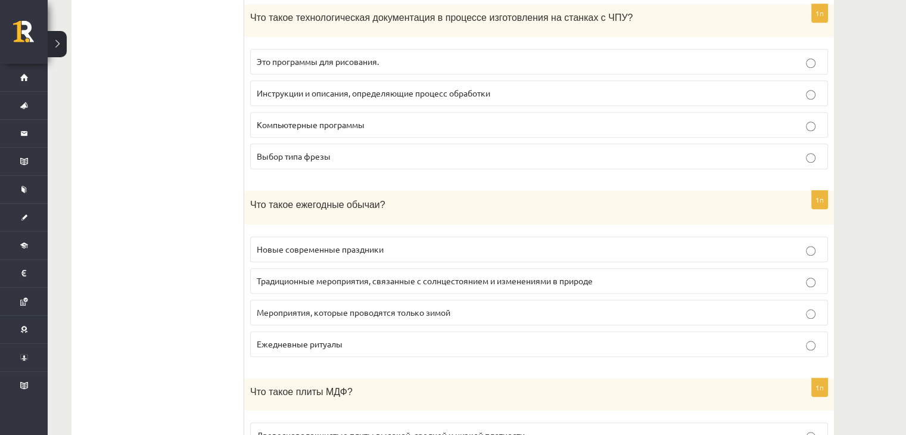
click at [415, 88] on font "Инструкции и описания, определяющие процесс обработки" at bounding box center [373, 93] width 233 height 11
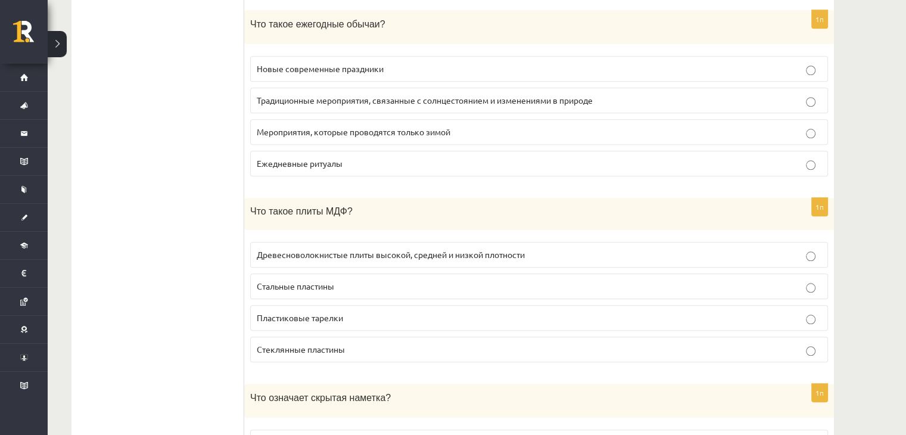
scroll to position [1151, 0]
click at [391, 94] on font "Традиционные мероприятия, связанные с солнцестоянием и изменениями в природе" at bounding box center [425, 99] width 336 height 11
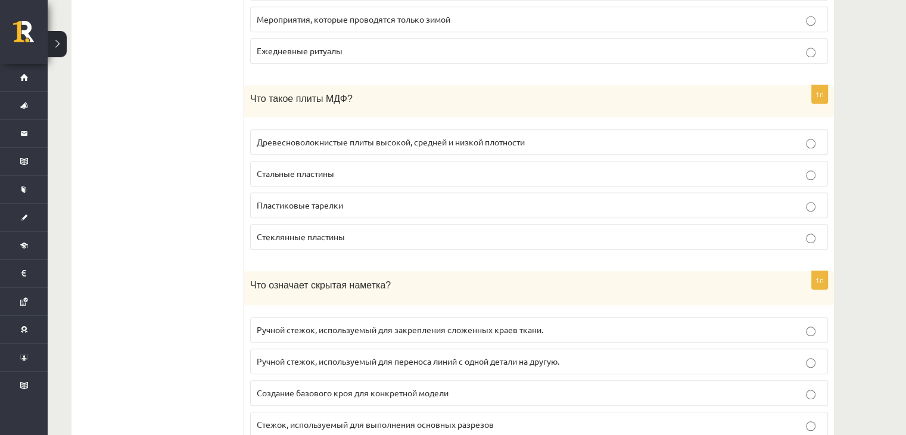
scroll to position [1269, 0]
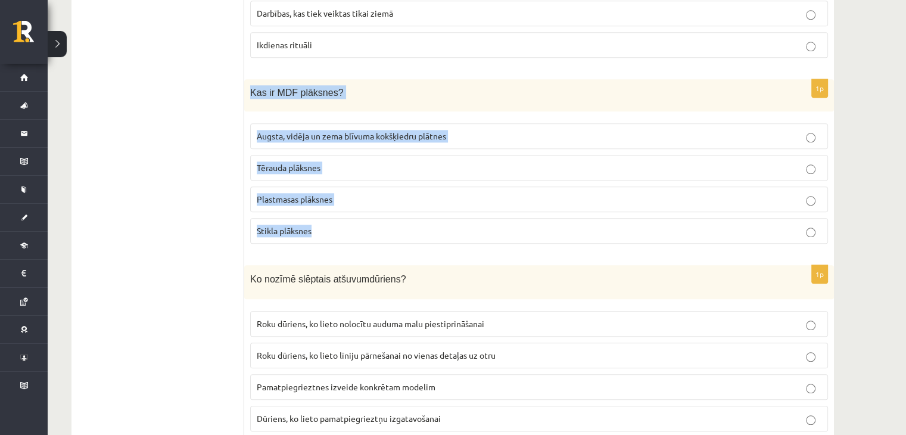
drag, startPoint x: 251, startPoint y: 79, endPoint x: 403, endPoint y: 226, distance: 211.0
click at [403, 226] on div "1p Kas ir MDF plāksnes? Augsta, vidēja un zema blīvuma kokšķiedru plātnes Tērau…" at bounding box center [539, 166] width 590 height 175
copy div "Kas ir MDF plāksnes? Augsta, vidēja un zema blīvuma kokšķiedru plātnes Tērauda …"
click at [462, 130] on p "Augsta, vidēja un zema blīvuma kokšķiedru plātnes" at bounding box center [539, 136] width 565 height 13
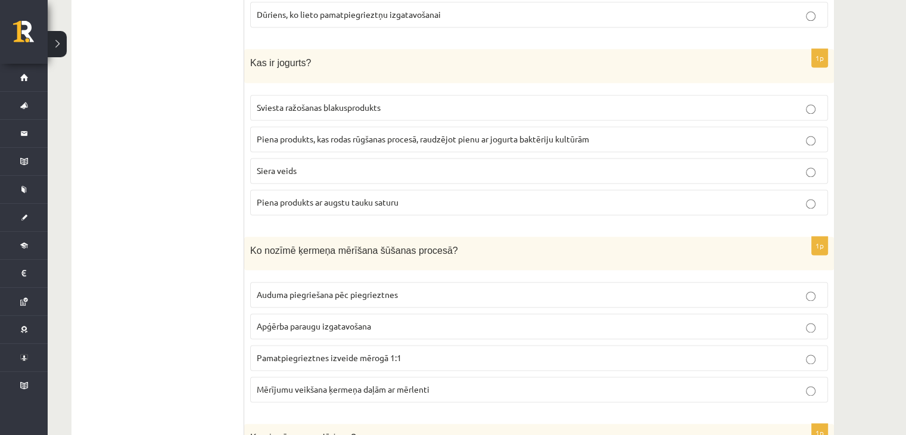
scroll to position [1688, 0]
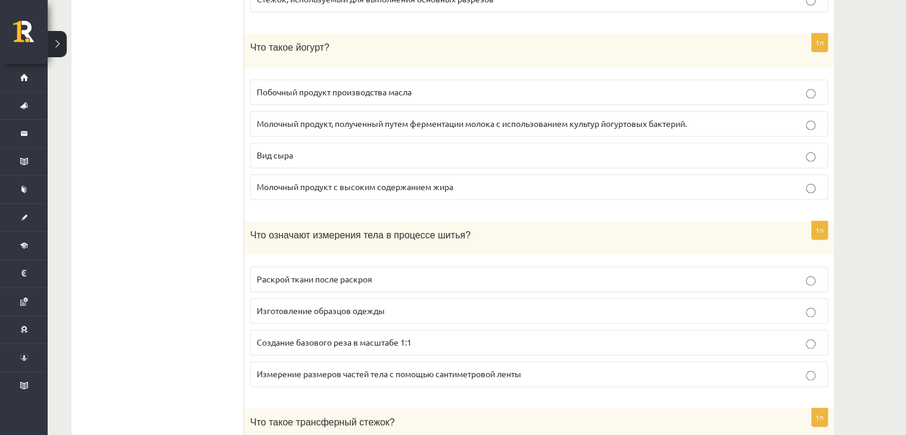
click at [264, 117] on p "Молочный продукт, полученный путем ферментации молока с использованием культур …" at bounding box center [539, 123] width 565 height 13
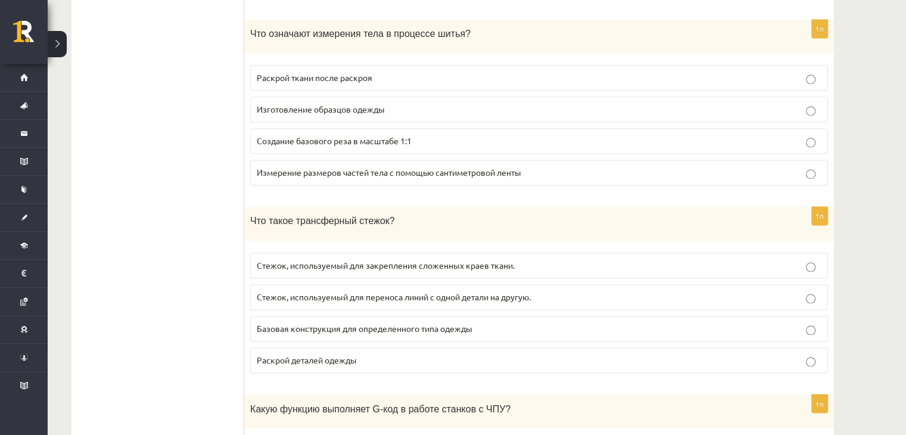
scroll to position [1893, 0]
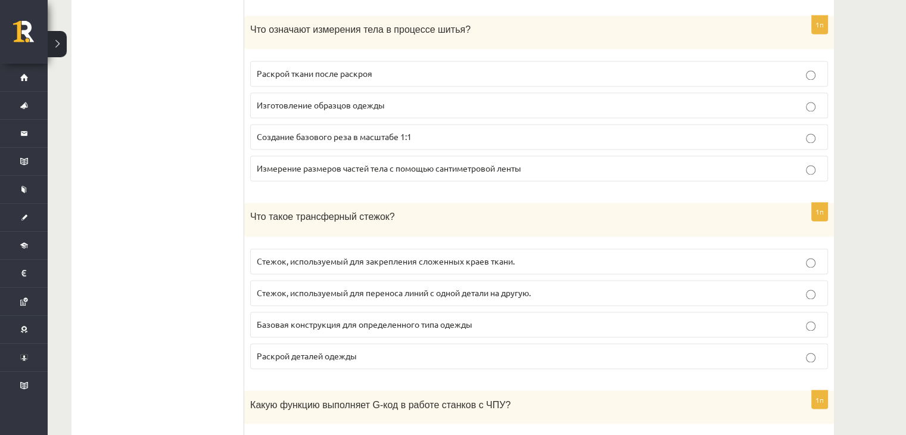
click at [352, 163] on font "Измерение размеров частей тела с помощью сантиметровой ленты" at bounding box center [389, 168] width 264 height 11
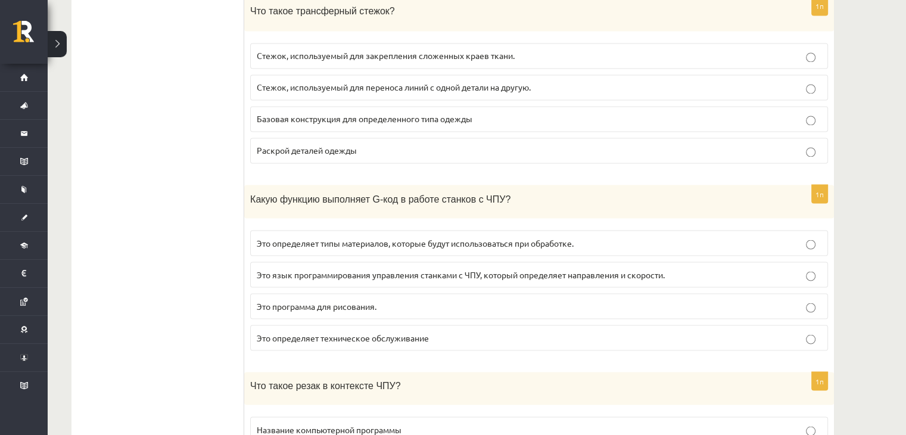
scroll to position [2100, 0]
click at [366, 48] on p "Стежок, используемый для закрепления сложенных краев ткани." at bounding box center [539, 54] width 565 height 13
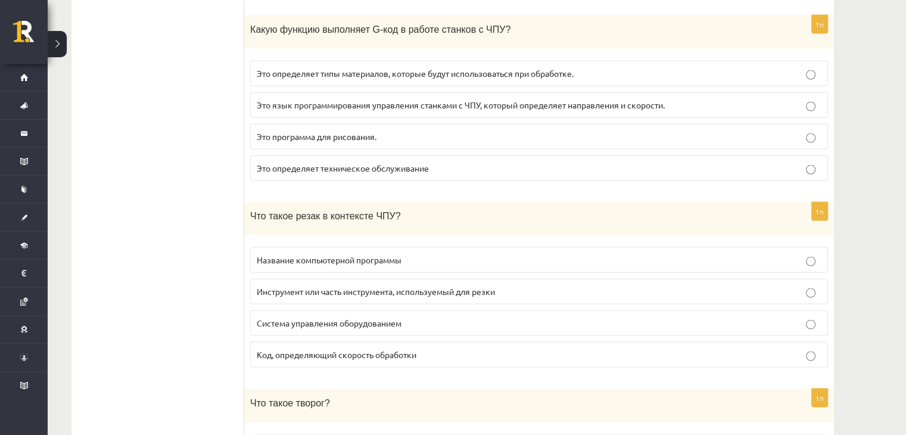
scroll to position [2269, 0]
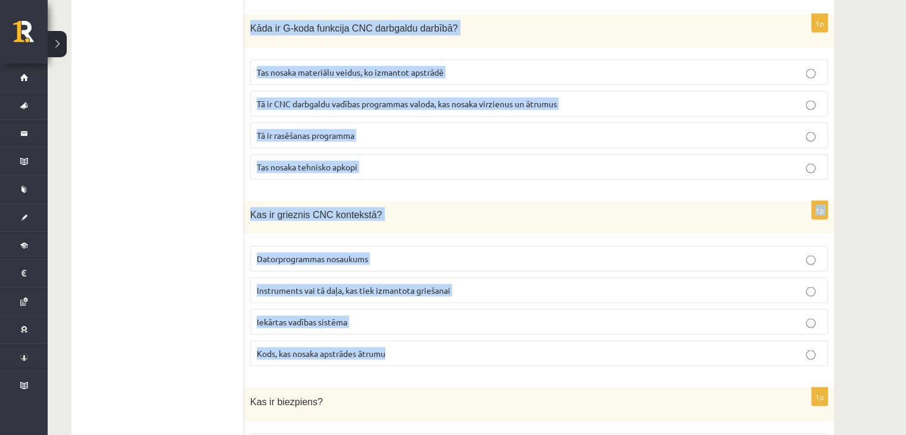
drag, startPoint x: 252, startPoint y: 7, endPoint x: 524, endPoint y: 334, distance: 425.0
copy form "Kāda ir G-koda funkcija CNC darbgaldu darbībā? Tas nosaka materiālu veidus, ko …"
click at [577, 91] on label "Tā ir CNC darbgaldu vadības programmas valoda, kas nosaka virzienus un ātrumus" at bounding box center [539, 104] width 578 height 26
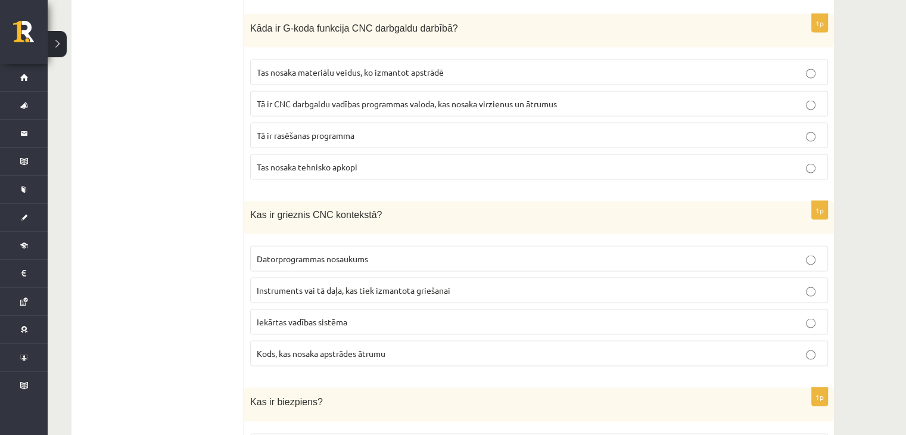
click at [520, 284] on p "Instruments vai tā daļa, kas tiek izmantota griešanai" at bounding box center [539, 290] width 565 height 13
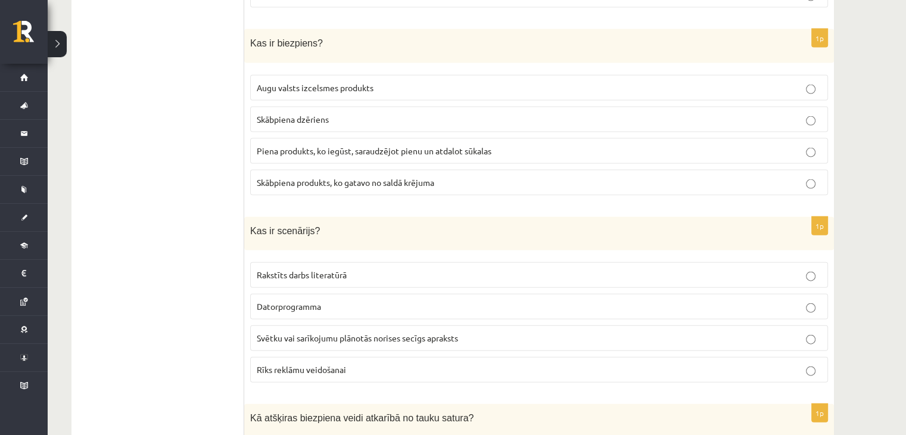
scroll to position [2627, 0]
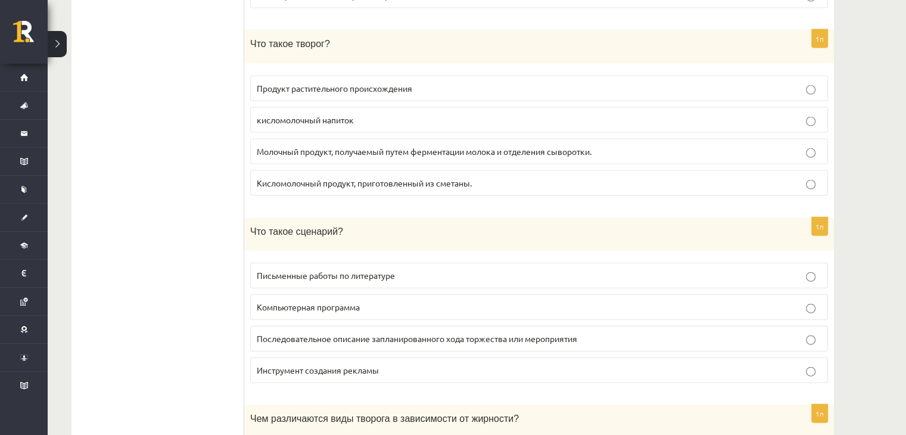
click at [195, 145] on ul "Тест" at bounding box center [163, 395] width 161 height 5616
click at [316, 146] on font "Молочный продукт, получаемый путем ферментации молока и отделения сыворотки." at bounding box center [424, 151] width 335 height 11
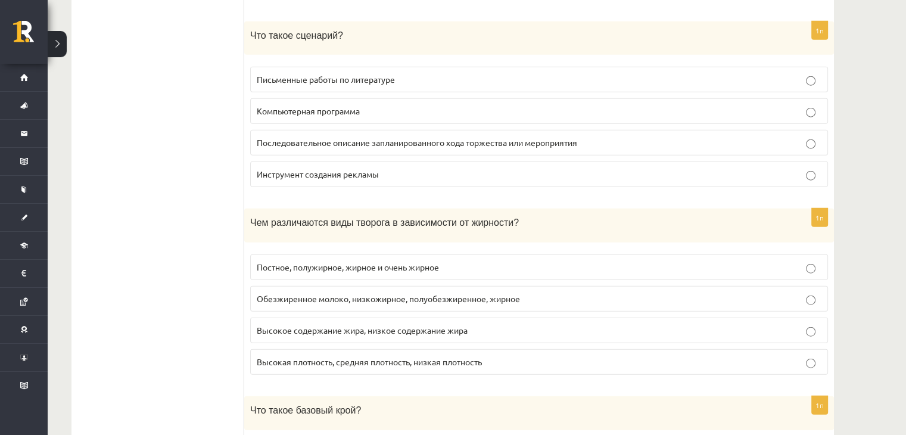
scroll to position [2823, 0]
click at [331, 130] on label "Последовательное описание запланированного хода торжества или мероприятия" at bounding box center [539, 143] width 578 height 26
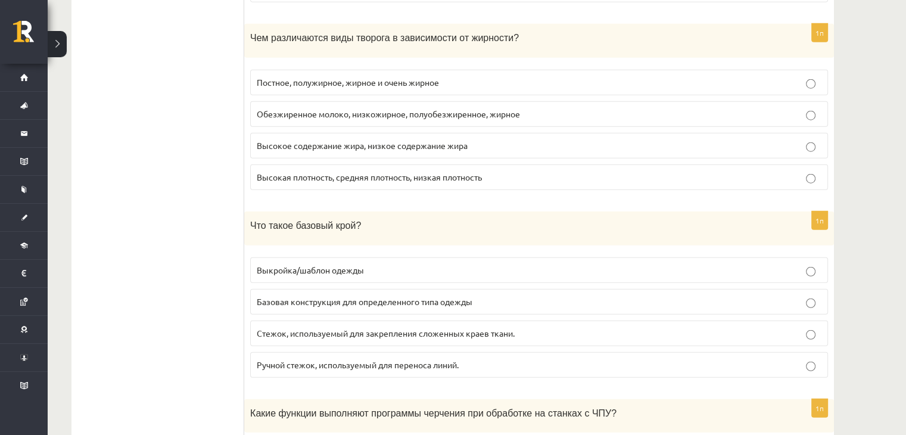
scroll to position [3008, 0]
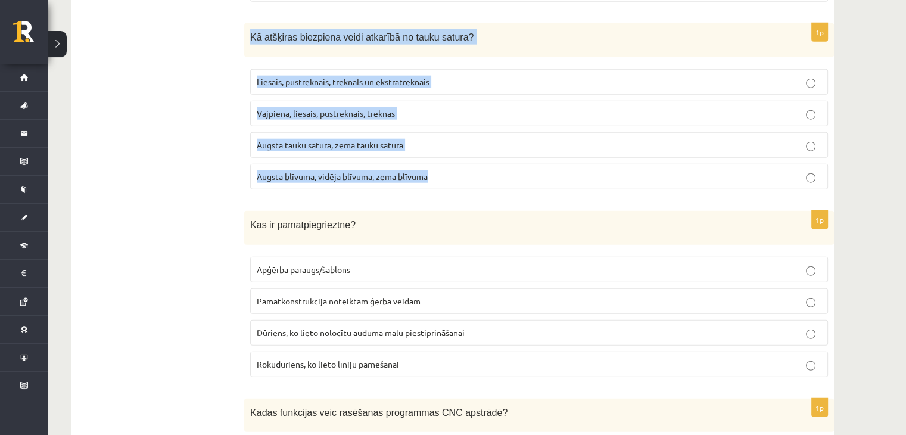
drag, startPoint x: 252, startPoint y: 8, endPoint x: 450, endPoint y: 154, distance: 246.1
click at [450, 154] on div "1p Kā atšķiras biezpiena veidi atkarībā no tauku satura? Liesais, pustreknais, …" at bounding box center [539, 111] width 590 height 176
copy div "Kā atšķiras biezpiena veidi atkarībā no tauku satura? Liesais, pustreknais, tre…"
click at [458, 76] on p "Liesais, pustreknais, treknaIs un ekstratreknais" at bounding box center [539, 82] width 565 height 13
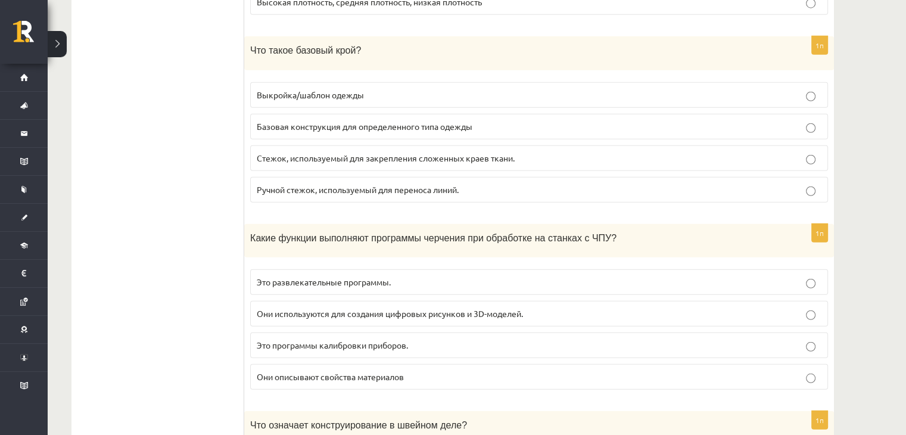
scroll to position [3184, 0]
click at [369, 87] on p "Выкройка/шаблон одежды" at bounding box center [539, 93] width 565 height 13
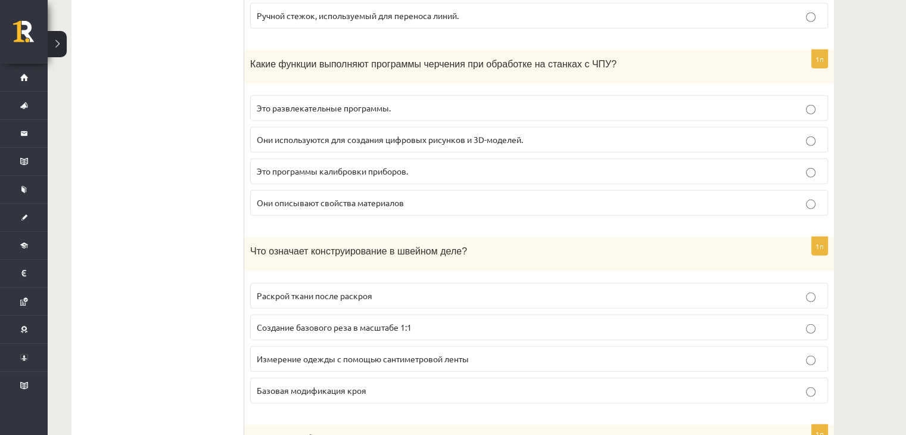
scroll to position [3363, 0]
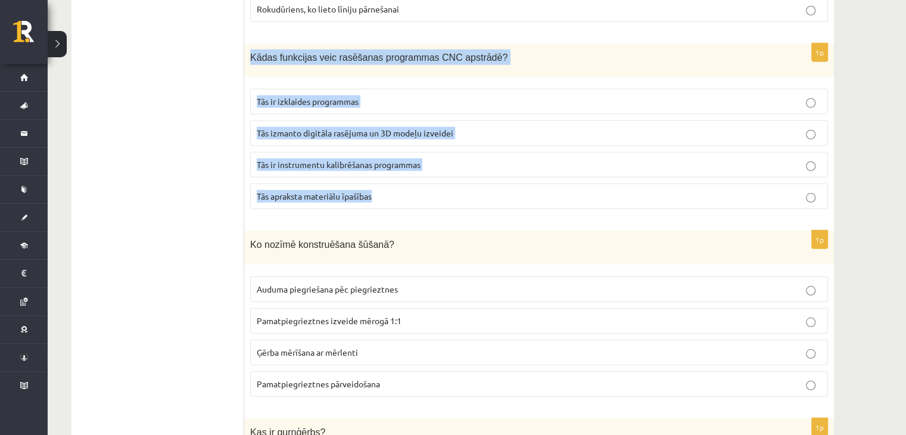
drag, startPoint x: 250, startPoint y: 23, endPoint x: 411, endPoint y: 178, distance: 223.7
click at [411, 178] on div "1p Kādas funkcijas veic rasēšanas programmas CNC apstrādē? Tās ir izklaides pro…" at bounding box center [539, 131] width 590 height 176
copy div "Kādas funkcijas veic rasēšanas programmas CNC apstrādē? Tās ir izklaides progra…"
click at [465, 127] on p "Tās izmanto digitāla rasējuma un 3D modeļu izveidei" at bounding box center [539, 133] width 565 height 13
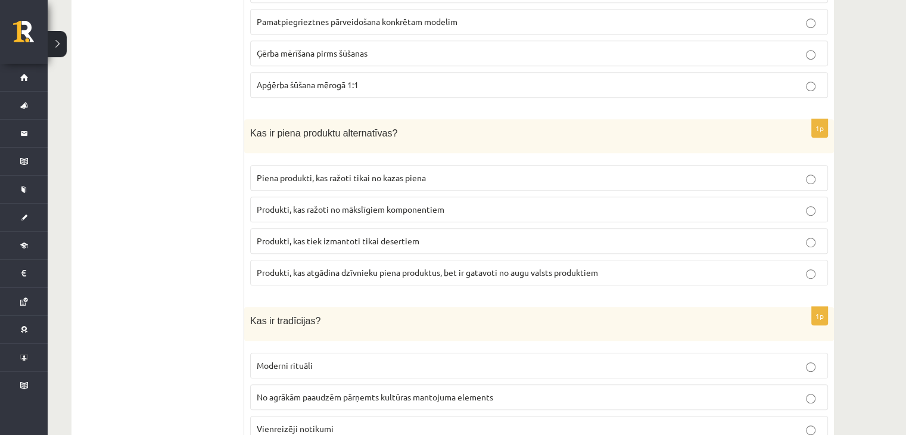
scroll to position [5372, 0]
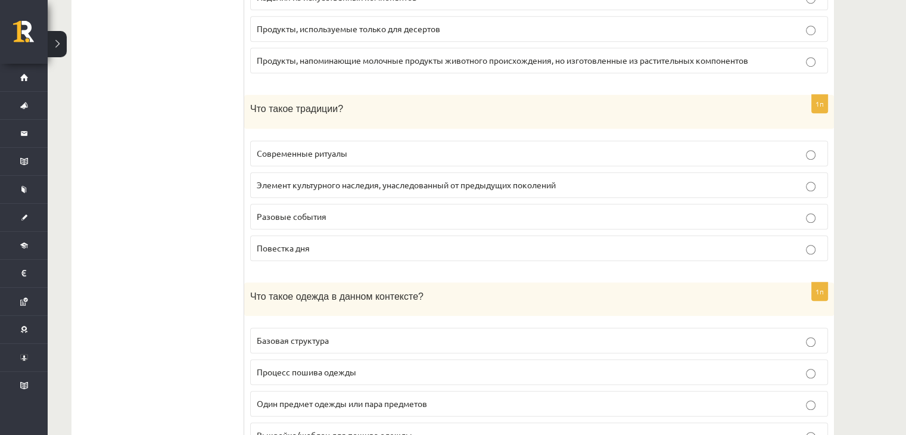
click at [381, 398] on font "Один предмет одежды или пара предметов" at bounding box center [342, 403] width 170 height 11
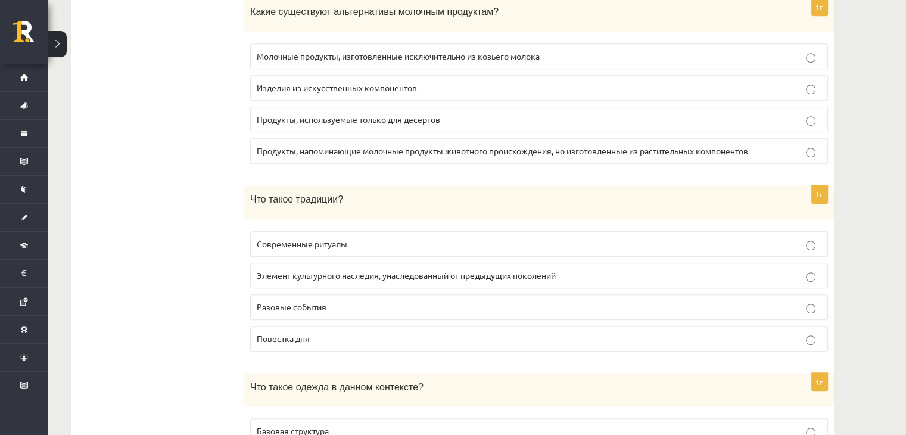
scroll to position [5281, 0]
click at [400, 270] on font "Элемент культурного наследия, унаследованный от предыдущих поколений" at bounding box center [406, 275] width 299 height 11
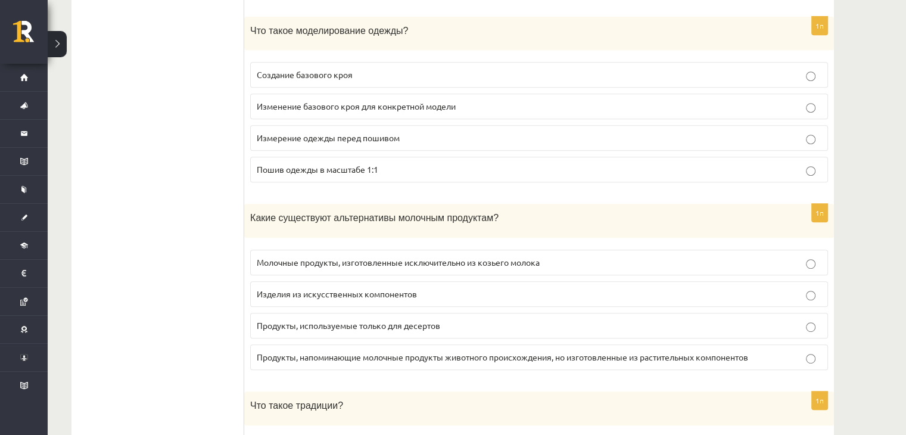
scroll to position [5074, 0]
click at [296, 289] on font "Изделия из искусственных компонентов" at bounding box center [337, 294] width 160 height 11
click at [414, 353] on font "Продукты, напоминающие молочные продукты животного происхождения, но изготовлен…" at bounding box center [502, 358] width 491 height 11
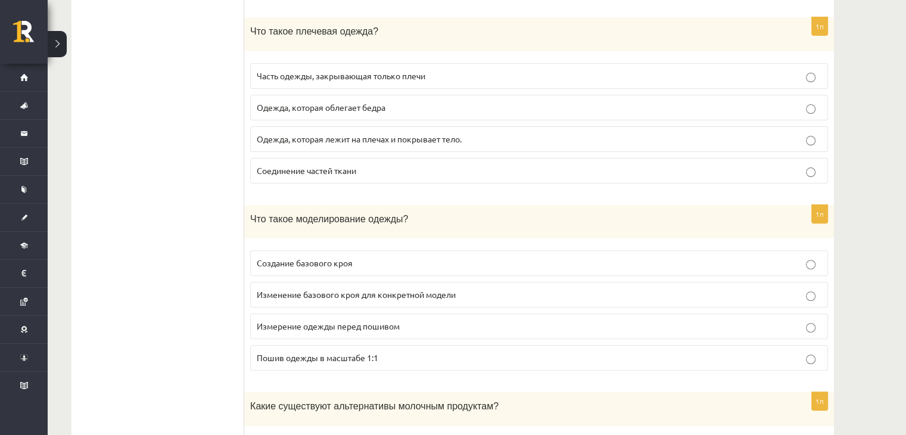
scroll to position [4886, 0]
click at [302, 322] on font "Измерение одежды перед пошивом" at bounding box center [328, 327] width 143 height 11
click at [323, 290] on font "Изменение базового кроя для конкретной модели" at bounding box center [356, 295] width 199 height 11
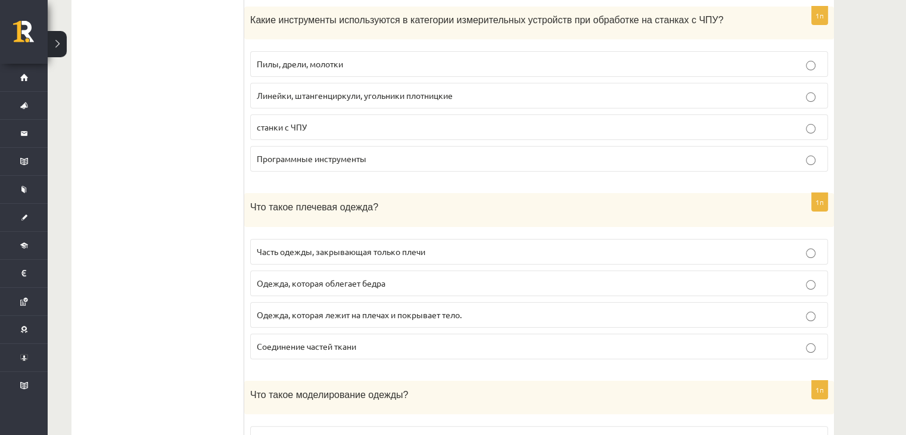
scroll to position [4704, 0]
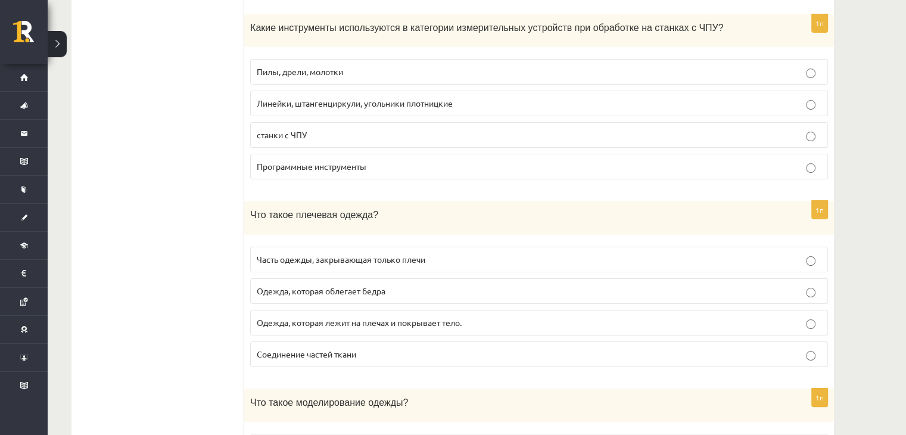
click at [424, 317] on font "Одежда, которая лежит на плечах и покрывает тело." at bounding box center [359, 322] width 205 height 11
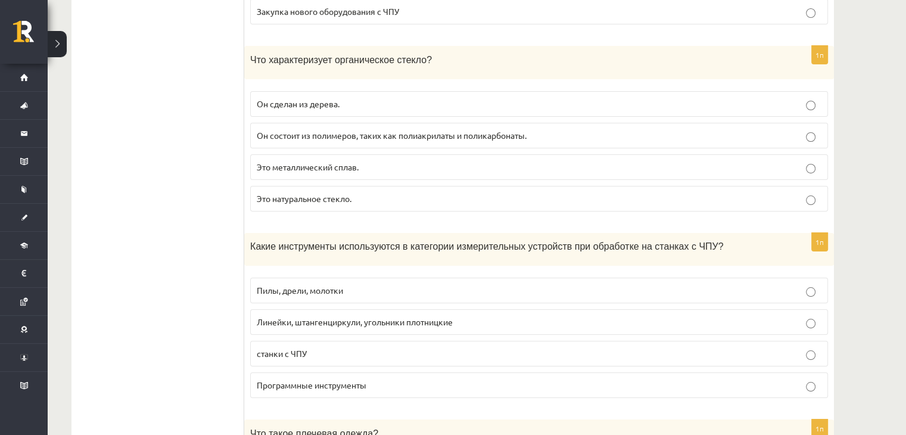
scroll to position [4485, 0]
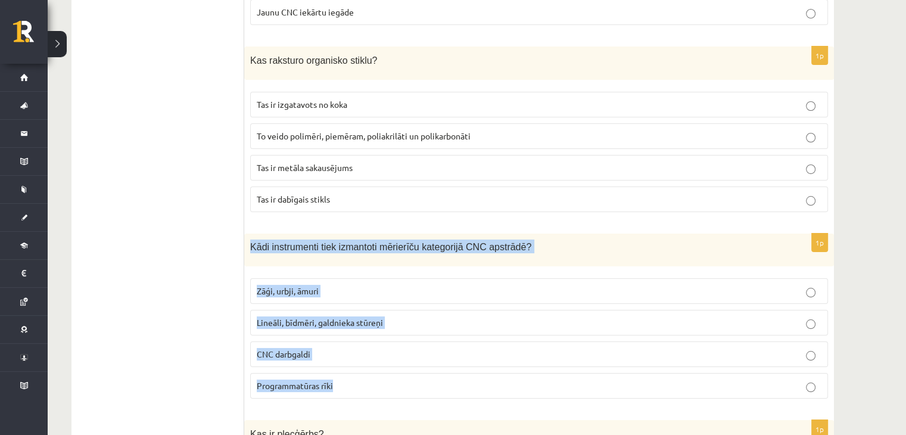
drag, startPoint x: 250, startPoint y: 196, endPoint x: 334, endPoint y: 320, distance: 149.7
click at [334, 320] on div "1p Kādi instrumenti tiek izmantoti mērierīču kategorijā CNC apstrādē? Zāģi, urb…" at bounding box center [539, 320] width 590 height 175
copy div "Kādi instrumenti tiek izmantoti mērierīču kategorijā CNC apstrādē? Zāģi, urbji,…"
click at [393, 310] on label "Lineāli, bīdmēri, galdnieka stūreņi" at bounding box center [539, 323] width 578 height 26
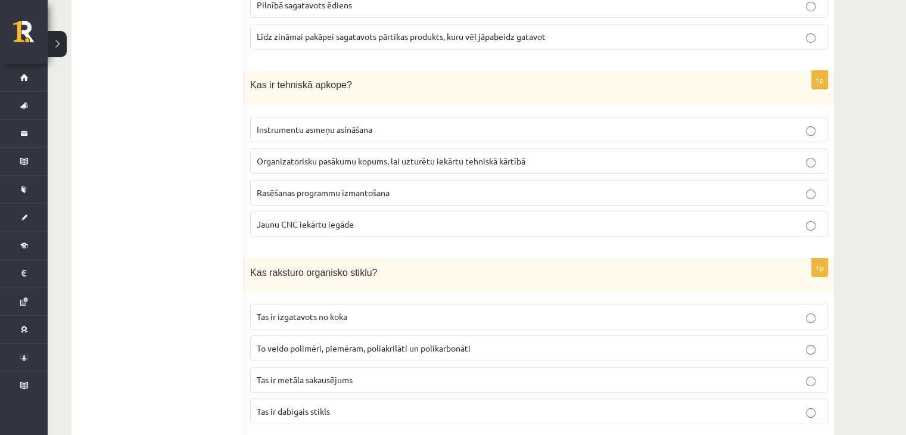
scroll to position [4269, 0]
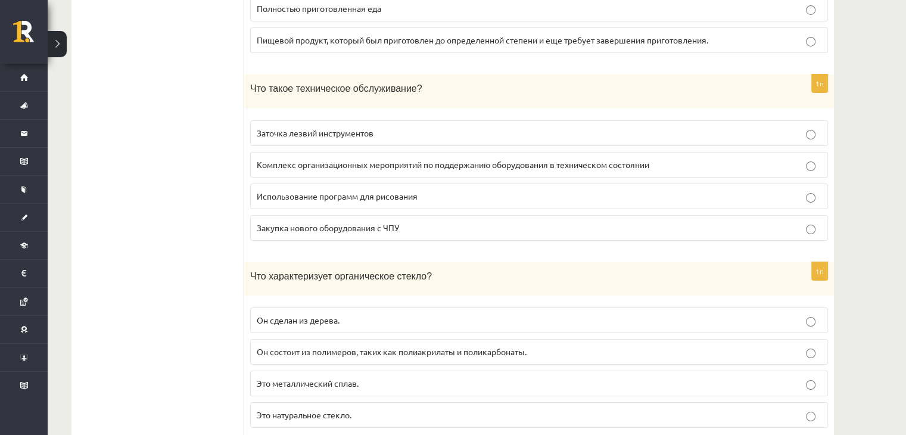
click at [291, 158] on p "Комплекс организационных мероприятий по поддержанию оборудования в техническом …" at bounding box center [539, 164] width 565 height 13
click at [359, 345] on p "Он состоит из полимеров, таких как полиакрилаты и поликарбонаты." at bounding box center [539, 351] width 565 height 13
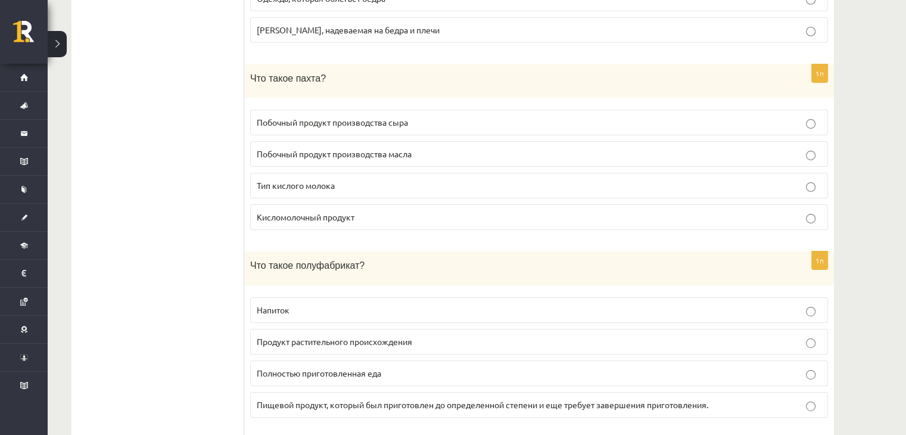
scroll to position [3905, 0]
click at [331, 399] on font "Пищевой продукт, который был приготовлен до определенной степени и еще требует …" at bounding box center [482, 404] width 451 height 11
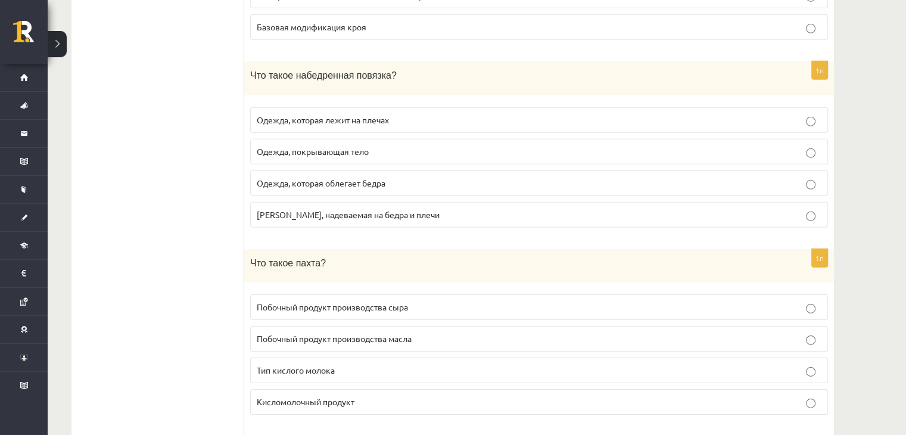
scroll to position [3719, 0]
click at [385, 179] on font "Одежда, которая облегает бедра" at bounding box center [321, 184] width 129 height 11
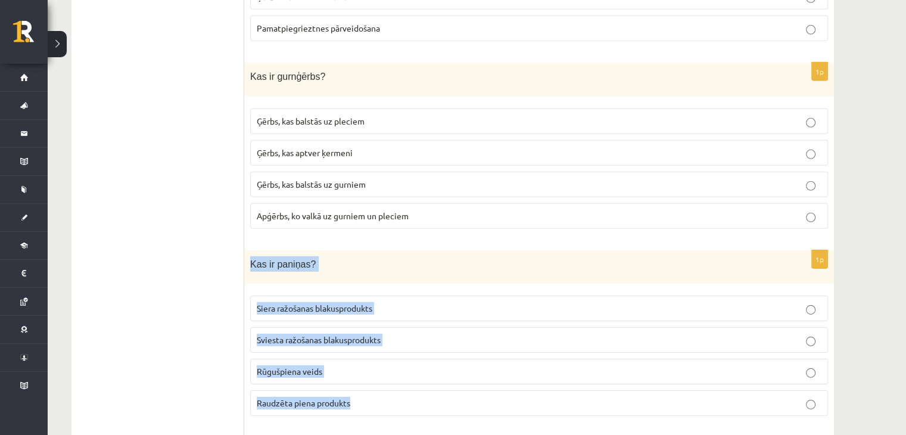
drag, startPoint x: 250, startPoint y: 221, endPoint x: 376, endPoint y: 367, distance: 193.4
click at [376, 367] on div "1p Kas ir paniņas? Siera ražošanas blakusprodukts Sviesta ražošanas blakusprodu…" at bounding box center [539, 338] width 590 height 176
copy div "Kas ir paniņas? Siera ražošanas blakusprodukts Sviesta ražošanas blakusprodukts…"
click at [471, 302] on p "Siera ražošanas blakusprodukts" at bounding box center [539, 308] width 565 height 13
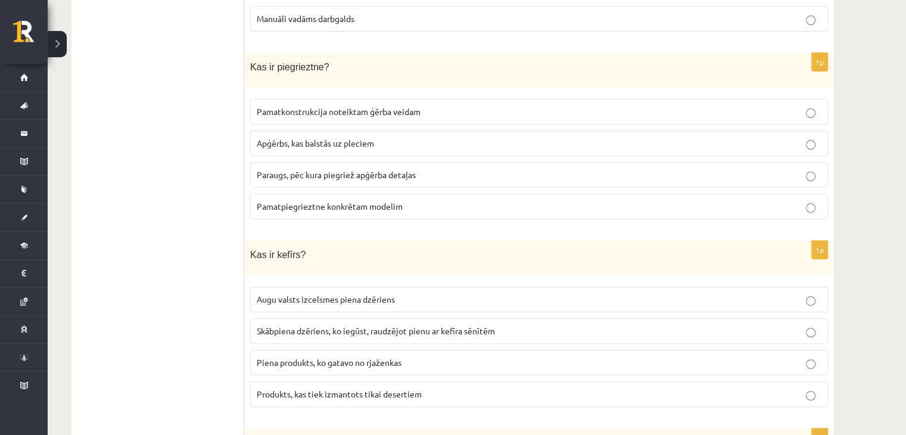
scroll to position [0, 0]
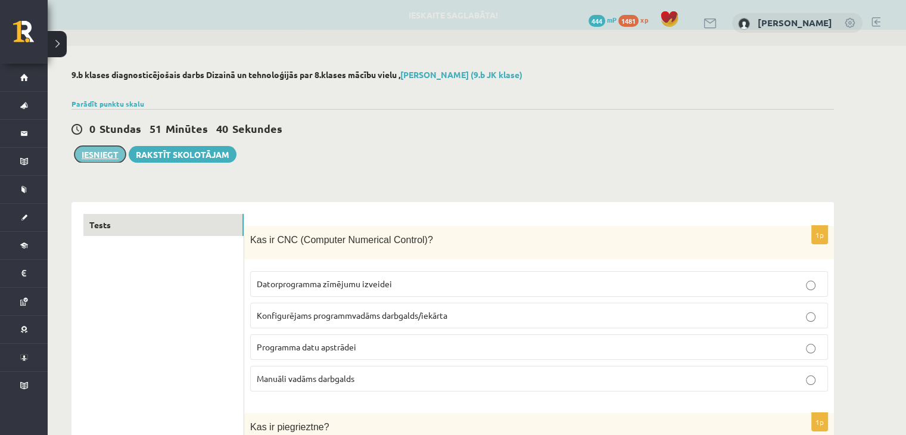
click at [110, 151] on button "Iesniegt" at bounding box center [99, 154] width 51 height 17
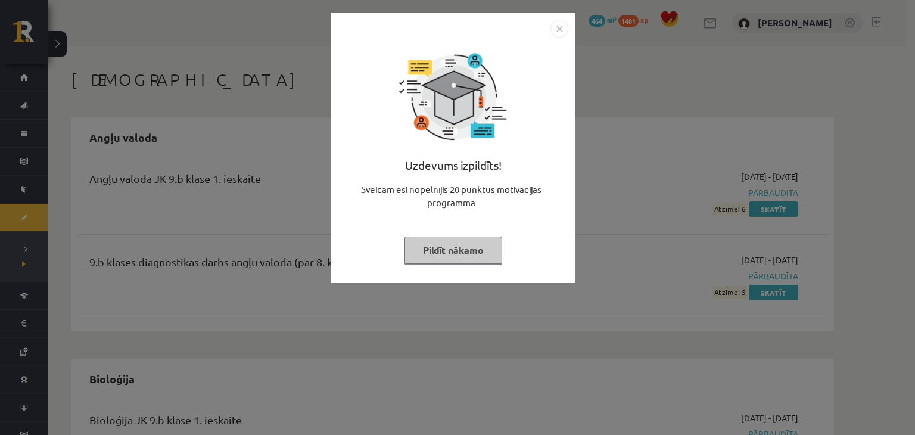
click at [479, 245] on button "Pildīt nākamo" at bounding box center [453, 249] width 98 height 27
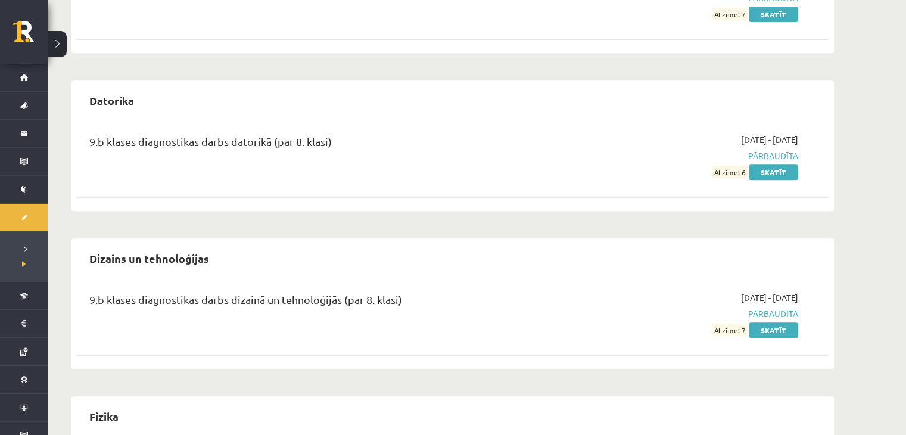
scroll to position [577, 0]
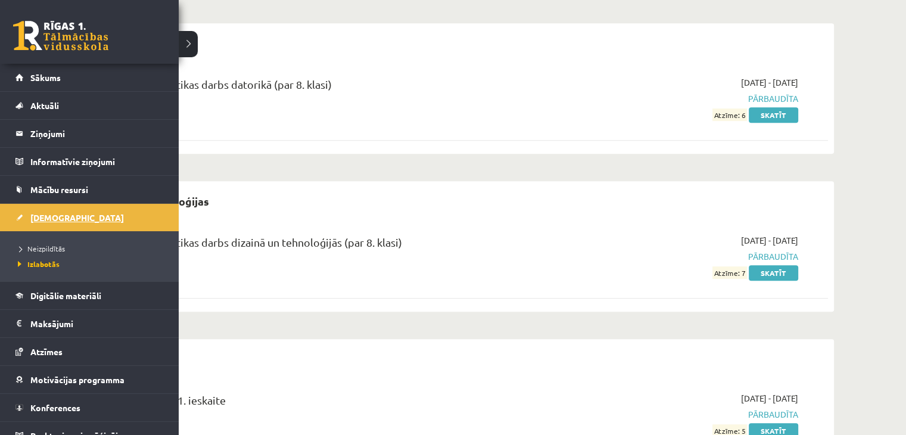
click at [47, 214] on span "[DEMOGRAPHIC_DATA]" at bounding box center [77, 217] width 94 height 11
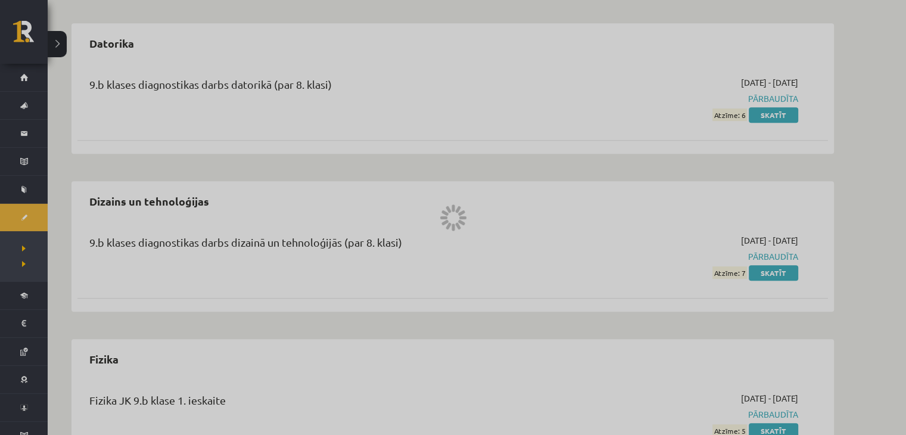
click at [47, 214] on div at bounding box center [453, 217] width 906 height 435
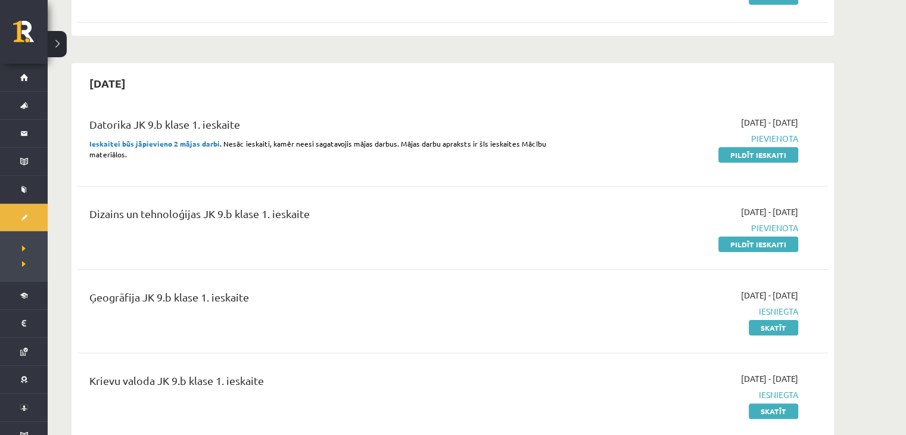
scroll to position [226, 0]
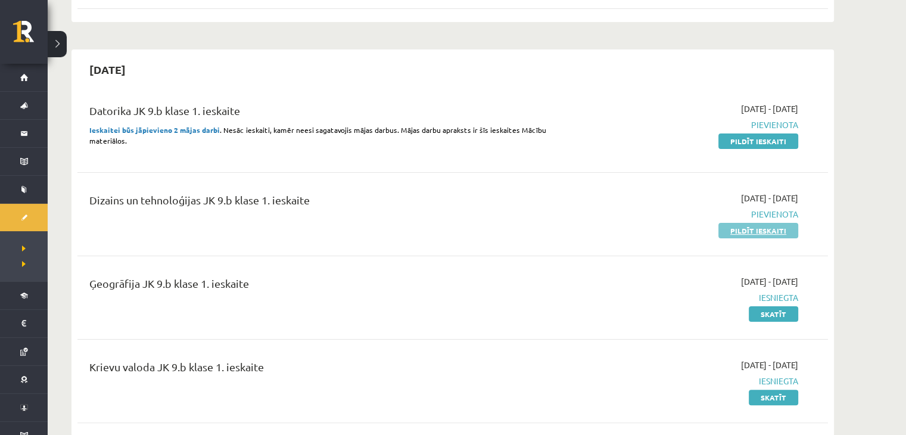
click at [746, 230] on link "Pildīt ieskaiti" at bounding box center [758, 230] width 80 height 15
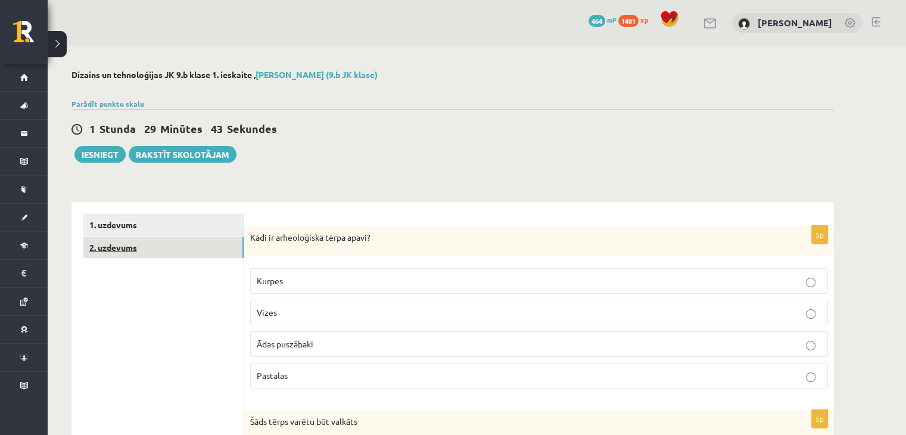
click at [205, 244] on link "2. uzdevums" at bounding box center [163, 247] width 160 height 22
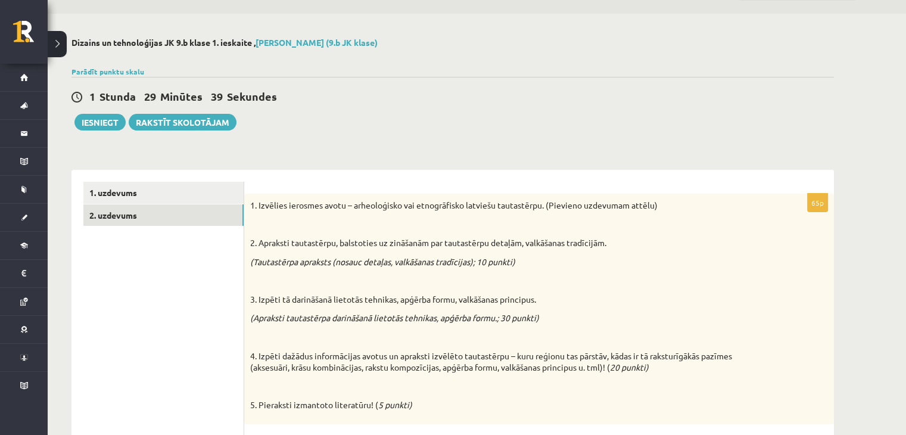
scroll to position [7, 0]
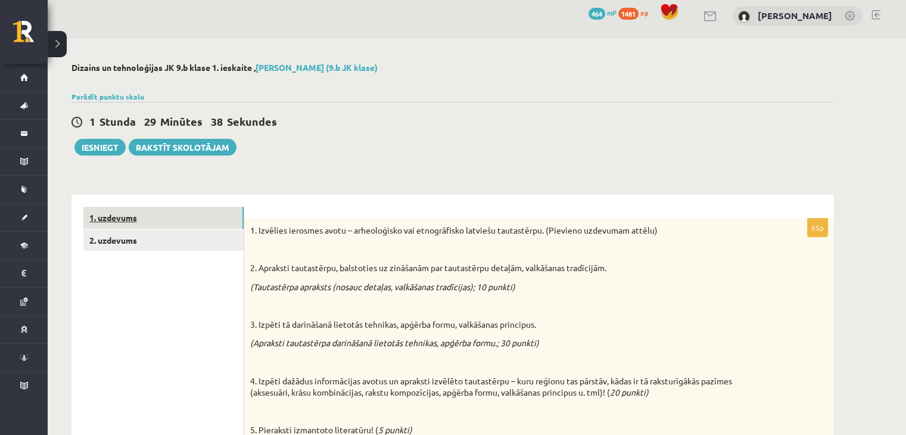
click at [137, 208] on link "1. uzdevums" at bounding box center [163, 218] width 160 height 22
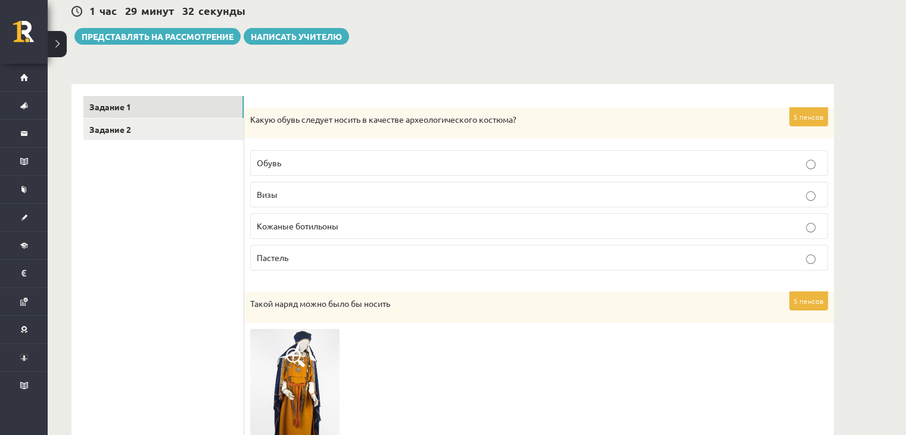
scroll to position [119, 0]
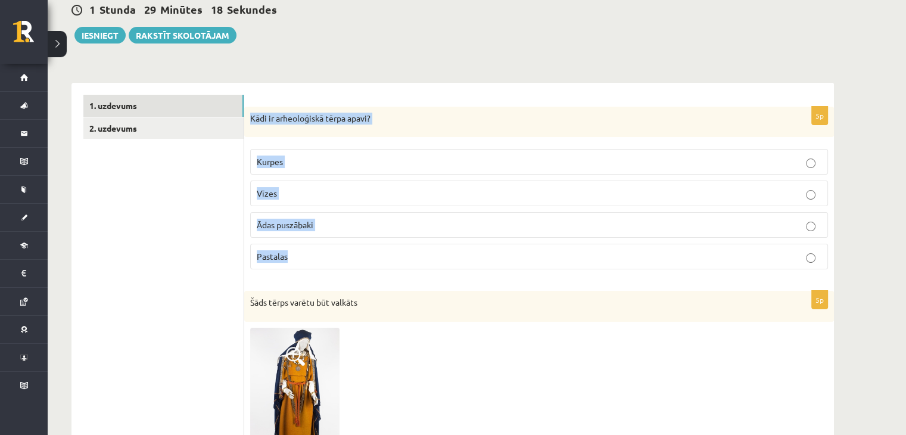
drag, startPoint x: 250, startPoint y: 116, endPoint x: 329, endPoint y: 252, distance: 157.2
click at [329, 252] on div "5p Kādi ir arheoloģiskā tērpa apavi? [GEOGRAPHIC_DATA] [GEOGRAPHIC_DATA] [GEOGR…" at bounding box center [539, 193] width 590 height 173
copy div "Kādi ir arheoloģiskā tērpa apavi? Kurpes Vīzes Ādas puszābaki Pastalas"
click at [329, 248] on label "Pastalas" at bounding box center [539, 257] width 578 height 26
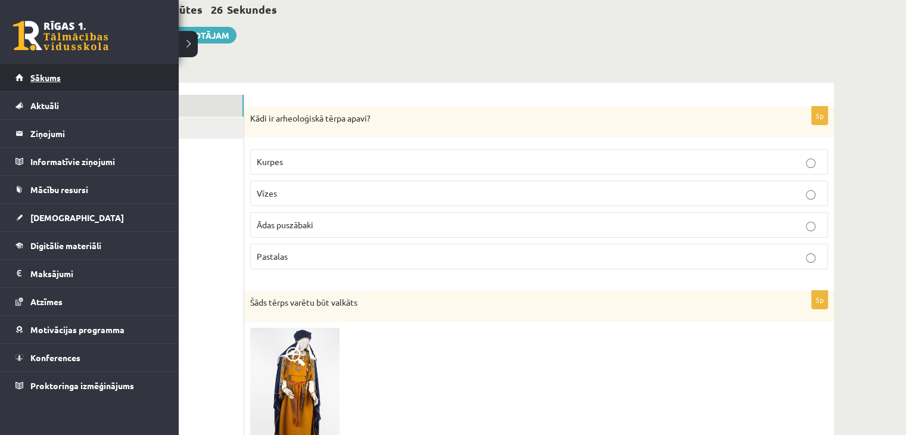
click at [50, 79] on span "Sākums" at bounding box center [45, 77] width 30 height 11
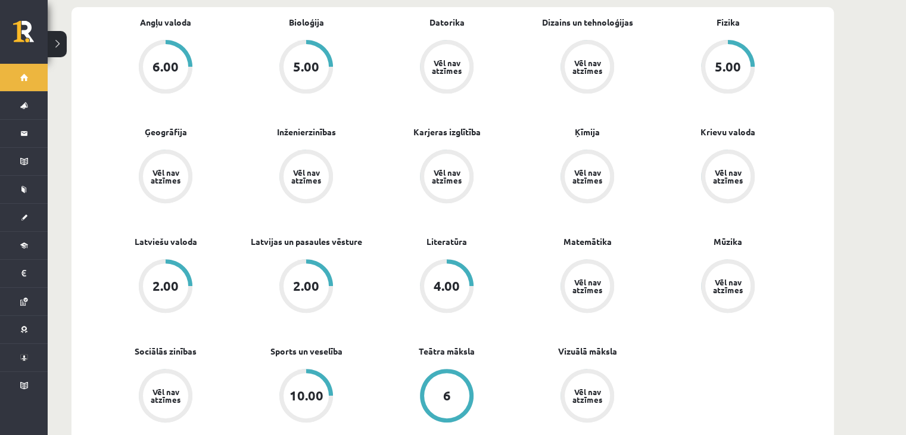
scroll to position [399, 0]
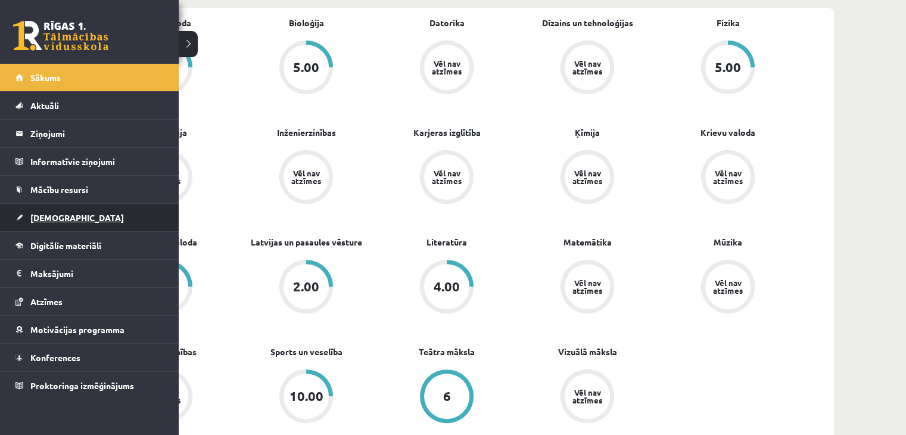
click at [29, 212] on link "[DEMOGRAPHIC_DATA]" at bounding box center [89, 217] width 148 height 27
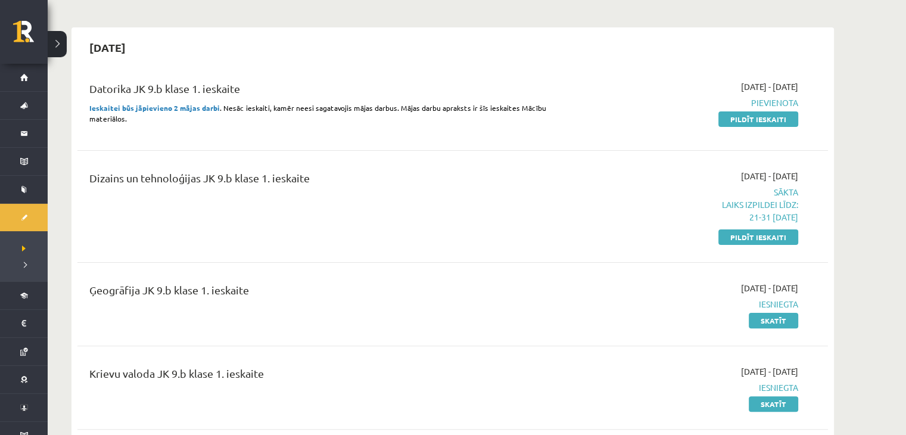
scroll to position [233, 0]
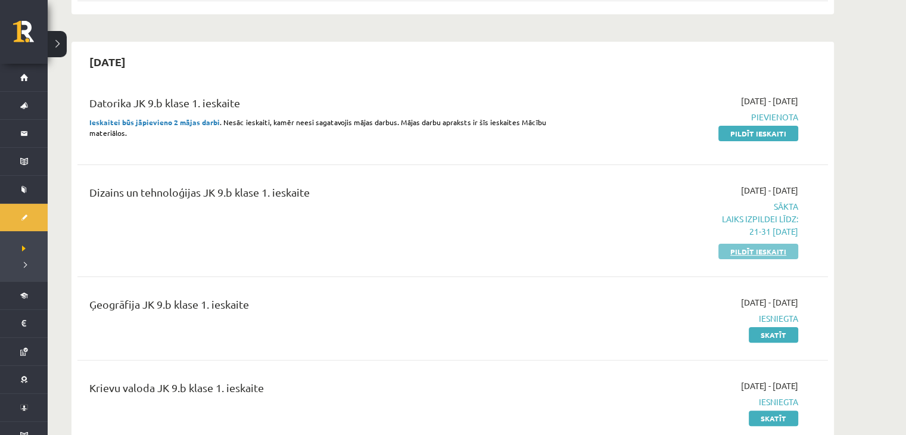
click at [758, 254] on link "Pildīt ieskaiti" at bounding box center [758, 251] width 80 height 15
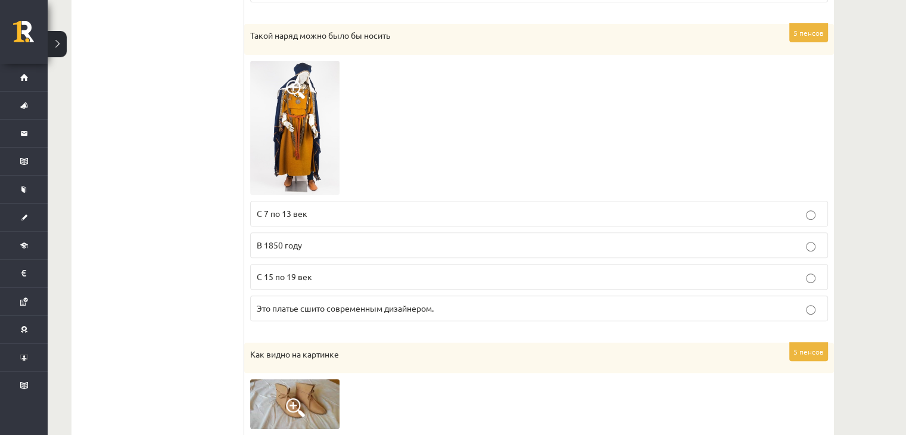
scroll to position [387, 0]
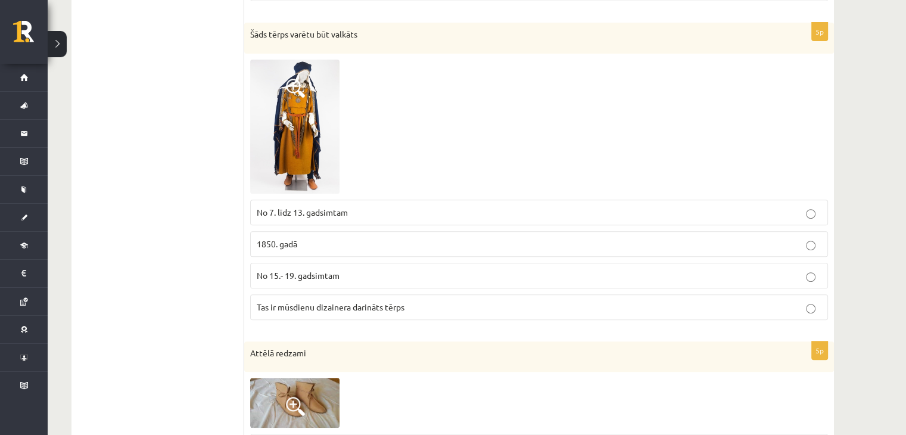
click at [339, 210] on span "No 7. līdz 13. gadsimtam" at bounding box center [302, 212] width 91 height 11
click at [310, 146] on img at bounding box center [294, 127] width 89 height 134
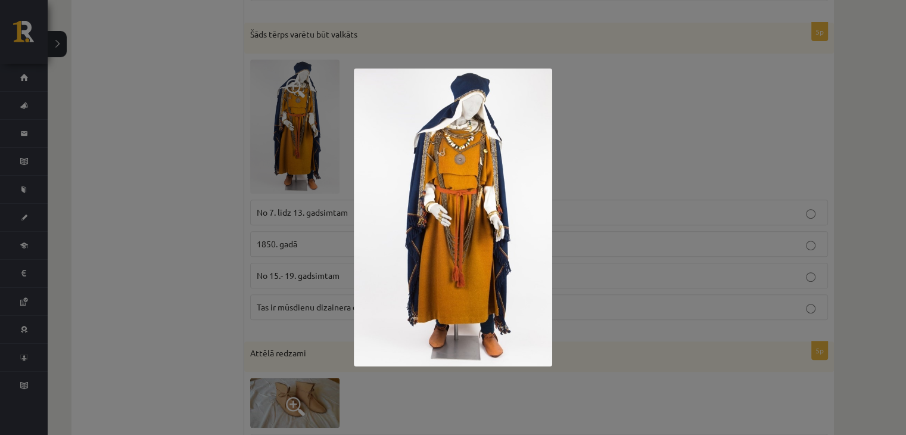
click at [623, 111] on div at bounding box center [453, 217] width 906 height 435
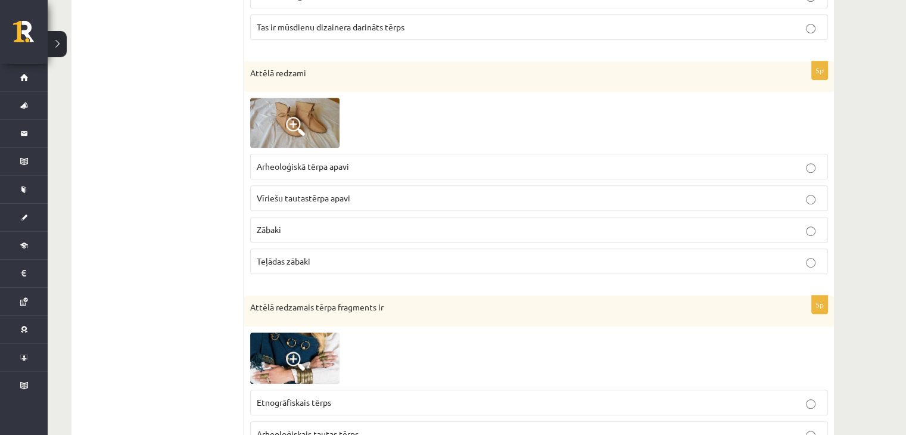
scroll to position [669, 0]
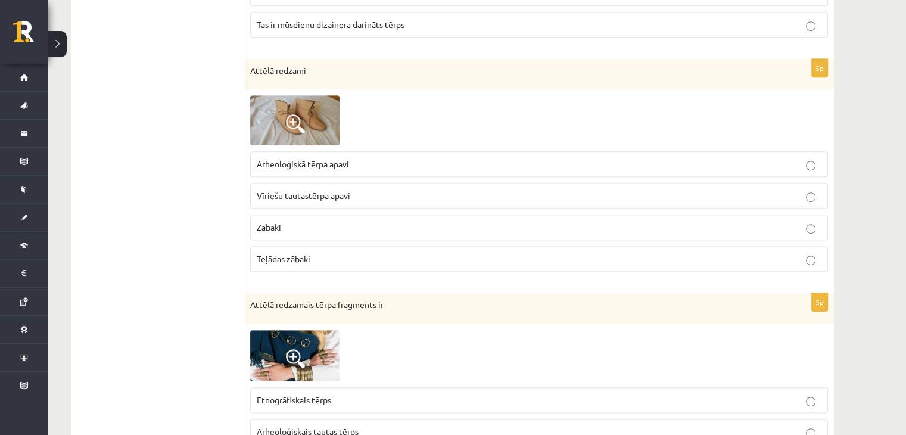
click at [432, 167] on p "Arheoloģiskā tērpa apavi" at bounding box center [539, 164] width 565 height 13
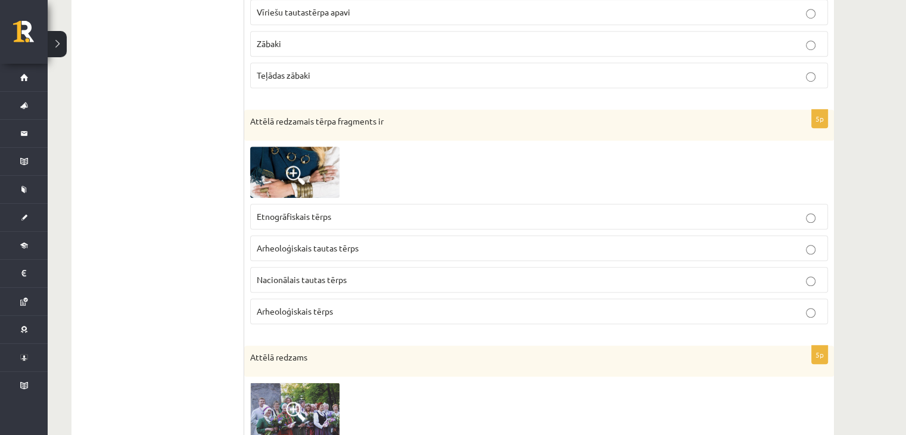
scroll to position [853, 0]
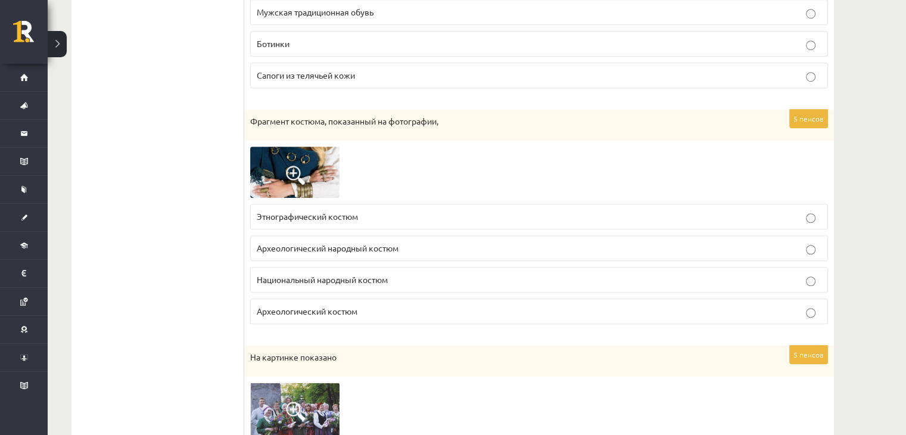
click at [409, 267] on label "Национальный народный костюм" at bounding box center [539, 280] width 578 height 26
click at [314, 166] on img at bounding box center [294, 172] width 89 height 51
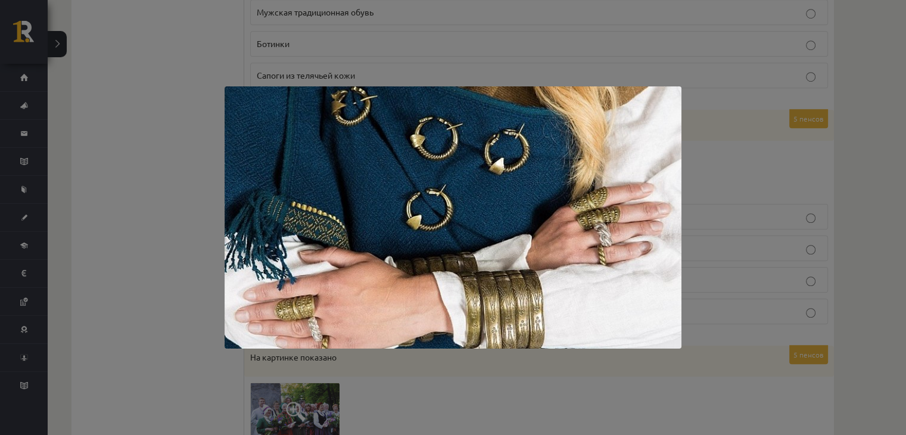
click at [207, 263] on div at bounding box center [453, 217] width 906 height 435
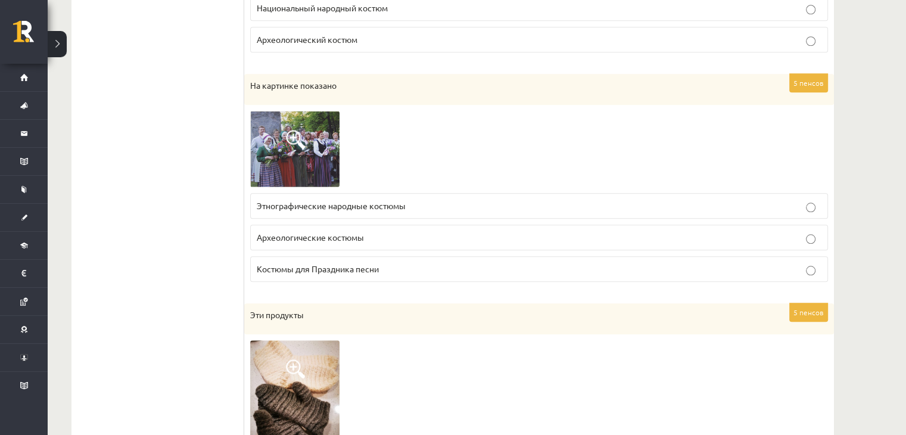
scroll to position [1128, 0]
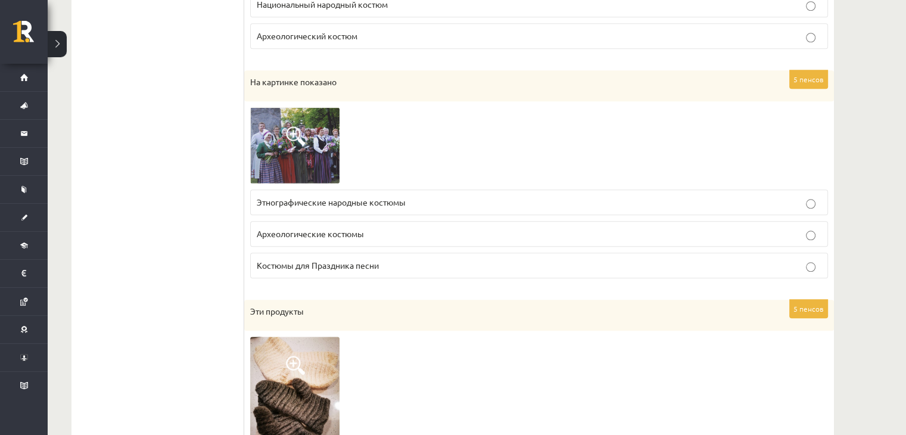
click at [283, 197] on font "Этнографические народные костюмы" at bounding box center [331, 202] width 149 height 11
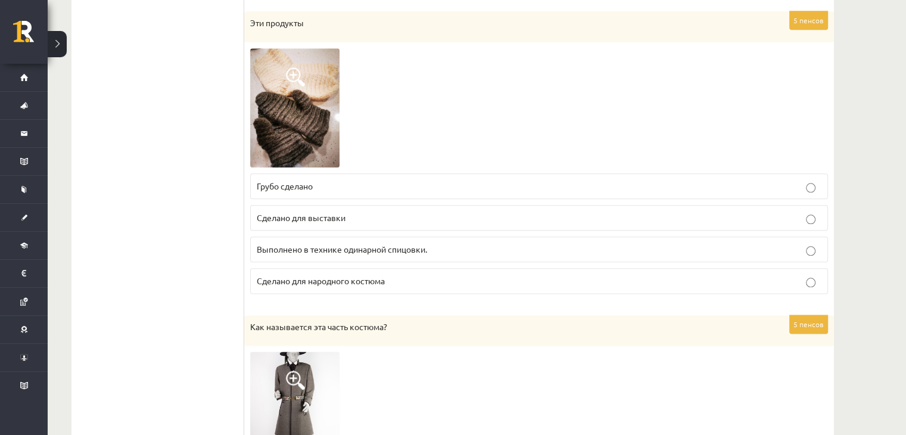
scroll to position [1415, 0]
click at [283, 125] on img at bounding box center [294, 108] width 89 height 119
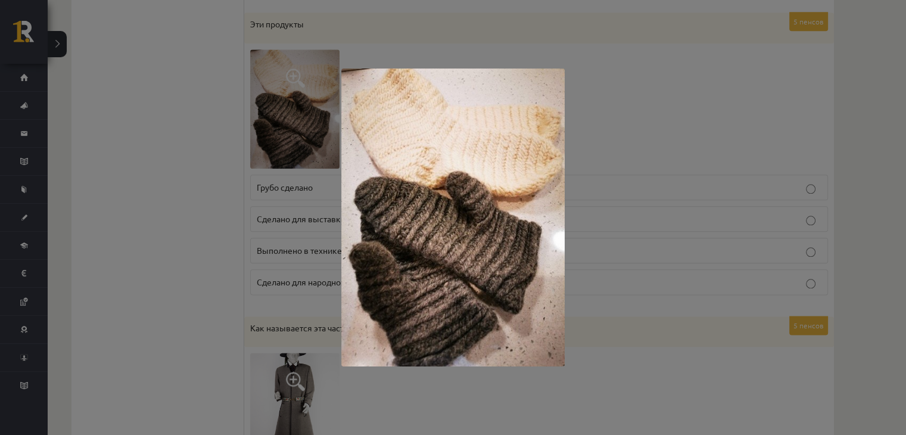
click at [224, 191] on div at bounding box center [453, 217] width 906 height 435
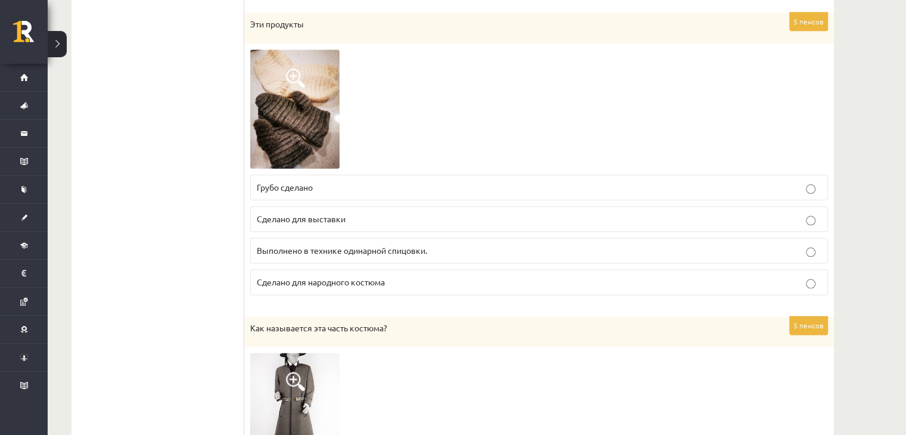
click at [361, 248] on font "Выполнено в технике одинарной спицовки." at bounding box center [342, 250] width 170 height 11
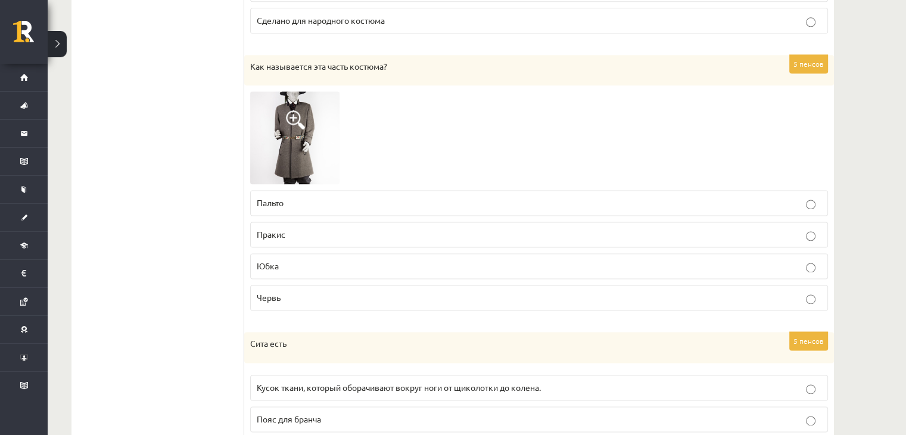
scroll to position [1677, 0]
click at [298, 114] on span at bounding box center [295, 119] width 19 height 19
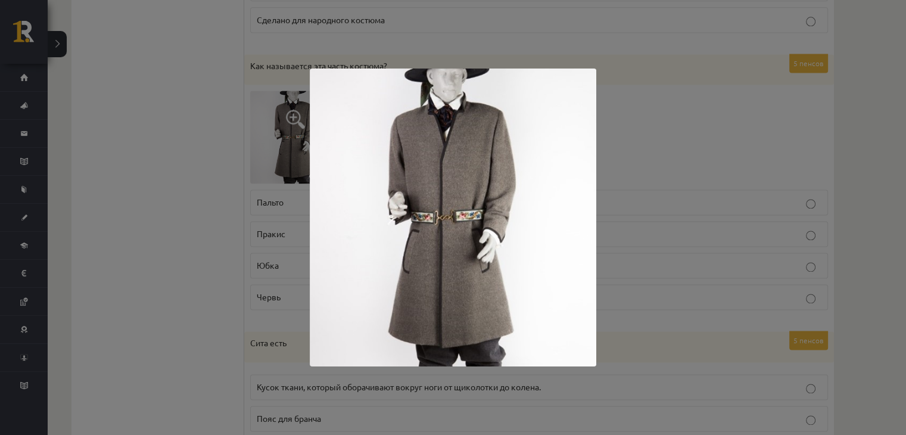
click at [219, 142] on div at bounding box center [453, 217] width 906 height 435
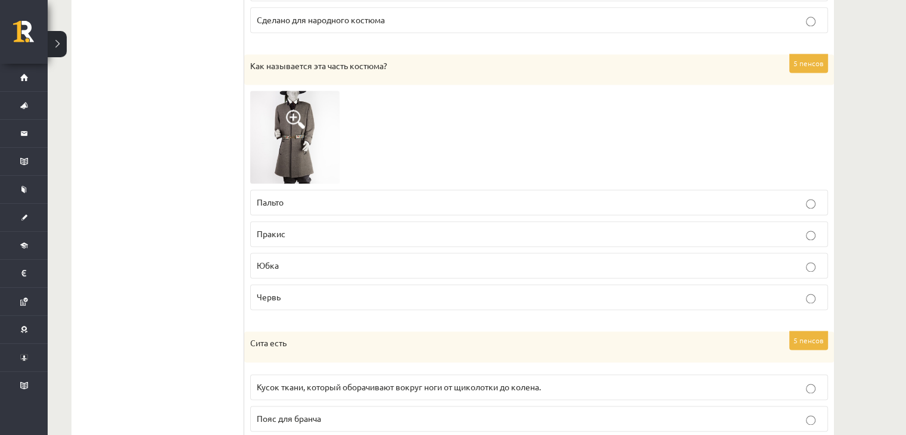
click at [293, 198] on p "Пальто" at bounding box center [539, 202] width 565 height 13
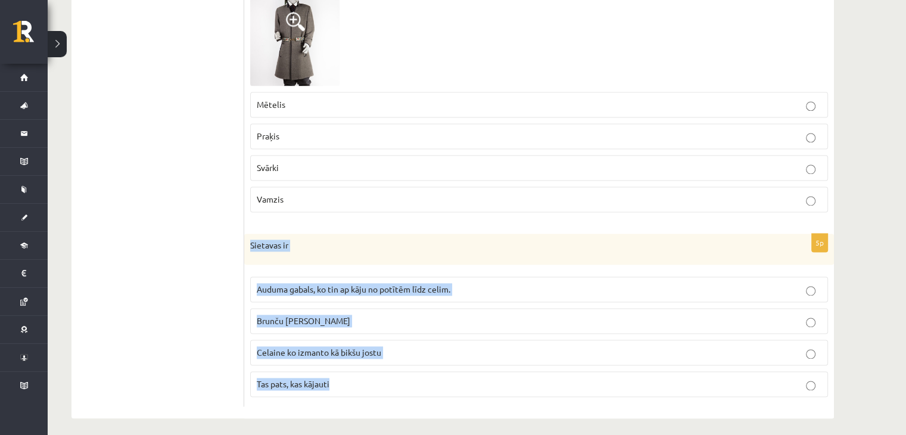
drag, startPoint x: 251, startPoint y: 236, endPoint x: 353, endPoint y: 366, distance: 165.0
click at [353, 366] on div "5p Sietavas ir Auduma gabals, ko tin ap kāju no potītēm līdz celim. Brunču jost…" at bounding box center [539, 319] width 590 height 173
copy div "Sietavas ir Auduma gabals, ko tin ap kāju no potītēm līdz celim. Brunču josta C…"
click at [490, 284] on p "Auduma gabals, ko tin ap kāju no potītēm līdz celim." at bounding box center [539, 289] width 565 height 13
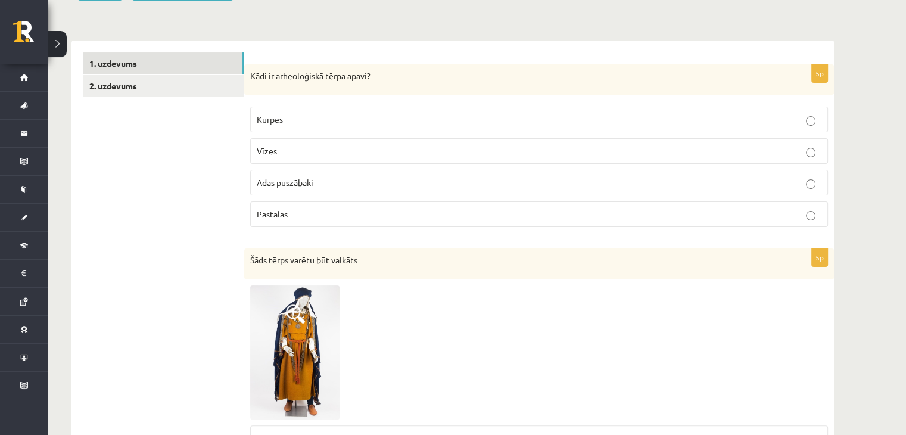
scroll to position [149, 0]
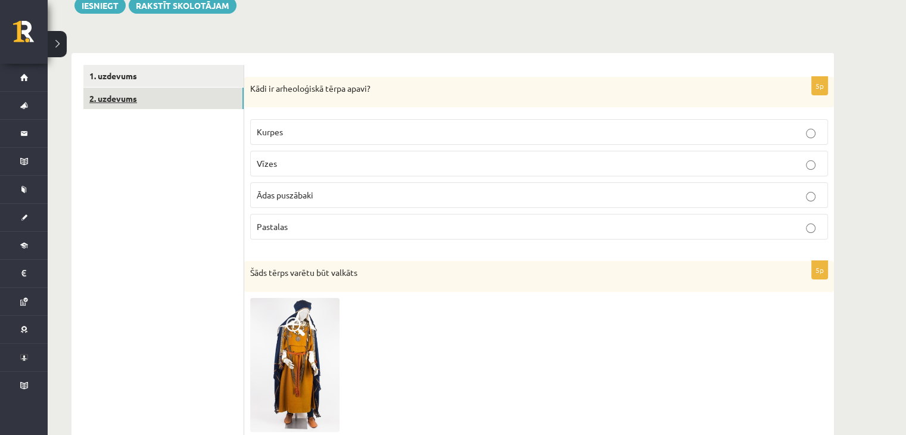
click at [178, 107] on link "2. uzdevums" at bounding box center [163, 99] width 160 height 22
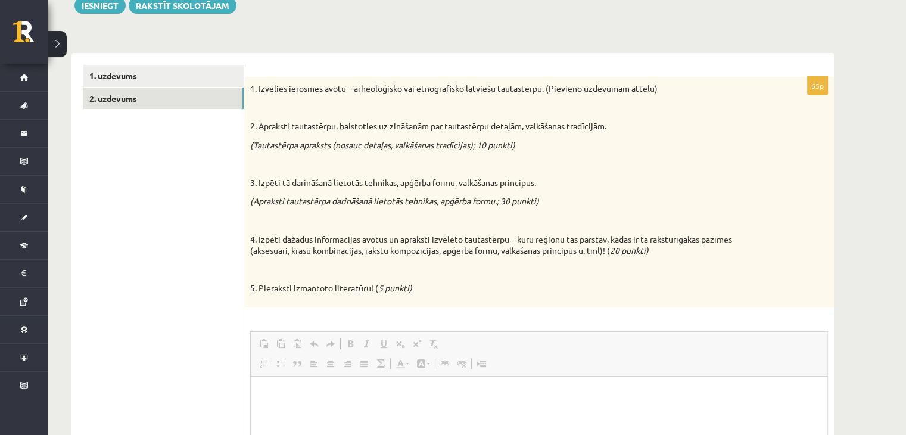
scroll to position [0, 0]
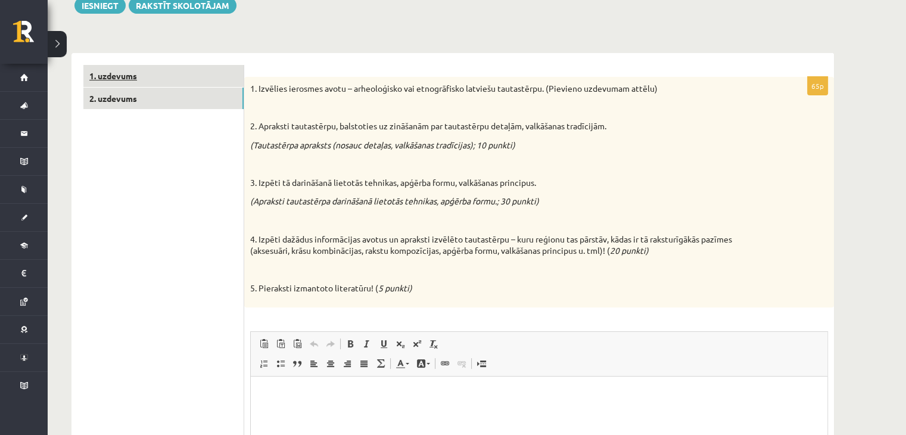
click at [210, 70] on link "1. uzdevums" at bounding box center [163, 76] width 160 height 22
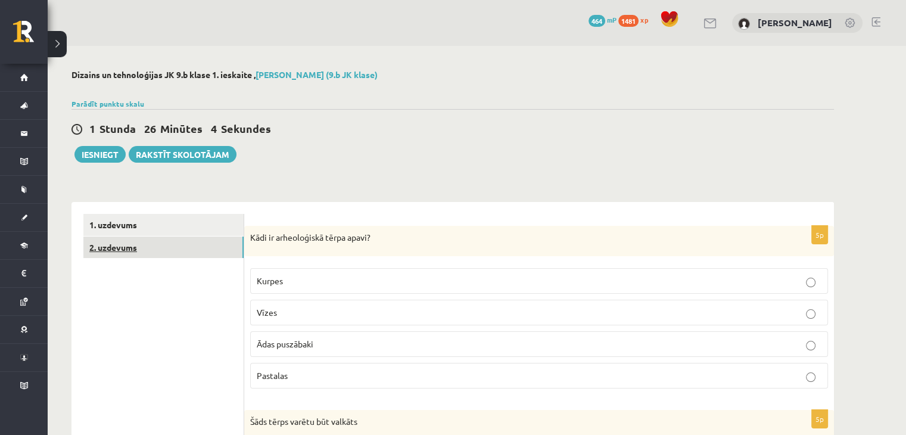
click at [114, 243] on link "2. uzdevums" at bounding box center [163, 247] width 160 height 22
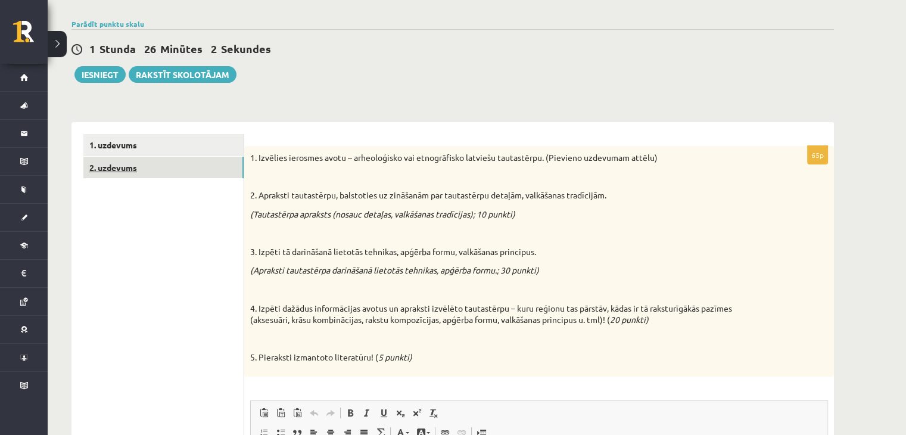
scroll to position [80, 0]
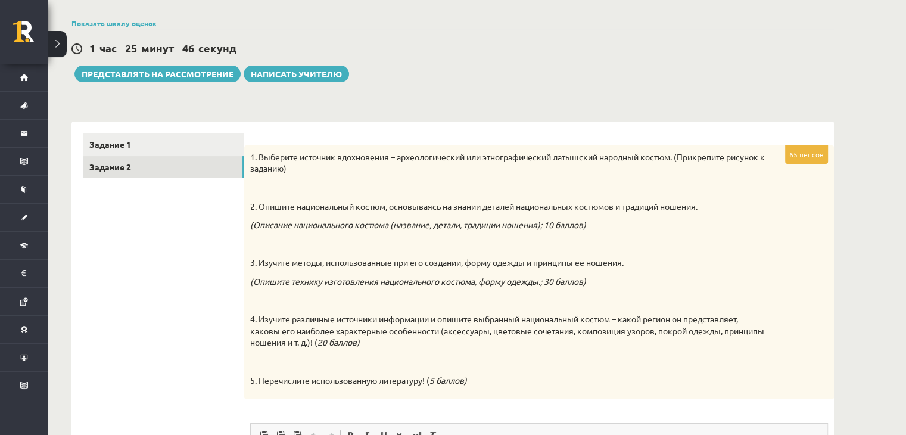
click at [426, 96] on div "Дизайн и технология JK 9.b 1 класс, Анастасия Васильевская (9.b JK класс) Показ…" at bounding box center [453, 335] width 810 height 741
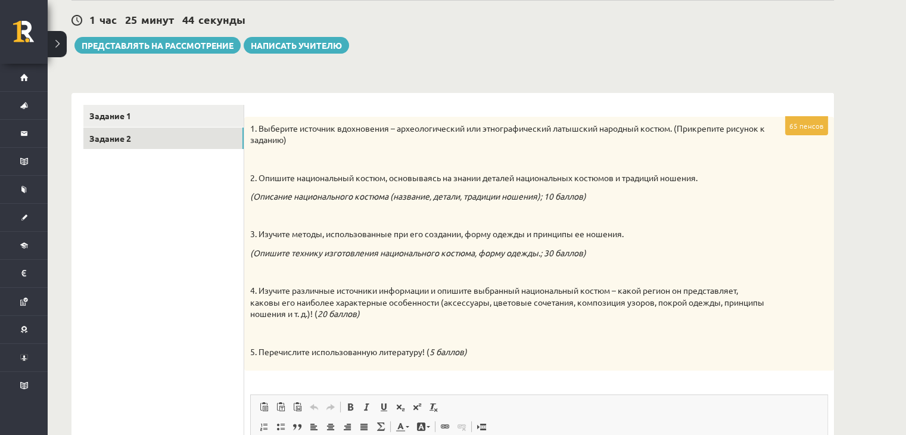
scroll to position [114, 0]
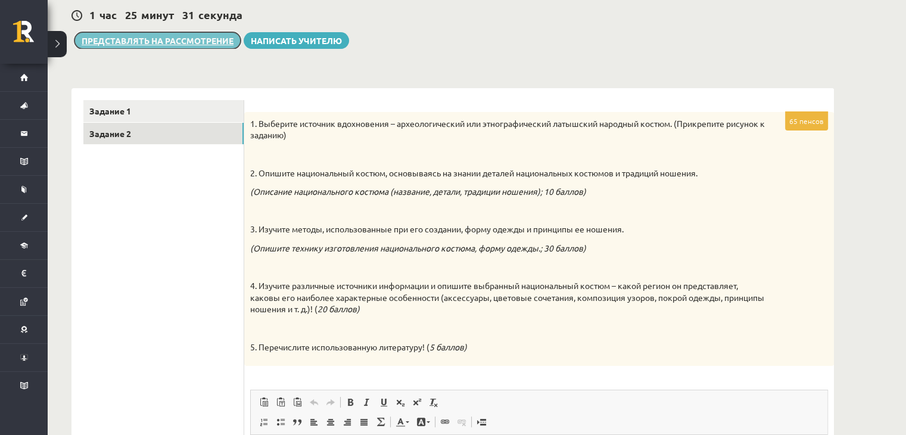
click at [210, 41] on font "Представлять на рассмотрение" at bounding box center [158, 40] width 152 height 11
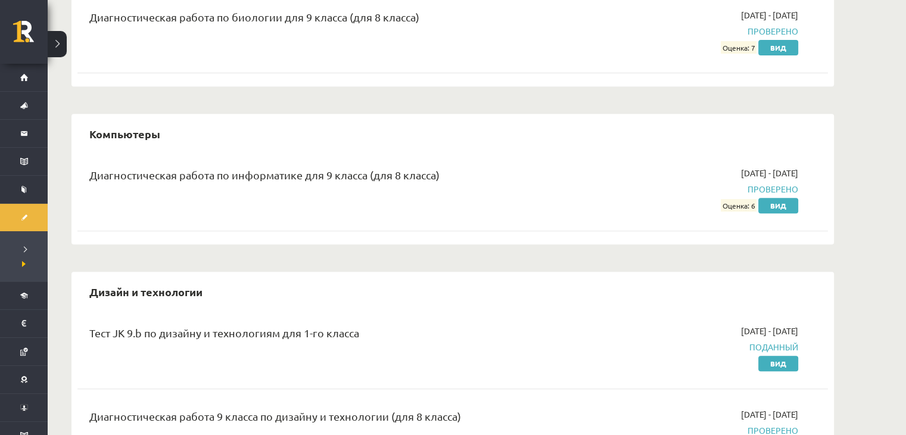
scroll to position [500, 0]
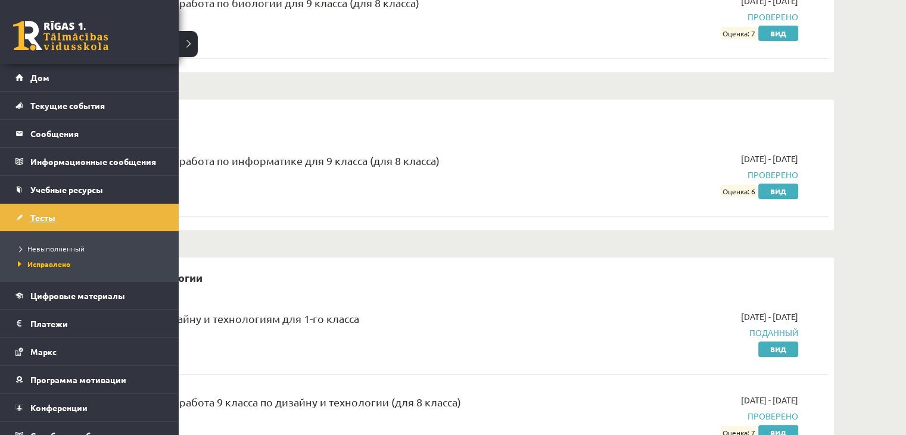
click at [48, 218] on font "Тесты" at bounding box center [42, 217] width 25 height 11
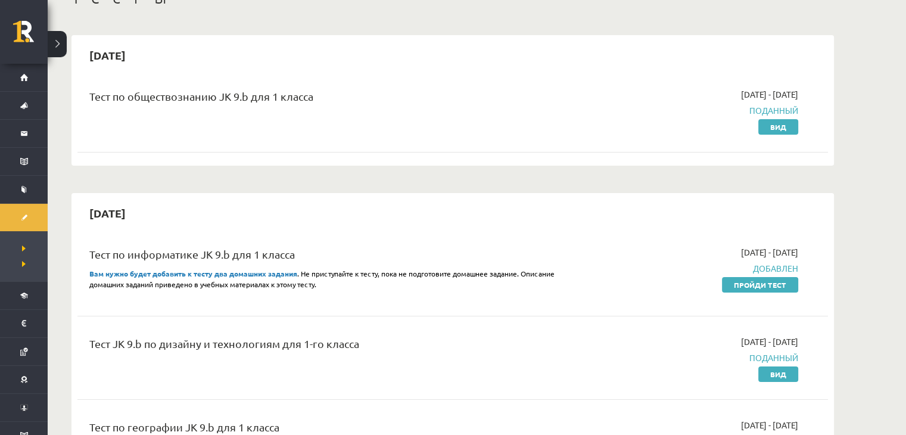
scroll to position [83, 0]
drag, startPoint x: 738, startPoint y: 281, endPoint x: 518, endPoint y: 59, distance: 312.1
click at [738, 281] on font "Пройди тест" at bounding box center [760, 284] width 52 height 10
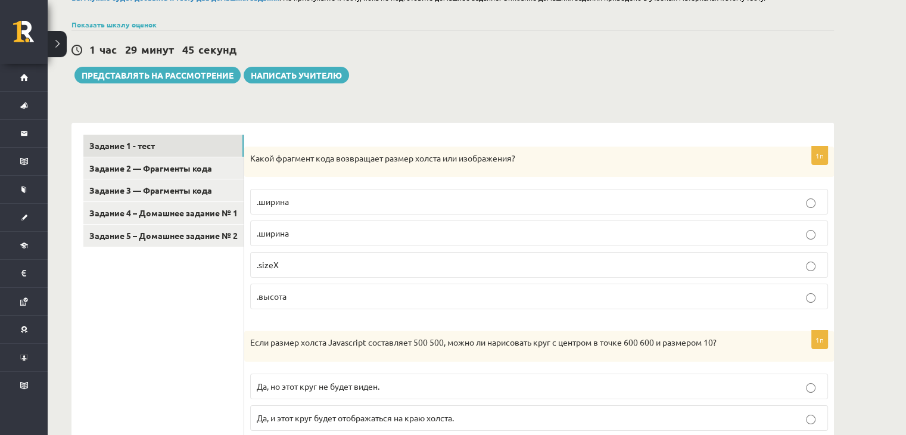
scroll to position [98, 0]
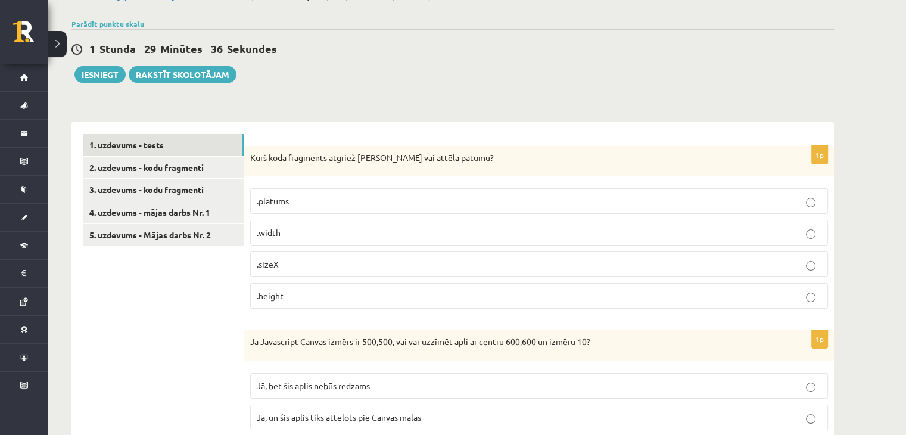
click at [276, 231] on span ".width" at bounding box center [269, 232] width 24 height 11
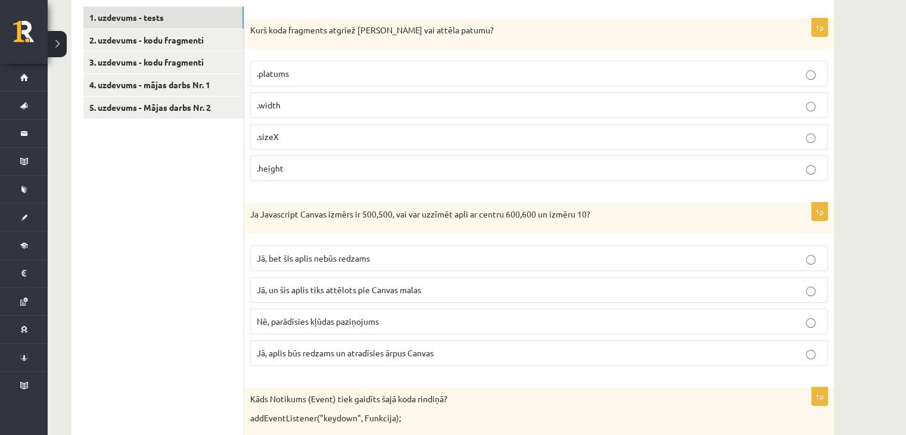
scroll to position [197, 0]
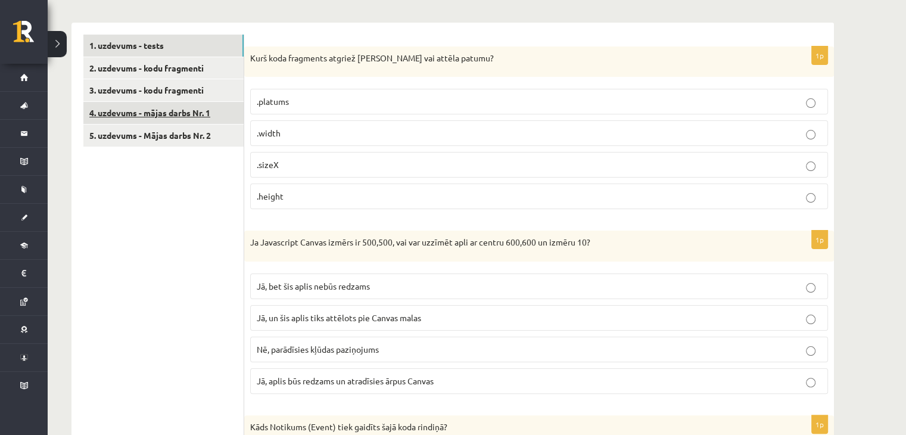
click at [163, 106] on link "4. uzdevums - mājas darbs Nr. 1" at bounding box center [163, 113] width 160 height 22
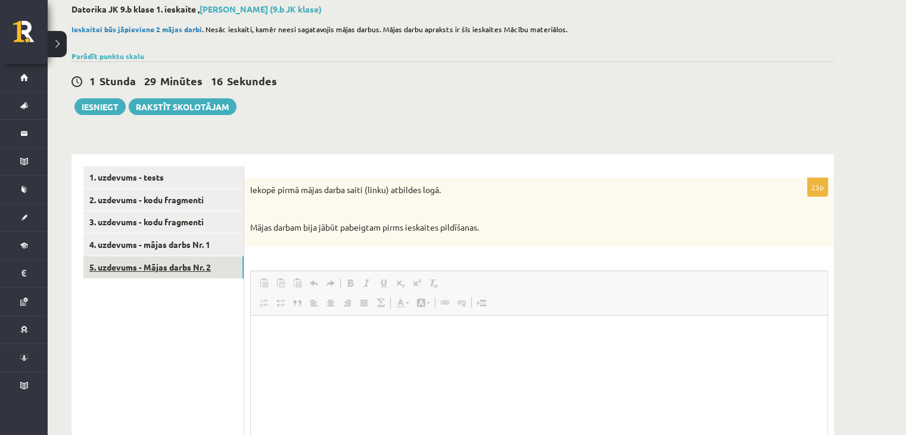
click at [160, 262] on link "5. uzdevums - Mājas darbs Nr. 2" at bounding box center [163, 267] width 160 height 22
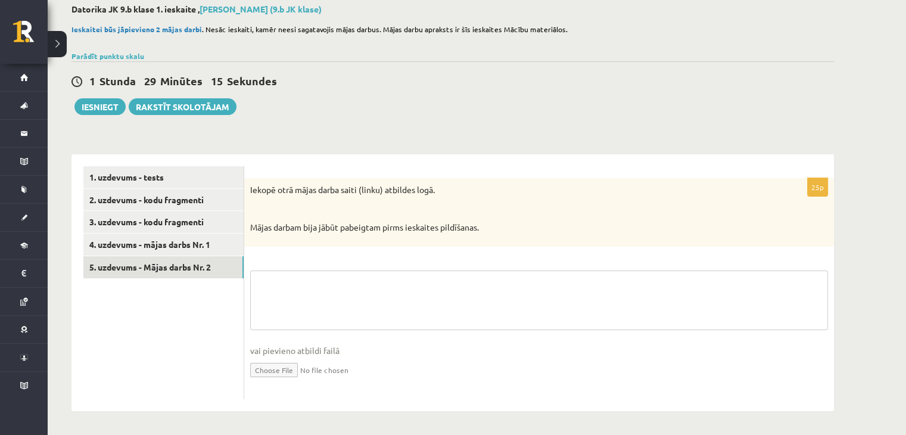
click at [283, 301] on textarea at bounding box center [539, 300] width 578 height 60
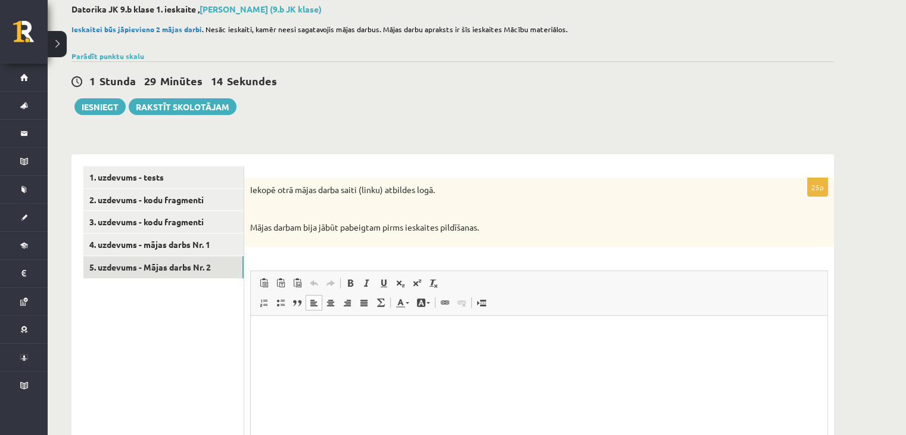
click at [299, 348] on html at bounding box center [539, 333] width 577 height 36
click at [308, 331] on input "Визуальный текстовый редактор, wiswyg-editor-user-answer-47433797822820" at bounding box center [360, 333] width 164 height 12
drag, startPoint x: 264, startPoint y: 332, endPoint x: 447, endPoint y: 344, distance: 182.7
click at [447, 344] on html "*** * *******" at bounding box center [539, 333] width 577 height 37
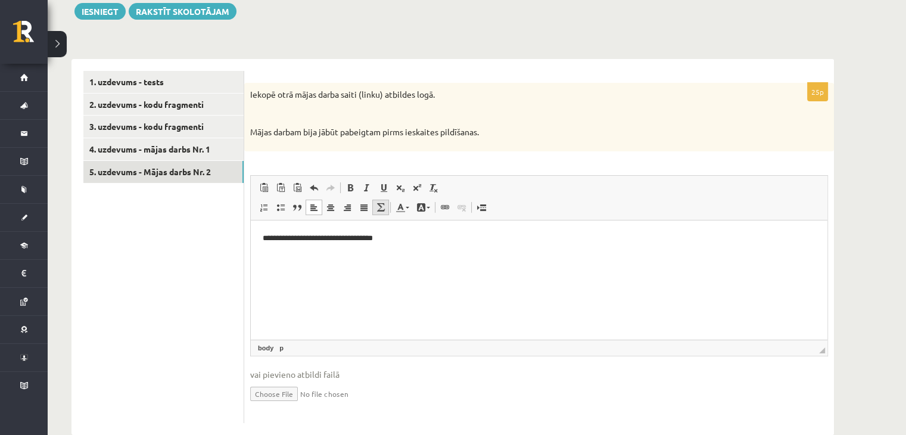
scroll to position [184, 0]
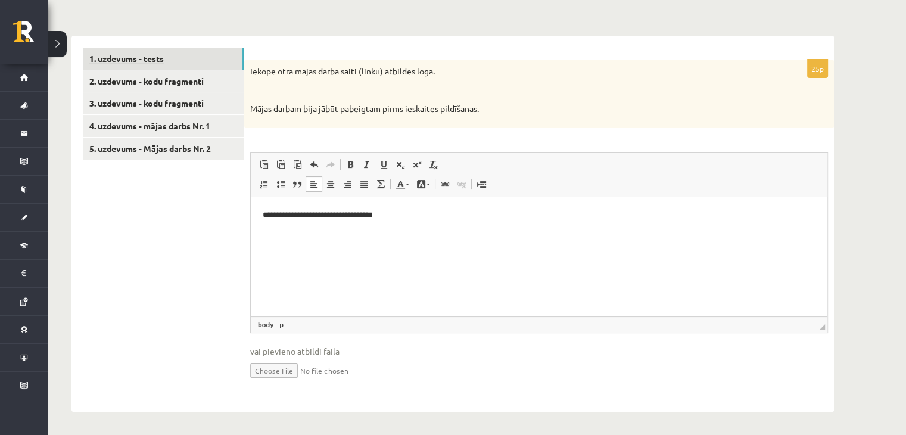
click at [170, 62] on link "1. uzdevums - tests" at bounding box center [163, 59] width 160 height 22
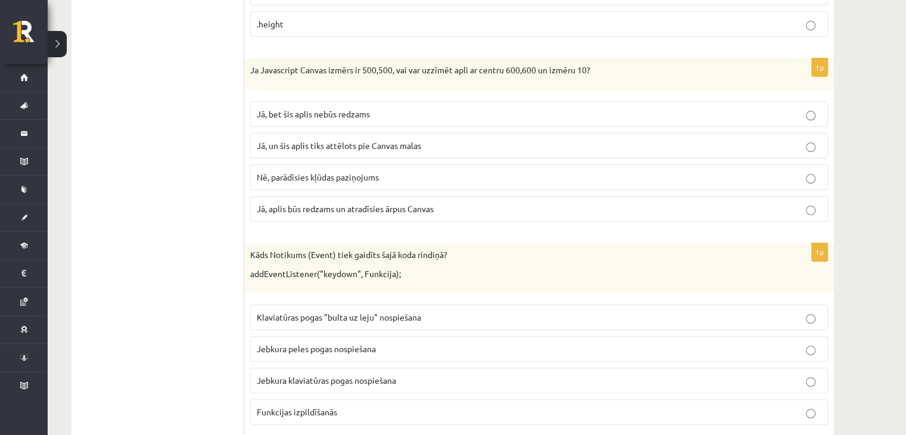
scroll to position [375, 0]
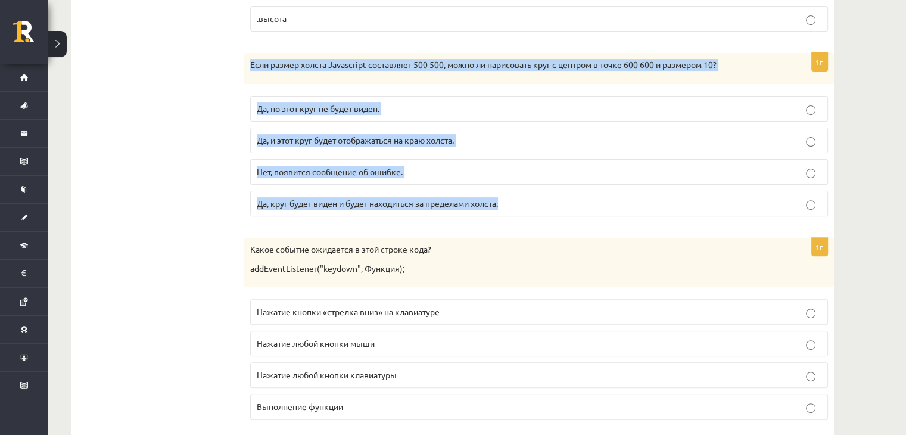
drag, startPoint x: 252, startPoint y: 60, endPoint x: 543, endPoint y: 201, distance: 323.1
click at [543, 201] on div "1п Если размер холста Javascript составляет 500 500, можно ли нарисовать круг с…" at bounding box center [539, 139] width 590 height 173
copy div "Если размер холста Javascript составляет 500 500, можно ли нарисовать круг с це…"
click at [472, 108] on p "Да, но этот круг не будет виден." at bounding box center [539, 108] width 565 height 13
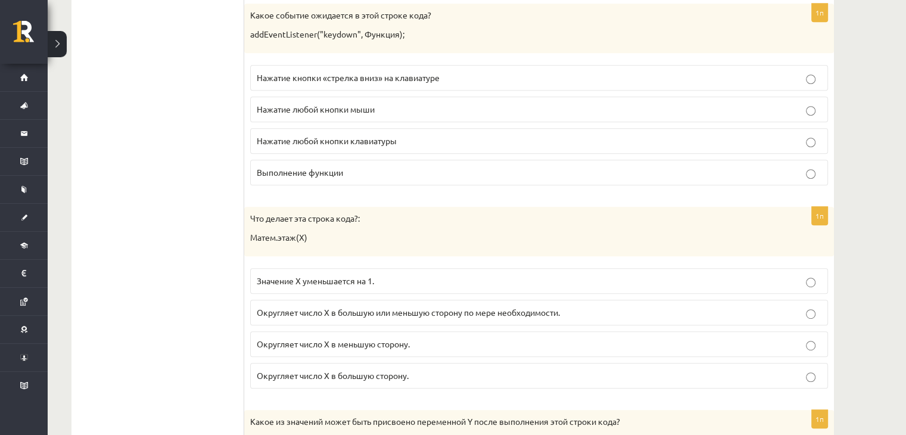
scroll to position [610, 0]
click at [241, 104] on ul "Задание 1 - тест Задание 2 — Фрагменты кода Задание 3 — Фрагменты кода Задание …" at bounding box center [163, 213] width 161 height 1182
click at [319, 134] on font "Нажатие любой кнопки клавиатуры" at bounding box center [327, 139] width 140 height 11
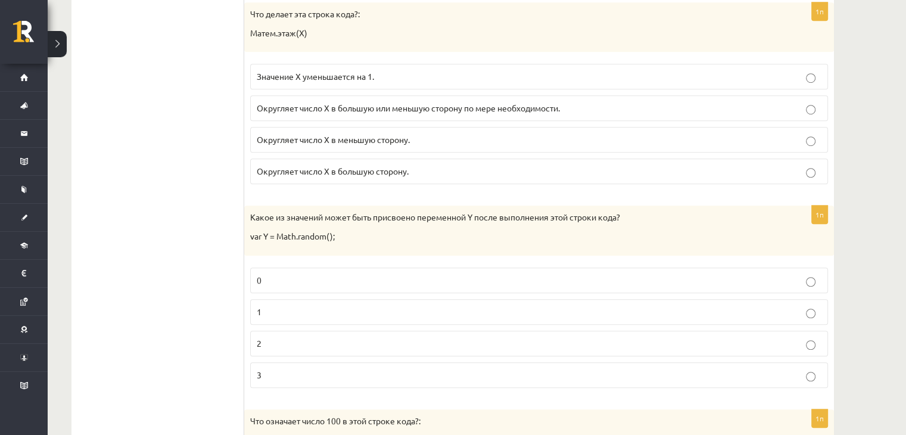
scroll to position [1009, 0]
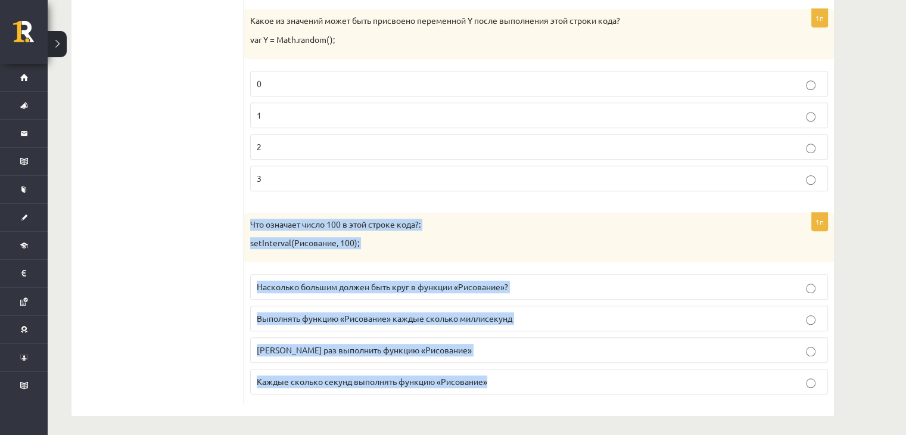
drag, startPoint x: 250, startPoint y: 218, endPoint x: 604, endPoint y: 385, distance: 391.1
click at [604, 385] on div "1п Что означает число 100 в этой строке кода?: setInterval(Рисование, 100); Нас…" at bounding box center [539, 308] width 590 height 191
copy div "Что означает число 100 в этой строке кода?: setInterval(Рисование, 100); Наскол…"
click at [522, 306] on label "Выполнять функцию «Рисование» каждые сколько миллисекунд" at bounding box center [539, 319] width 578 height 26
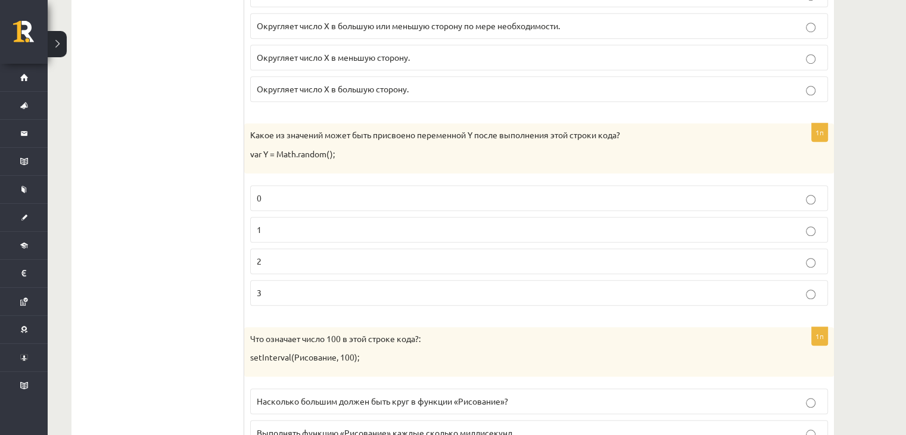
scroll to position [850, 0]
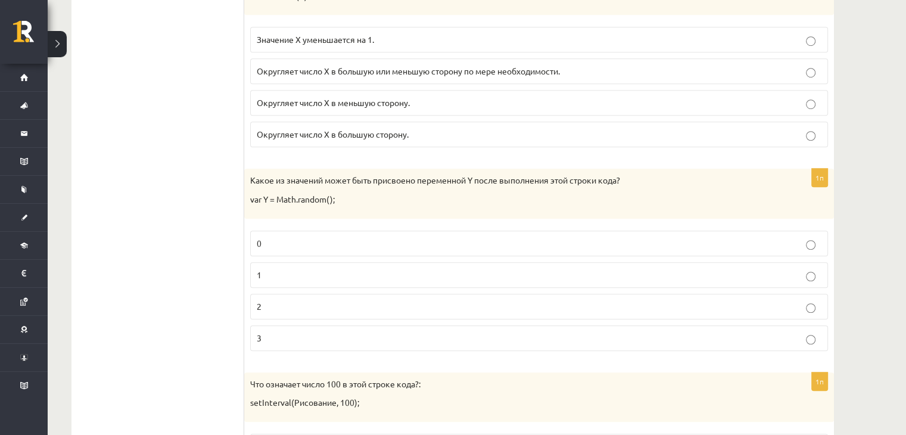
click at [357, 237] on p "0" at bounding box center [539, 243] width 565 height 13
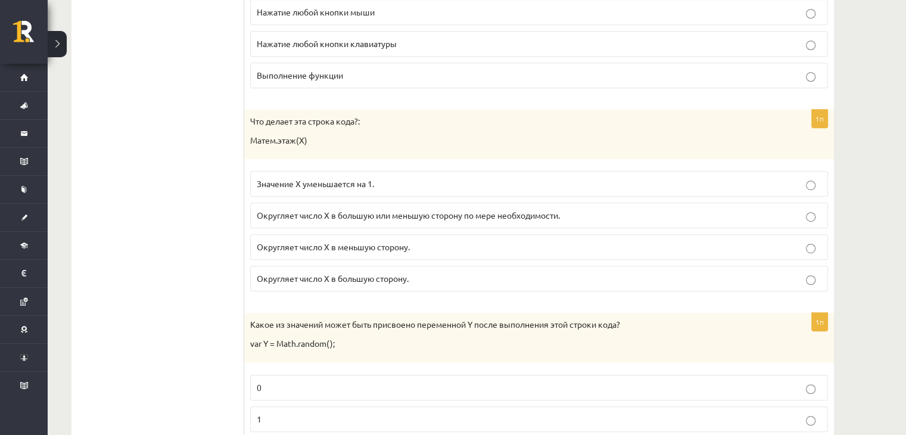
scroll to position [705, 0]
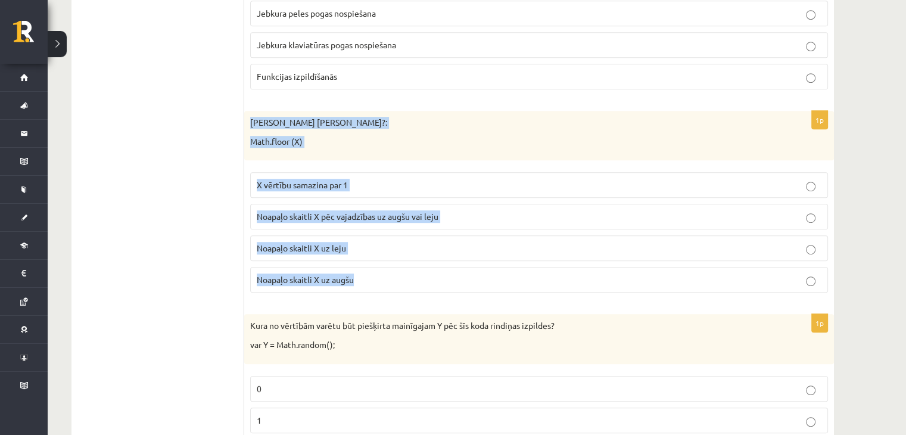
drag, startPoint x: 251, startPoint y: 117, endPoint x: 412, endPoint y: 267, distance: 220.4
click at [412, 267] on div "1p Ko dara koda rindiņa?: Math.floor (X) X vērtību samazina par 1 Noapaļo skait…" at bounding box center [539, 206] width 590 height 191
copy div "Ko dara koda rindiņa?: Math.floor (X) X vērtību samazina par 1 Noapaļo skaitli …"
click at [410, 230] on fieldset "X vērtību samazina par 1 Noapaļo skaitli X pēc vajadzības uz augšu vai leju Noa…" at bounding box center [539, 231] width 578 height 130
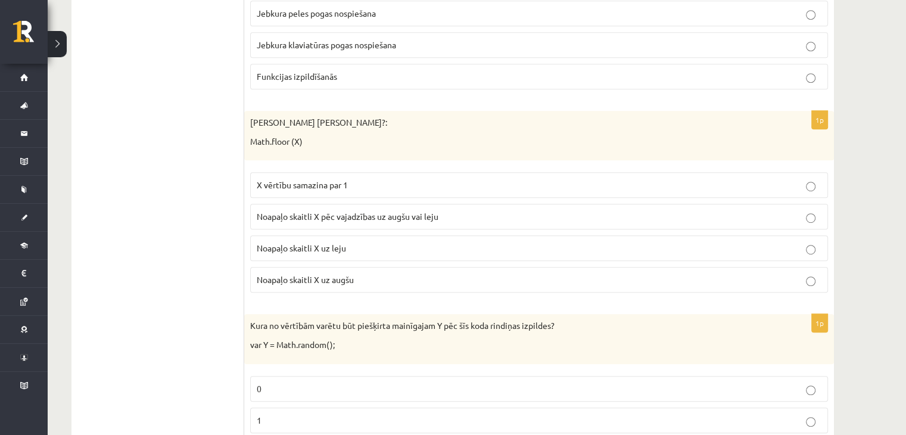
click at [410, 242] on p "Noapaļo skaitli X uz leju" at bounding box center [539, 248] width 565 height 13
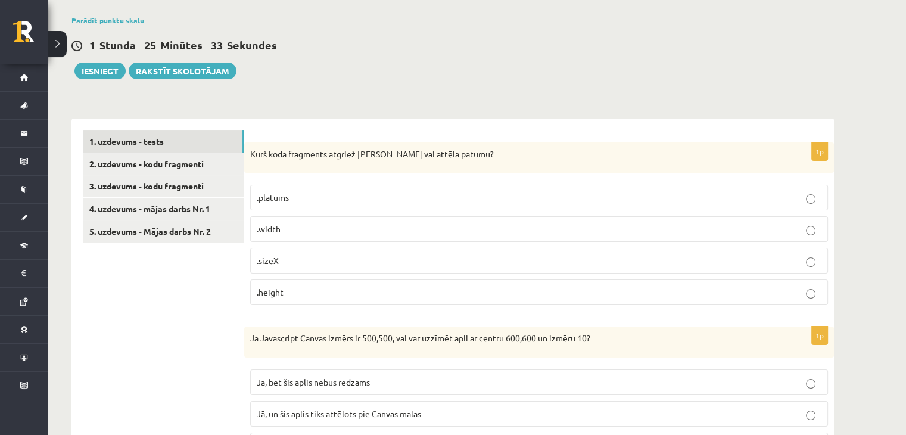
scroll to position [0, 0]
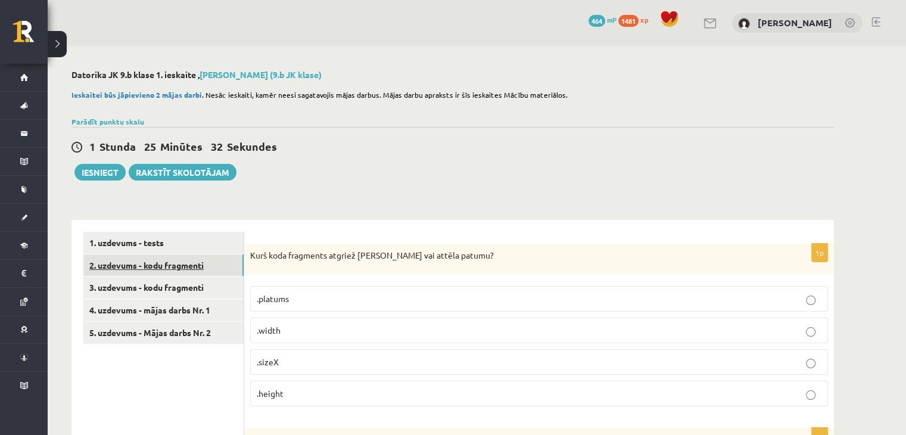
click at [163, 255] on link "2. uzdevums - kodu fragmenti" at bounding box center [163, 265] width 160 height 22
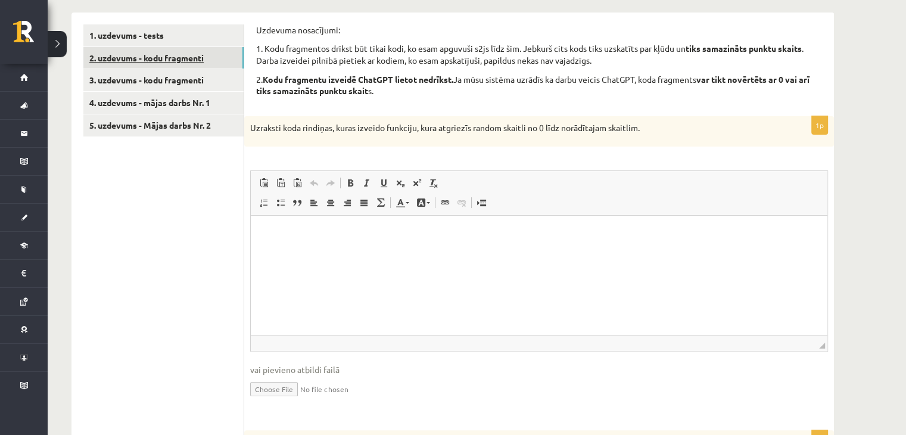
scroll to position [223, 0]
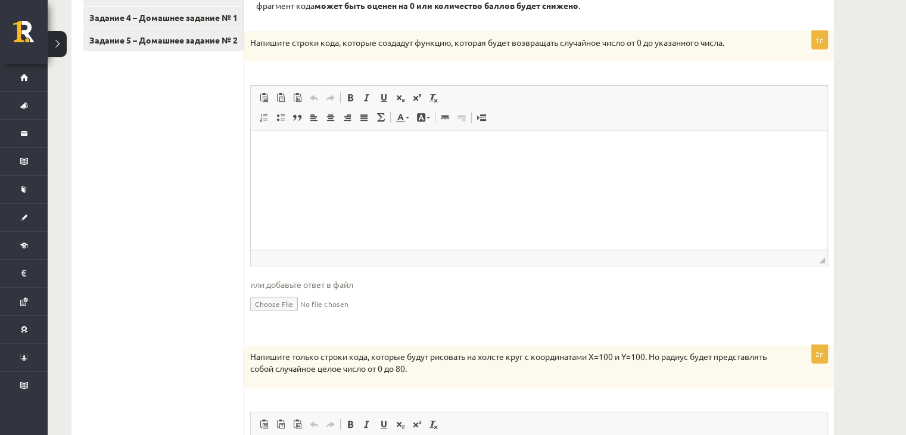
scroll to position [297, 0]
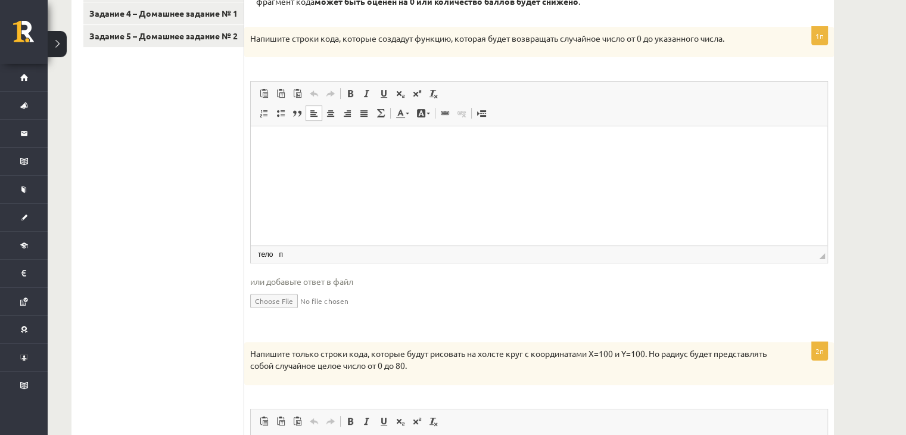
click at [436, 163] on html at bounding box center [539, 144] width 577 height 36
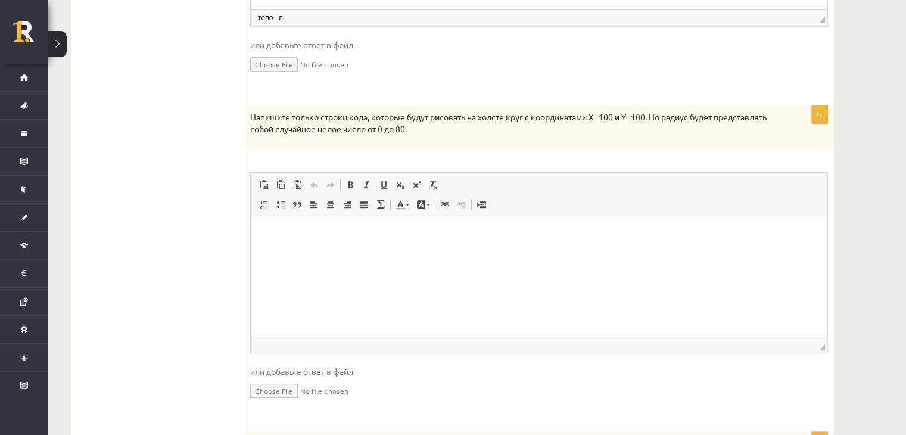
scroll to position [535, 0]
click at [436, 239] on html at bounding box center [539, 232] width 577 height 36
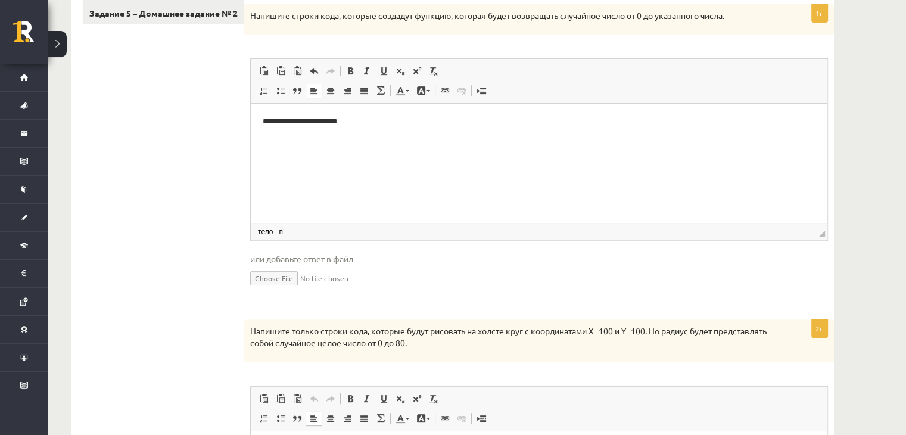
scroll to position [135, 0]
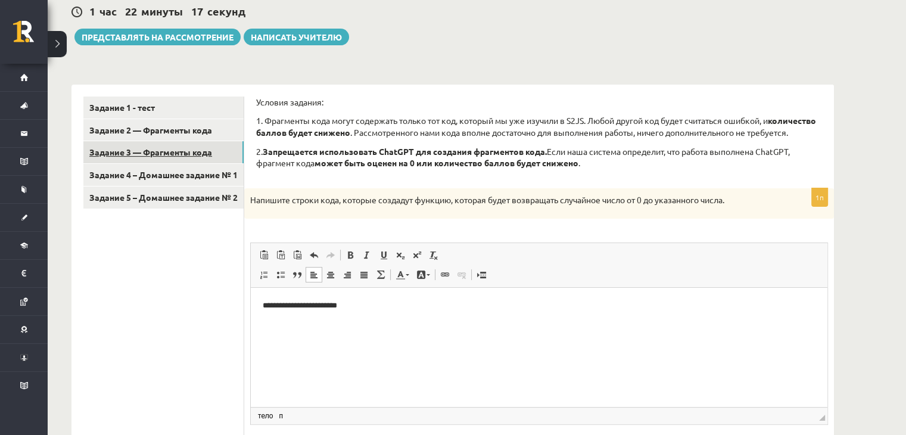
click at [99, 149] on font "Задание 3 — Фрагменты кода" at bounding box center [150, 152] width 123 height 11
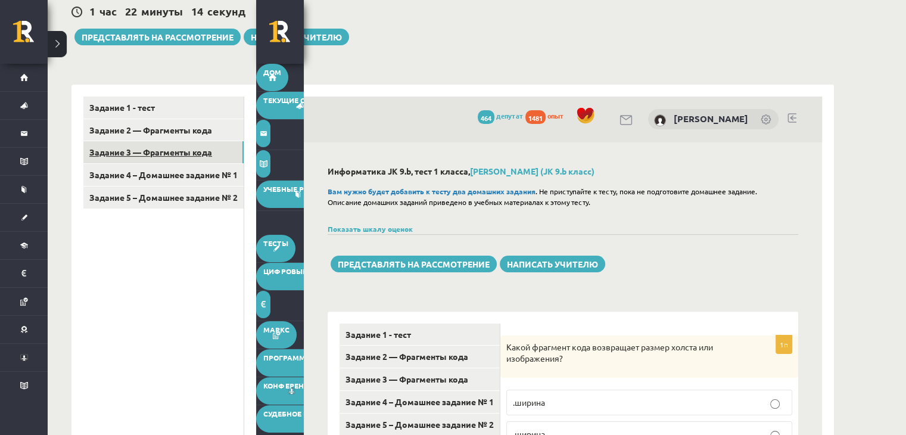
click at [176, 157] on link "Задание 3 — Фрагменты кода" at bounding box center [163, 152] width 160 height 22
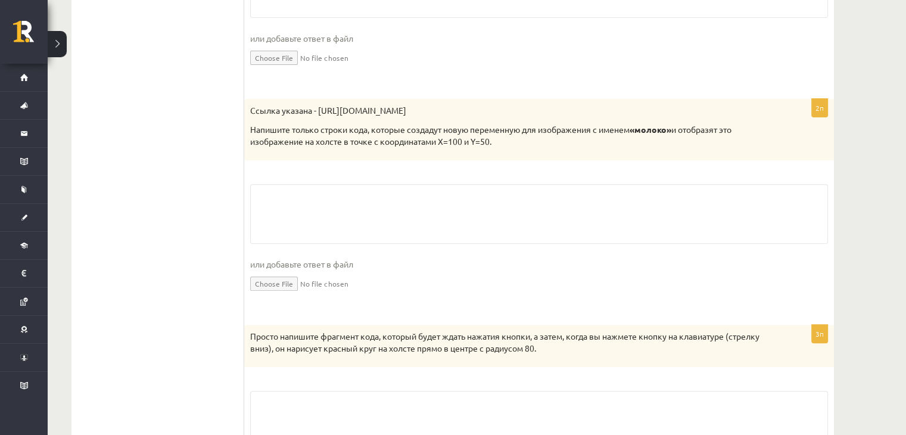
scroll to position [422, 0]
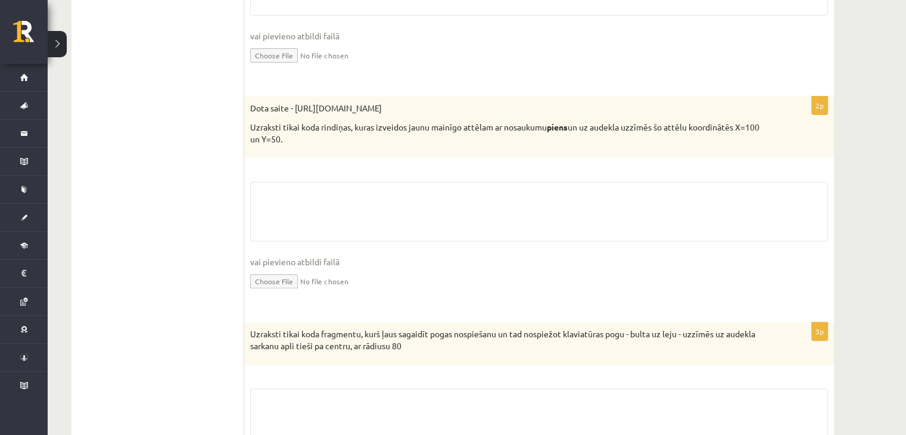
click at [216, 113] on ul "1. uzdevums - tests 2. uzdevums - kodu fragmenti 3. uzdevums - kodu fragmenti 4…" at bounding box center [163, 164] width 161 height 708
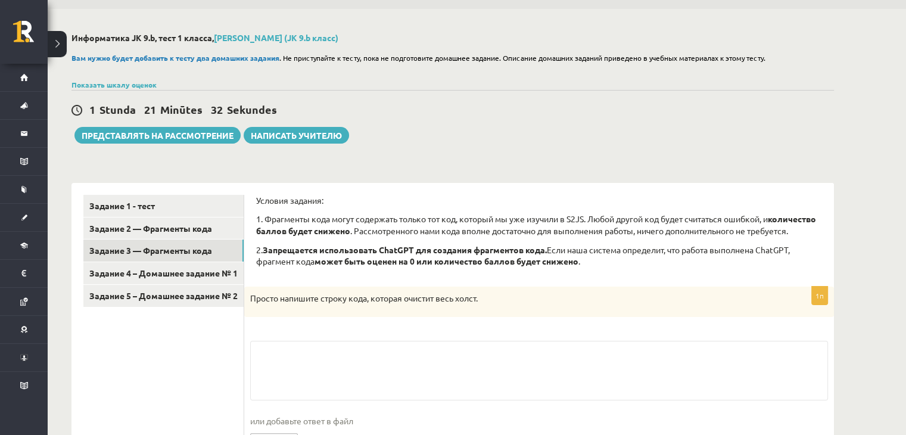
scroll to position [0, 0]
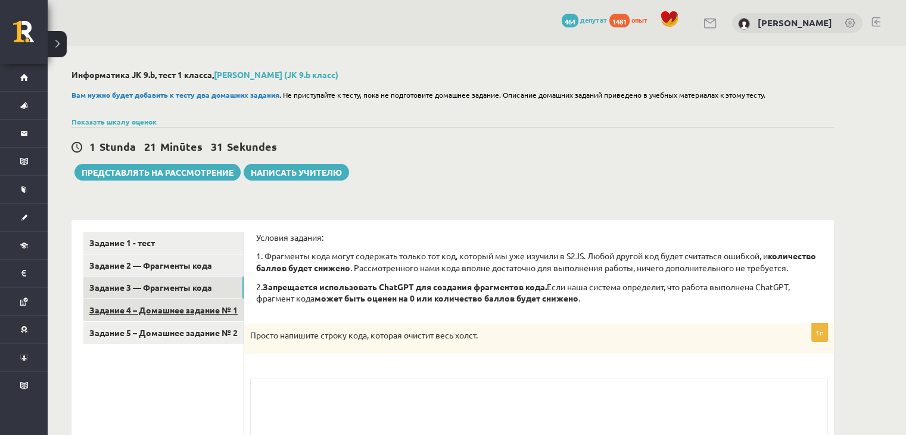
click at [175, 310] on font "Задание 4 – Домашнее задание № 1" at bounding box center [163, 309] width 148 height 11
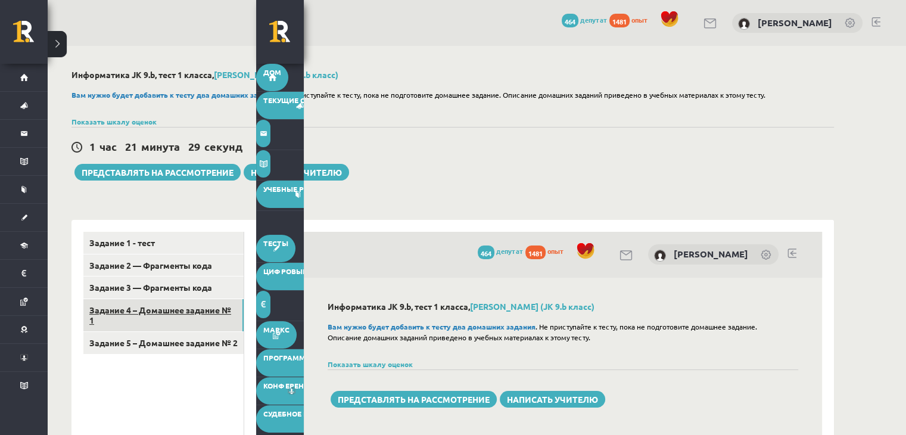
click at [199, 309] on font "Задание 4 – Домашнее задание № 1" at bounding box center [160, 314] width 142 height 21
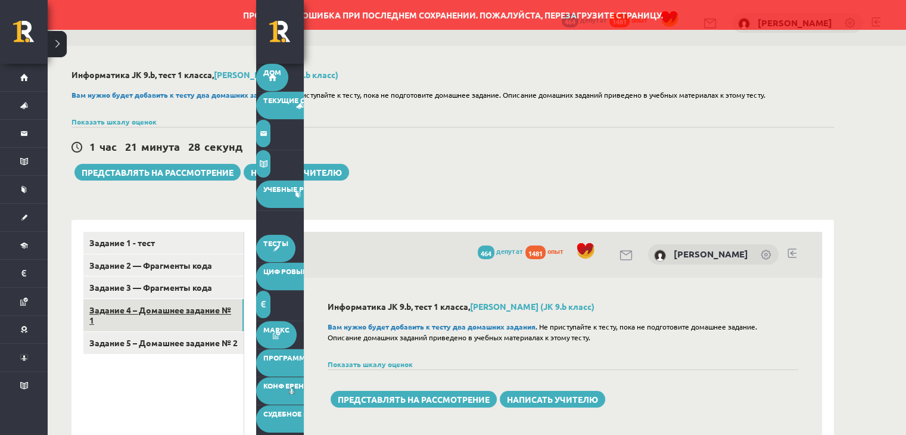
click at [199, 309] on font "Задание 4 – Домашнее задание № 1" at bounding box center [160, 314] width 142 height 21
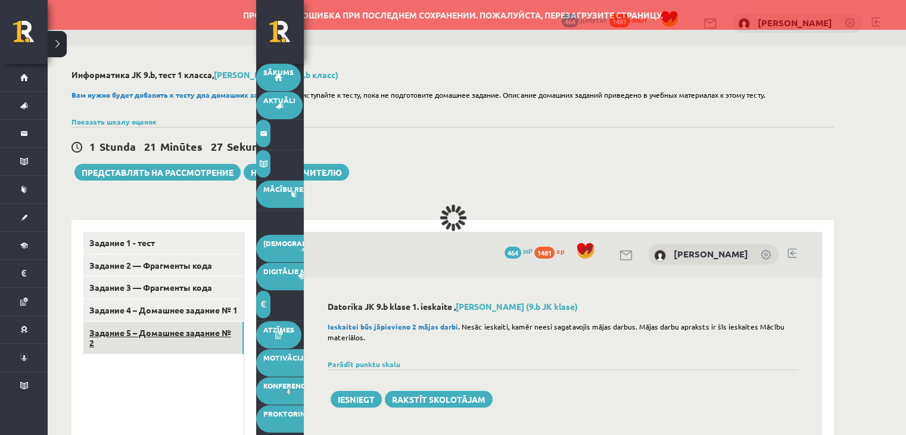
click at [195, 343] on font "Задание 5 – Домашнее задание № 2" at bounding box center [160, 337] width 142 height 21
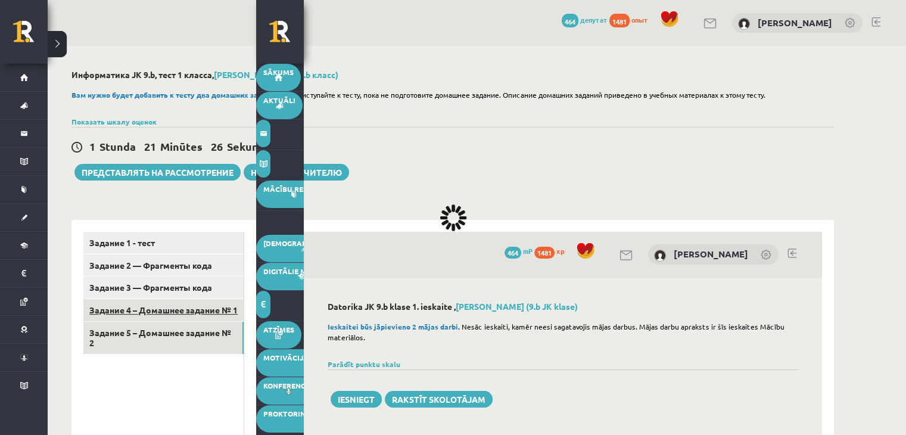
click at [194, 311] on font "Задание 4 – Домашнее задание № 1" at bounding box center [163, 309] width 148 height 11
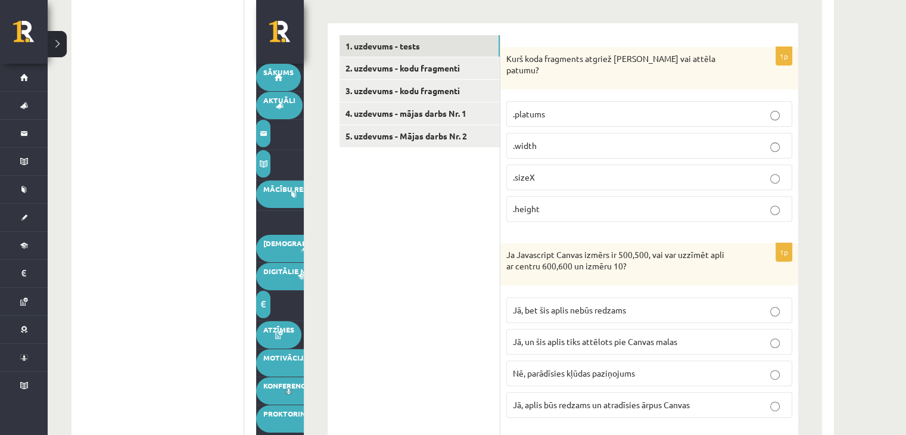
scroll to position [435, 0]
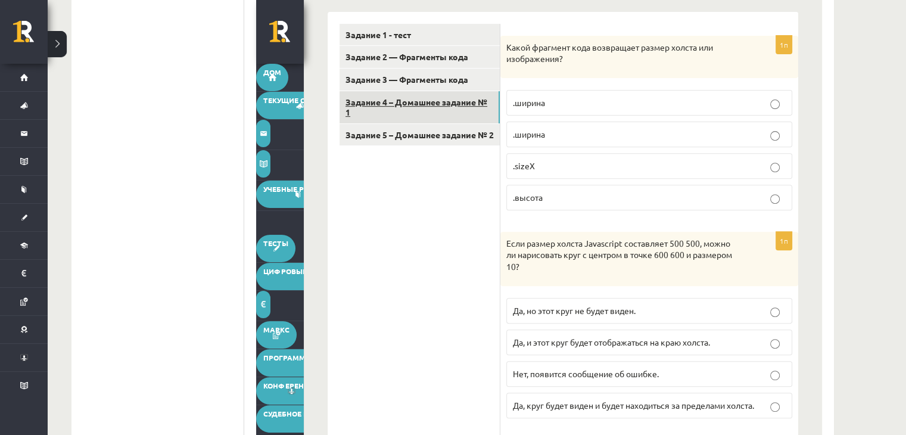
click at [460, 116] on link "Задание 4 – Домашнее задание № 1" at bounding box center [419, 107] width 160 height 32
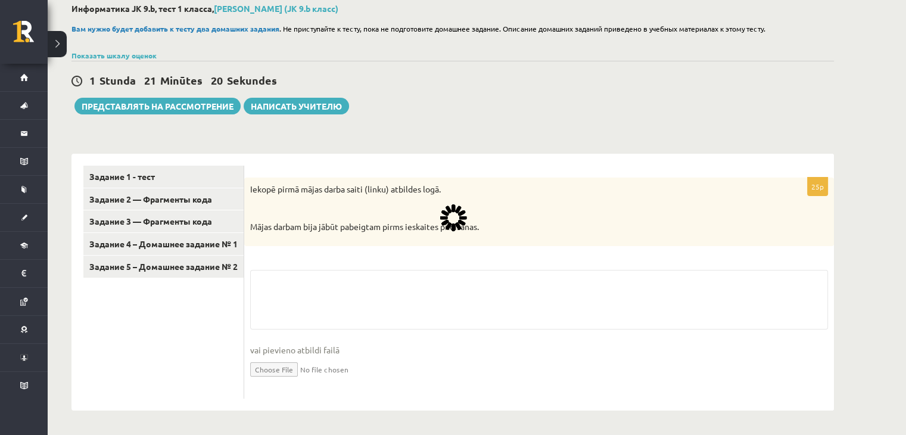
scroll to position [67, 0]
click at [362, 282] on textarea at bounding box center [539, 300] width 578 height 60
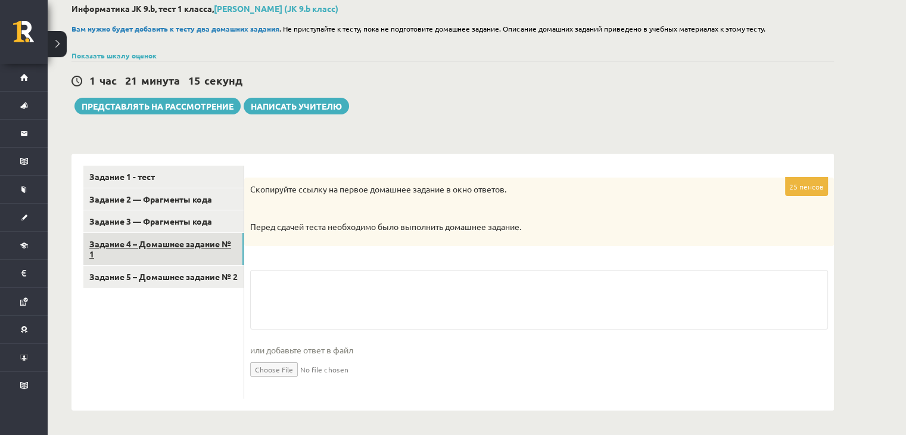
click at [197, 235] on link "Задание 4 – Домашнее задание № 1" at bounding box center [163, 249] width 160 height 32
click at [315, 279] on textarea at bounding box center [539, 300] width 578 height 60
paste textarea "**********"
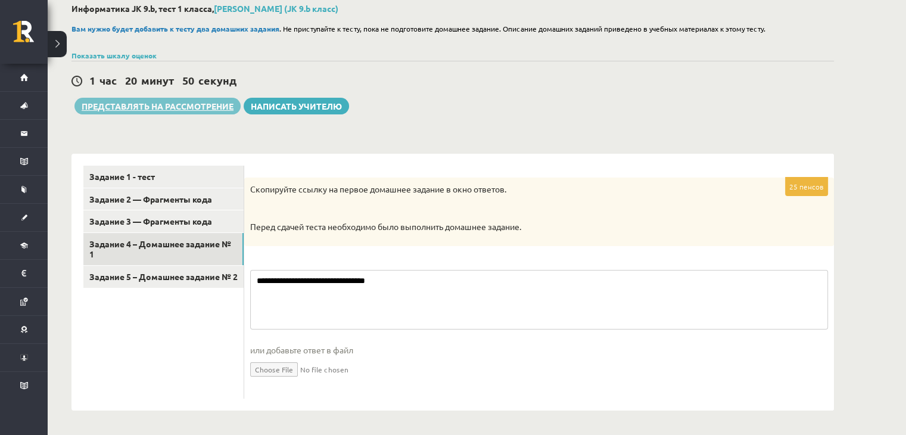
type textarea "**********"
click at [188, 105] on font "Представлять на рассмотрение" at bounding box center [158, 106] width 152 height 11
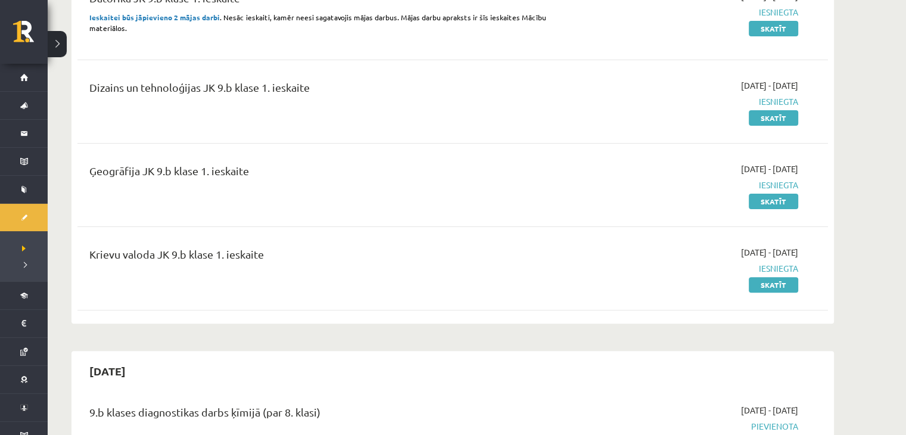
scroll to position [339, 0]
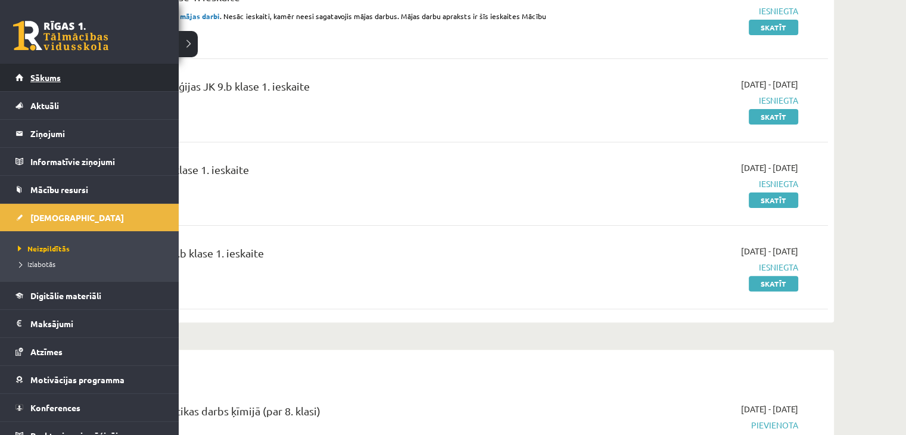
click at [57, 67] on link "Sākums" at bounding box center [89, 77] width 148 height 27
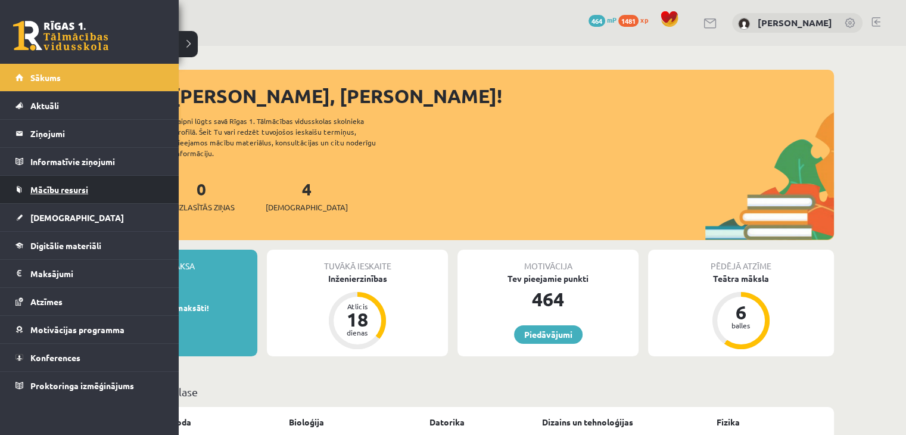
click at [77, 179] on link "Mācību resursi" at bounding box center [89, 189] width 148 height 27
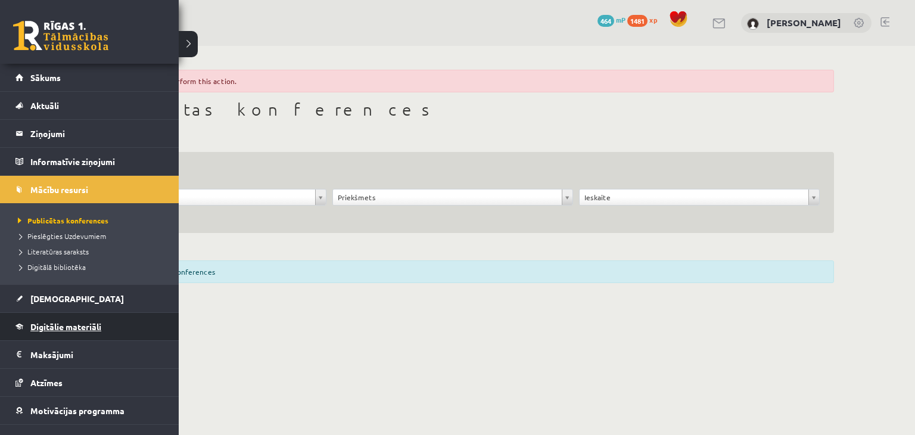
click at [79, 328] on span "Digitālie materiāli" at bounding box center [65, 326] width 71 height 11
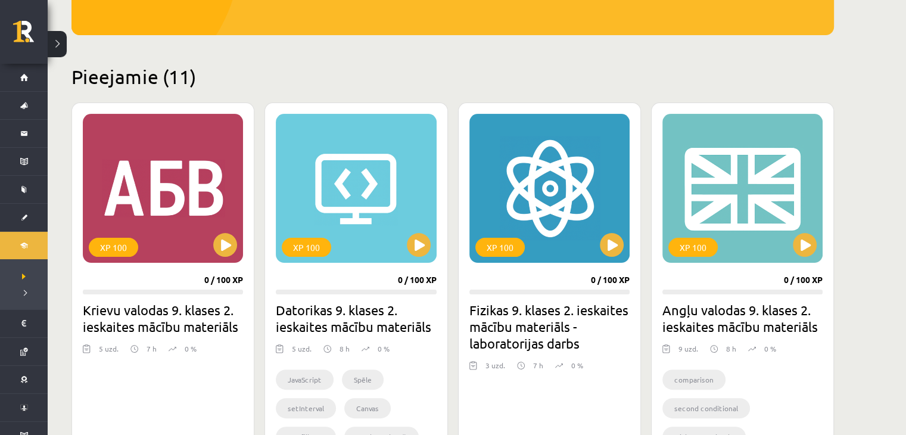
scroll to position [238, 0]
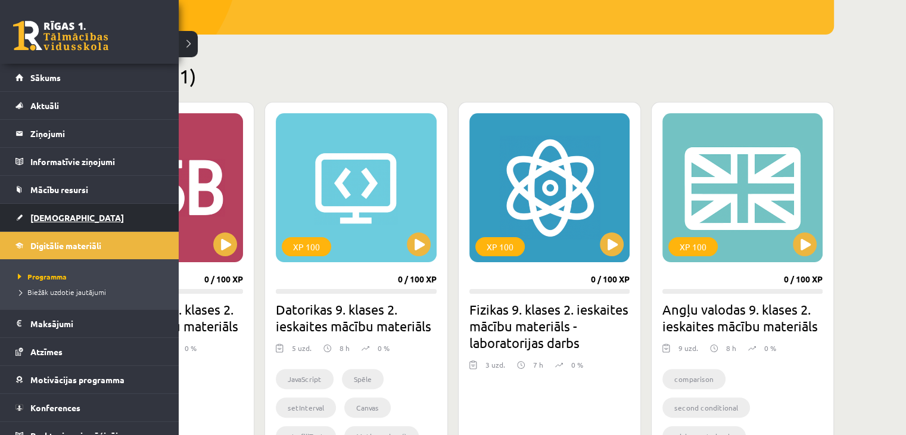
click at [32, 210] on link "[DEMOGRAPHIC_DATA]" at bounding box center [89, 217] width 148 height 27
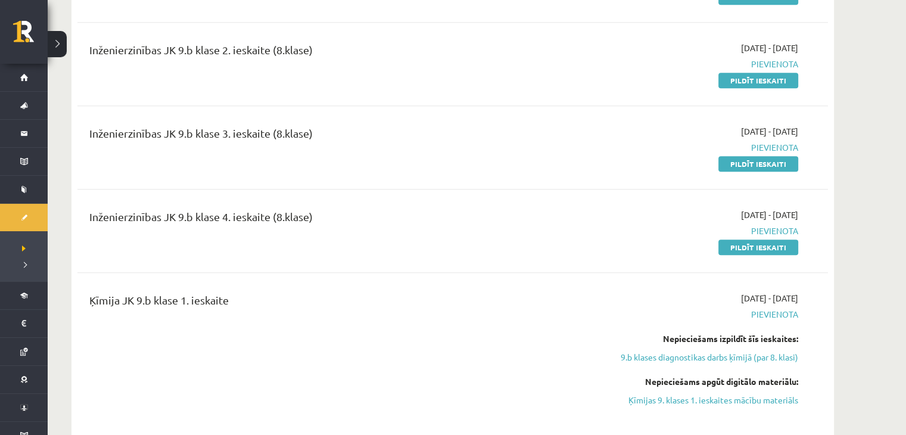
scroll to position [1024, 0]
